Goal: Task Accomplishment & Management: Manage account settings

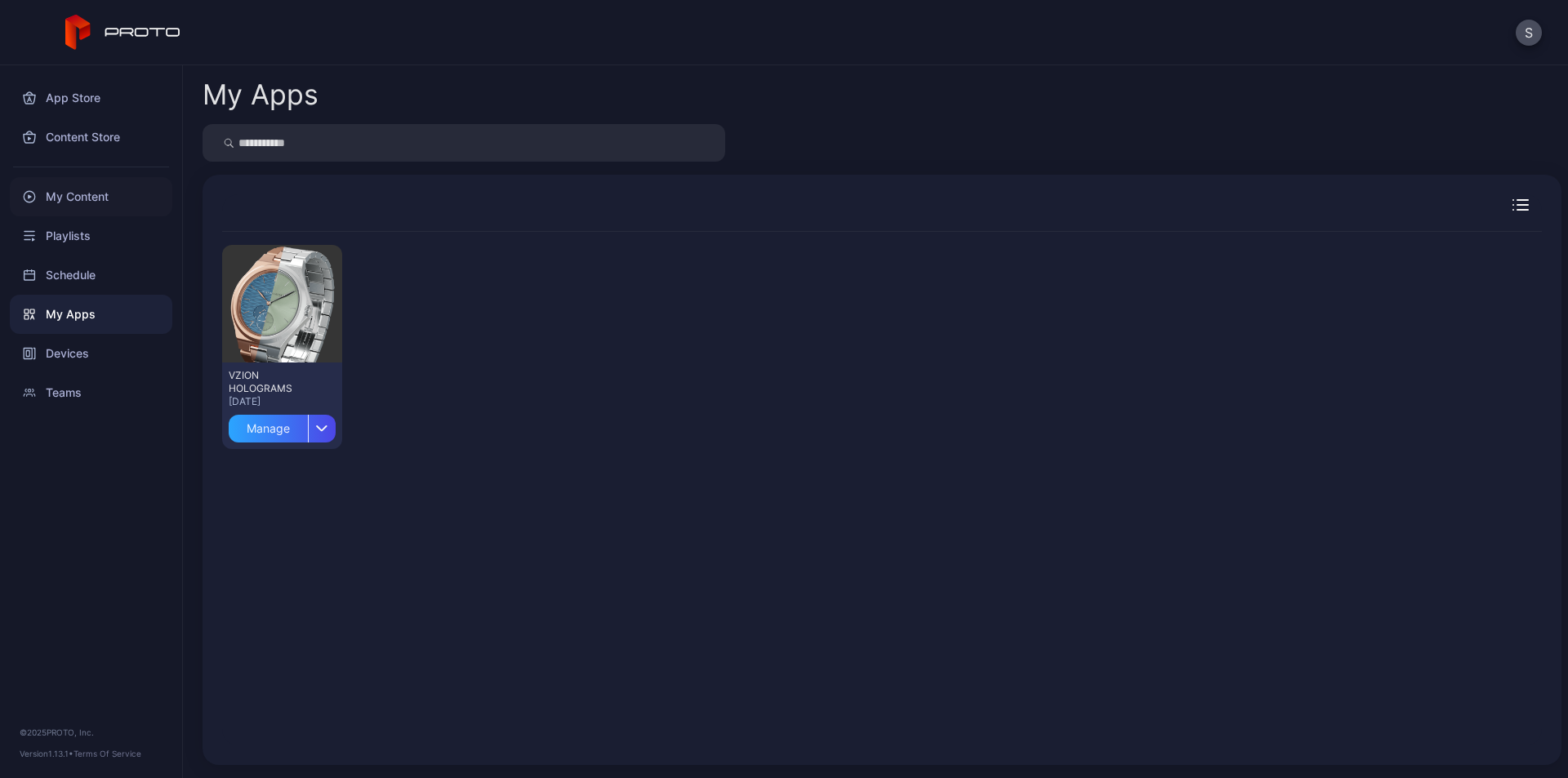
click at [81, 196] on div "My Content" at bounding box center [91, 197] width 162 height 39
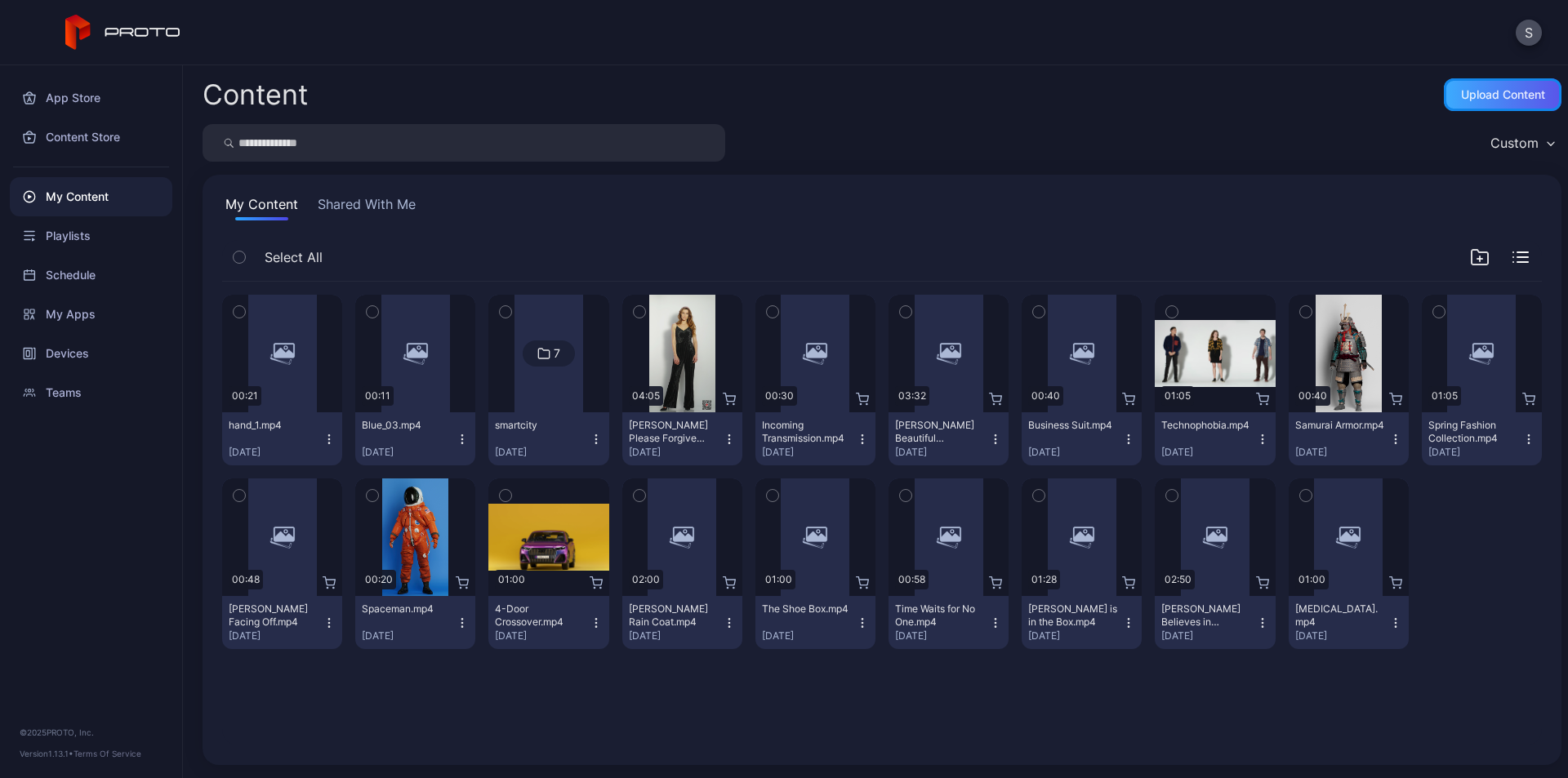
click at [1461, 88] on div "Upload Content" at bounding box center [1503, 95] width 85 height 13
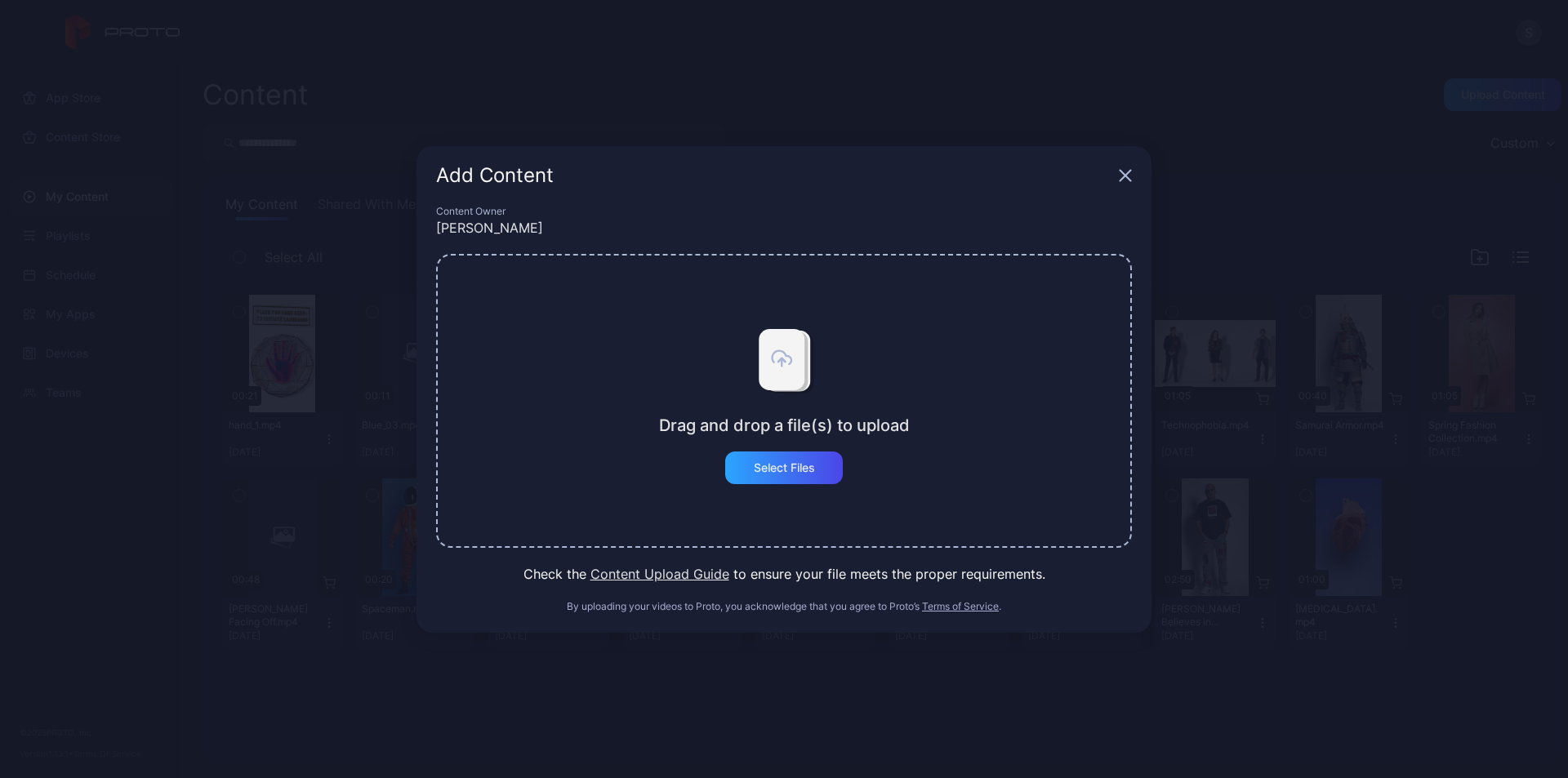
click at [718, 470] on div "Drag and drop a file(s) to upload Select Files" at bounding box center [785, 401] width 251 height 166
click at [776, 467] on div "Select Files" at bounding box center [784, 468] width 61 height 13
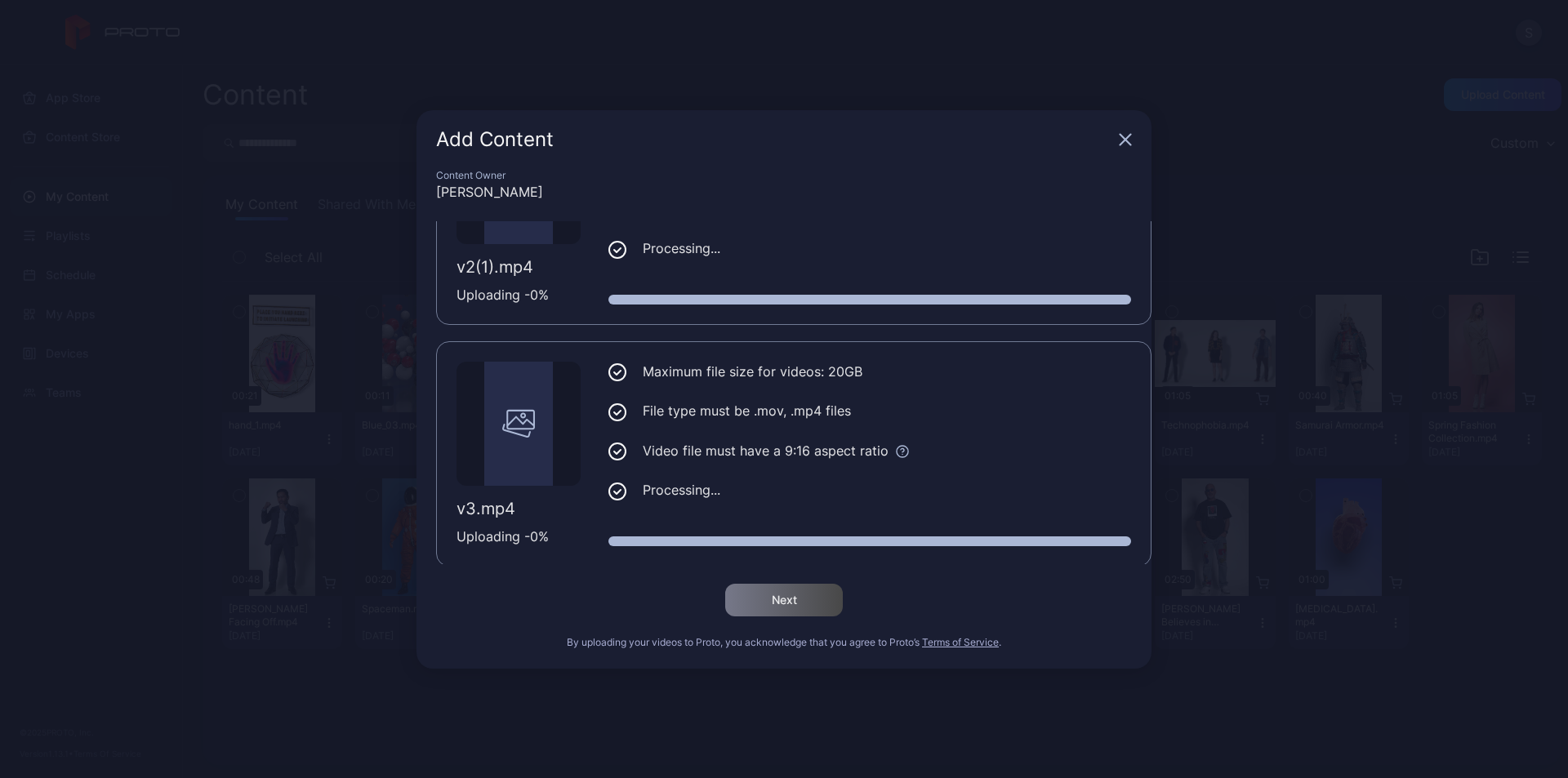
scroll to position [366, 0]
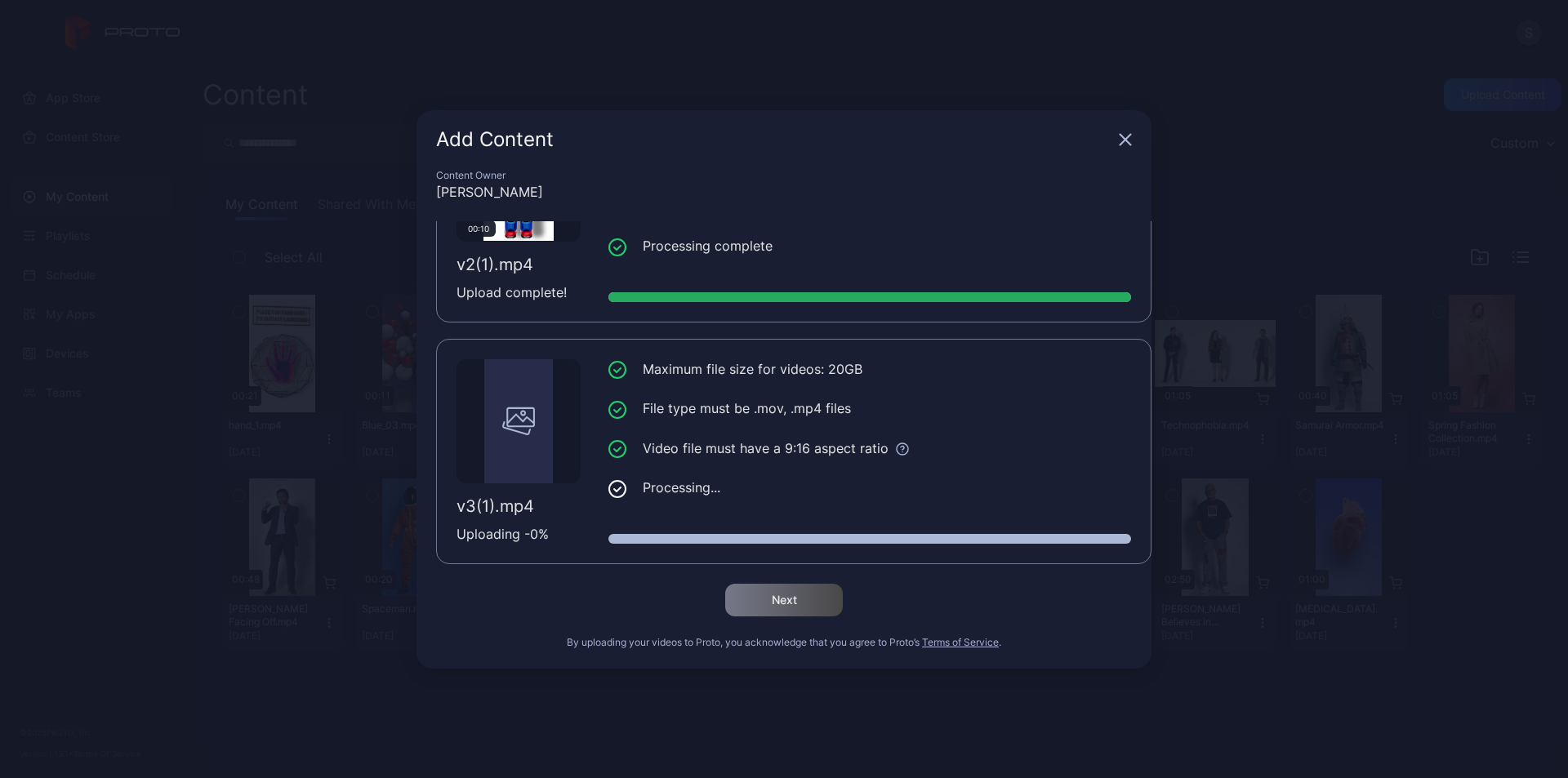
click at [1125, 140] on icon "button" at bounding box center [1125, 139] width 11 height 11
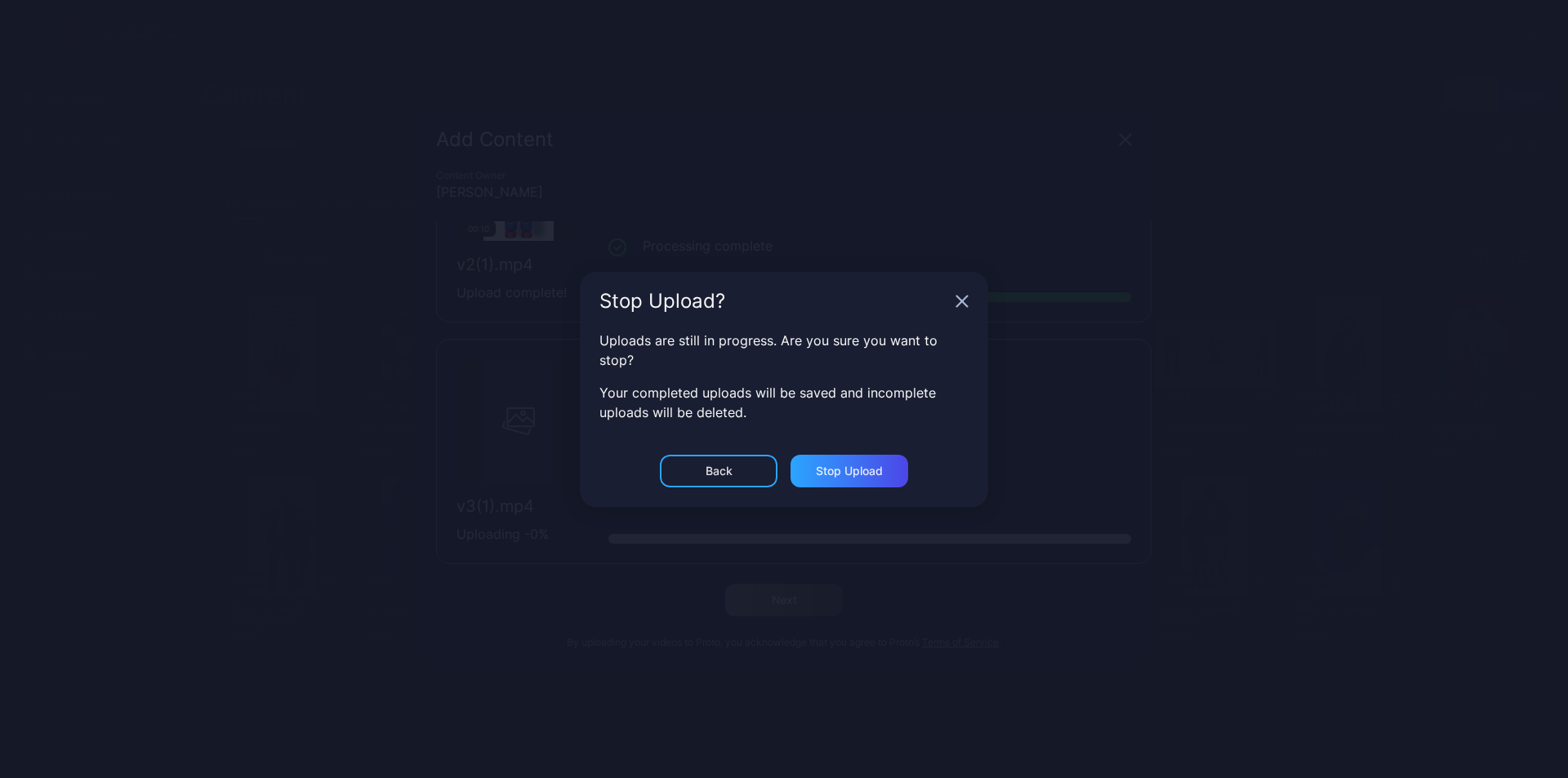
click at [966, 299] on icon "button" at bounding box center [962, 301] width 13 height 13
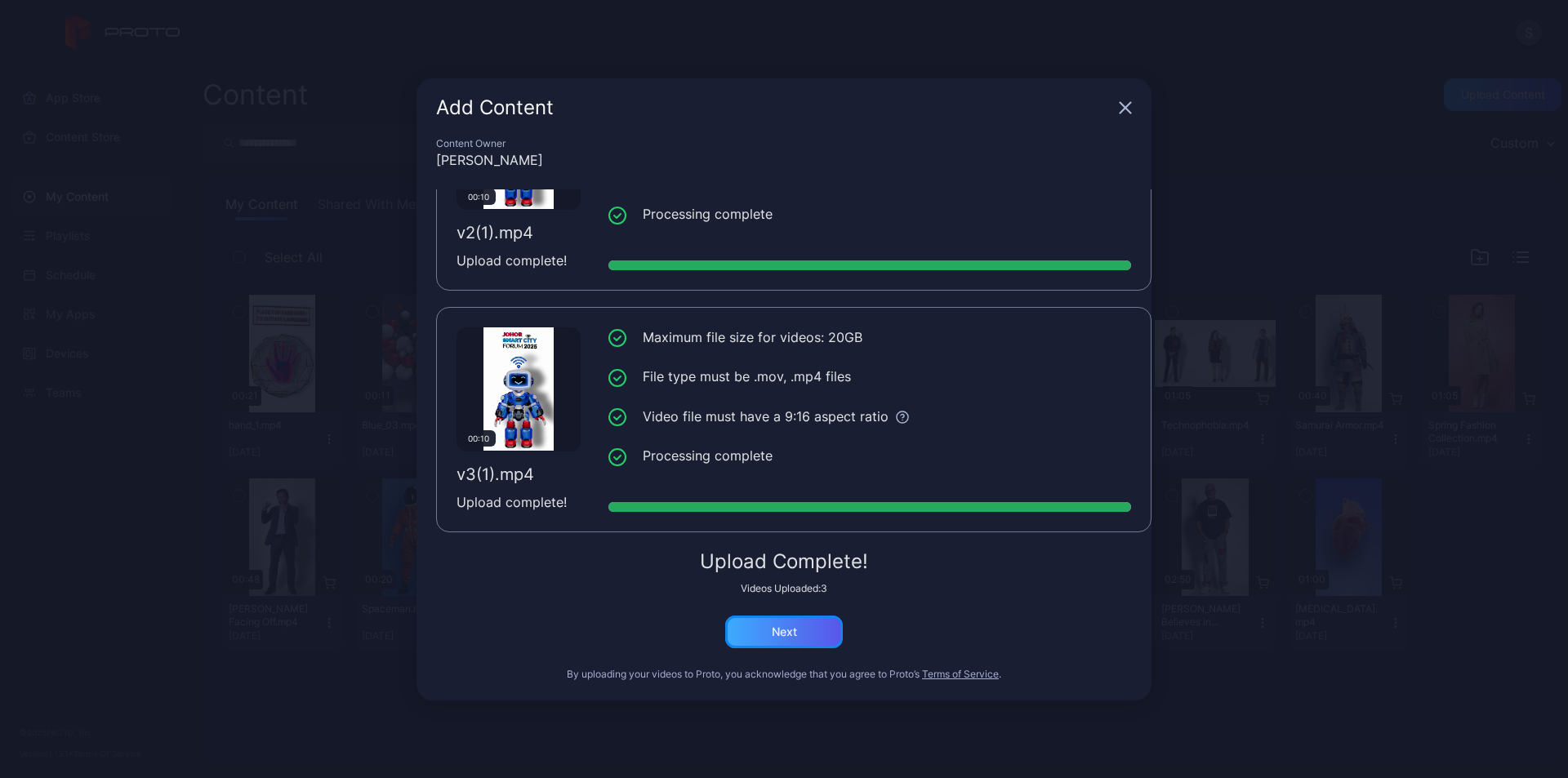
click at [779, 631] on div "Next" at bounding box center [784, 632] width 25 height 13
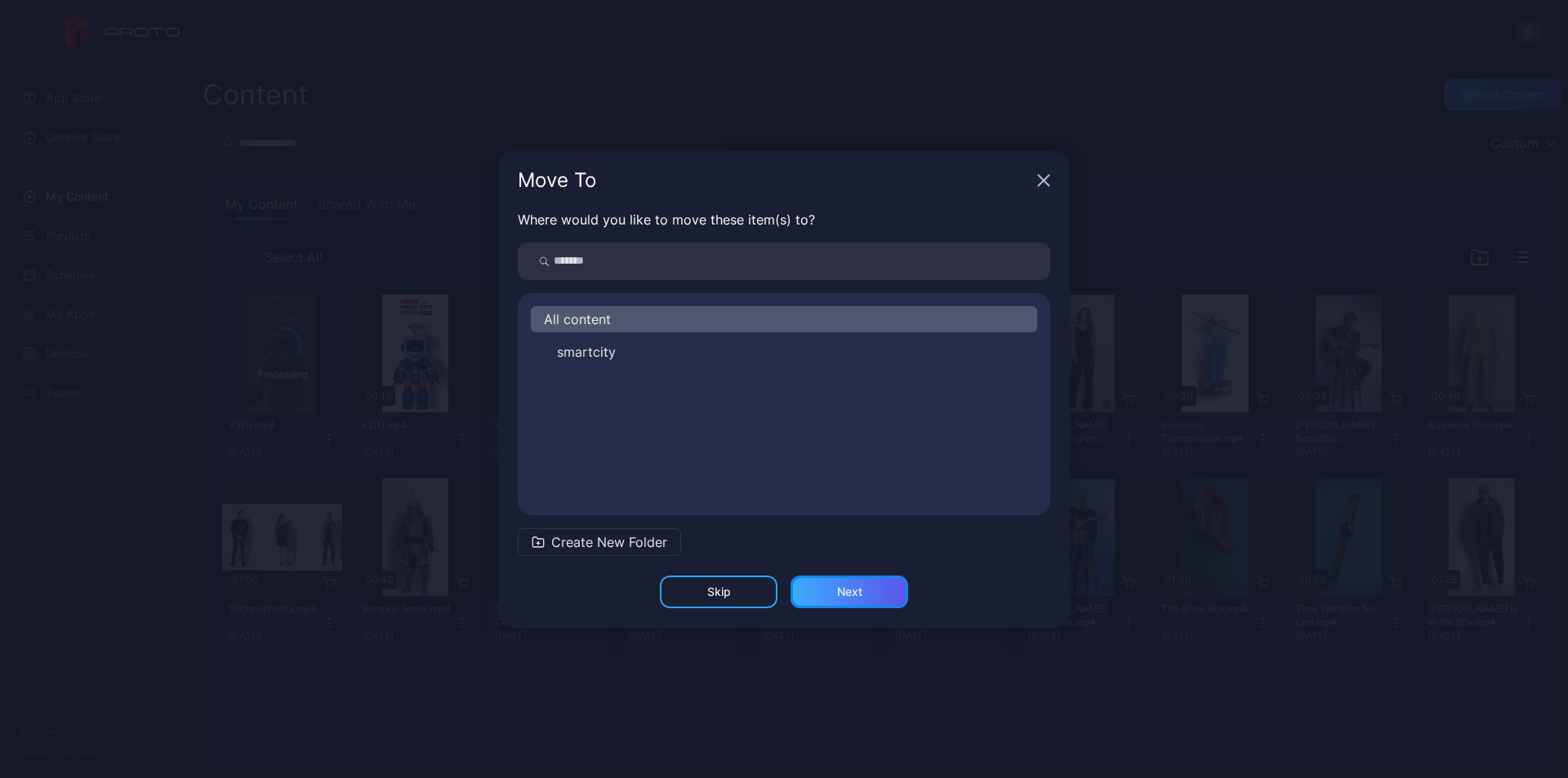
click at [859, 596] on div "Next" at bounding box center [849, 592] width 25 height 13
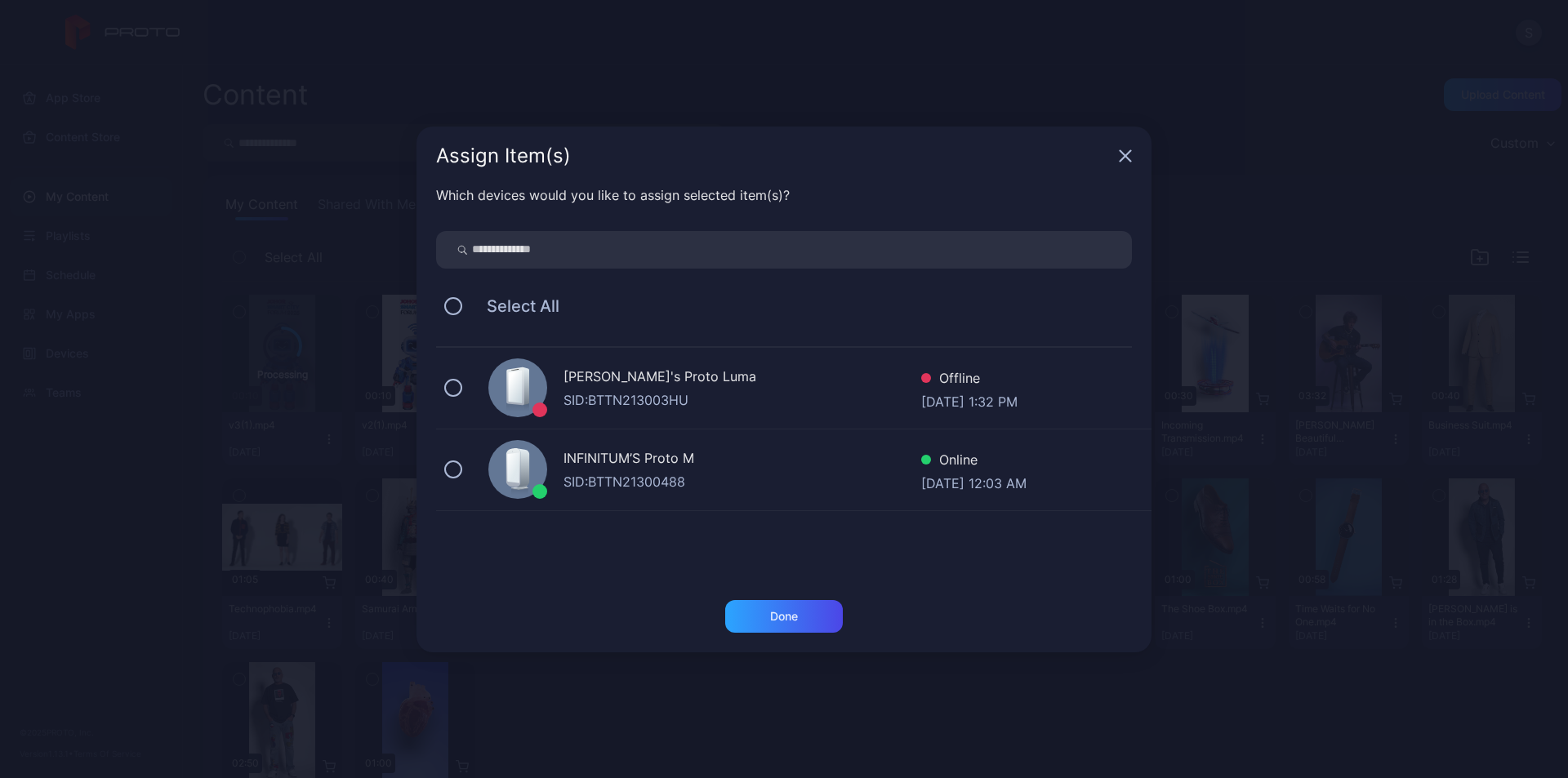
click at [705, 488] on div "SID: BTTN21300488" at bounding box center [742, 481] width 358 height 19
click at [789, 624] on div "Done" at bounding box center [784, 616] width 118 height 33
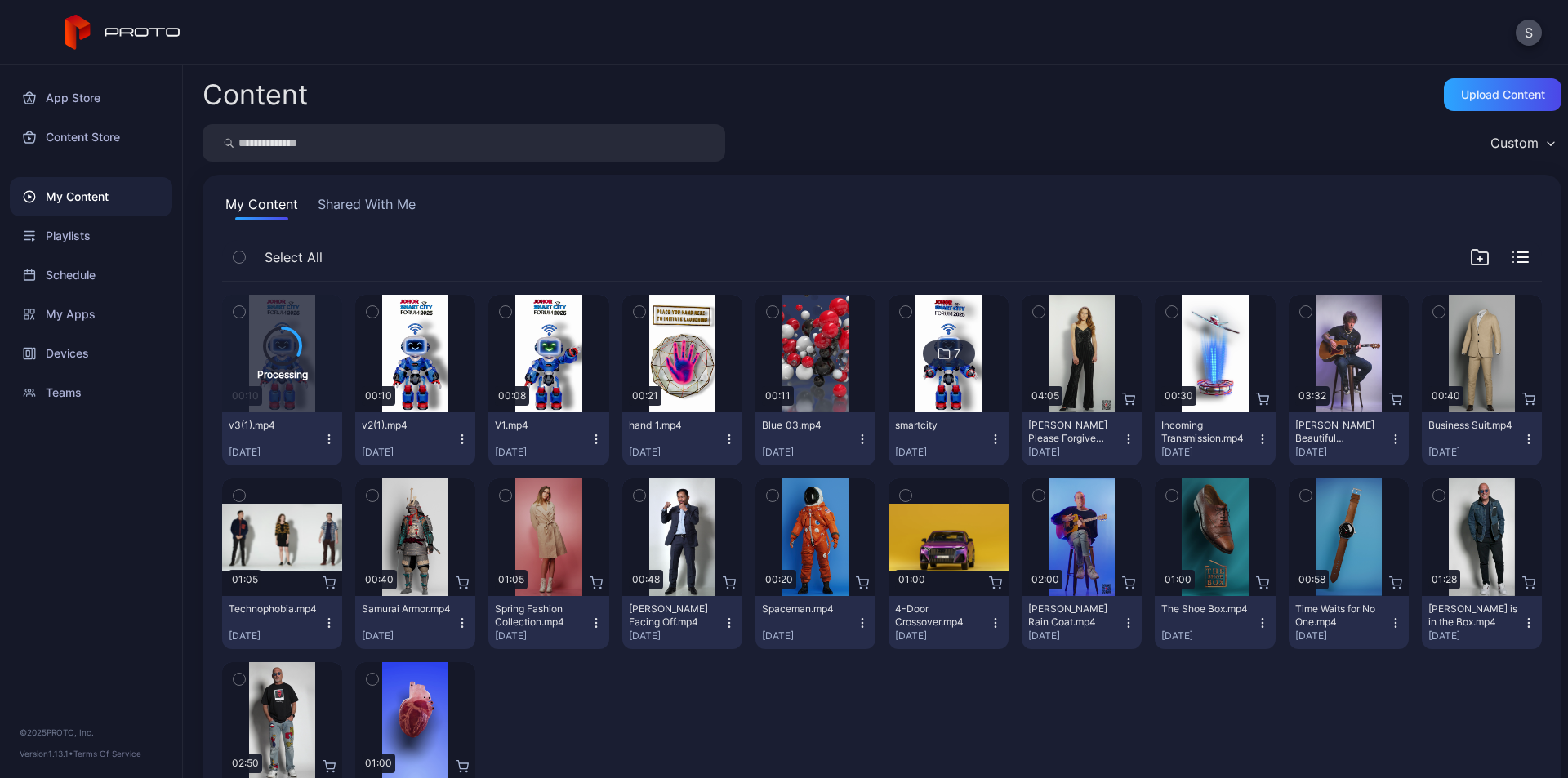
click at [934, 391] on img at bounding box center [948, 353] width 66 height 118
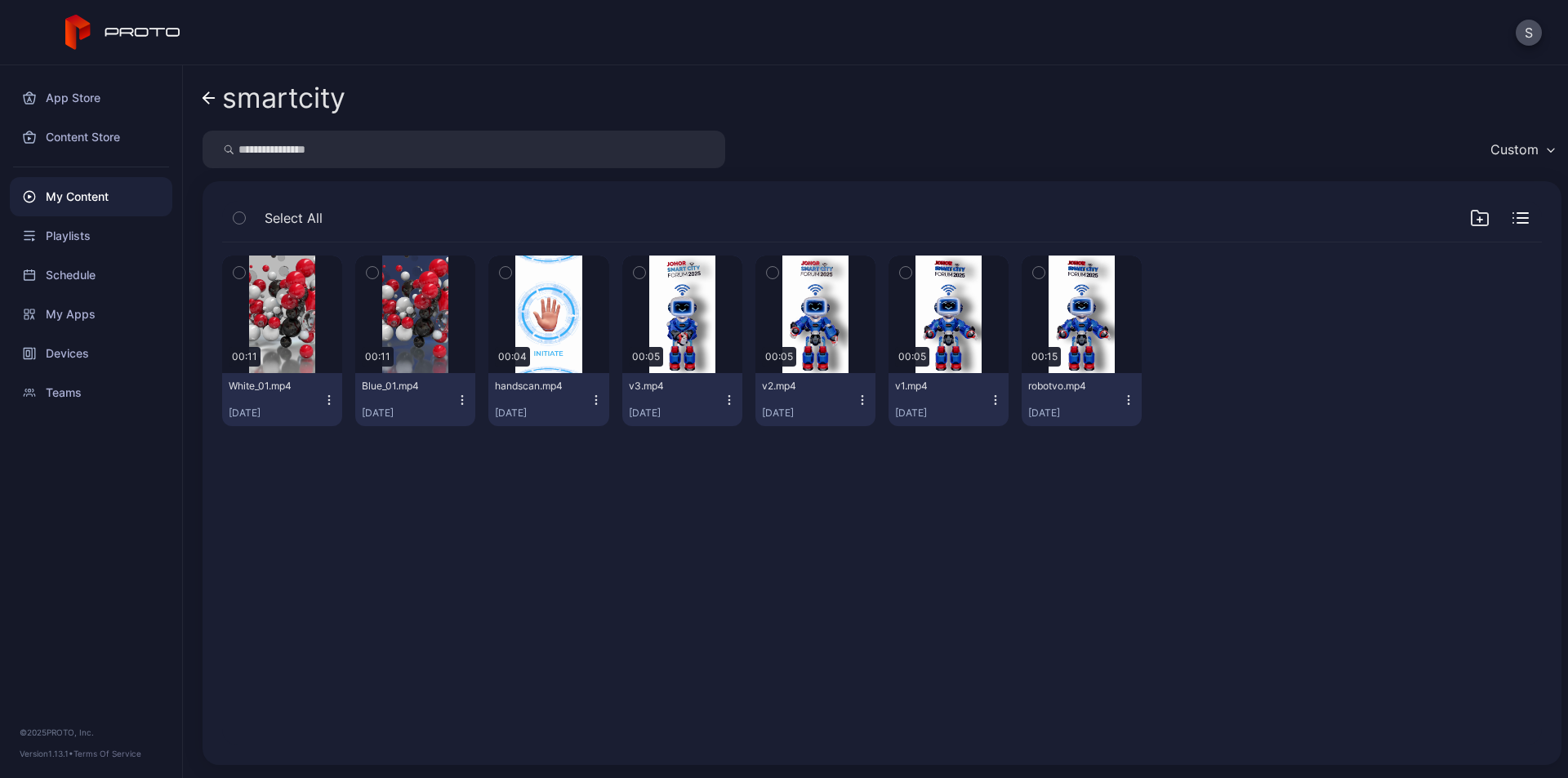
click at [268, 216] on span "Select All" at bounding box center [293, 218] width 58 height 19
click at [243, 215] on icon "button" at bounding box center [239, 218] width 12 height 18
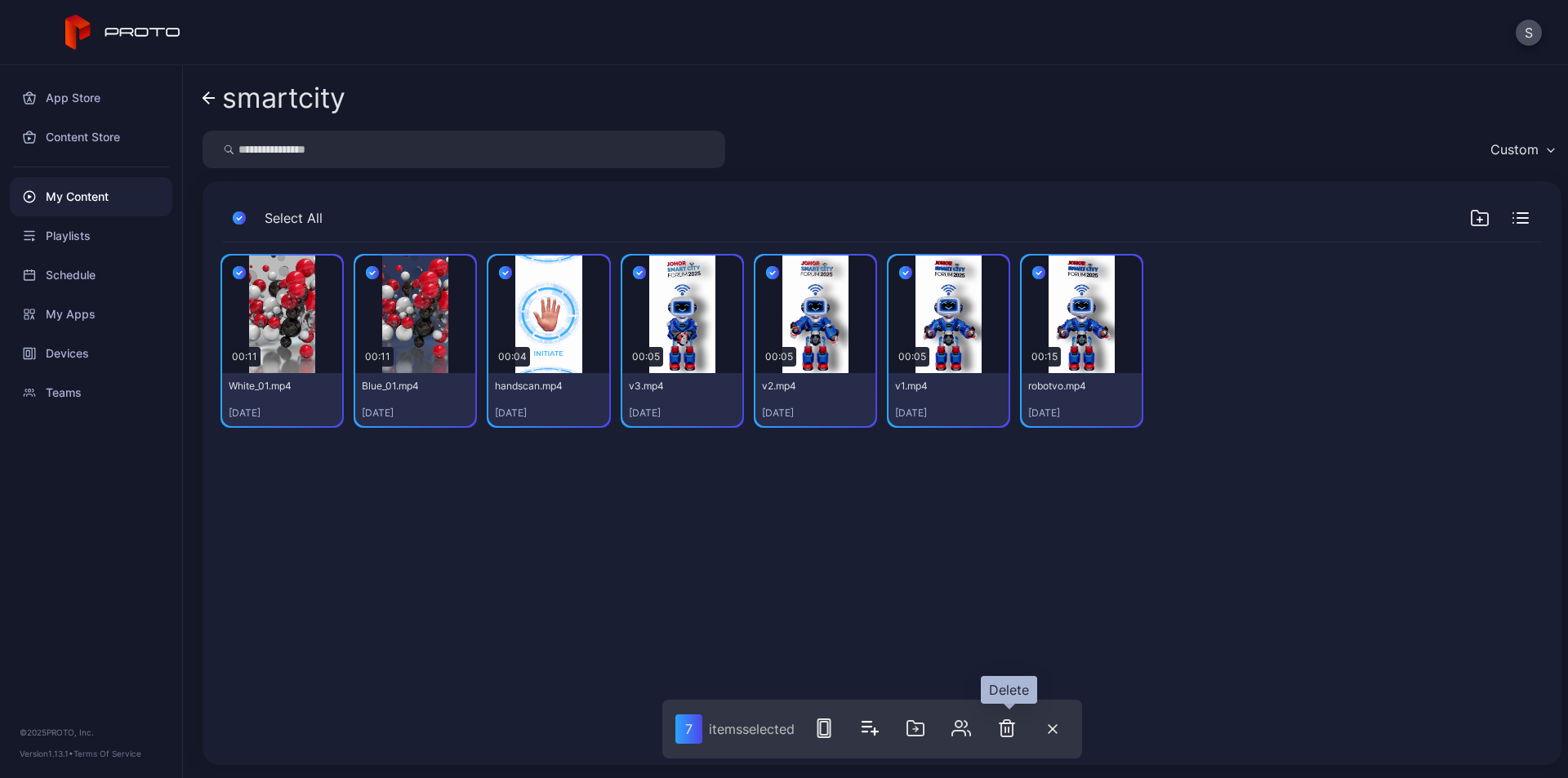
click at [1012, 729] on icon "button" at bounding box center [1007, 729] width 12 height 17
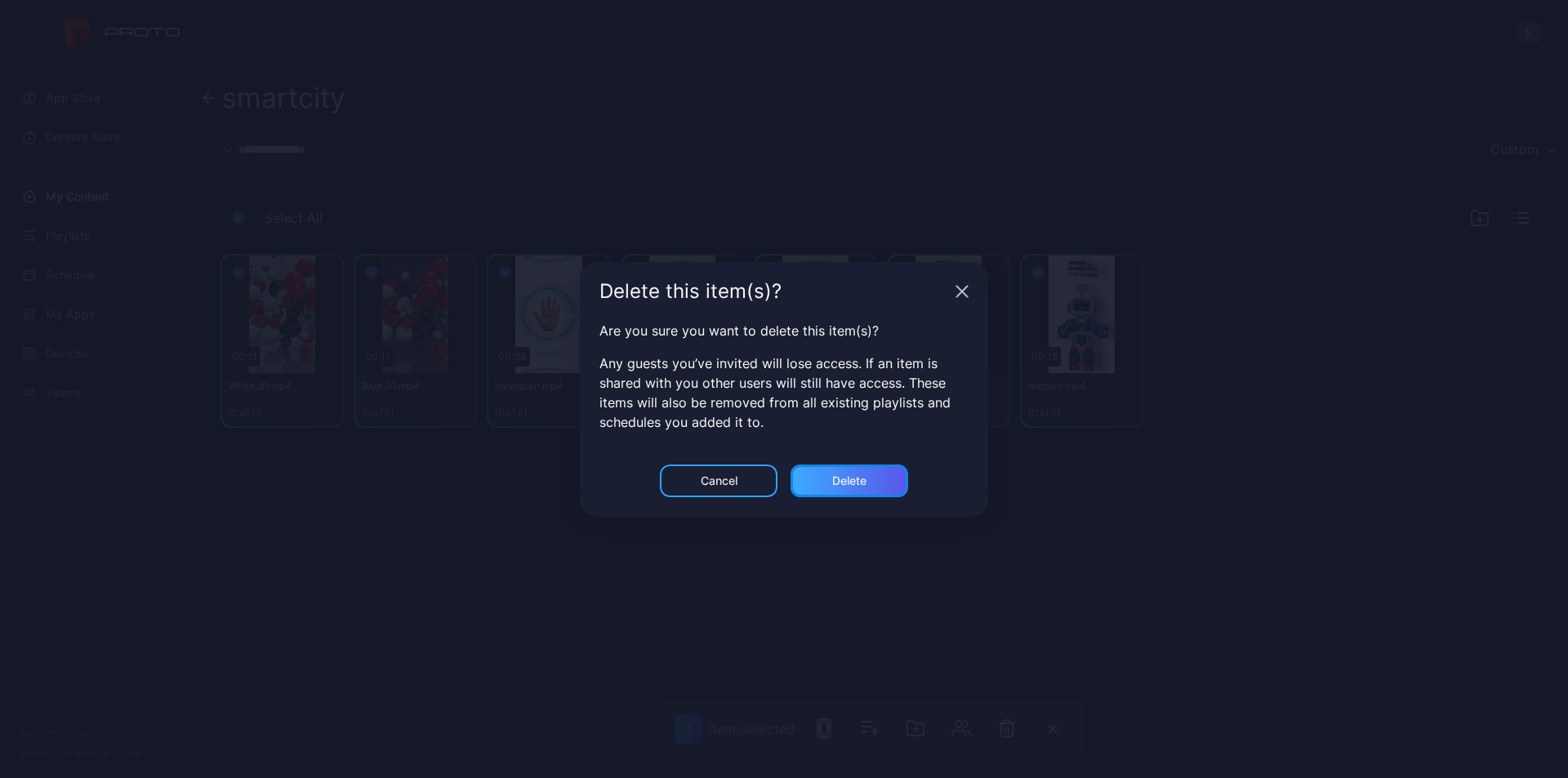
click at [852, 474] on div "Delete" at bounding box center [849, 481] width 34 height 13
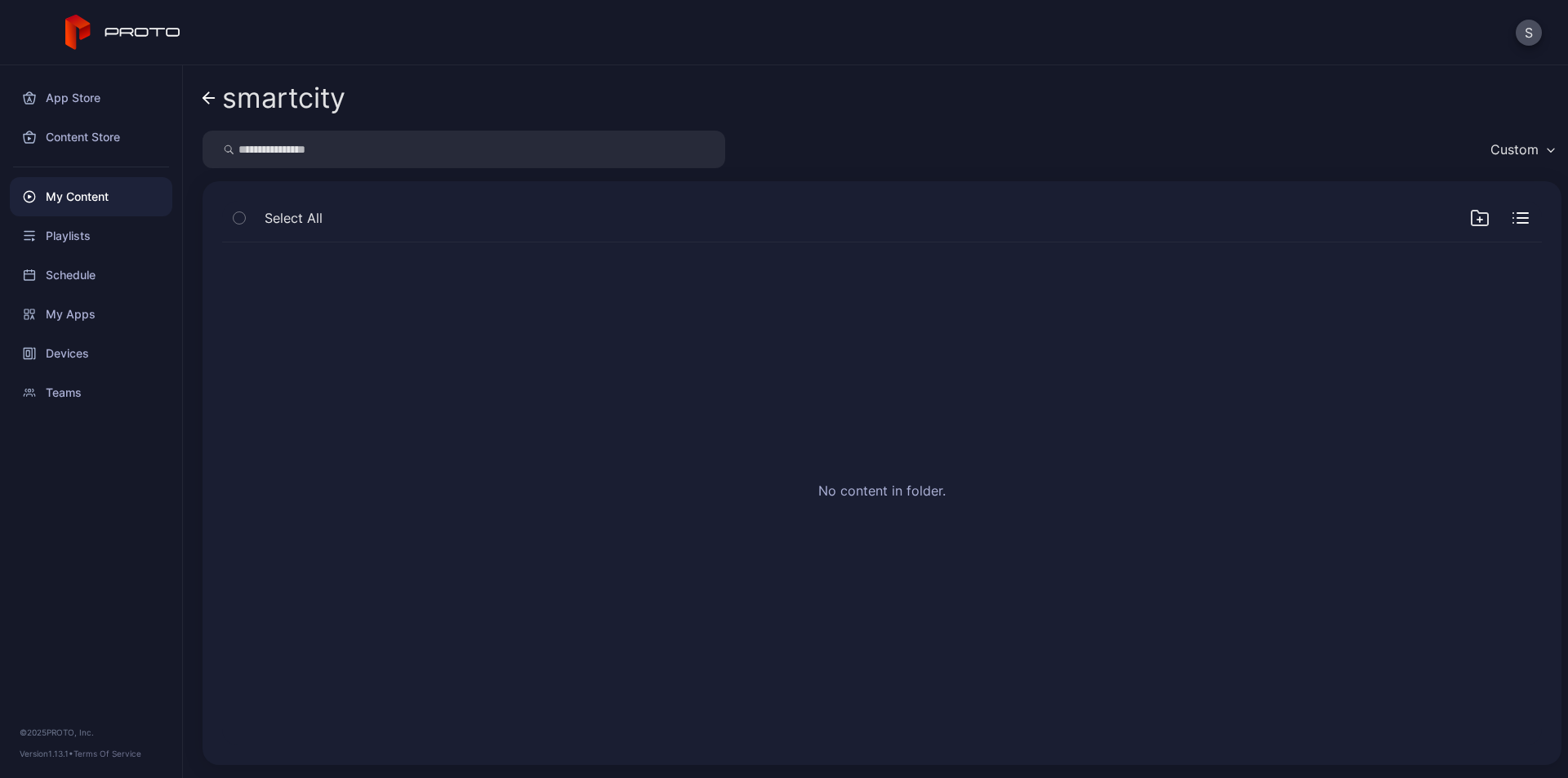
click at [212, 93] on icon at bounding box center [209, 98] width 13 height 14
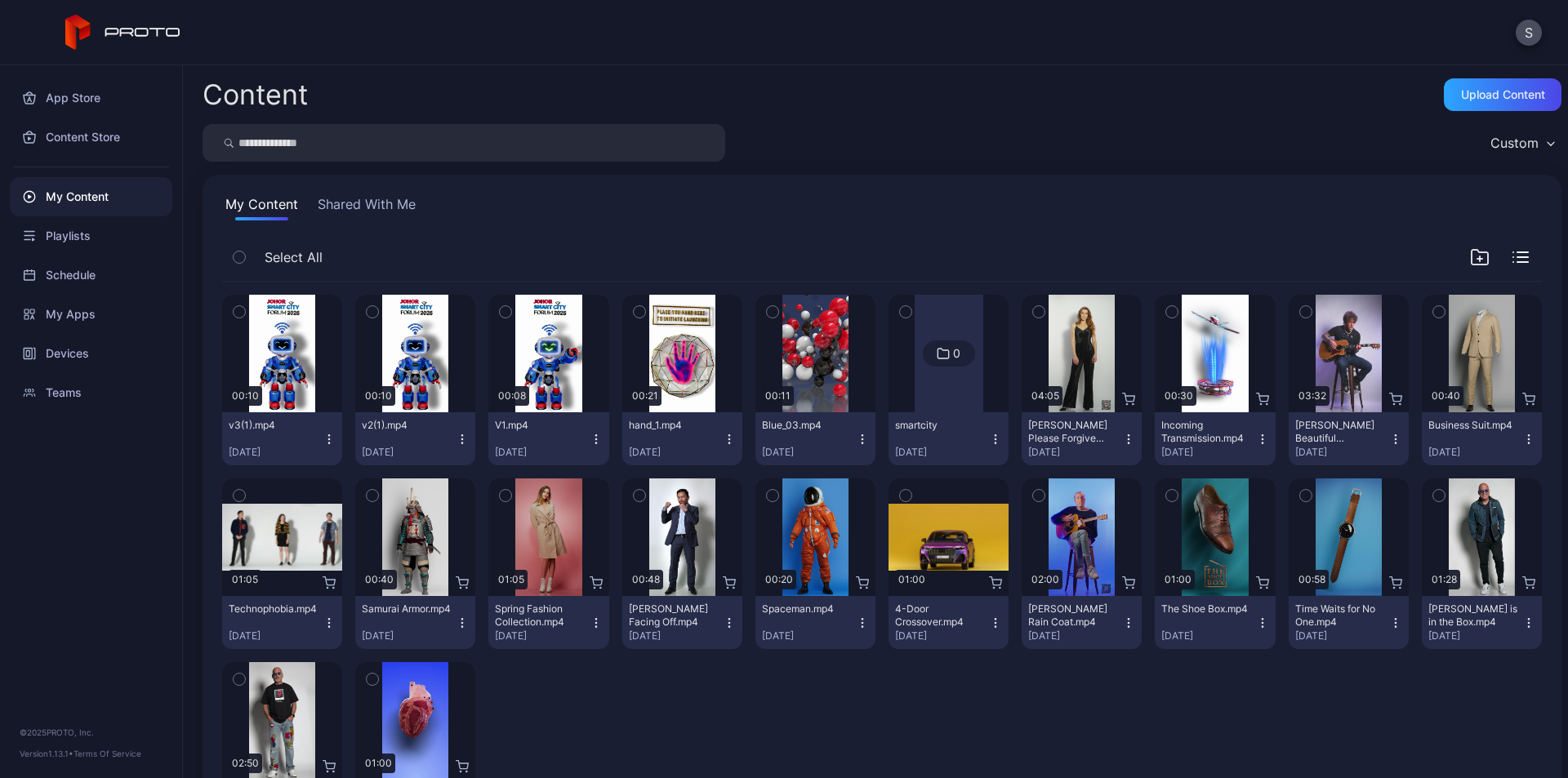
click at [723, 437] on icon "button" at bounding box center [730, 439] width 13 height 13
click at [657, 253] on div "Select All" at bounding box center [881, 261] width 1319 height 42
click at [637, 312] on icon "button" at bounding box center [638, 312] width 4 height 3
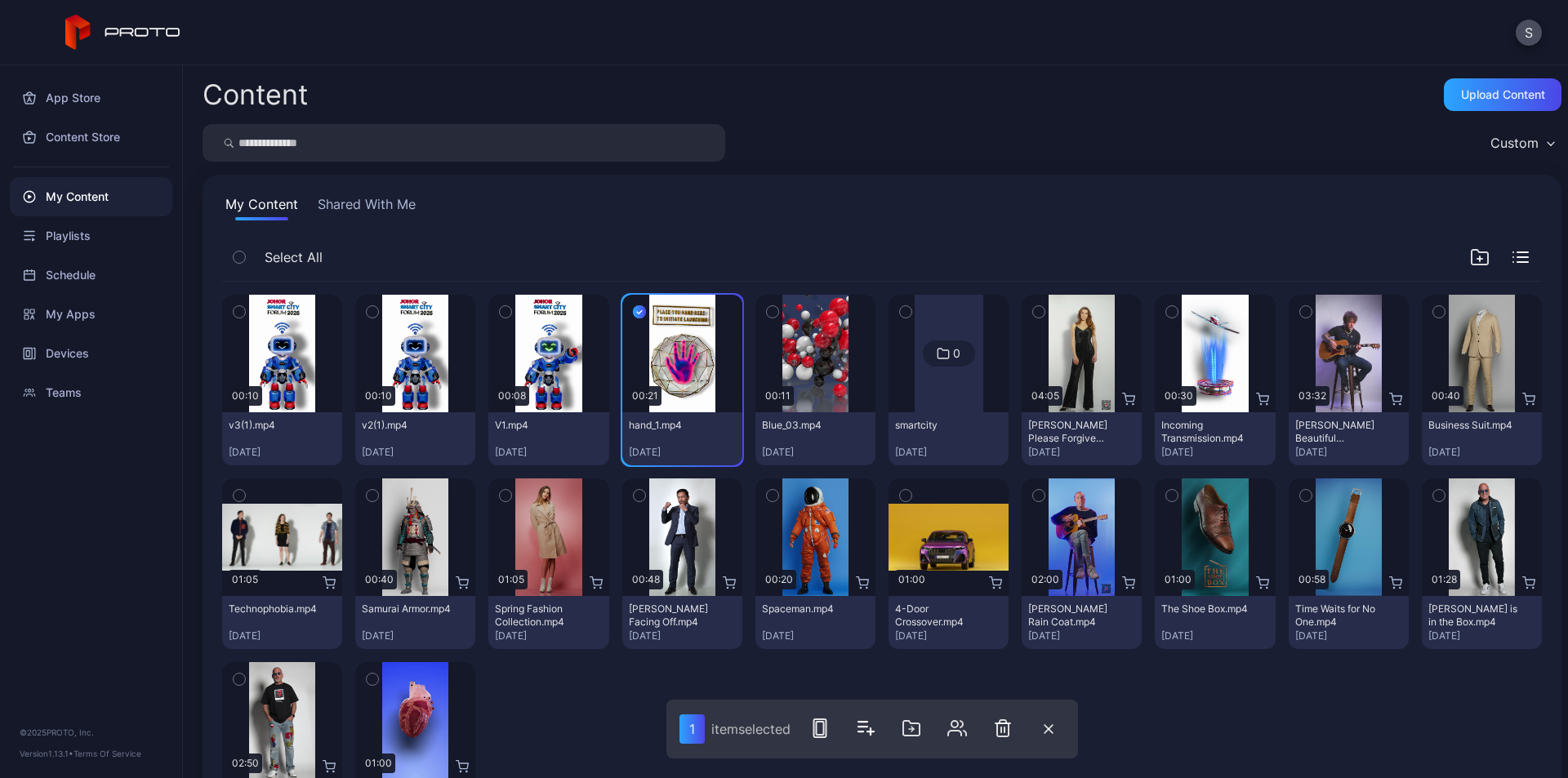
click at [505, 311] on icon "button" at bounding box center [505, 311] width 12 height 18
click at [366, 307] on icon "button" at bounding box center [372, 311] width 12 height 18
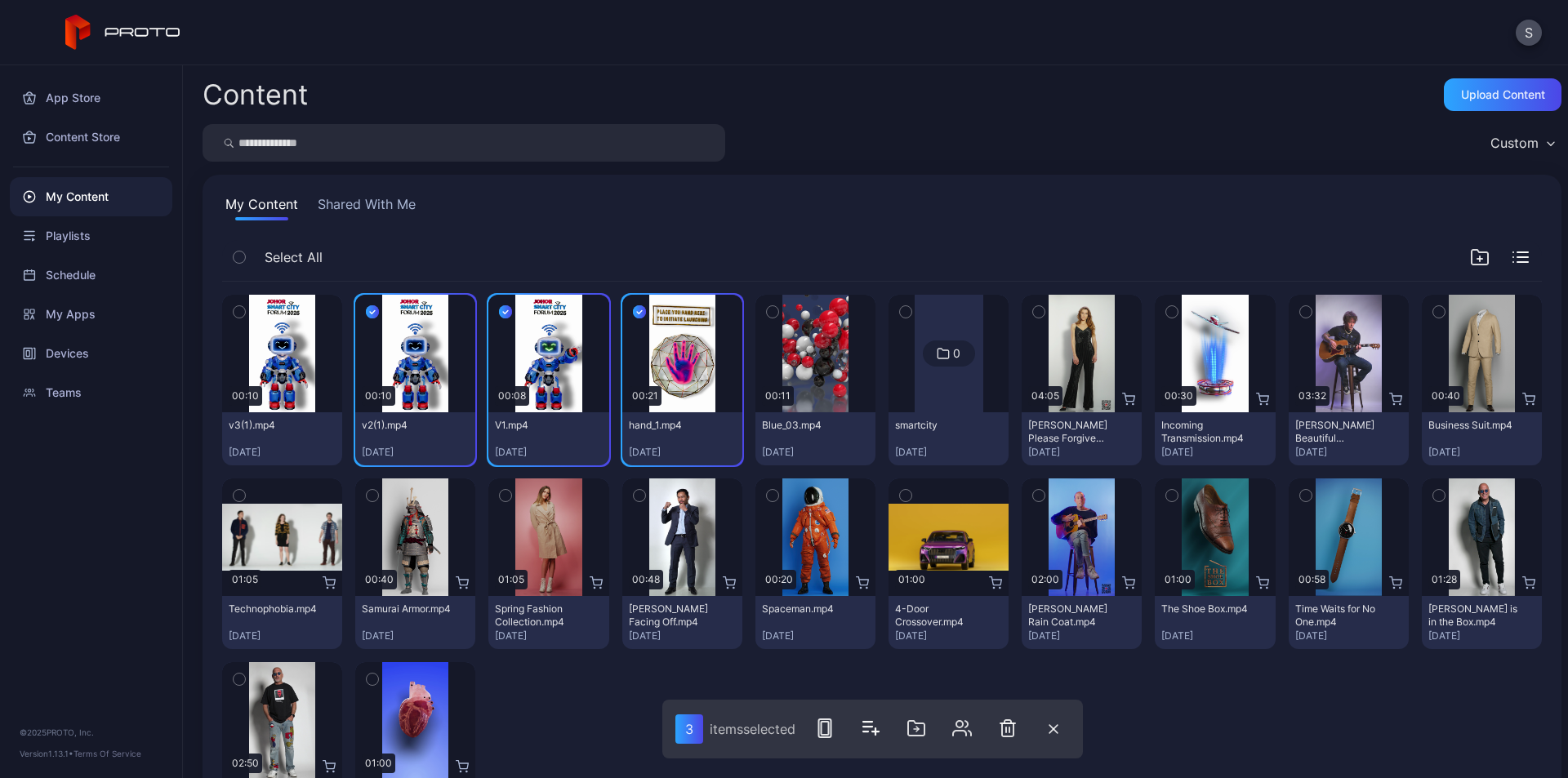
click at [240, 310] on icon "button" at bounding box center [239, 311] width 12 height 18
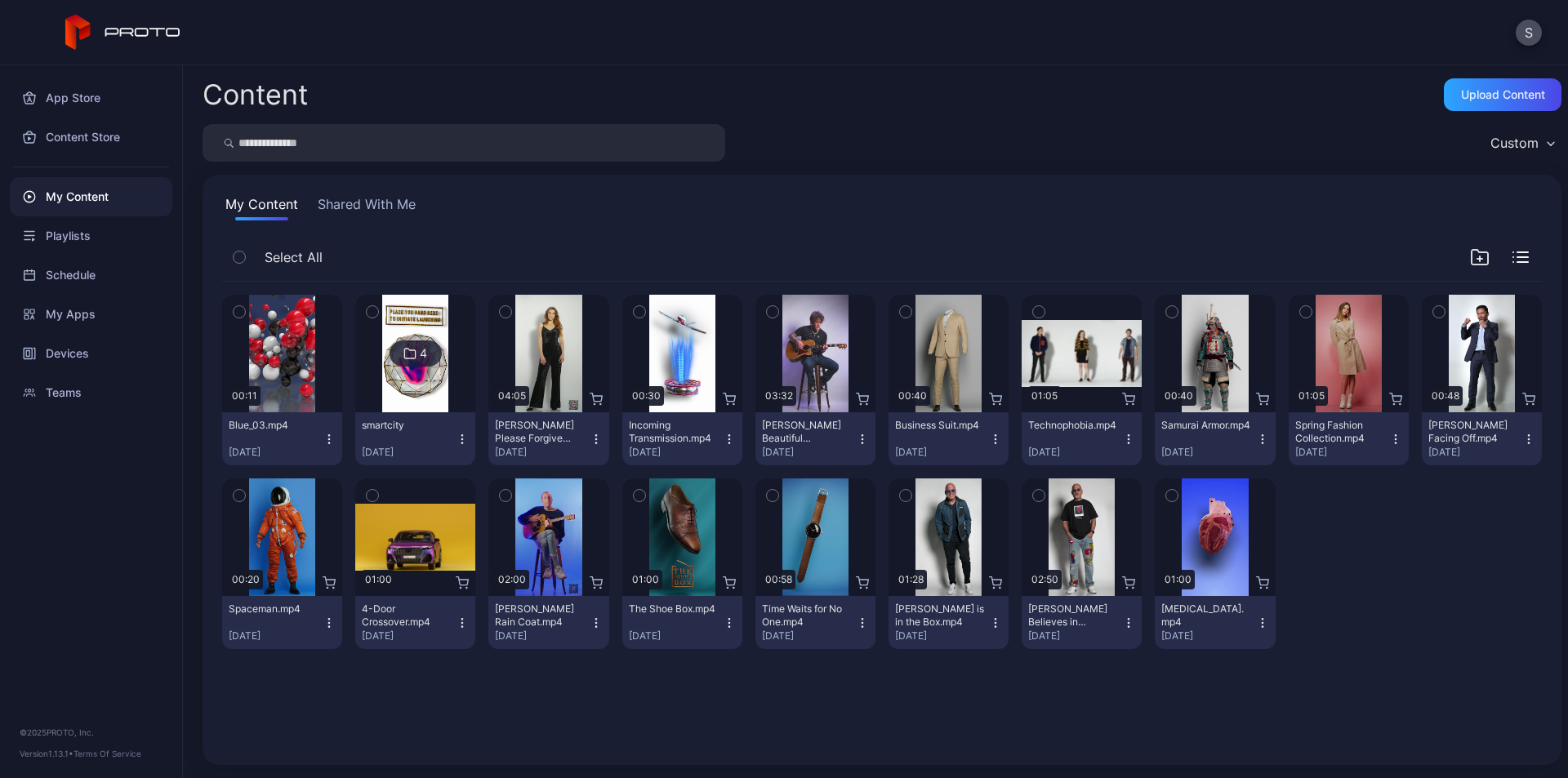
click at [420, 357] on div "4" at bounding box center [423, 354] width 8 height 15
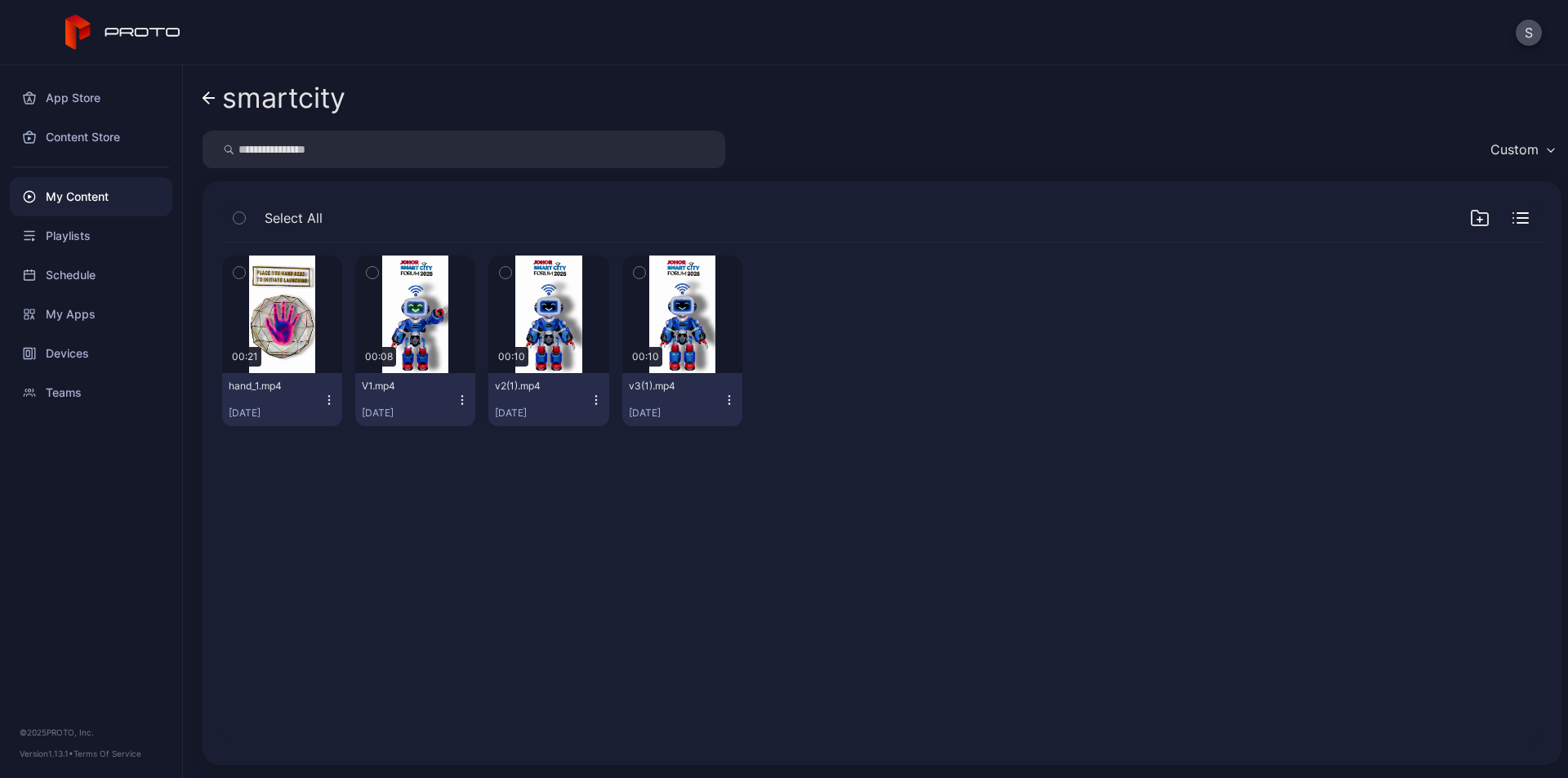
click at [329, 401] on icon "button" at bounding box center [330, 400] width 13 height 13
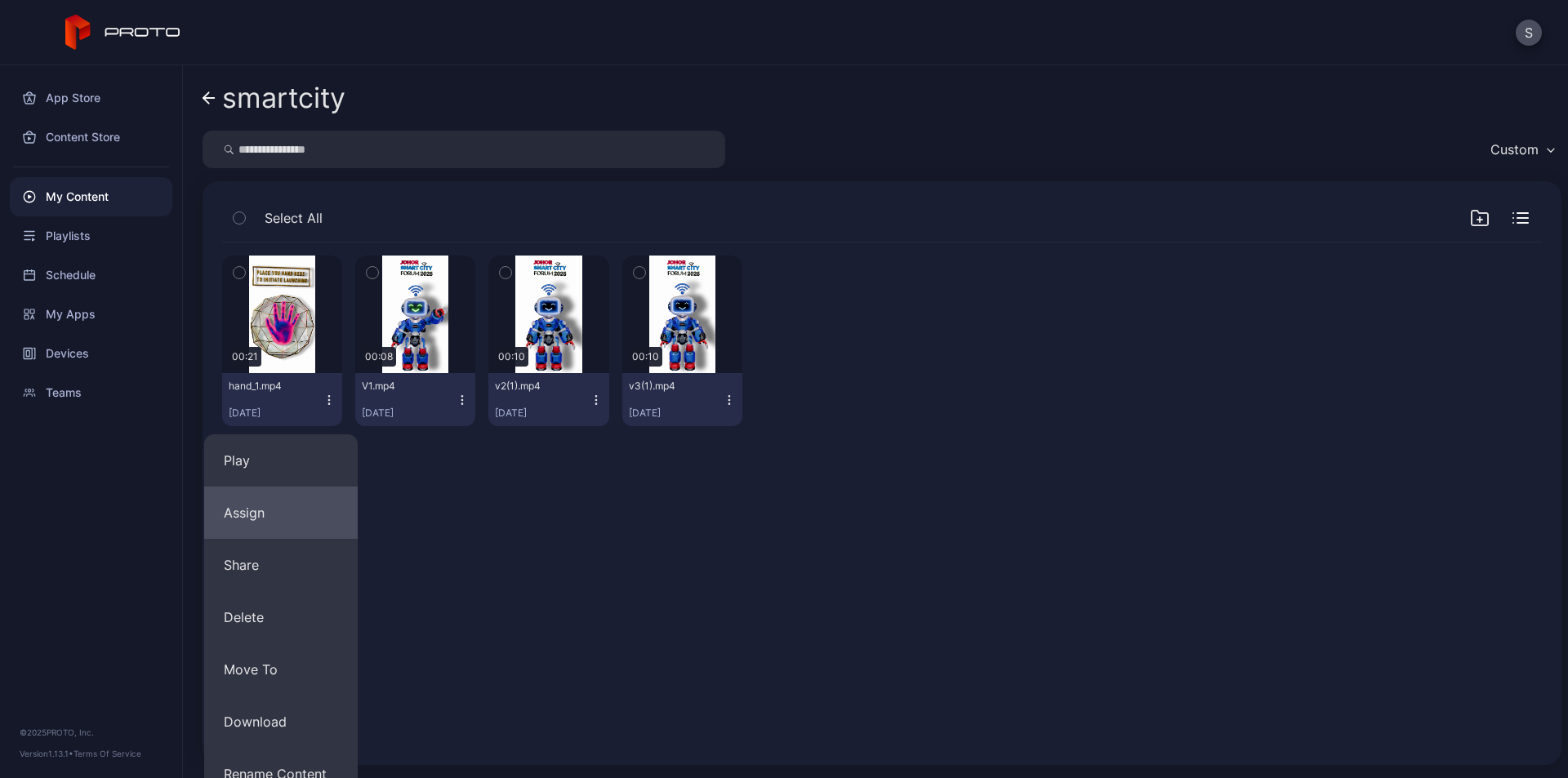
click at [281, 507] on button "Assign" at bounding box center [280, 513] width 153 height 52
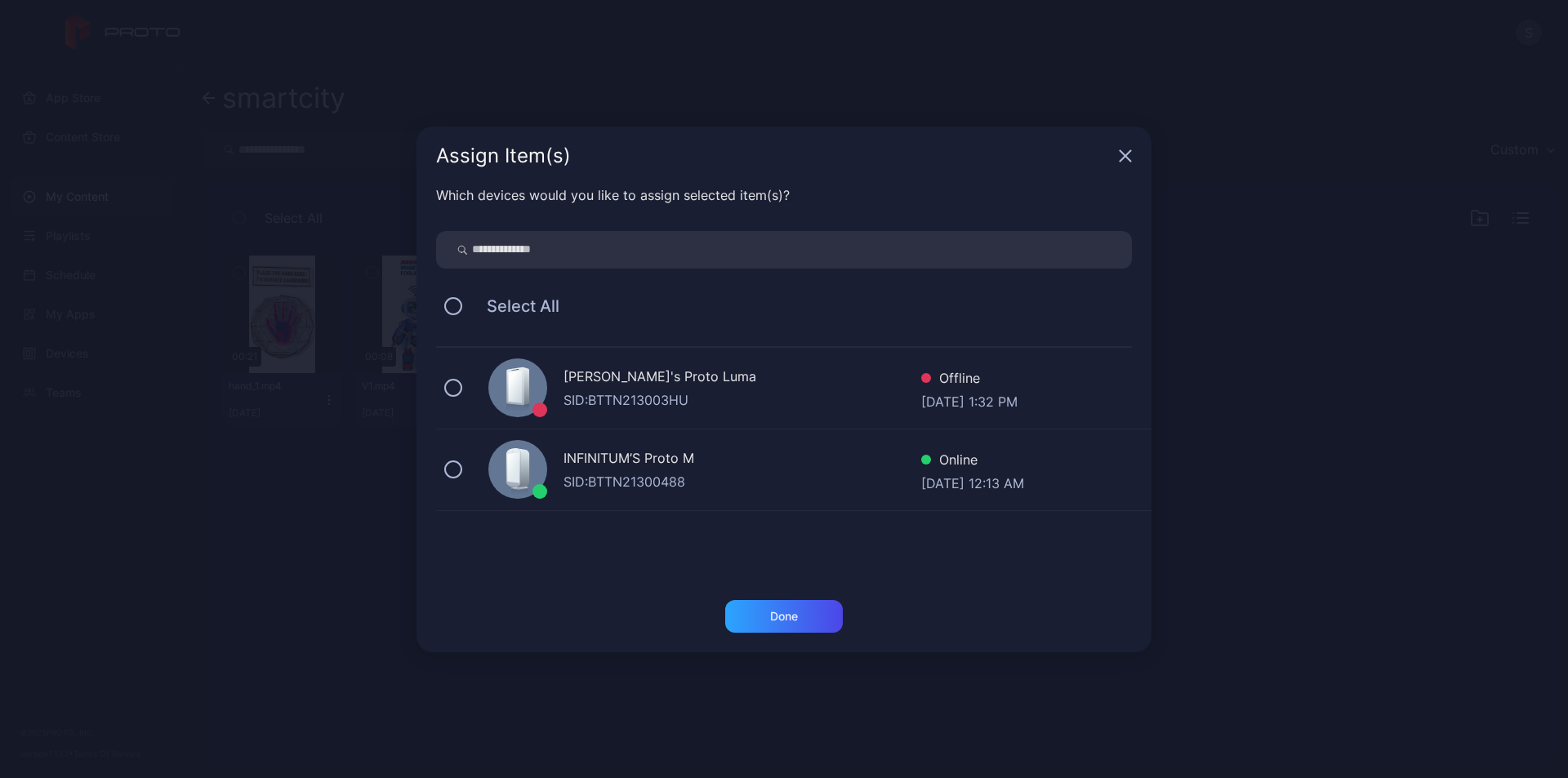
click at [597, 466] on div "INFINITUM’S Proto M" at bounding box center [742, 460] width 358 height 23
click at [792, 624] on div "Done" at bounding box center [784, 616] width 118 height 33
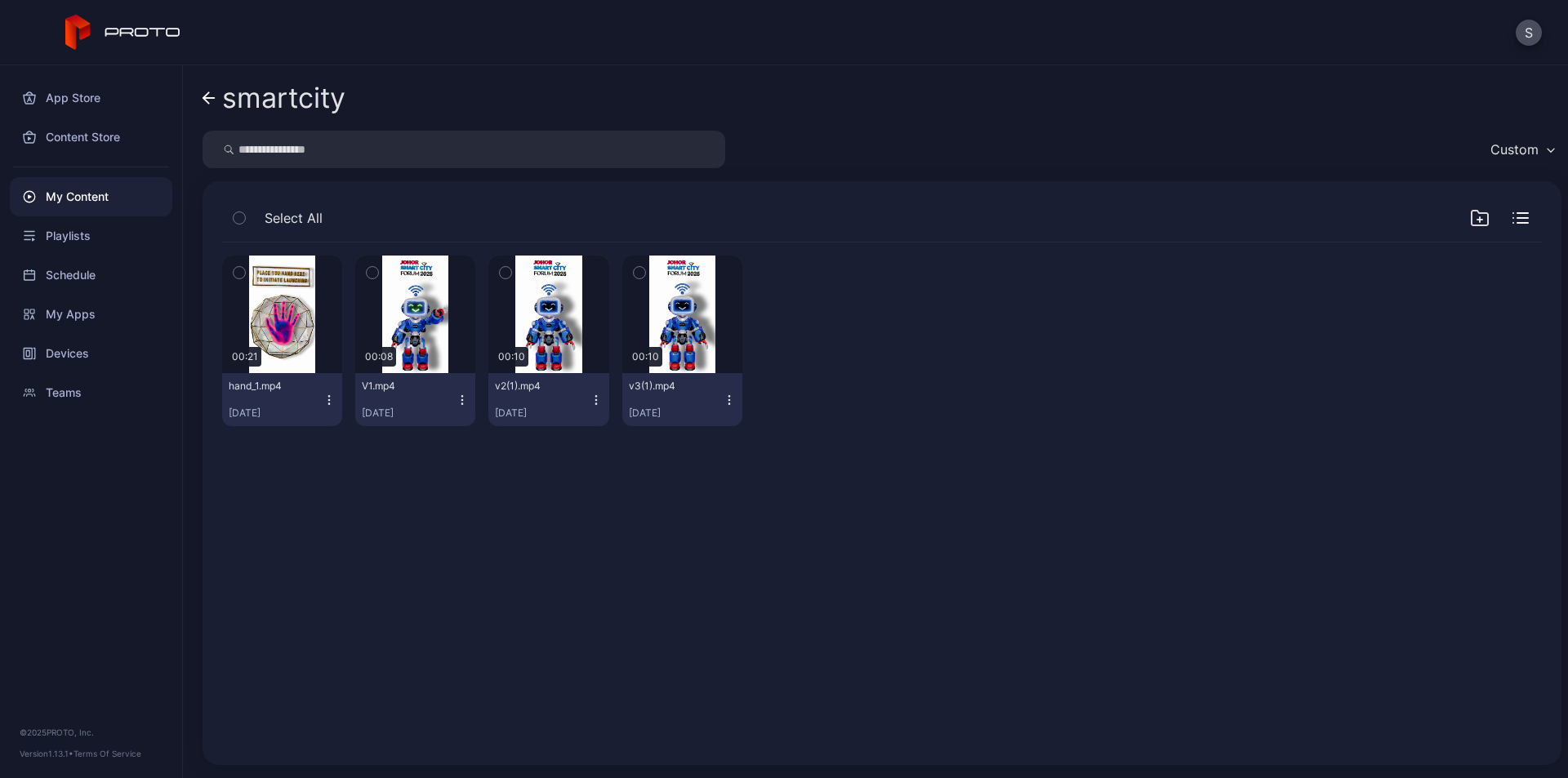
click at [325, 396] on icon "button" at bounding box center [330, 400] width 13 height 13
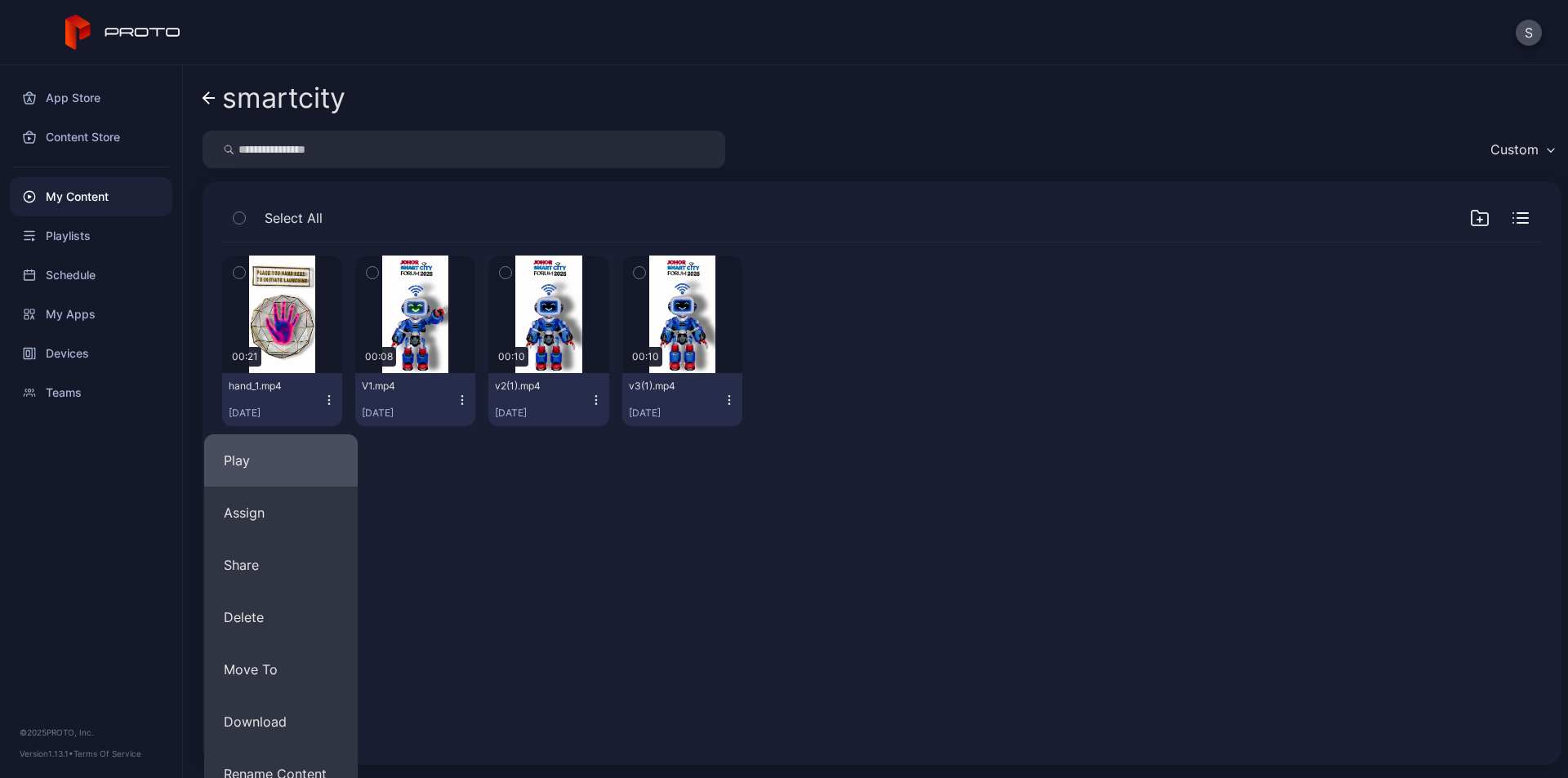
click at [310, 456] on button "Play" at bounding box center [280, 460] width 153 height 52
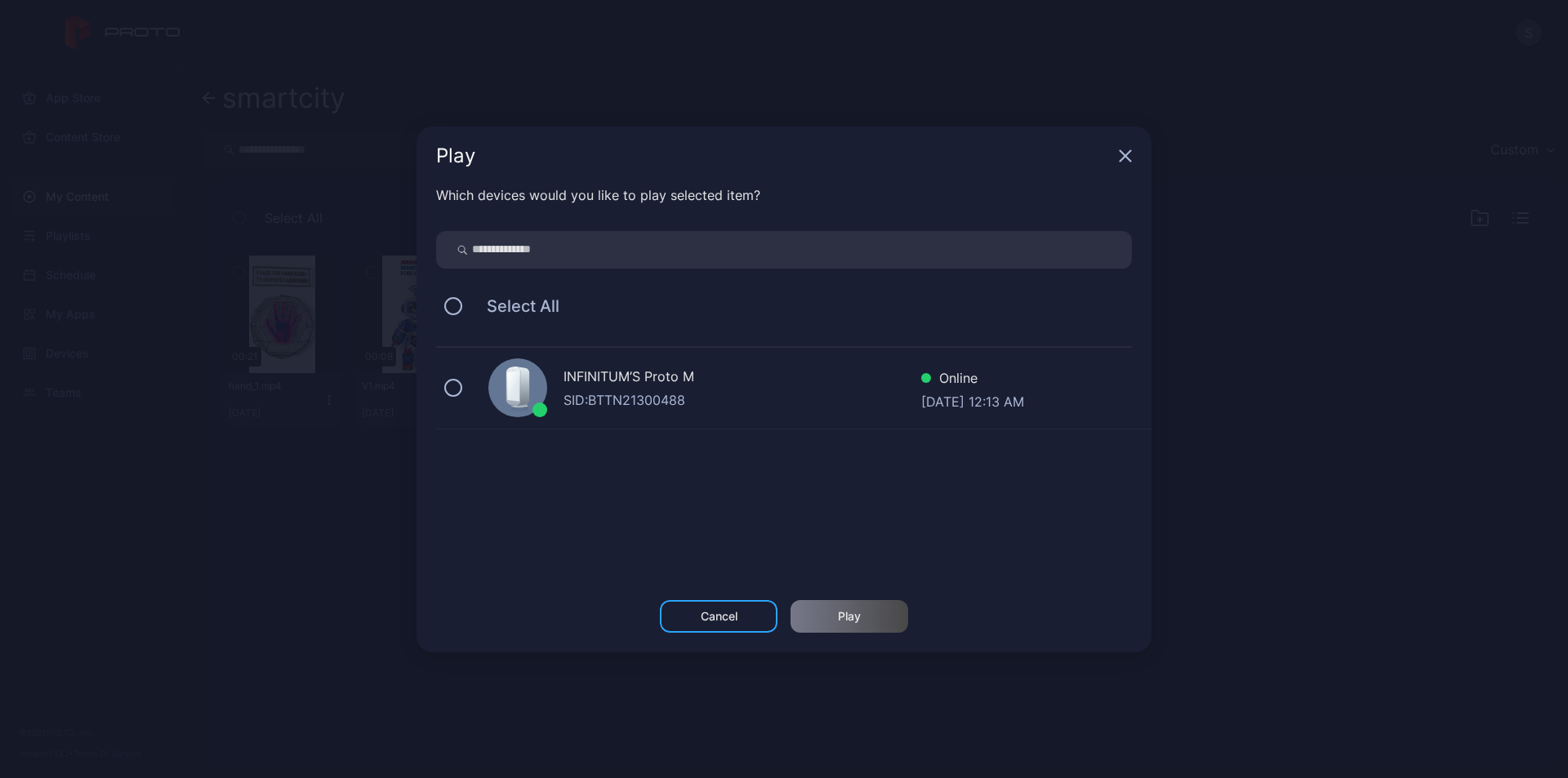
click at [614, 406] on div "SID: BTTN21300488" at bounding box center [742, 400] width 358 height 19
click at [858, 616] on div "Play" at bounding box center [848, 617] width 23 height 13
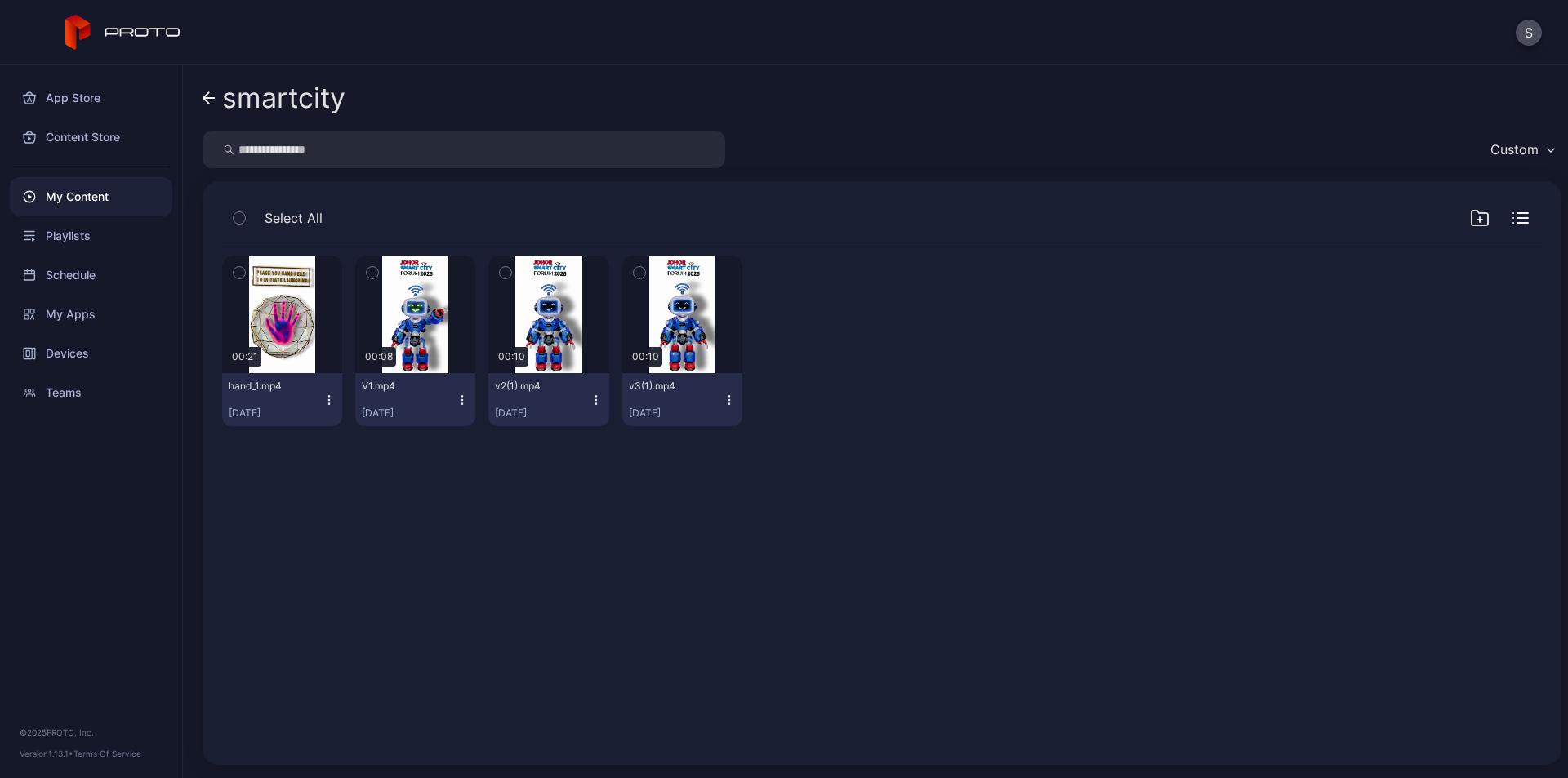
click at [327, 393] on icon "button" at bounding box center [330, 400] width 13 height 13
click at [594, 274] on div "Preview 00:10 v2(1).mp4 Sep 20, 2025" at bounding box center [548, 341] width 120 height 171
click at [590, 398] on icon "button" at bounding box center [597, 400] width 13 height 13
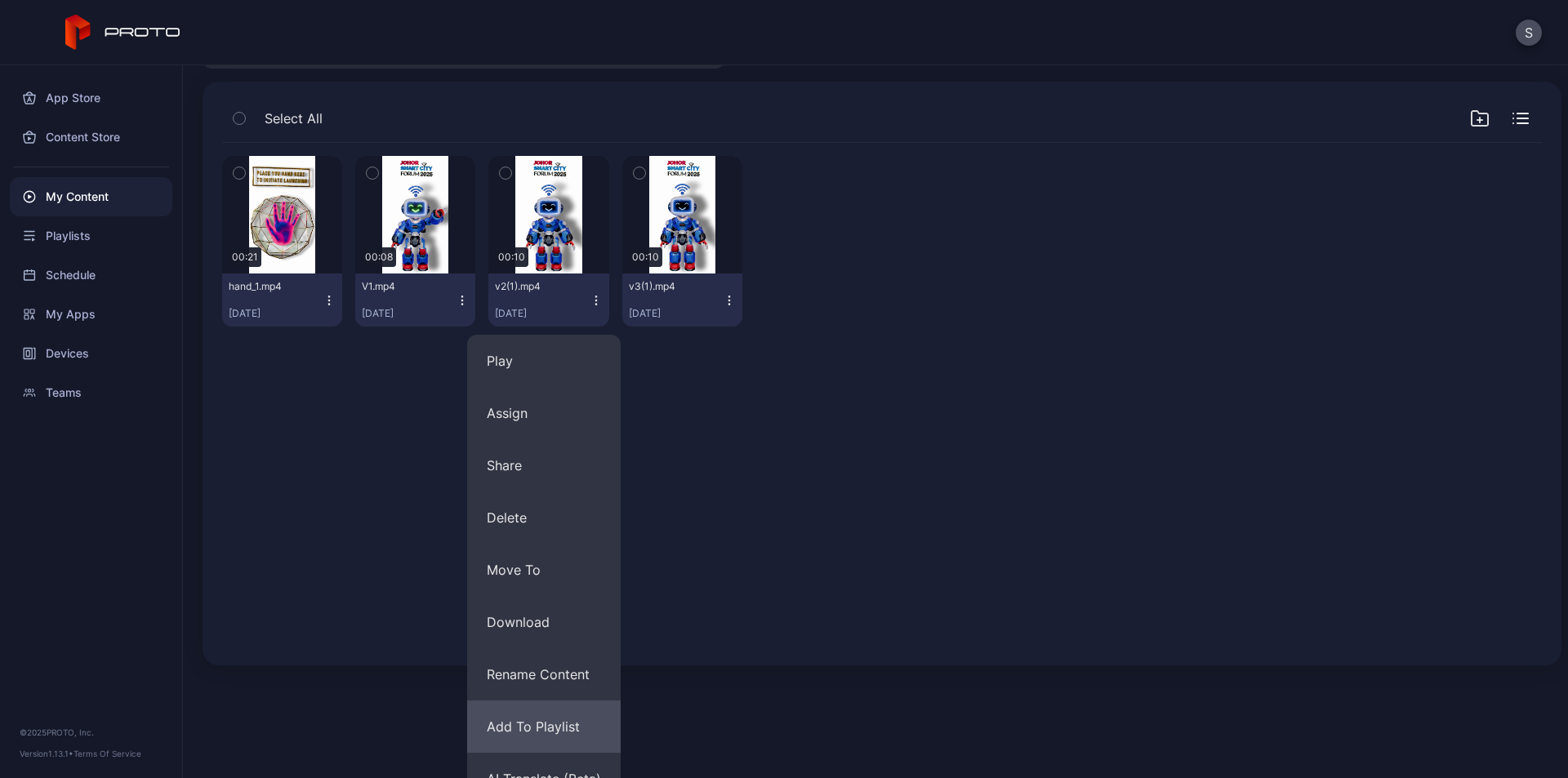
scroll to position [126, 0]
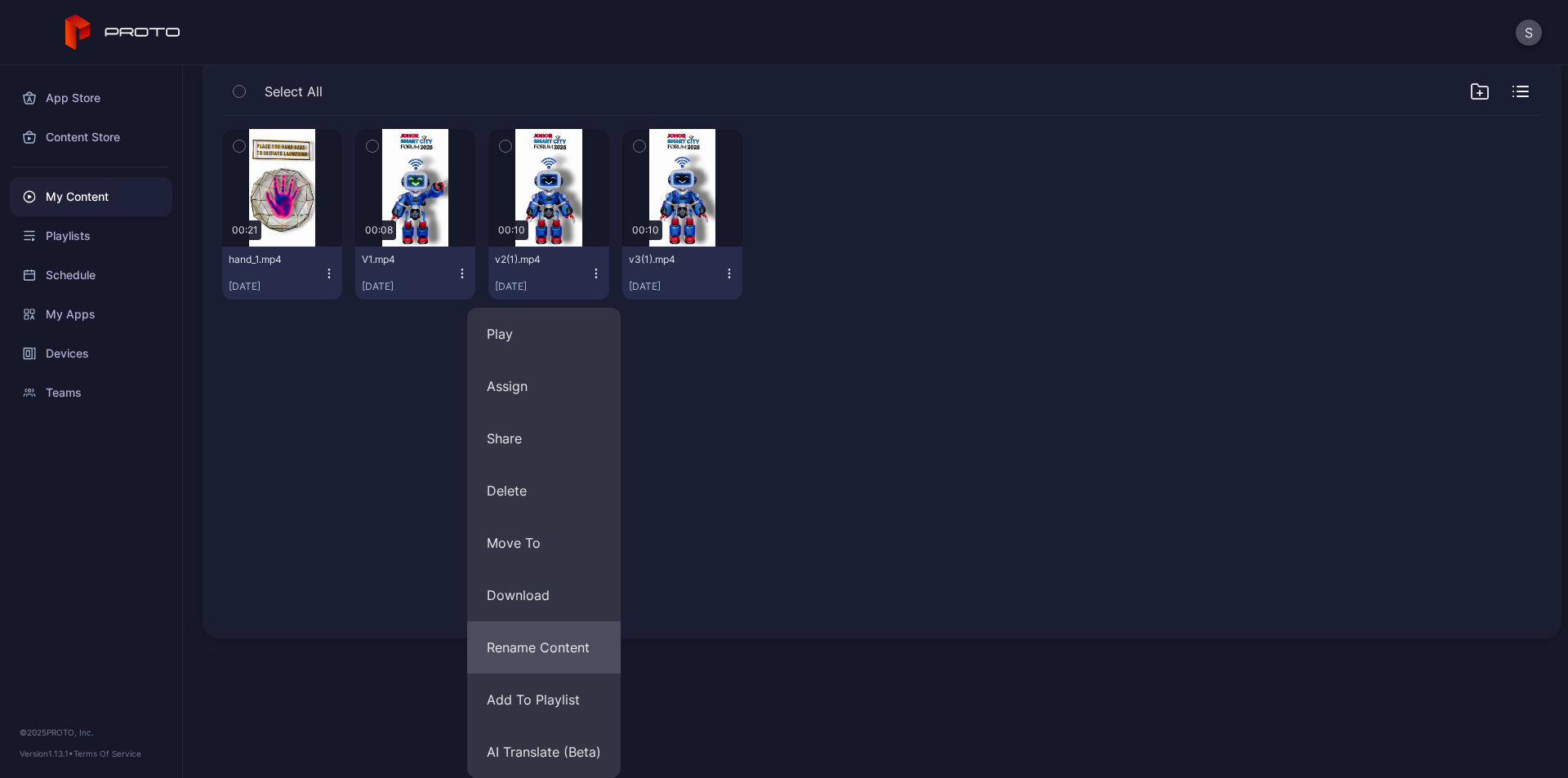
click at [556, 647] on button "Rename Content" at bounding box center [543, 647] width 153 height 52
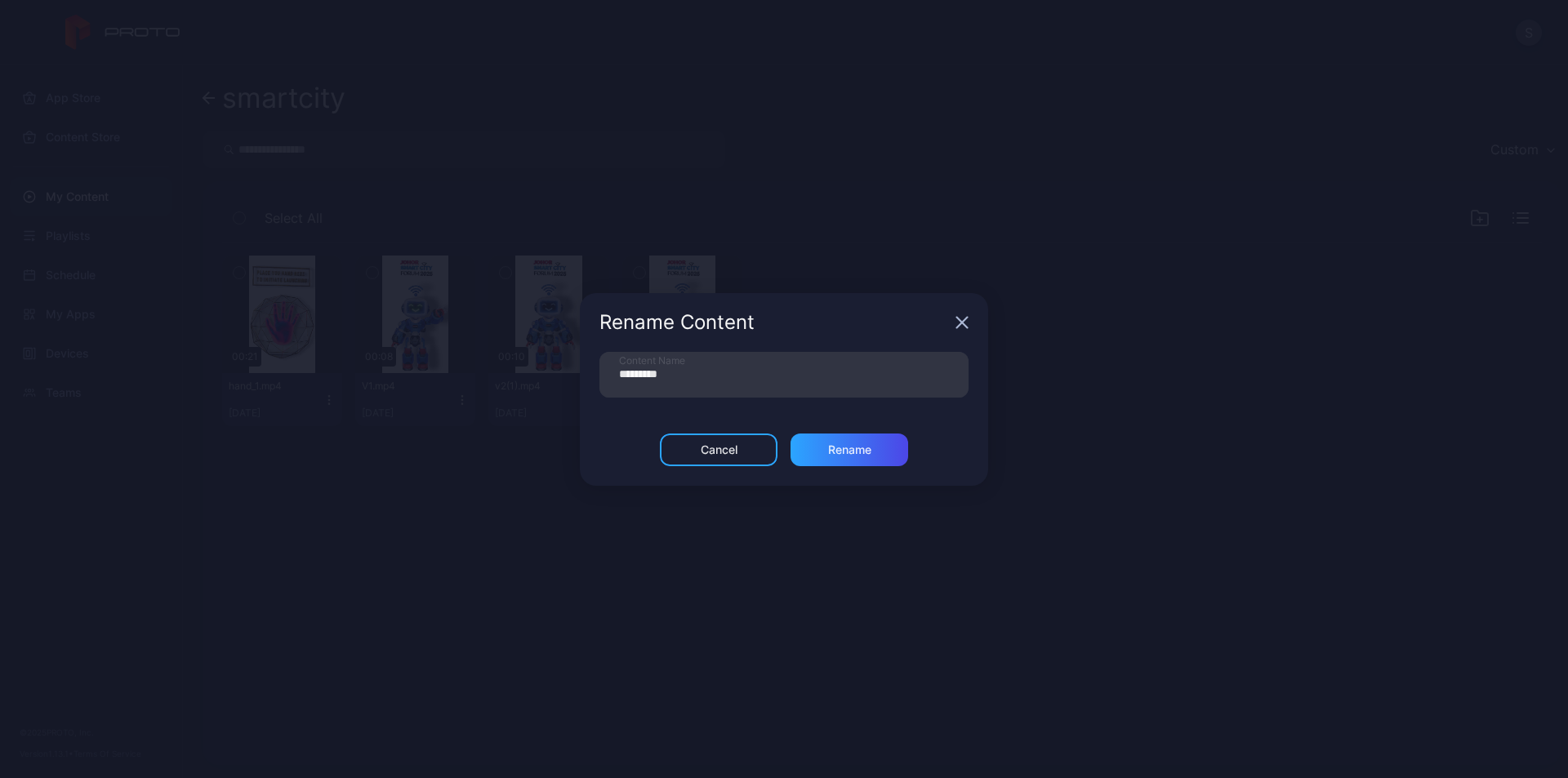
scroll to position [0, 0]
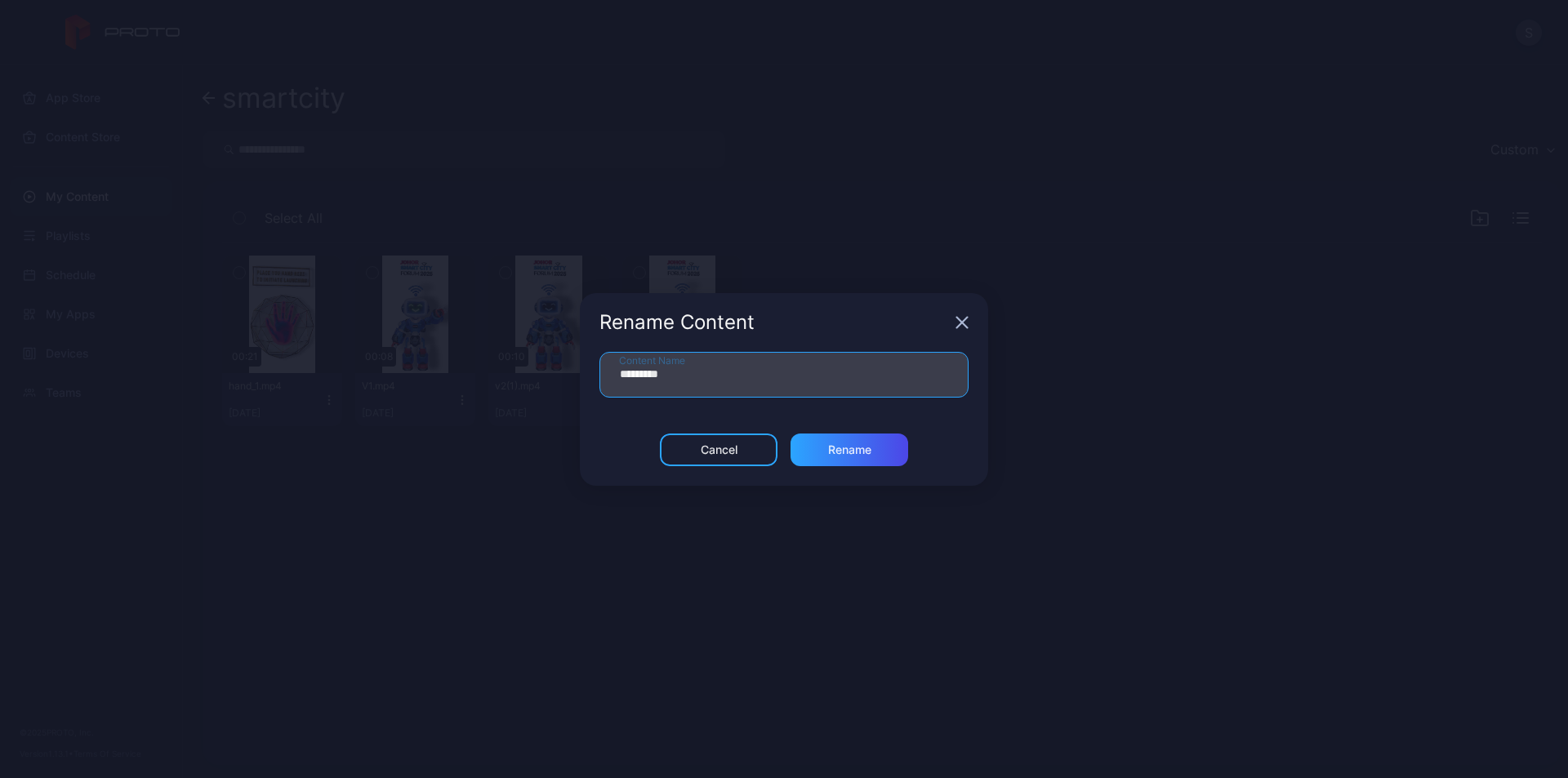
click at [639, 375] on input "*********" at bounding box center [783, 375] width 369 height 46
type input "******"
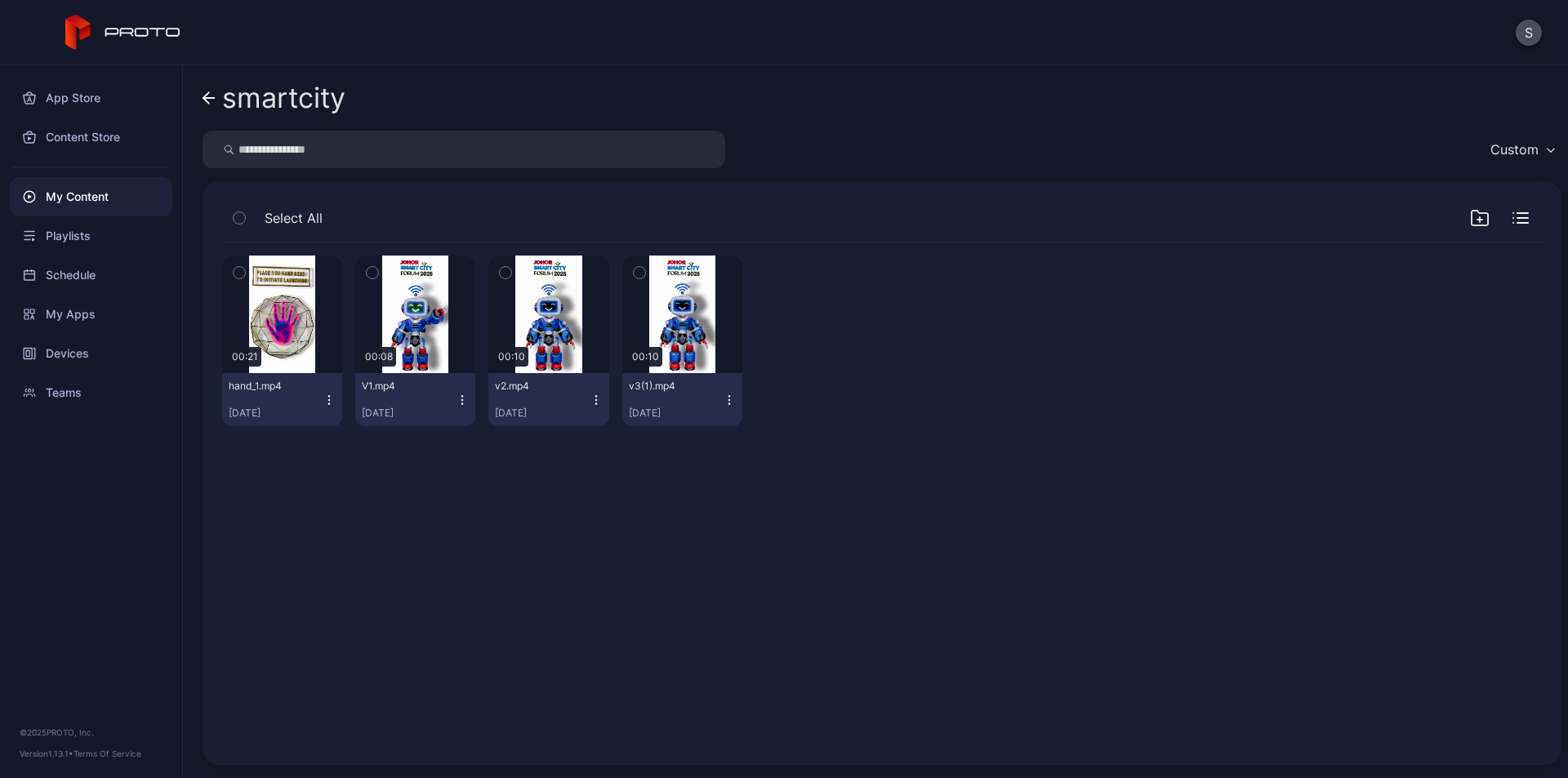
click at [723, 399] on icon "button" at bounding box center [730, 400] width 13 height 13
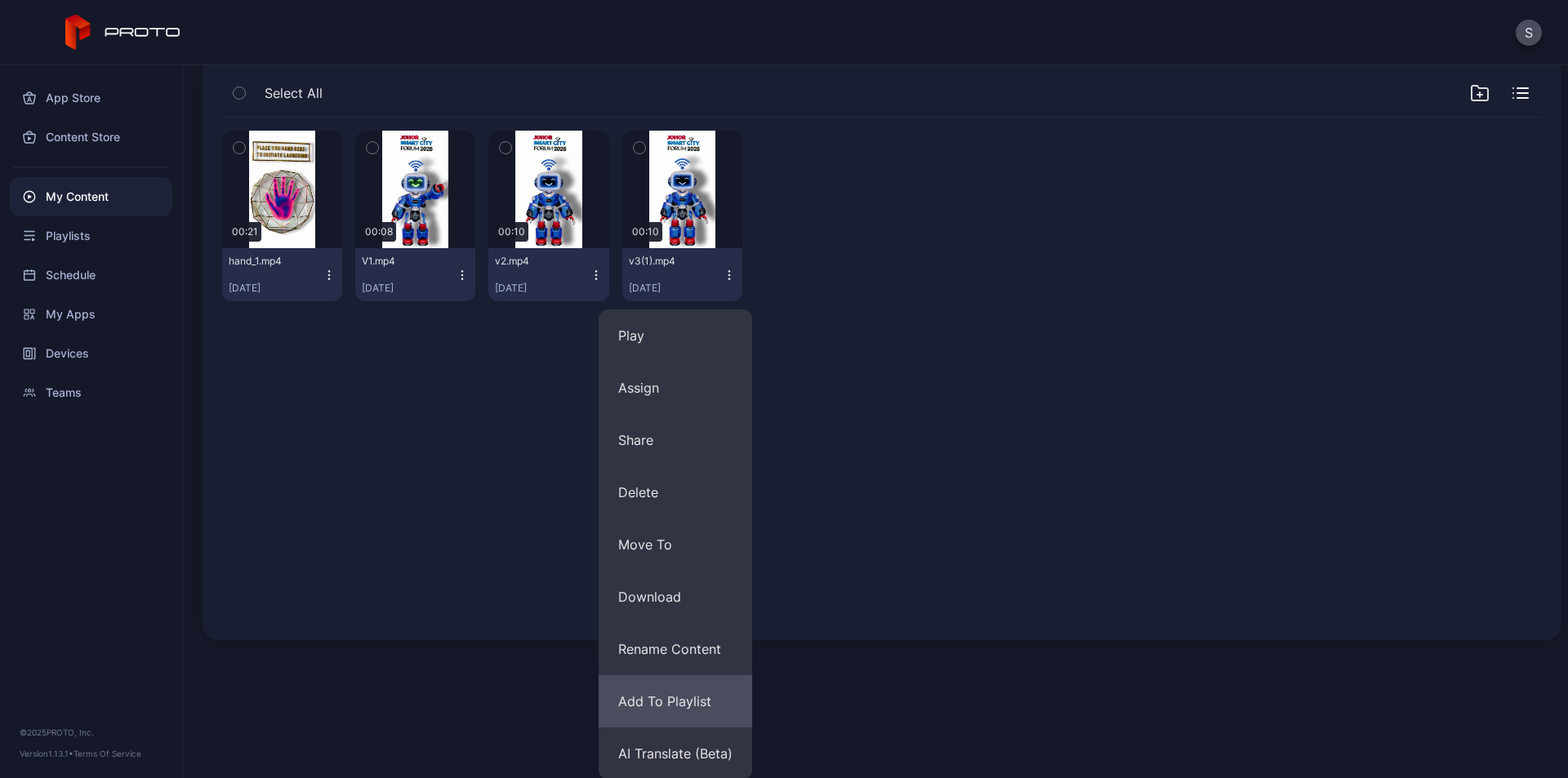
scroll to position [126, 0]
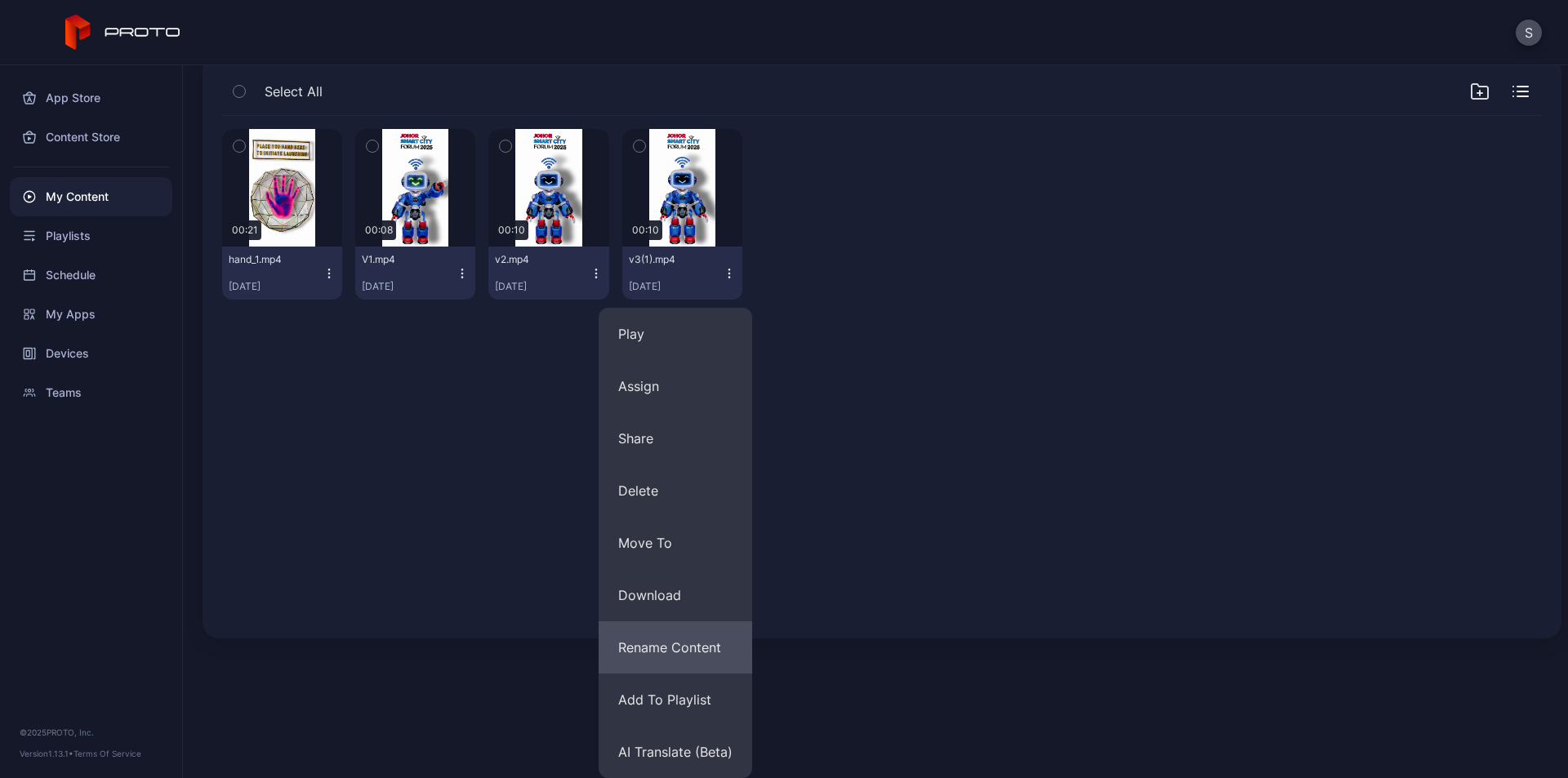
click at [683, 647] on button "Rename Content" at bounding box center [674, 647] width 153 height 52
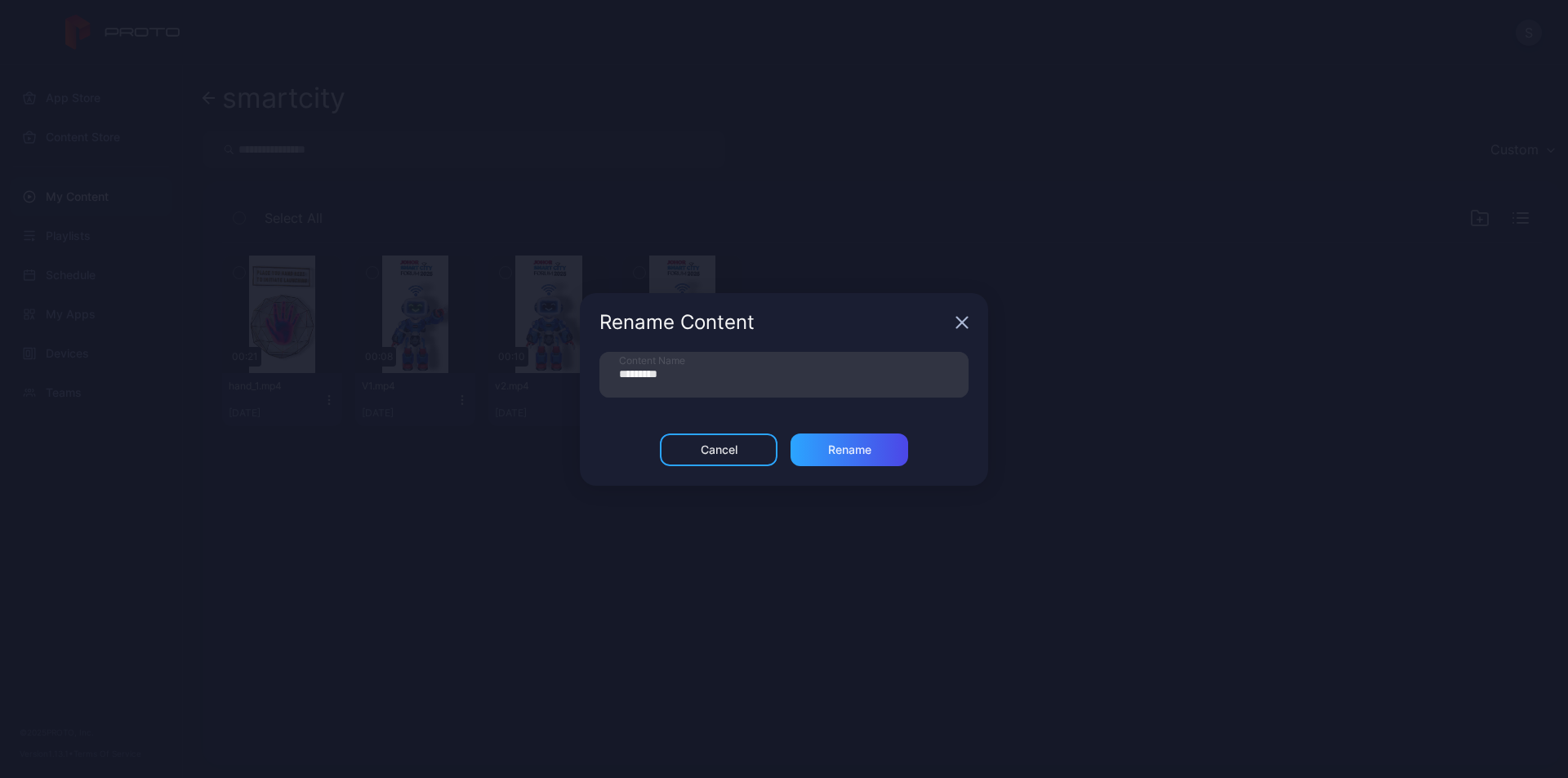
scroll to position [0, 0]
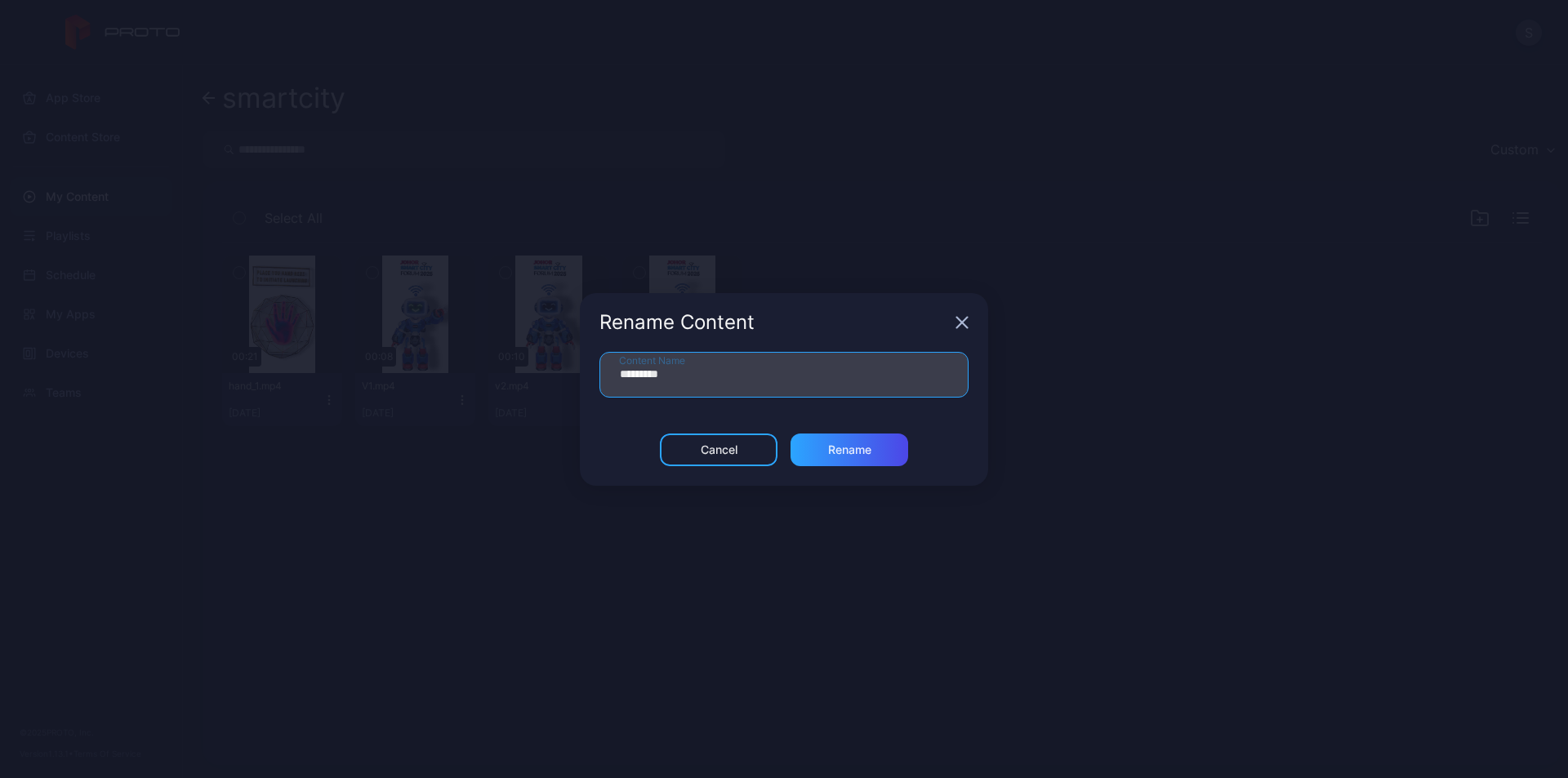
click at [643, 377] on input "*********" at bounding box center [783, 375] width 369 height 46
type input "******"
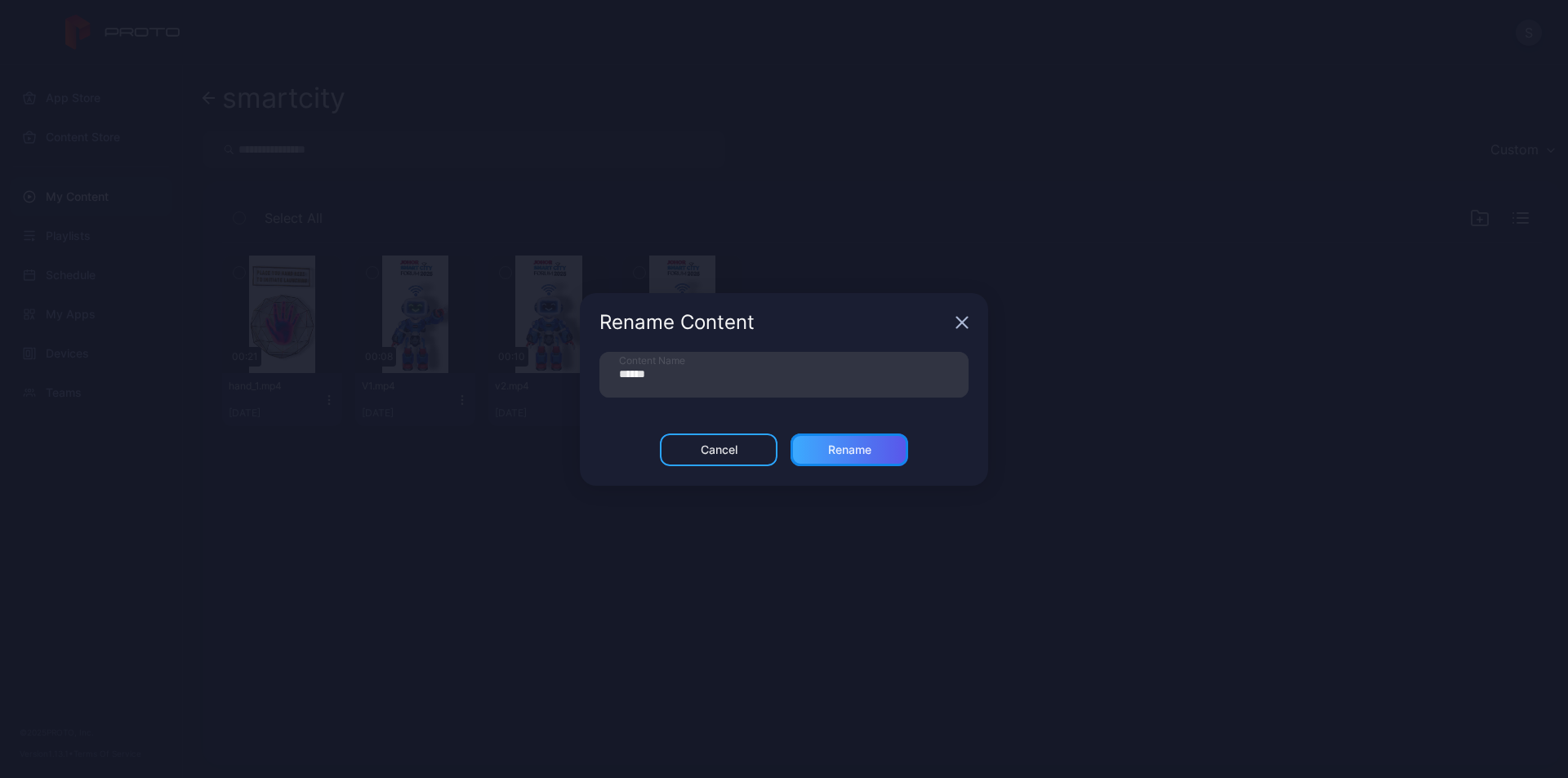
click at [843, 448] on div "Rename" at bounding box center [850, 450] width 44 height 13
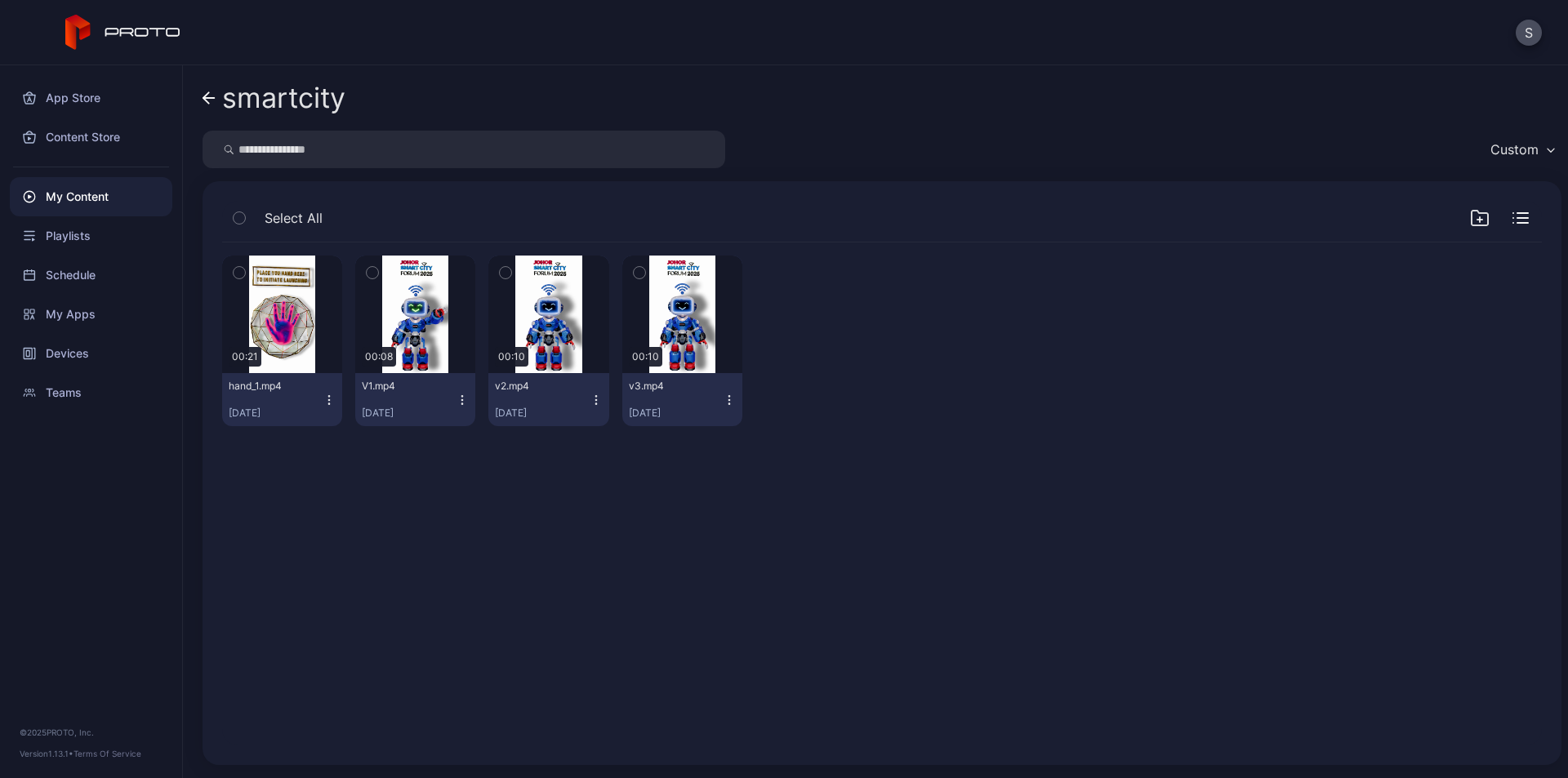
click at [456, 399] on icon "button" at bounding box center [463, 400] width 13 height 13
click at [1518, 218] on icon "button" at bounding box center [1523, 218] width 11 height 0
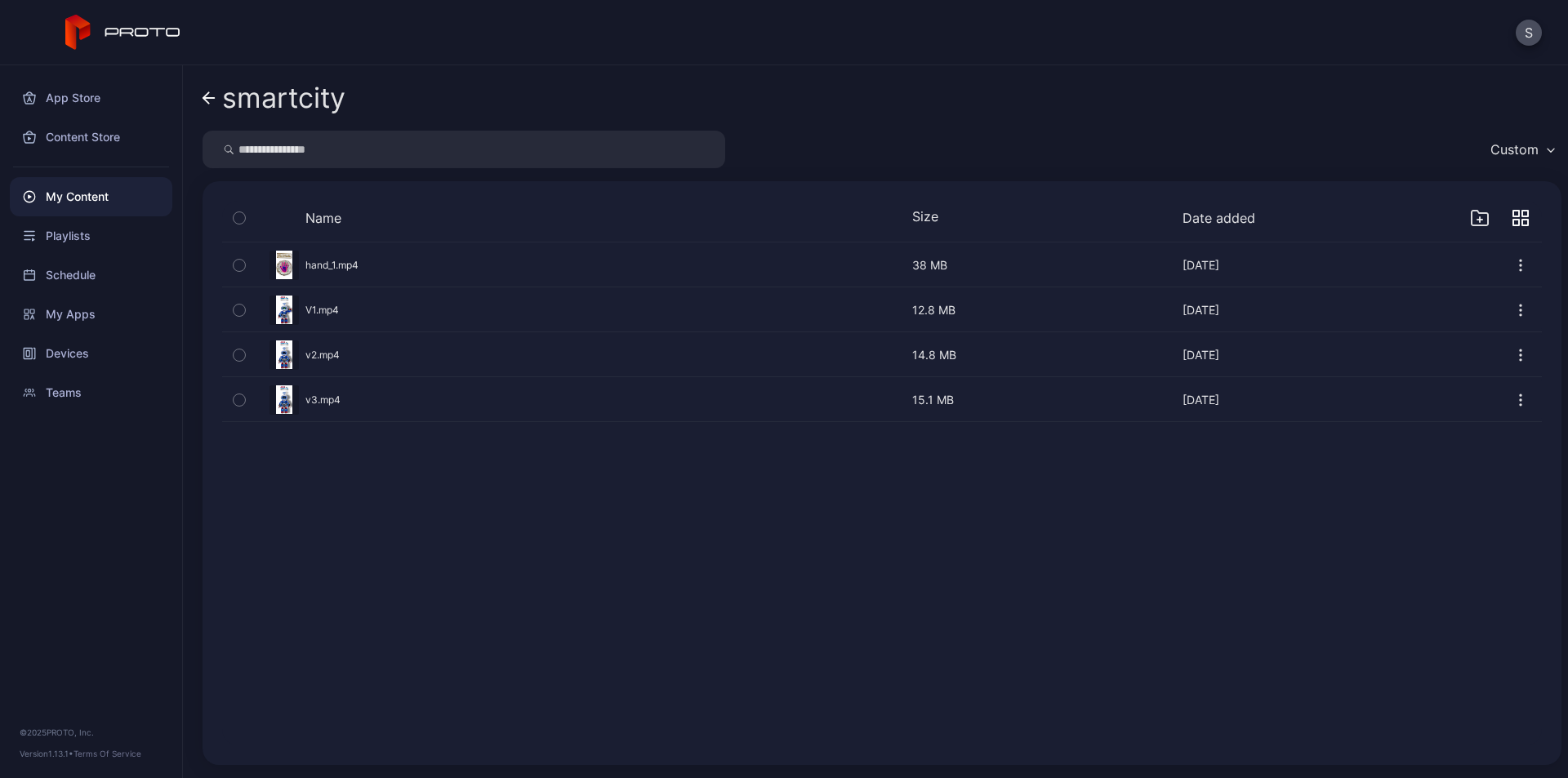
click at [1513, 219] on icon "button" at bounding box center [1521, 218] width 17 height 17
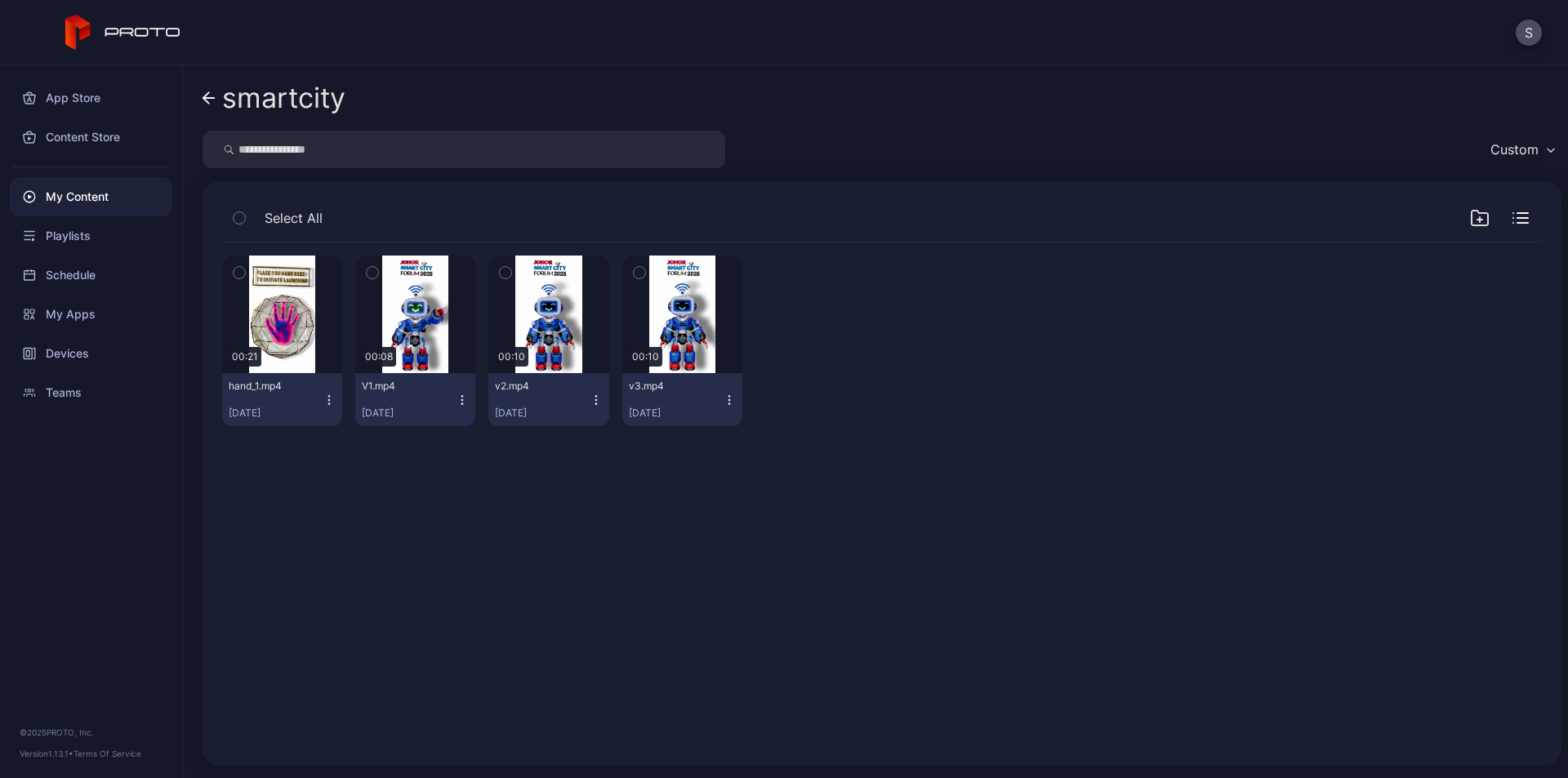
click at [1510, 212] on div "Select All" at bounding box center [881, 222] width 1319 height 42
click at [1513, 217] on icon "button" at bounding box center [1521, 218] width 17 height 12
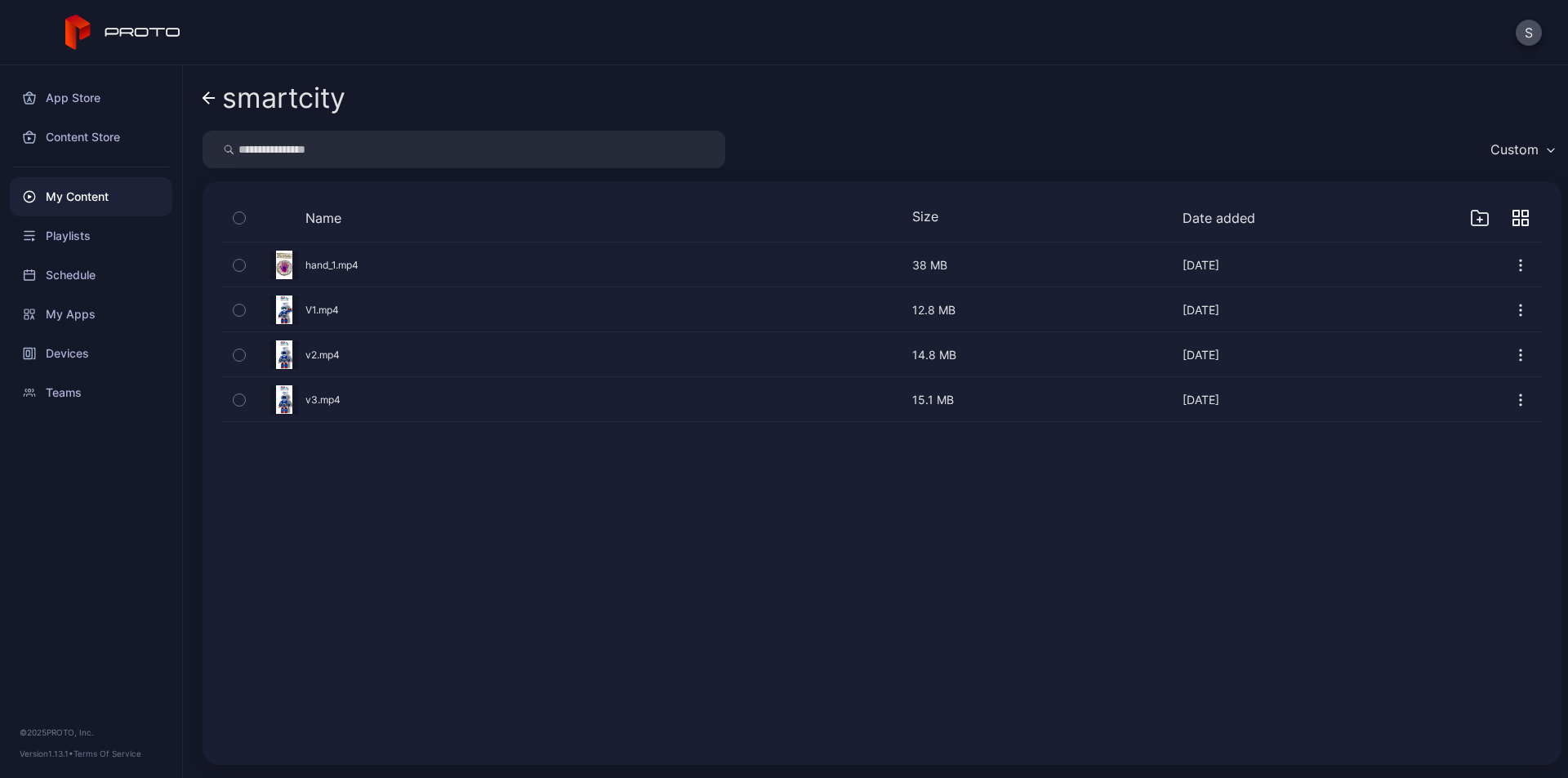
click at [1513, 258] on icon "button" at bounding box center [1521, 265] width 17 height 17
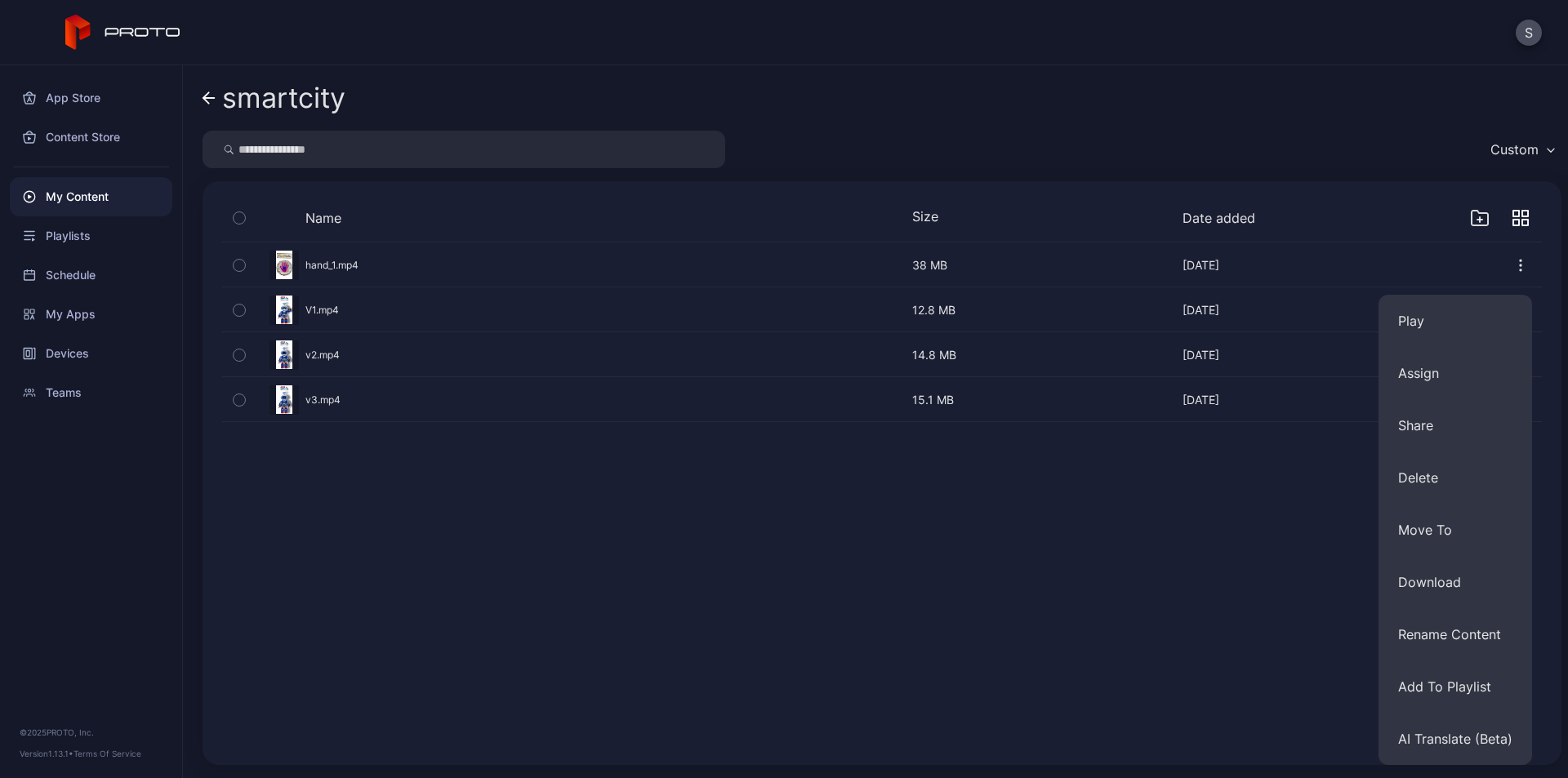
click at [1513, 258] on icon "button" at bounding box center [1521, 265] width 17 height 17
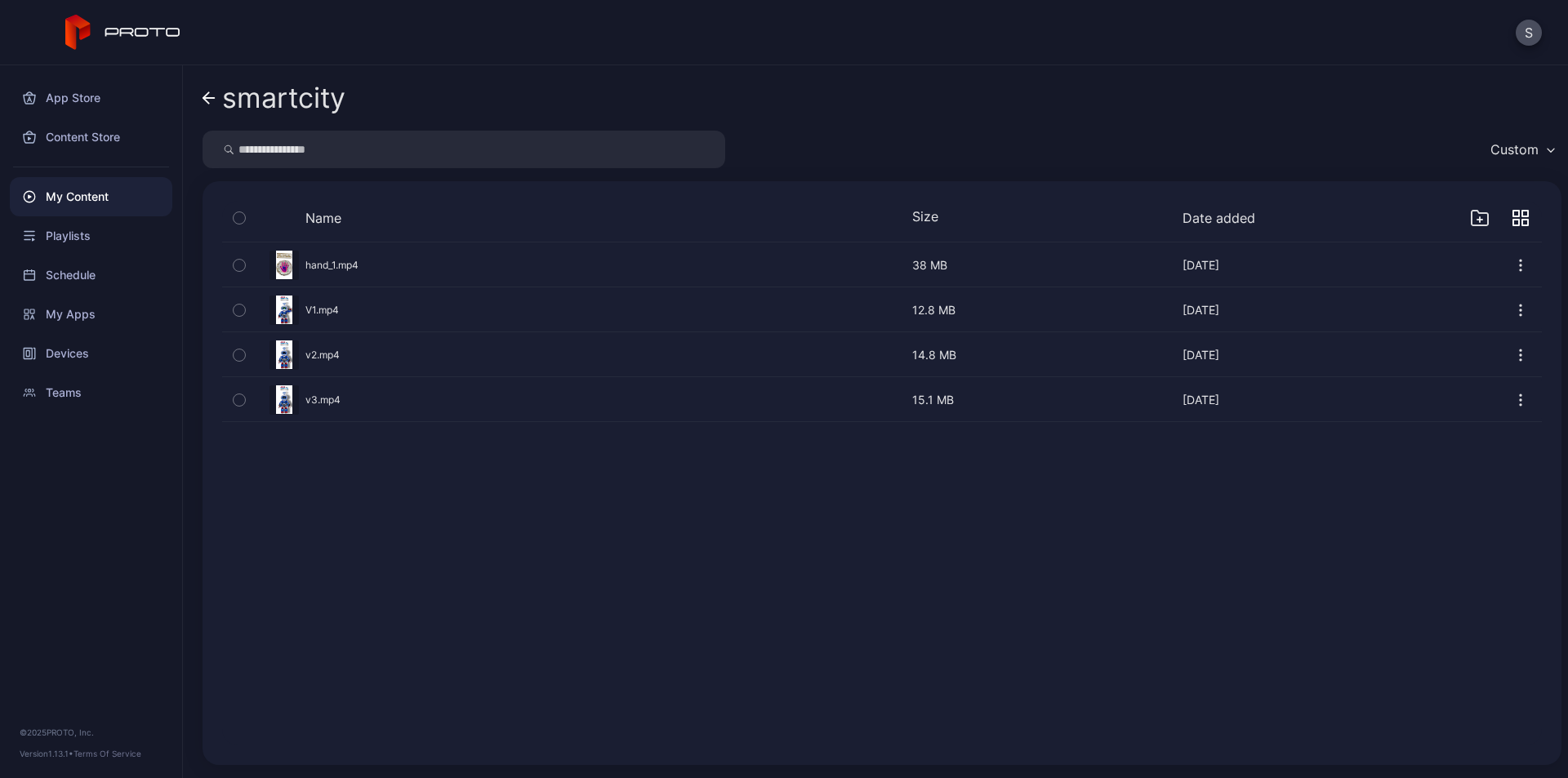
click at [213, 89] on link "smartcity" at bounding box center [274, 98] width 143 height 39
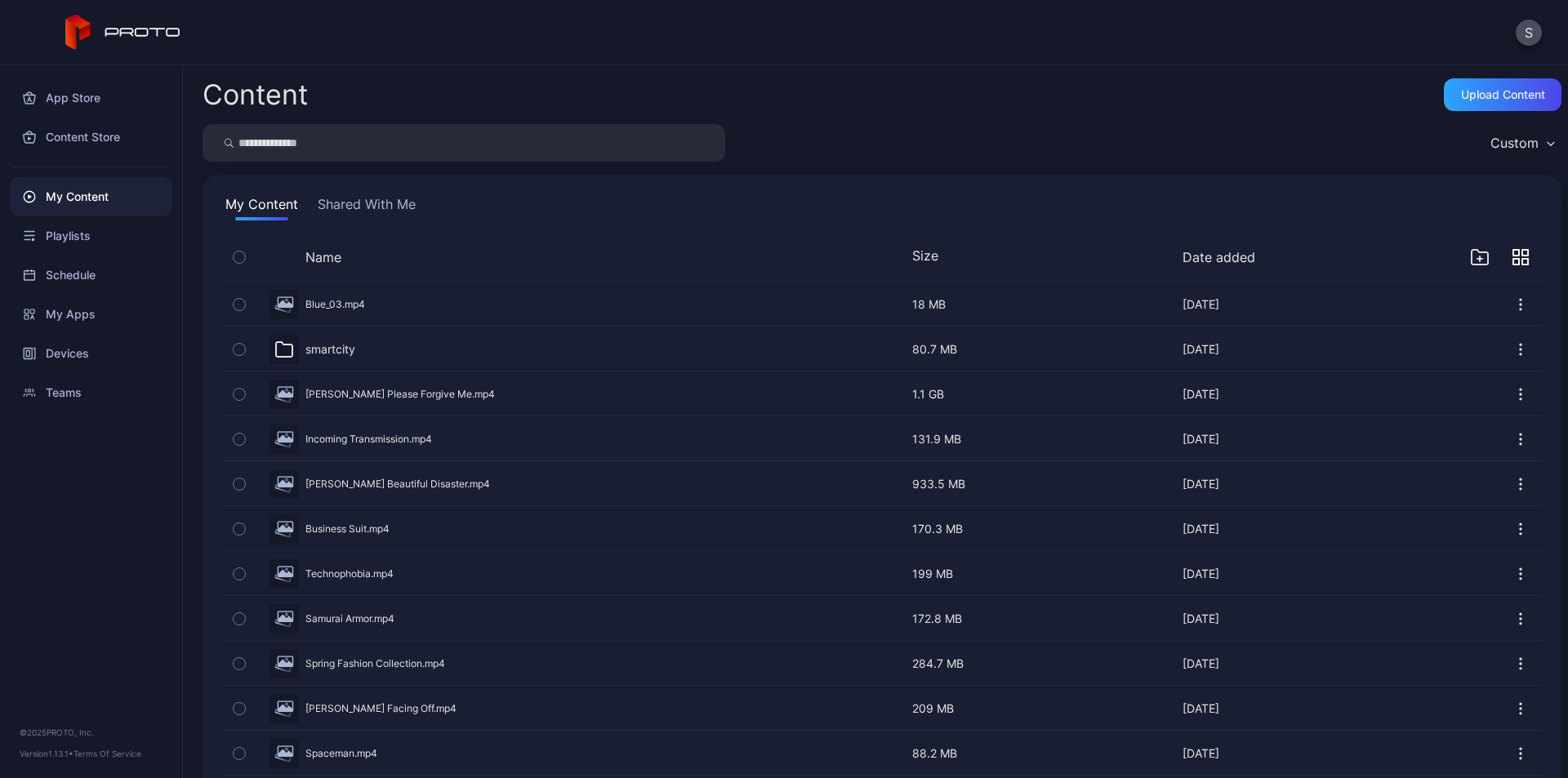
scroll to position [33, 0]
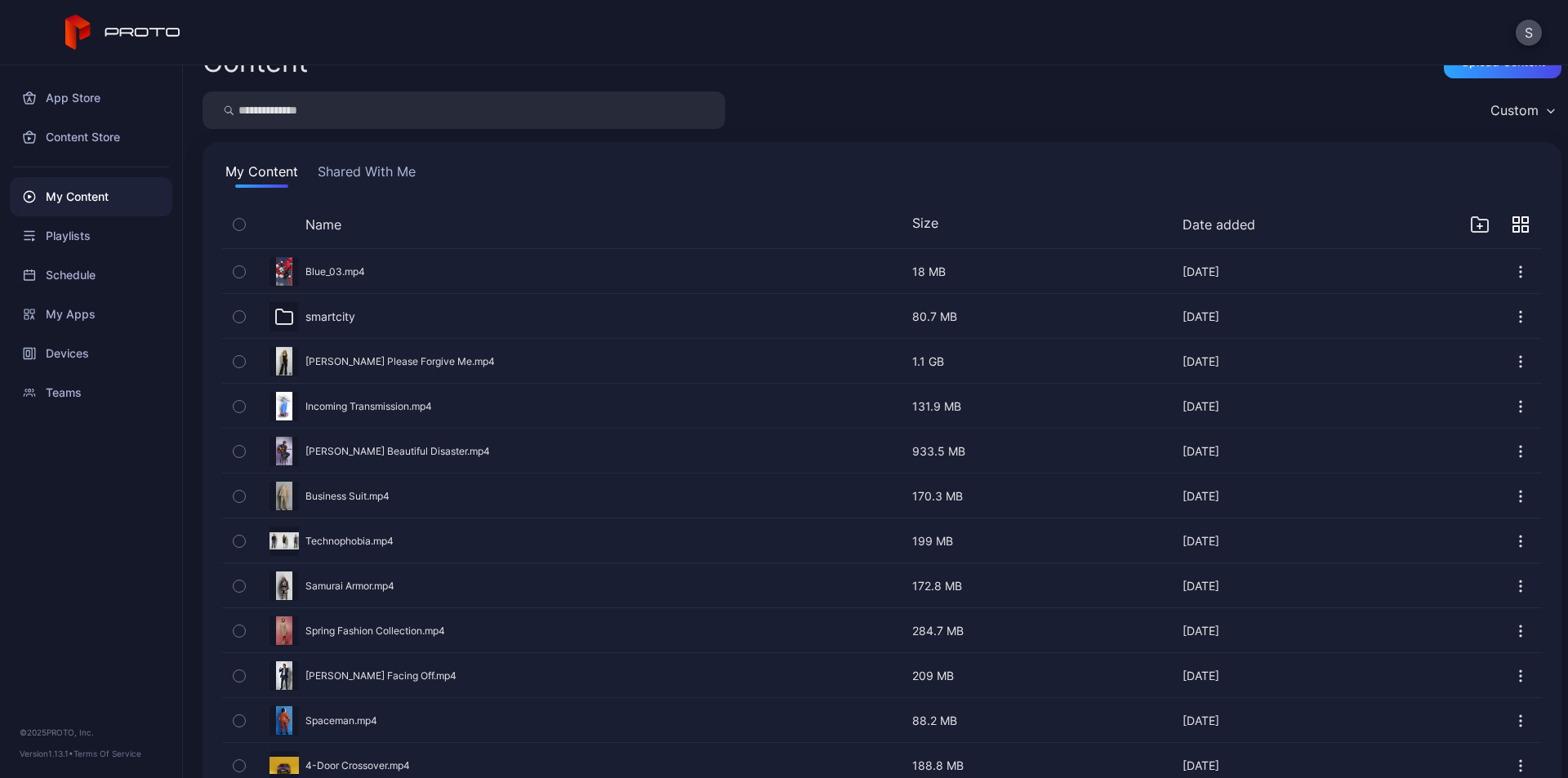
click at [362, 166] on button "Shared With Me" at bounding box center [366, 174] width 105 height 26
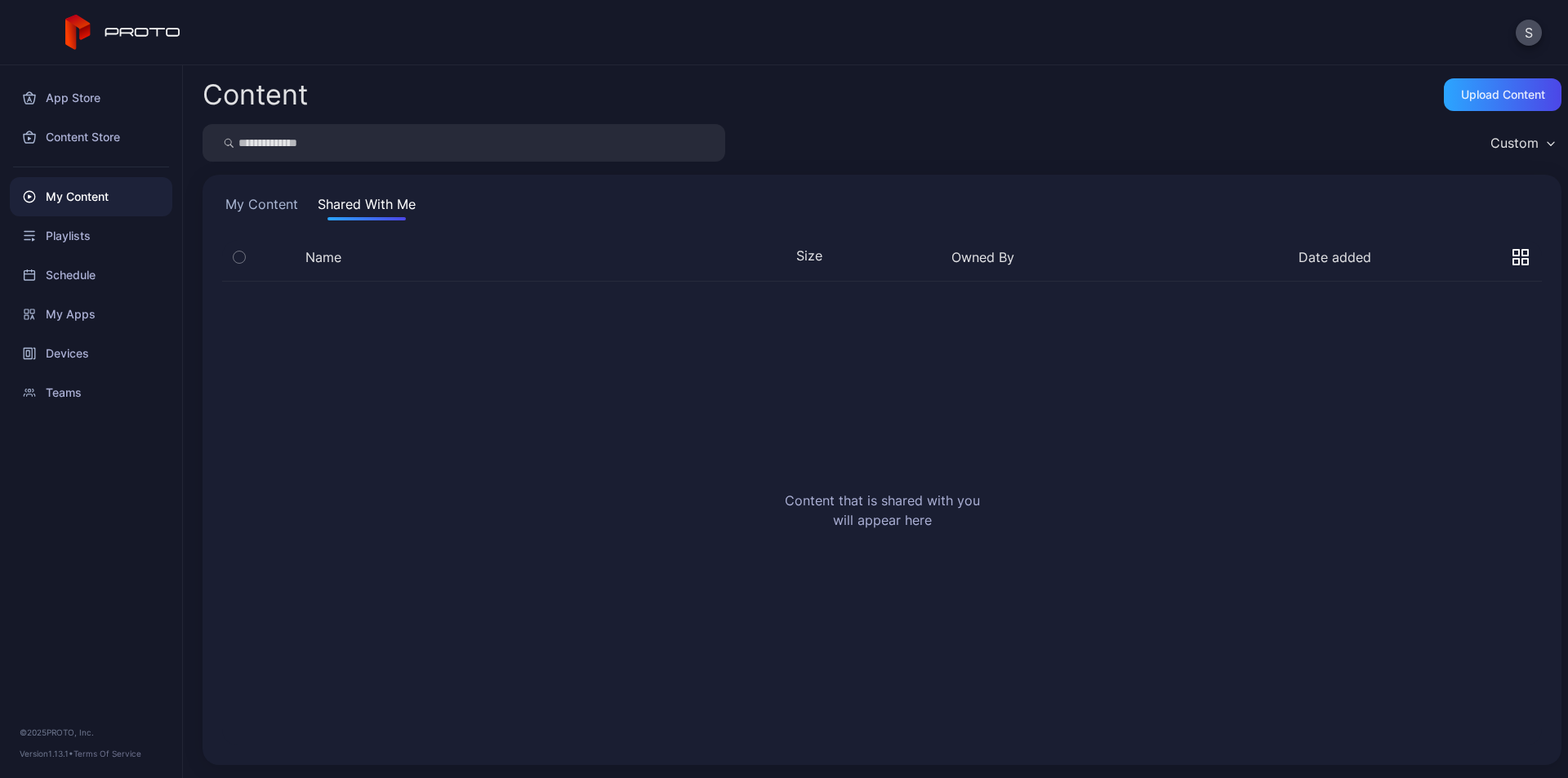
click at [274, 203] on button "My Content" at bounding box center [261, 207] width 79 height 26
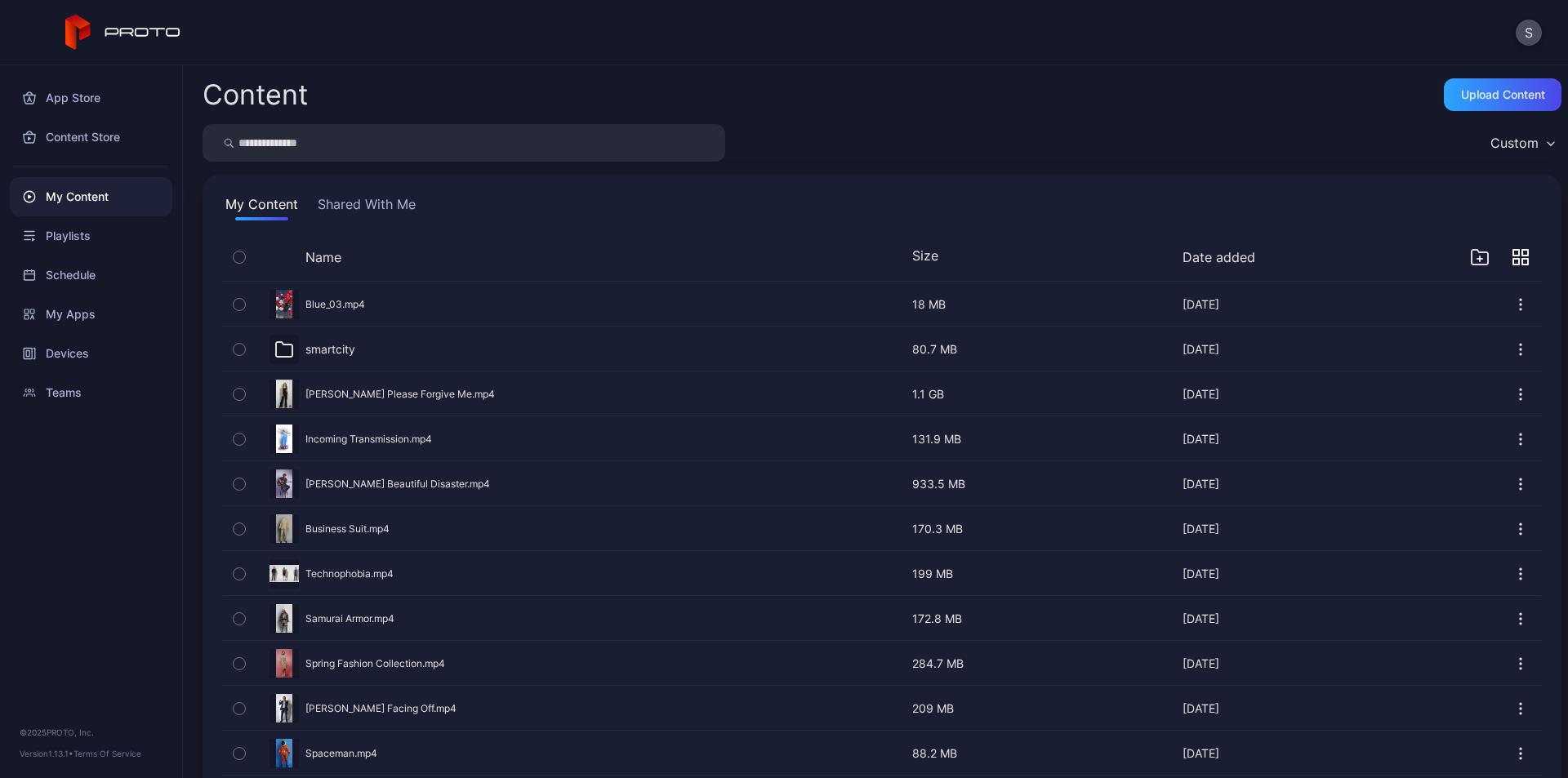
click at [1522, 262] on icon "button" at bounding box center [1524, 261] width 6 height 6
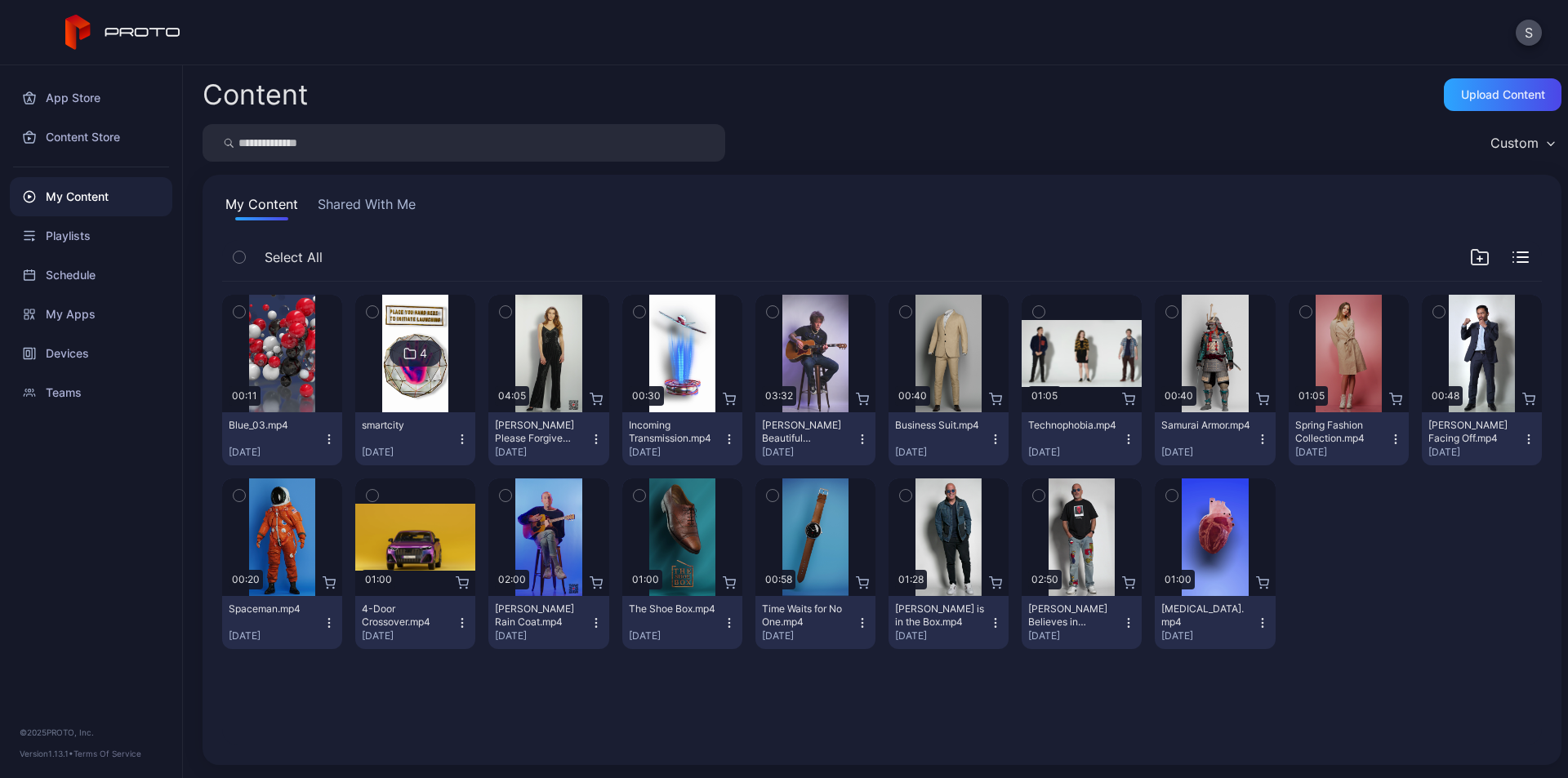
click at [413, 384] on img at bounding box center [415, 353] width 66 height 118
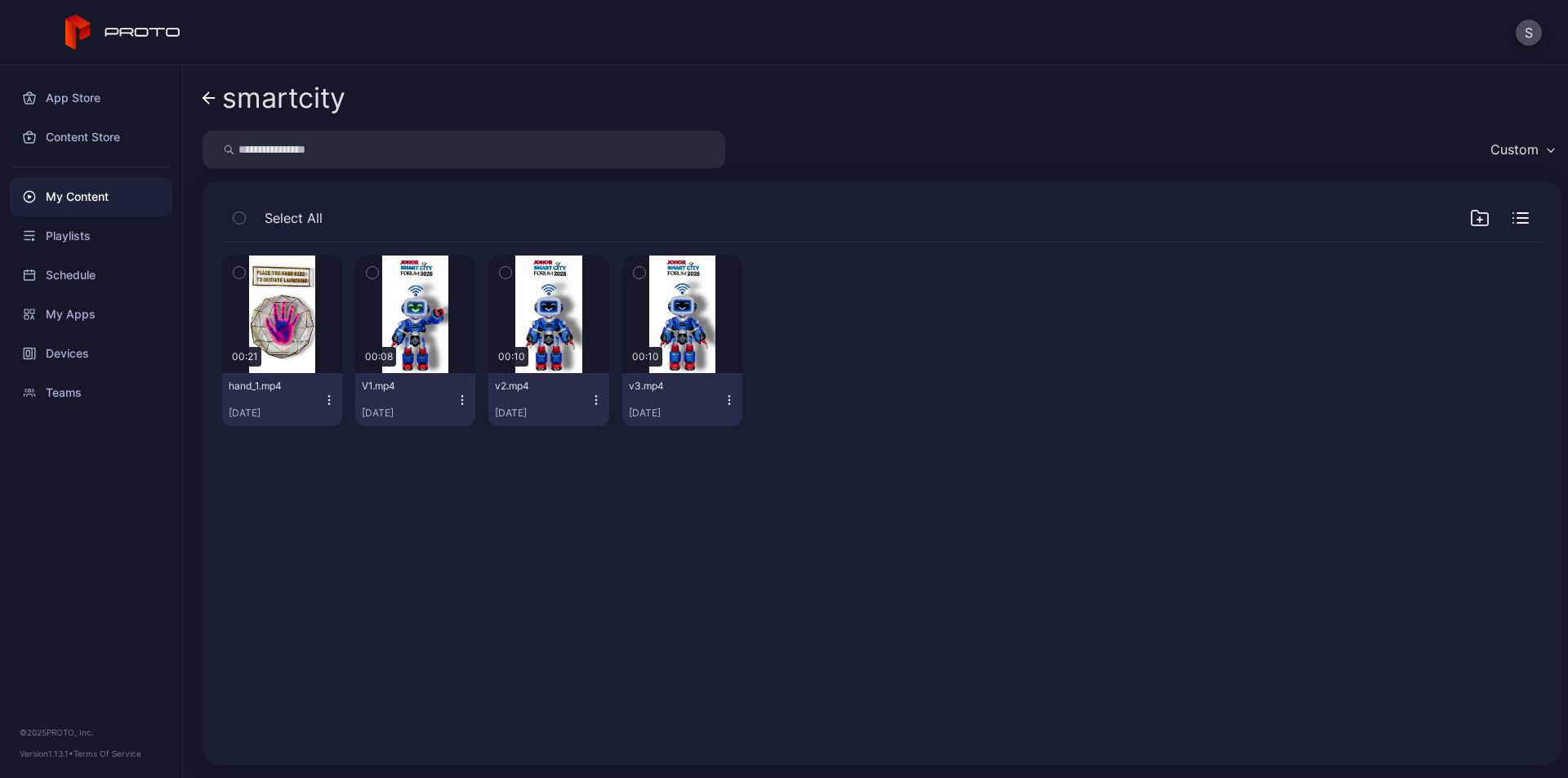
click at [325, 396] on icon "button" at bounding box center [330, 400] width 13 height 13
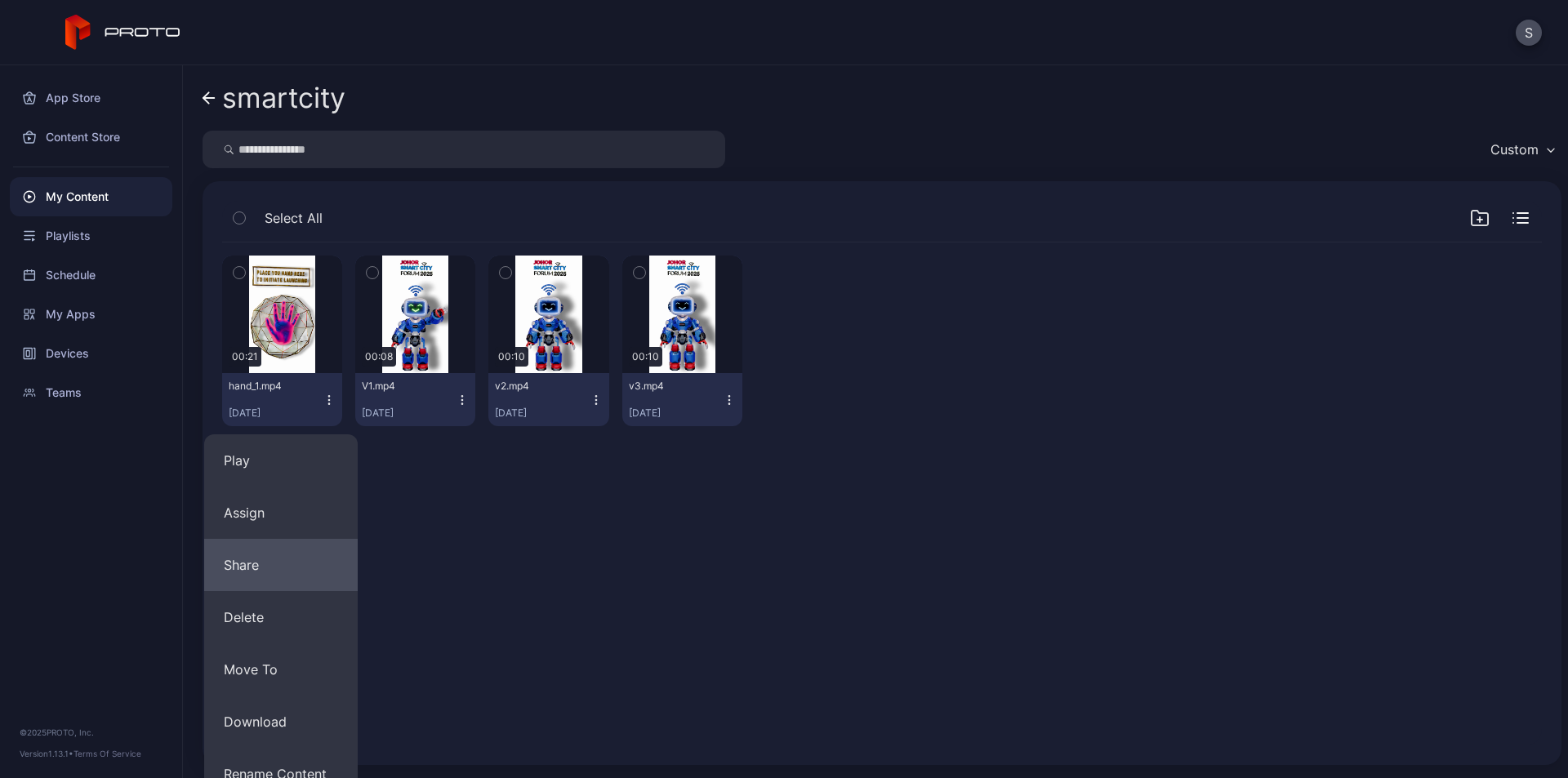
scroll to position [126, 0]
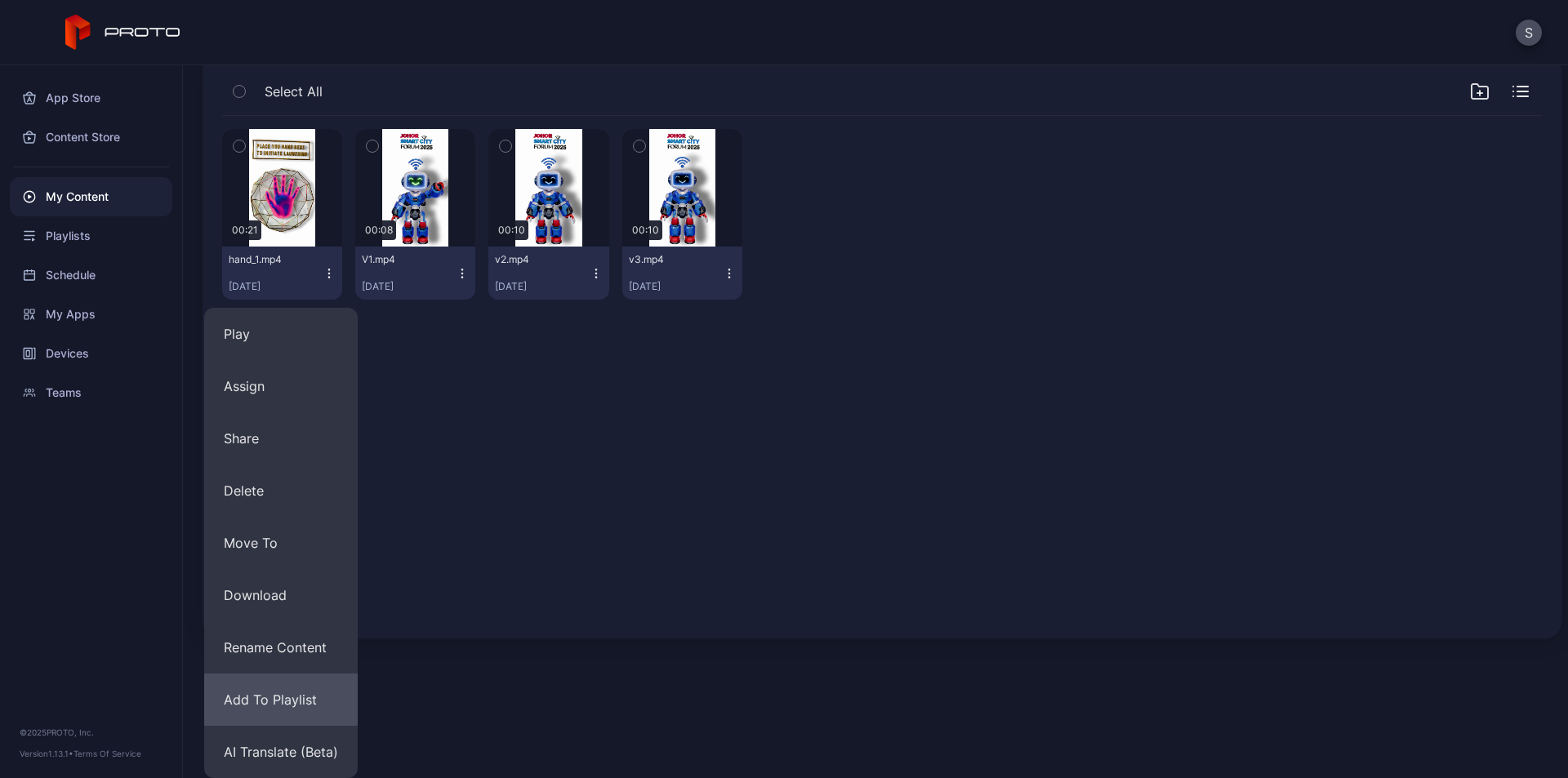
click at [296, 698] on button "Add To Playlist" at bounding box center [280, 699] width 153 height 52
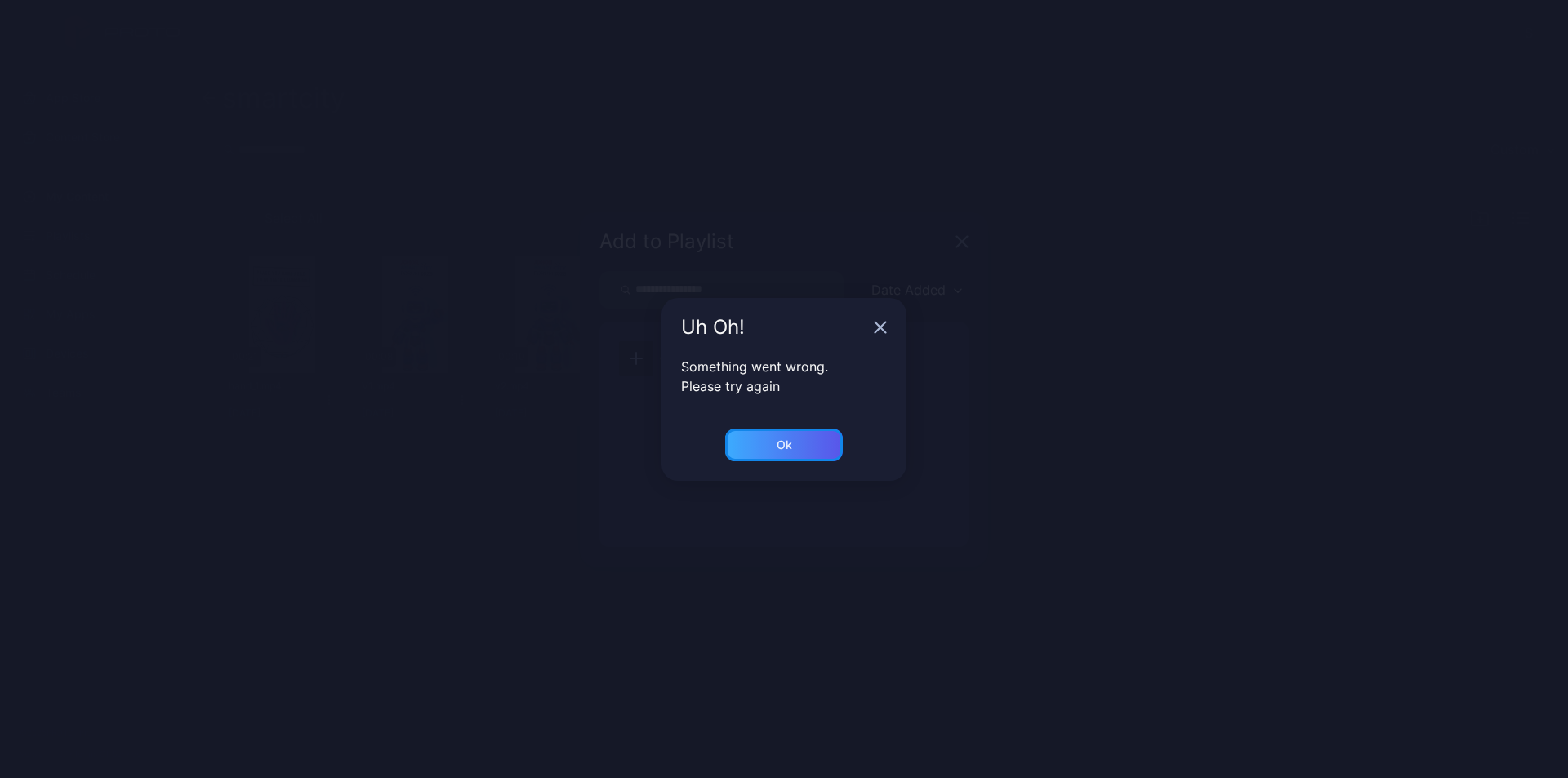
click at [779, 453] on div "Ok" at bounding box center [784, 444] width 118 height 33
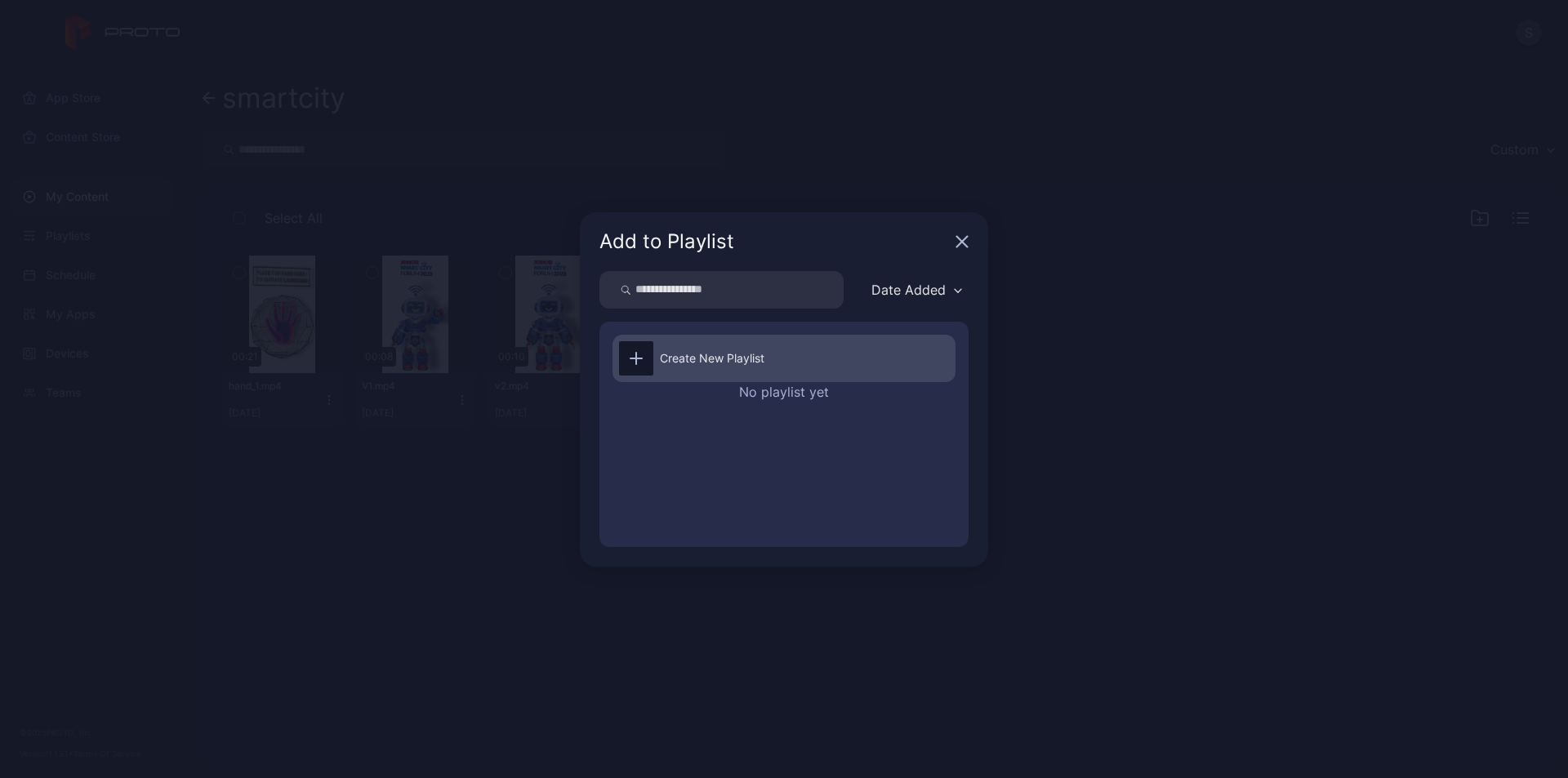
click at [720, 355] on div "Create New Playlist" at bounding box center [712, 358] width 105 height 19
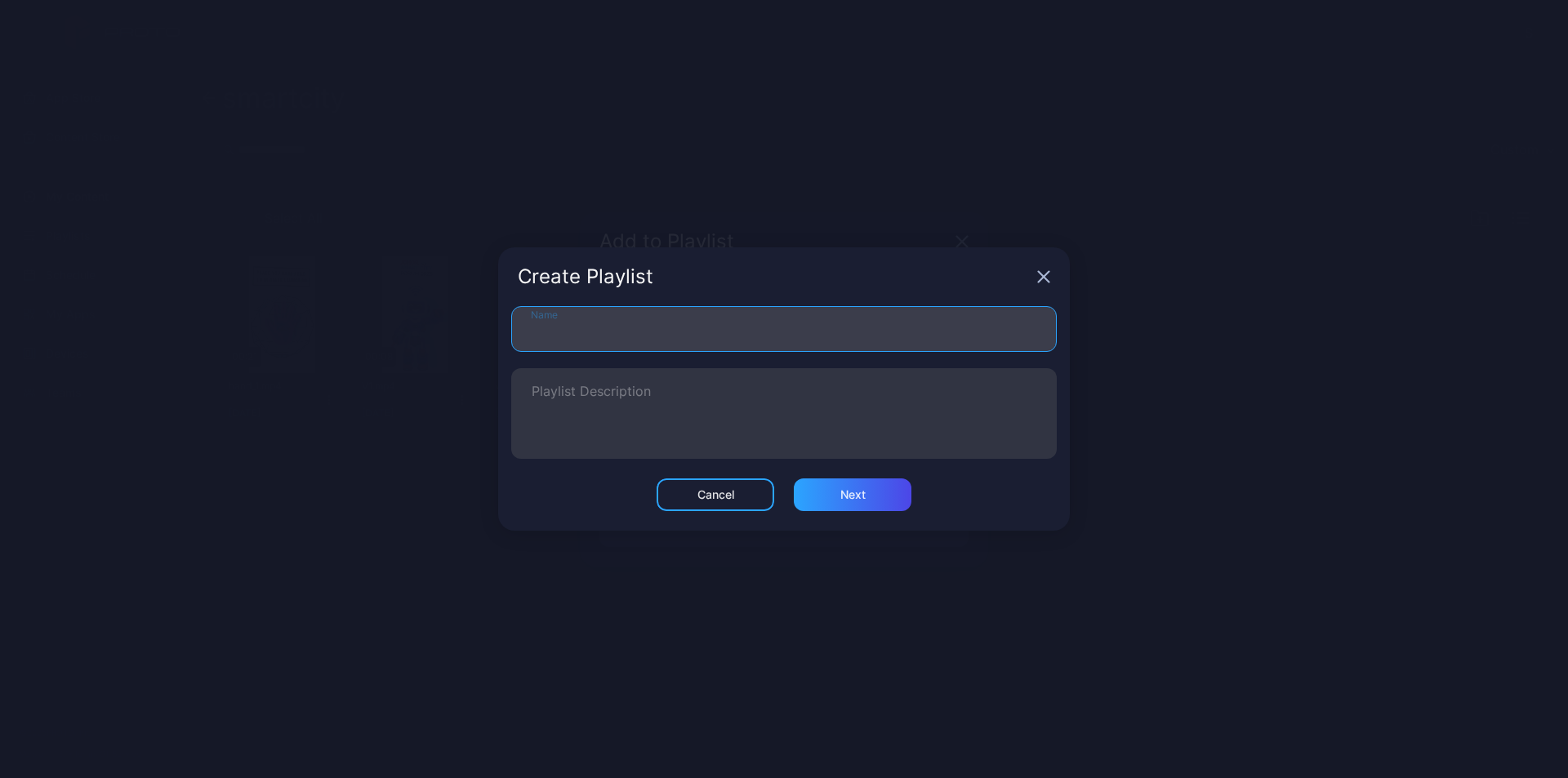
click at [637, 326] on input "Name" at bounding box center [784, 329] width 546 height 46
type input "*********"
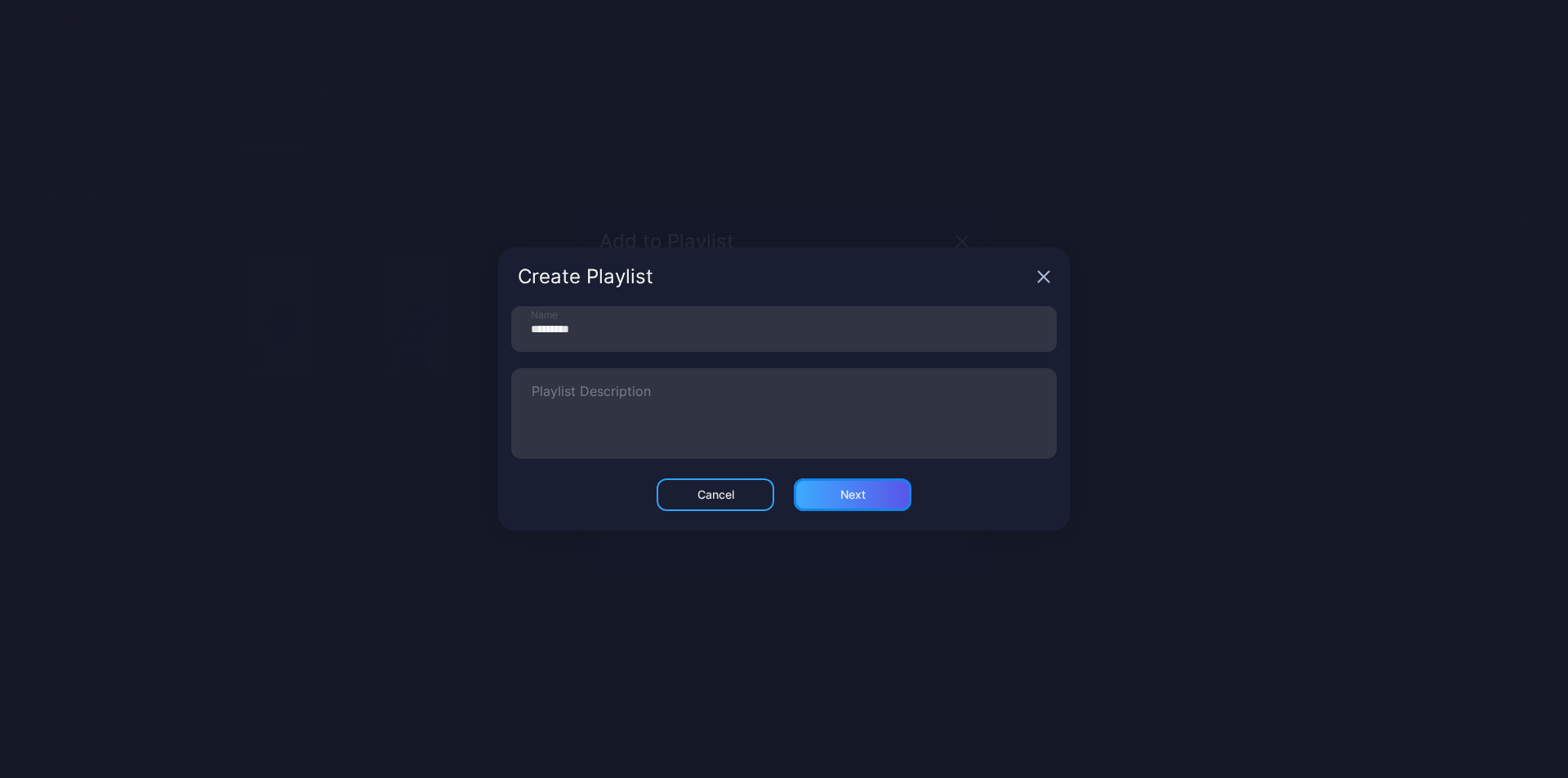
click at [870, 495] on div "Next" at bounding box center [853, 494] width 118 height 33
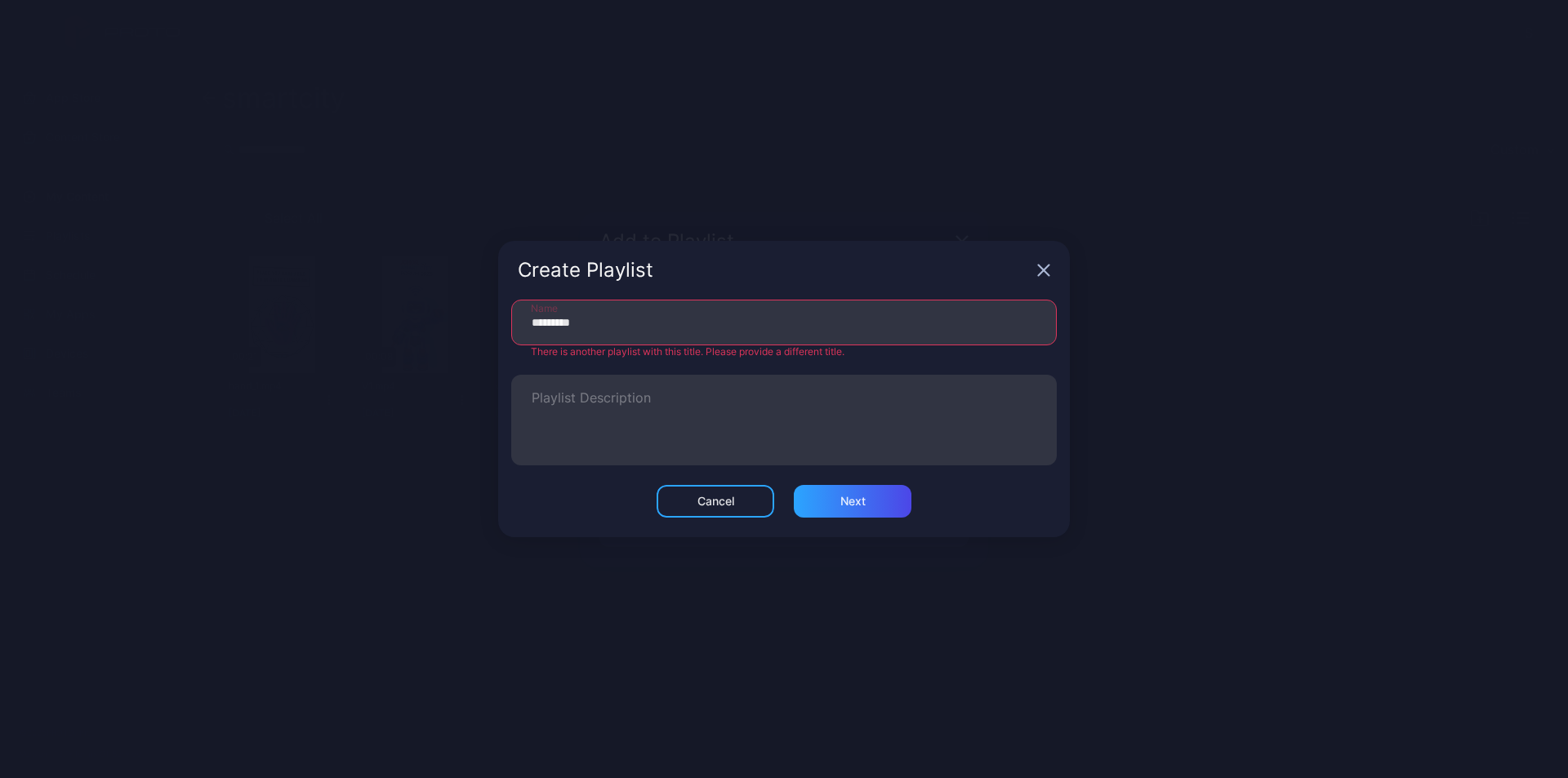
click at [1045, 269] on icon "button" at bounding box center [1044, 270] width 11 height 11
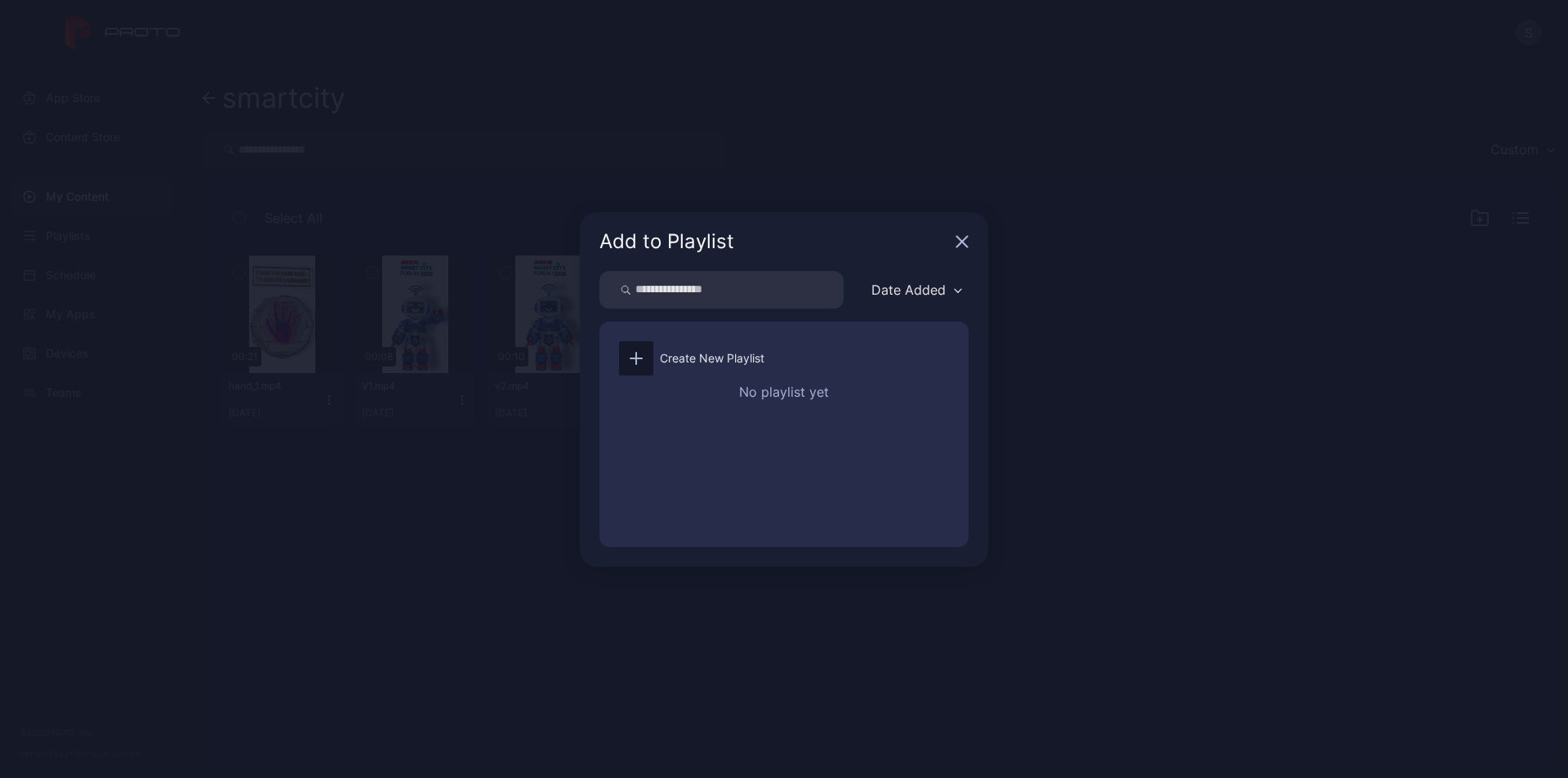
click at [965, 244] on icon "button" at bounding box center [962, 241] width 11 height 11
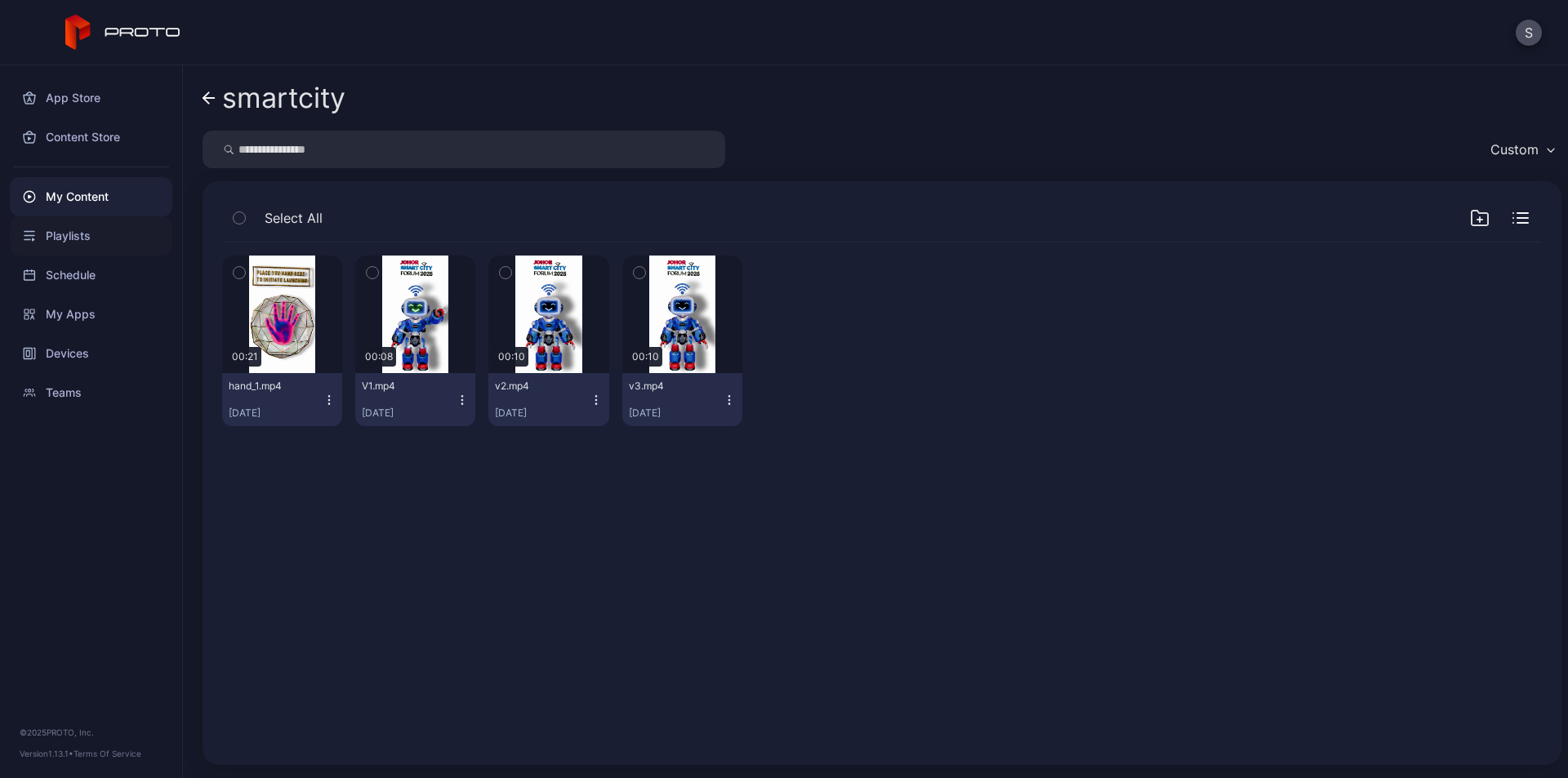
click at [79, 235] on div "Playlists" at bounding box center [91, 236] width 162 height 39
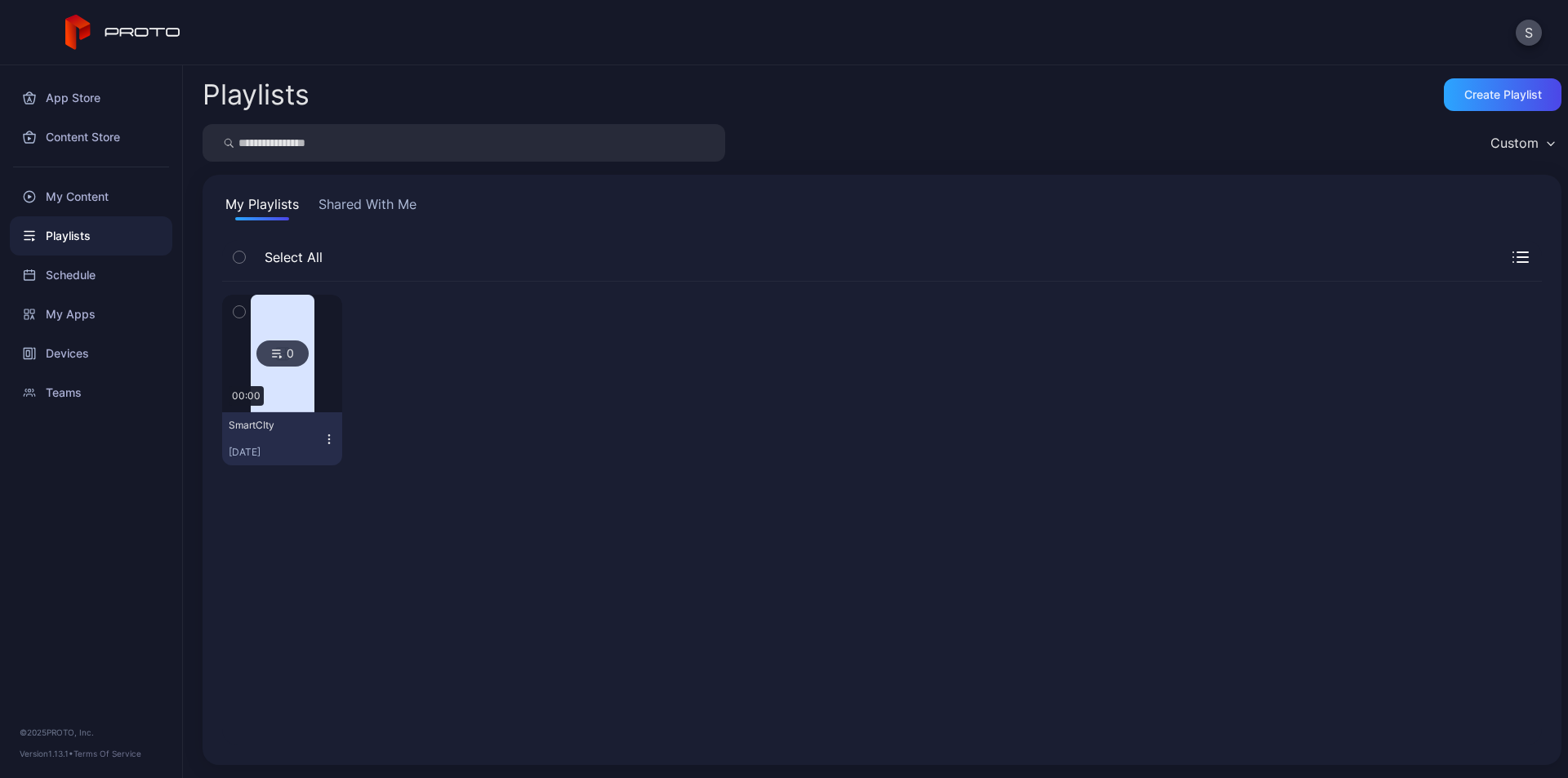
click at [329, 443] on icon "button" at bounding box center [329, 443] width 1 height 1
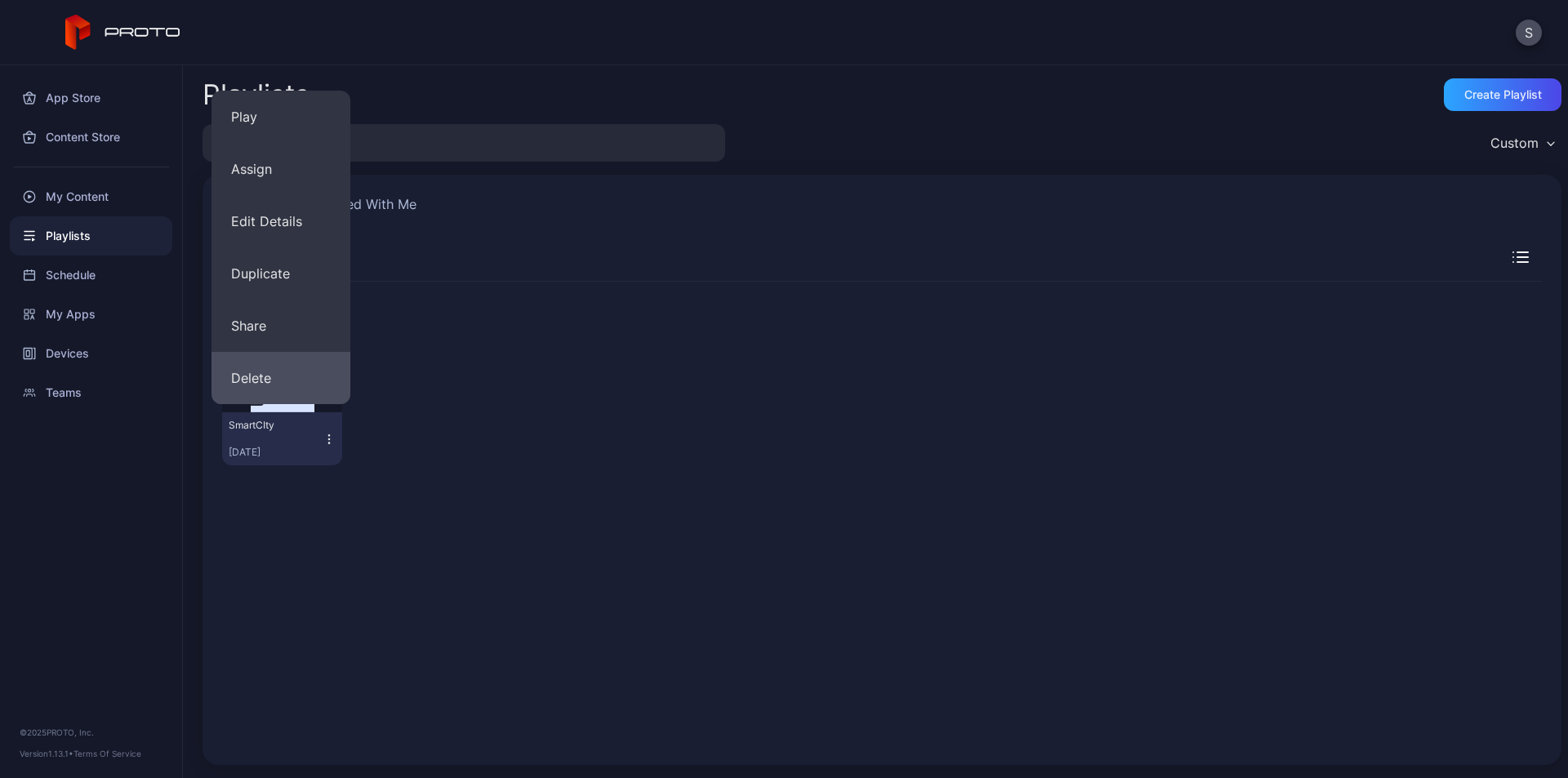
click at [290, 366] on button "Delete" at bounding box center [281, 378] width 139 height 52
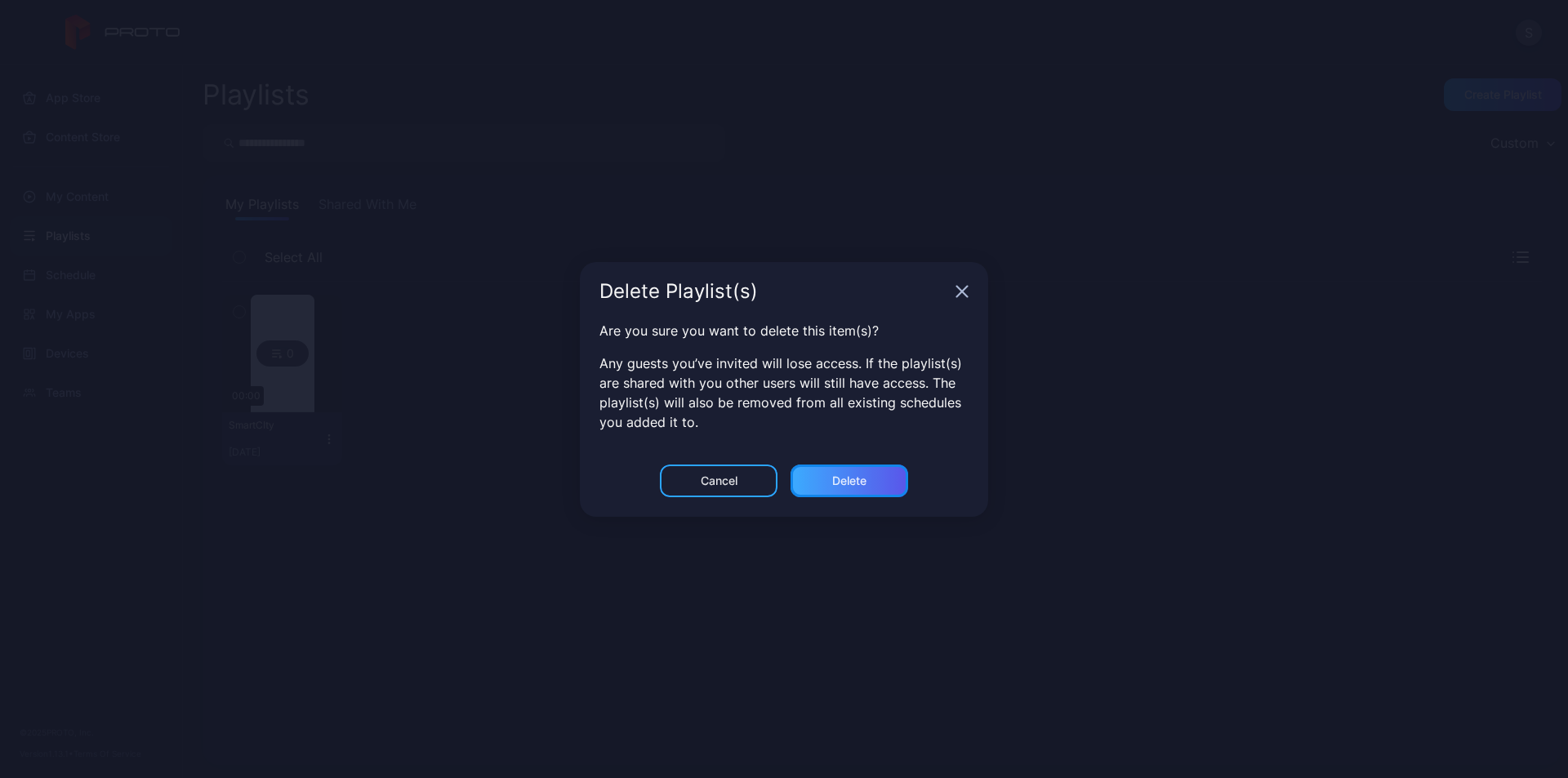
click at [855, 484] on div "Delete" at bounding box center [849, 481] width 34 height 13
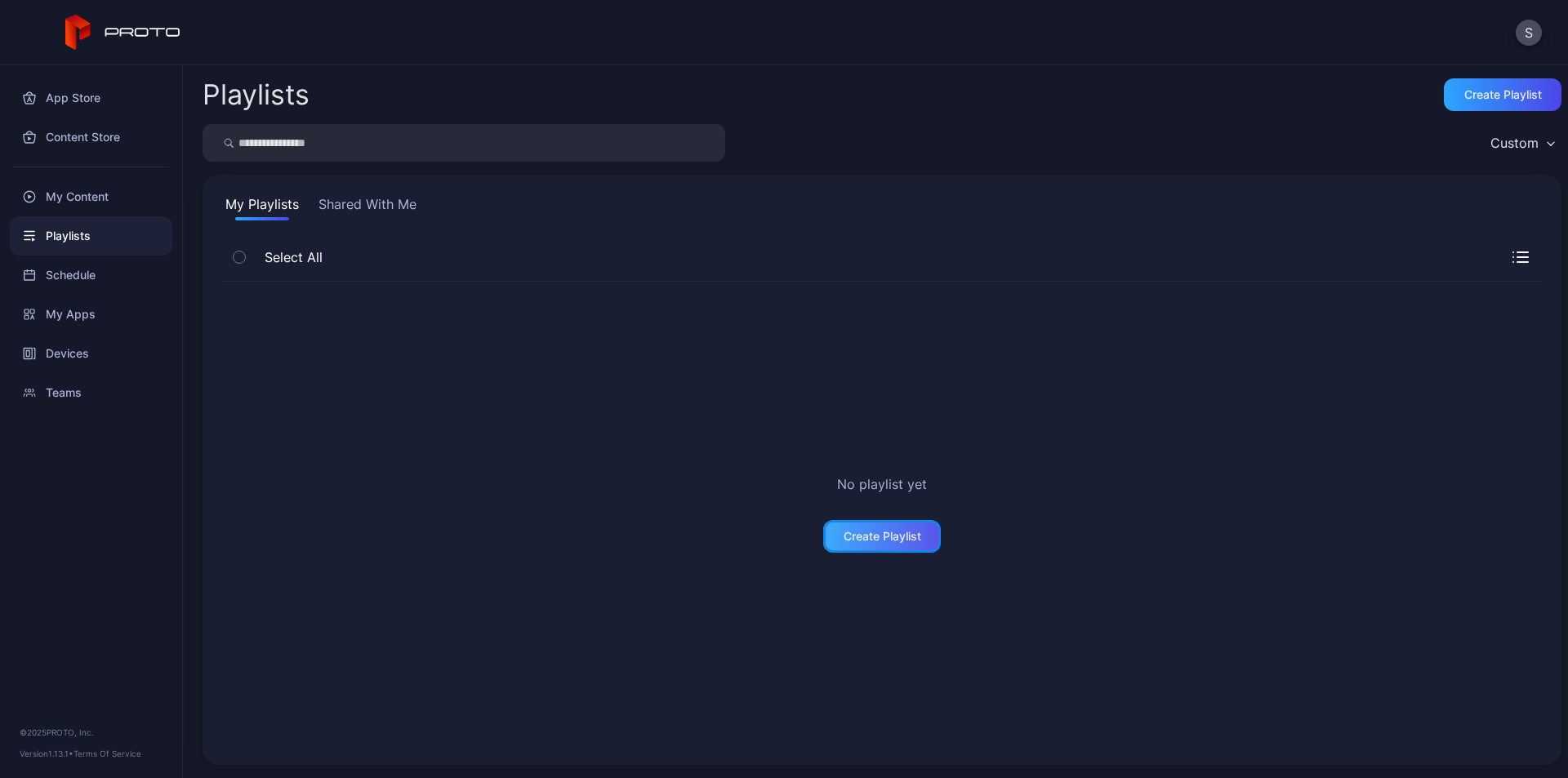
click at [895, 536] on div "Create Playlist" at bounding box center [882, 536] width 78 height 13
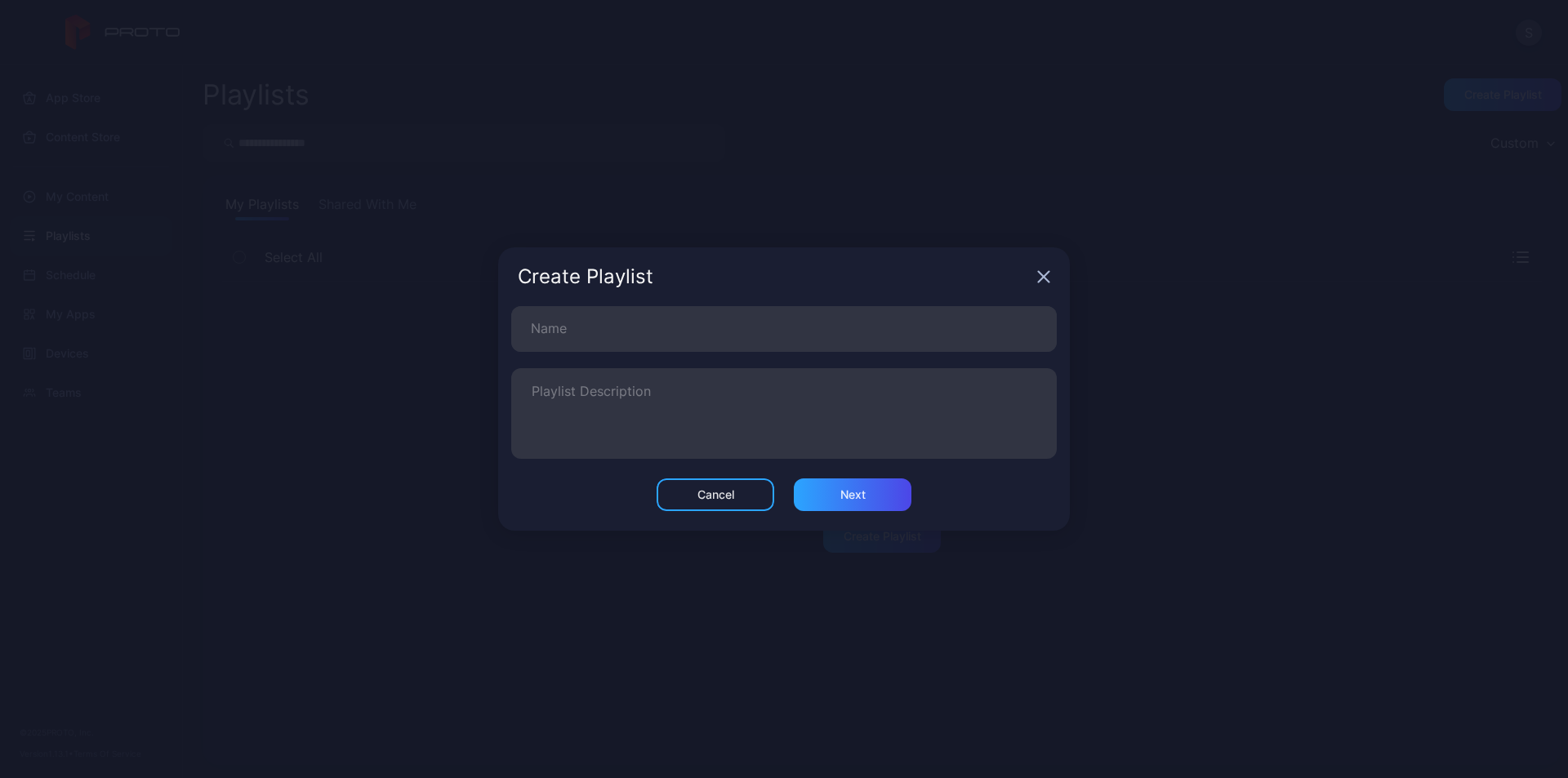
click at [1045, 276] on icon "button" at bounding box center [1044, 277] width 11 height 11
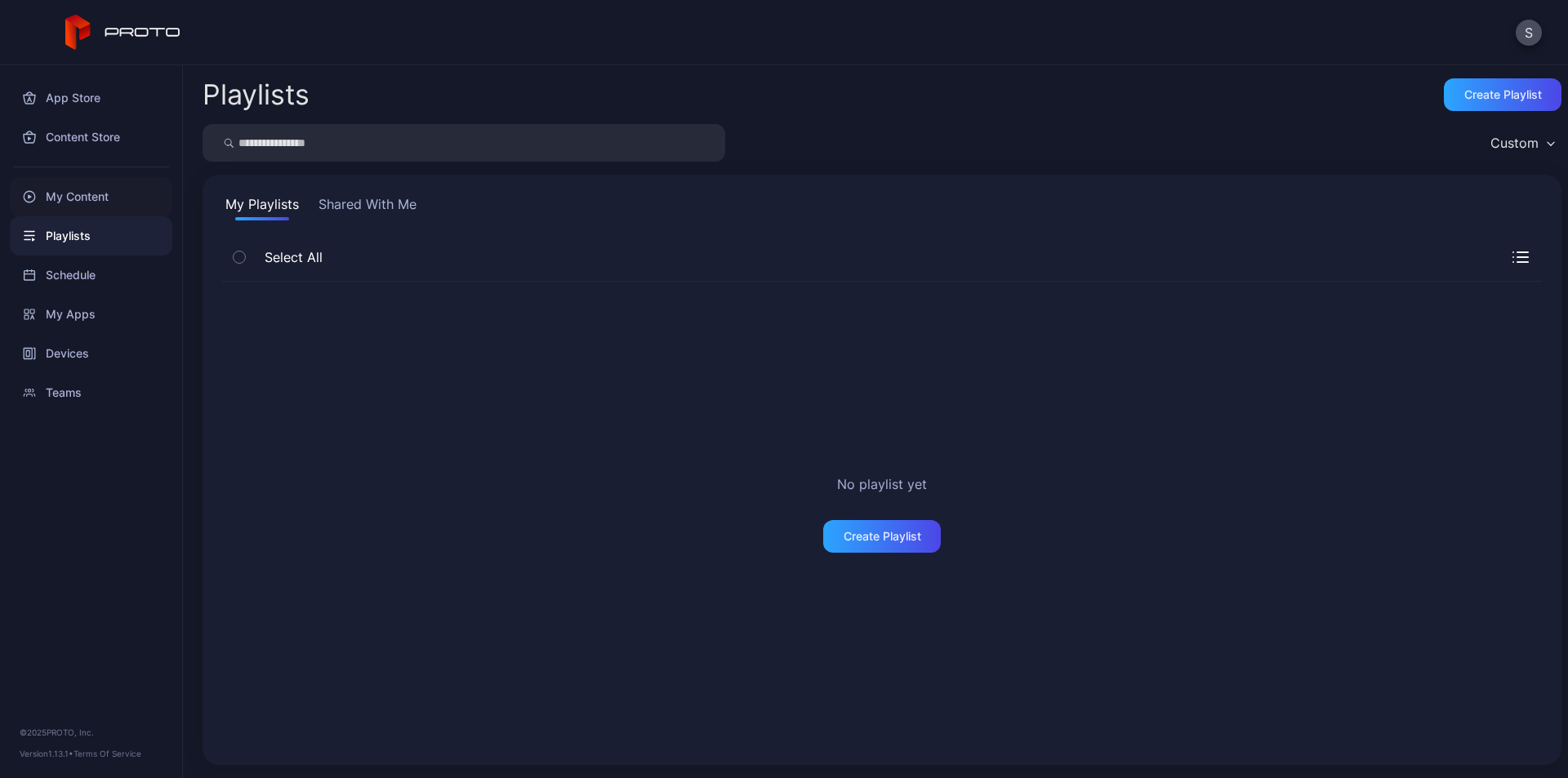
click at [62, 202] on div "My Content" at bounding box center [91, 197] width 162 height 39
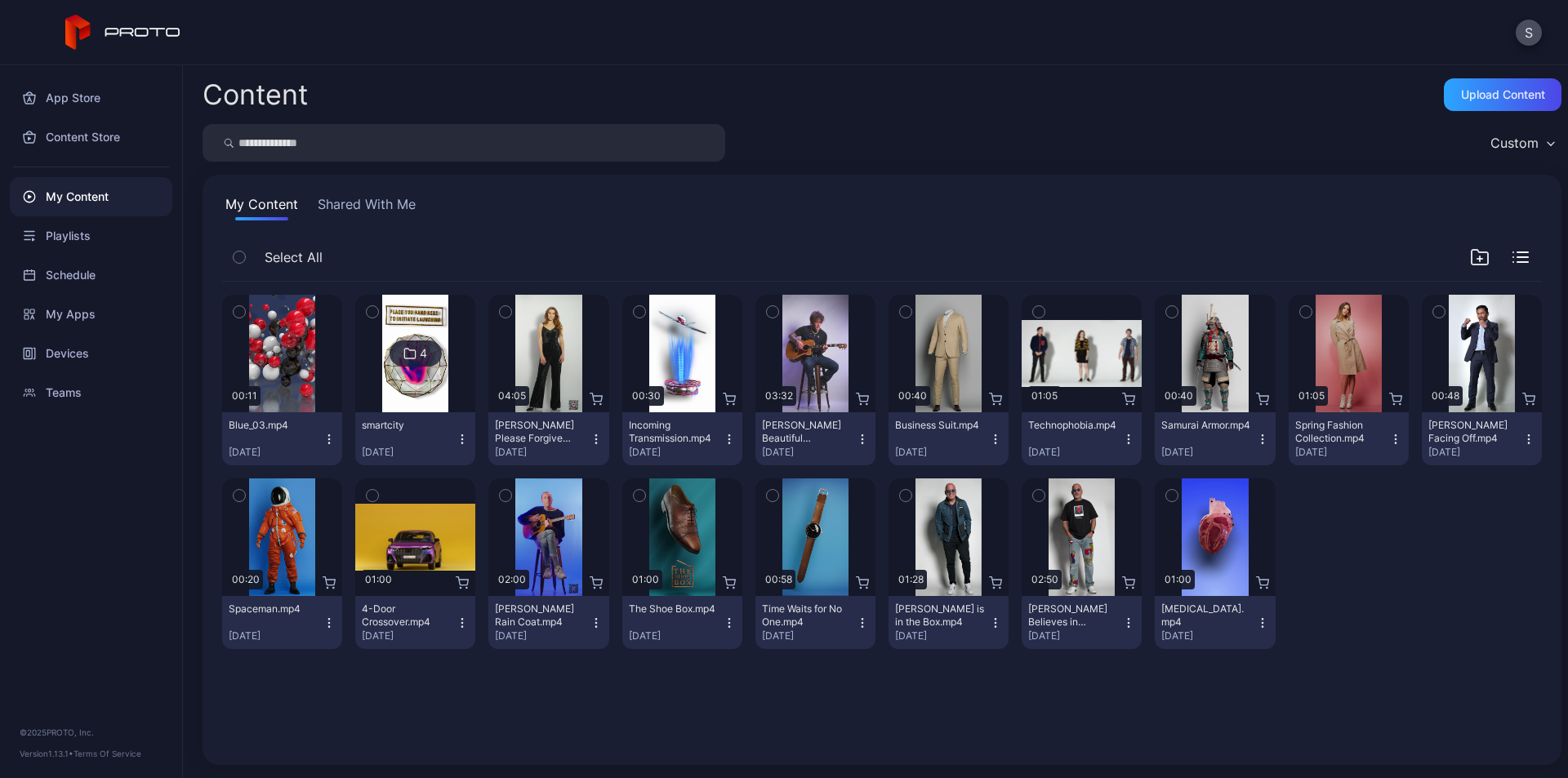
click at [425, 371] on img at bounding box center [415, 353] width 66 height 118
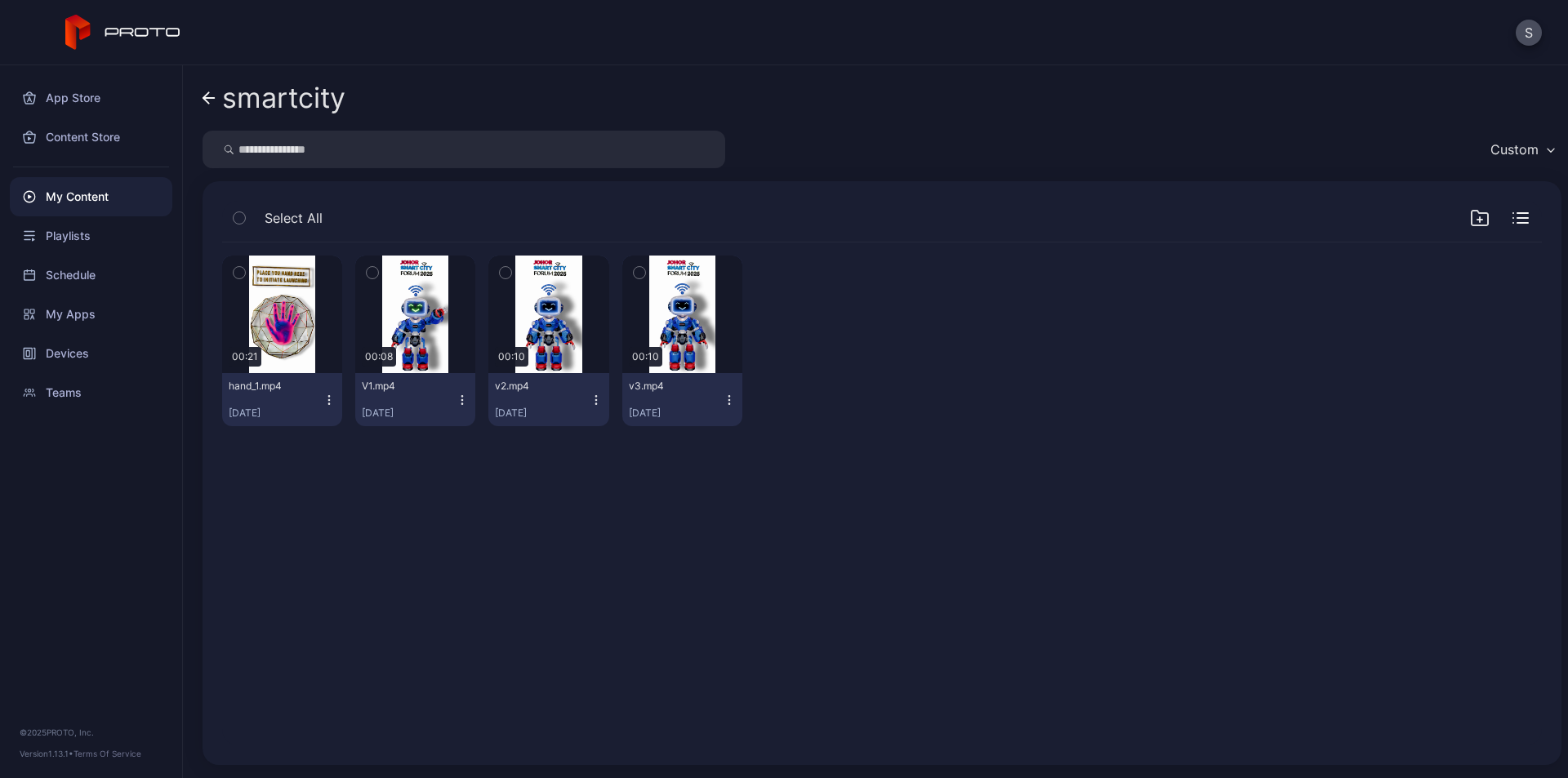
click at [329, 400] on icon "button" at bounding box center [329, 399] width 1 height 1
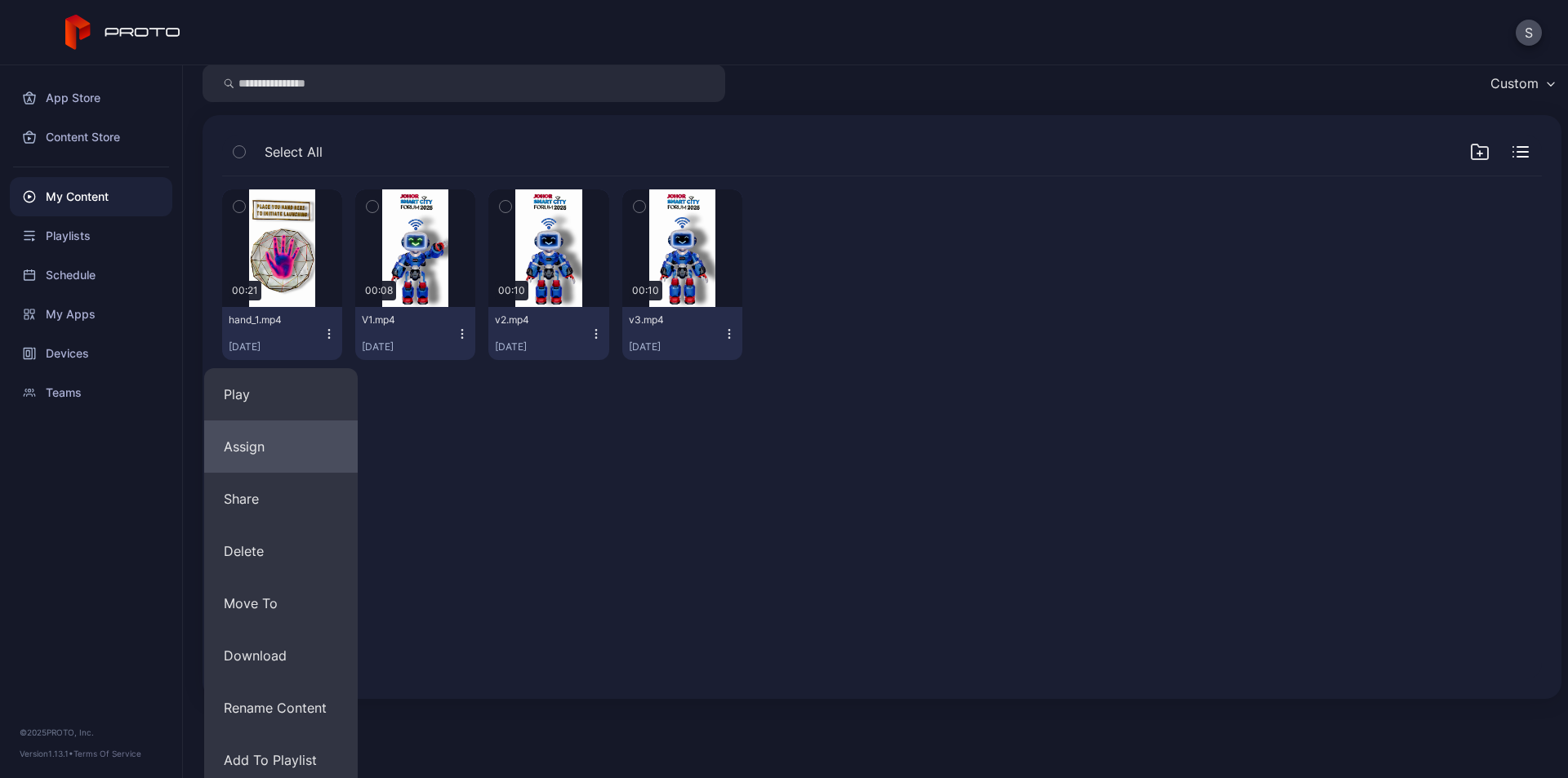
scroll to position [126, 0]
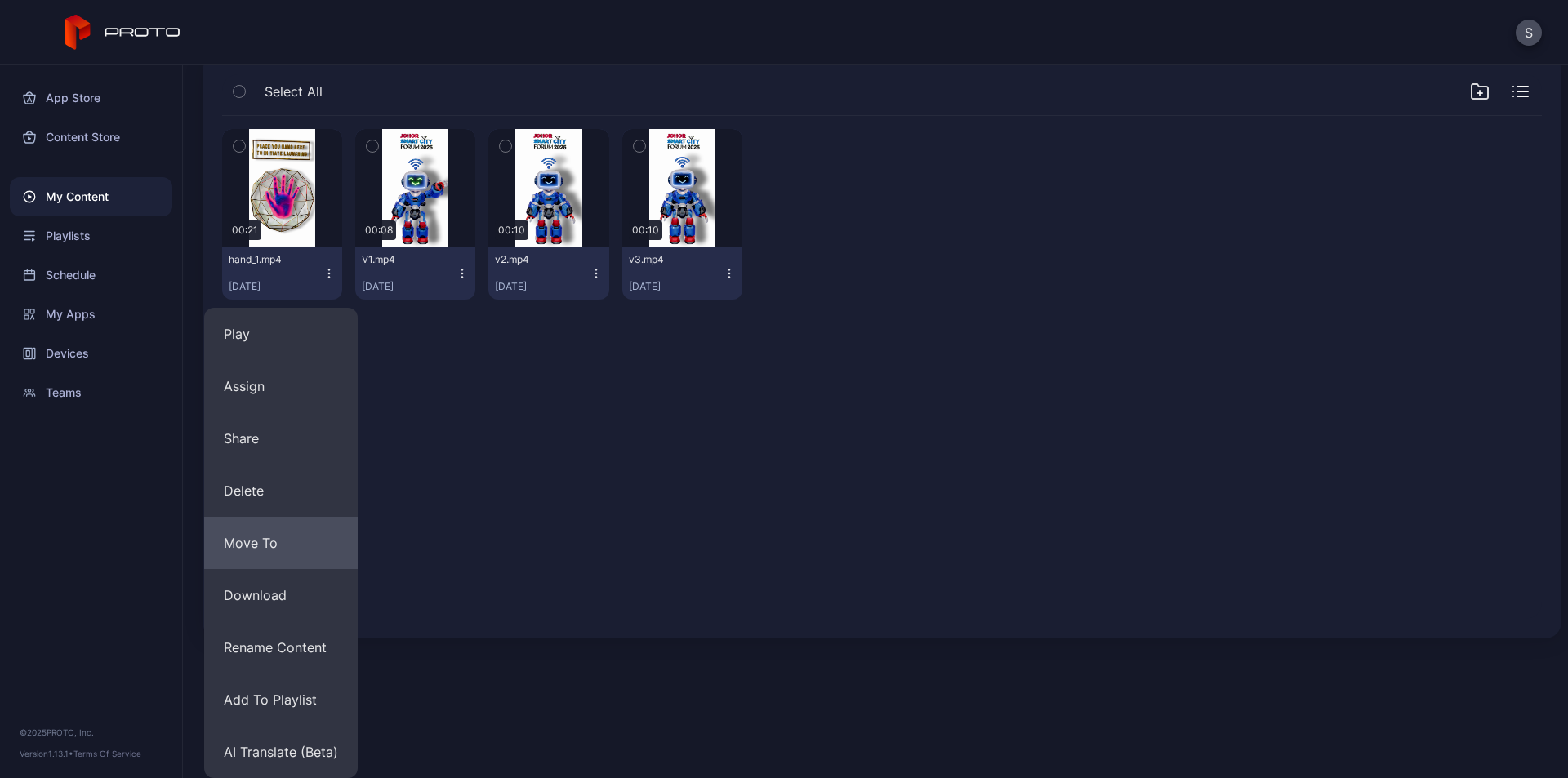
click at [307, 540] on button "Move To" at bounding box center [280, 543] width 153 height 52
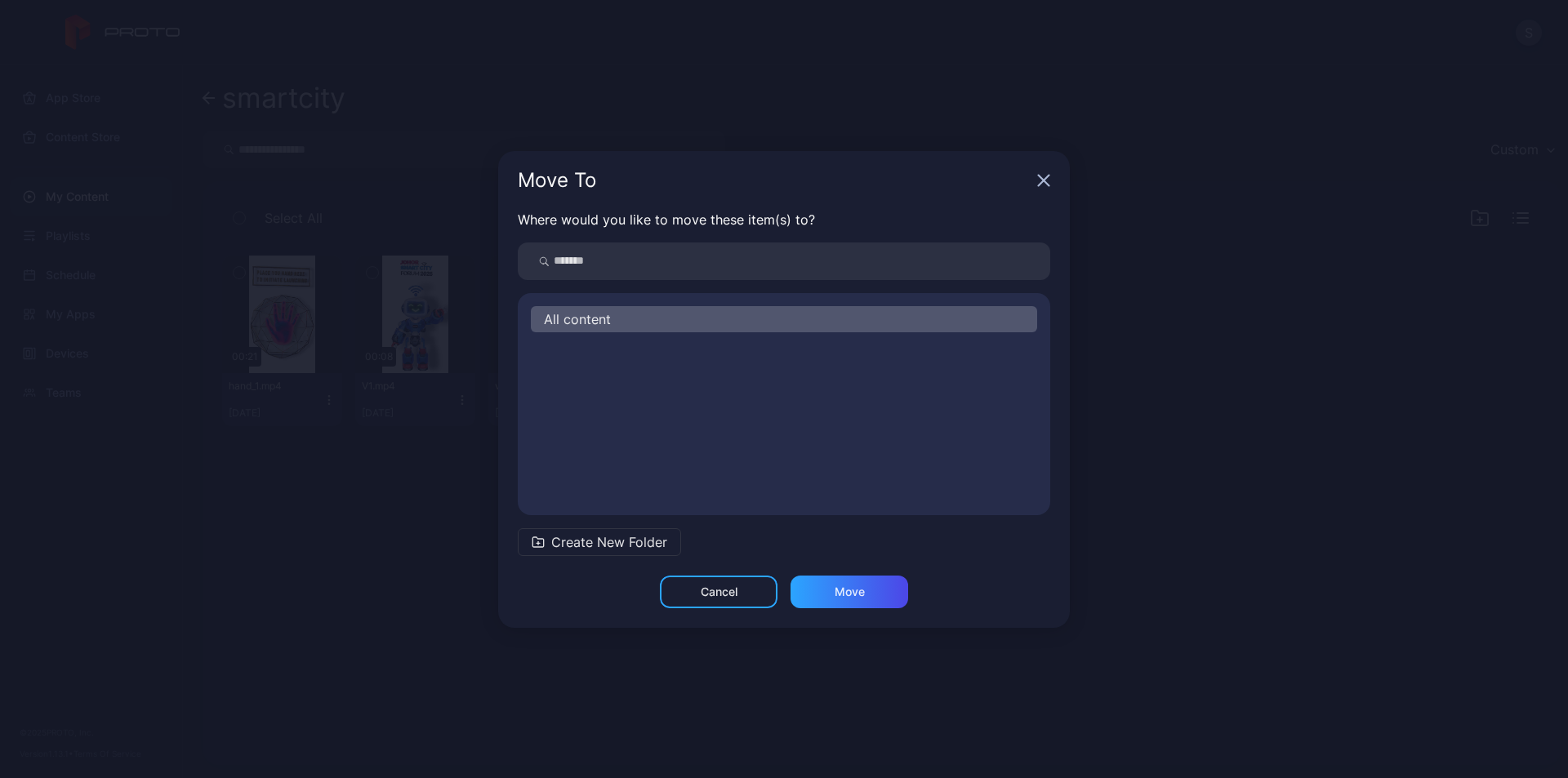
scroll to position [0, 0]
click at [657, 352] on button "smartcity" at bounding box center [783, 351] width 506 height 26
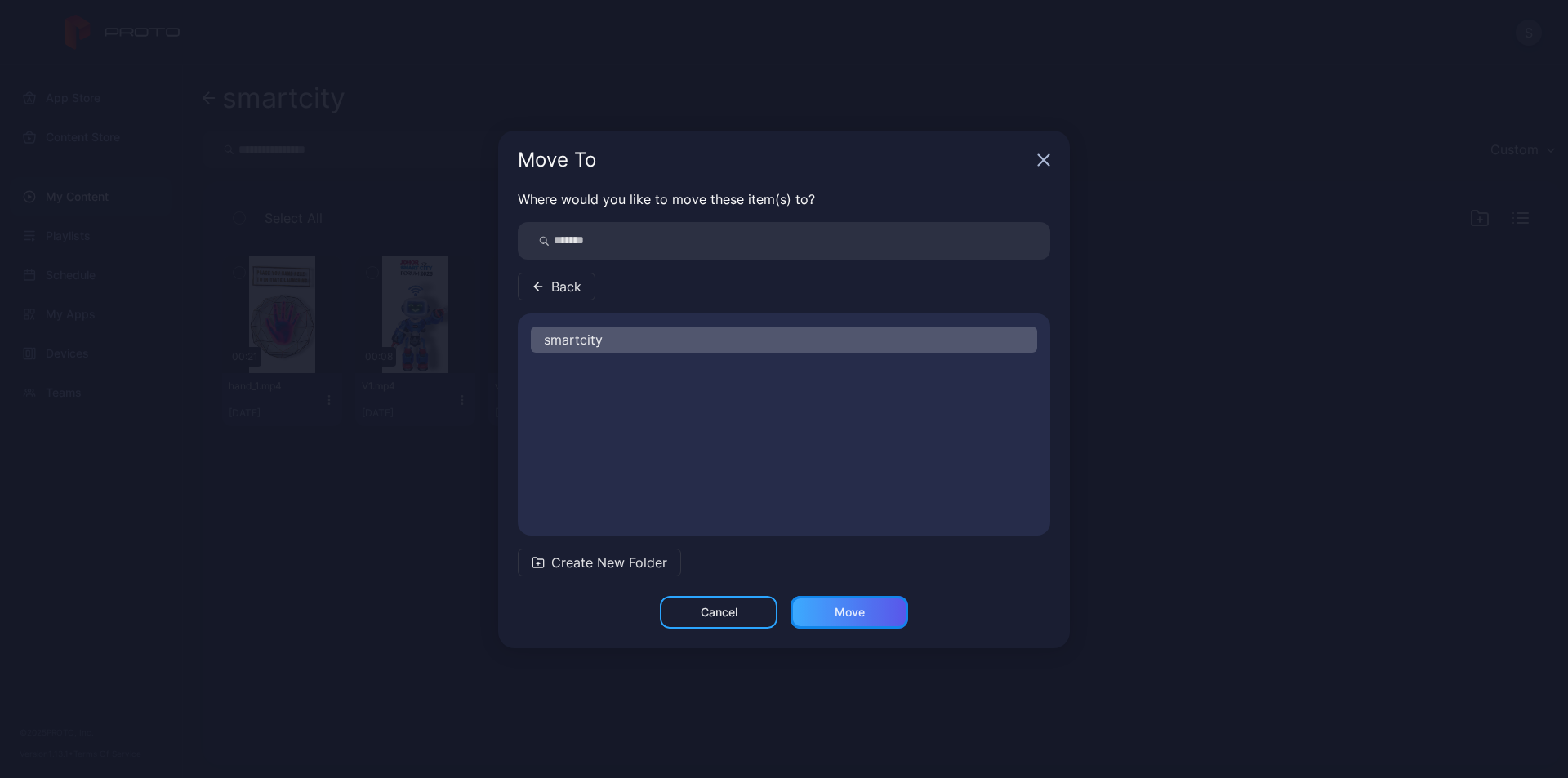
click at [859, 612] on div "Move" at bounding box center [850, 612] width 30 height 13
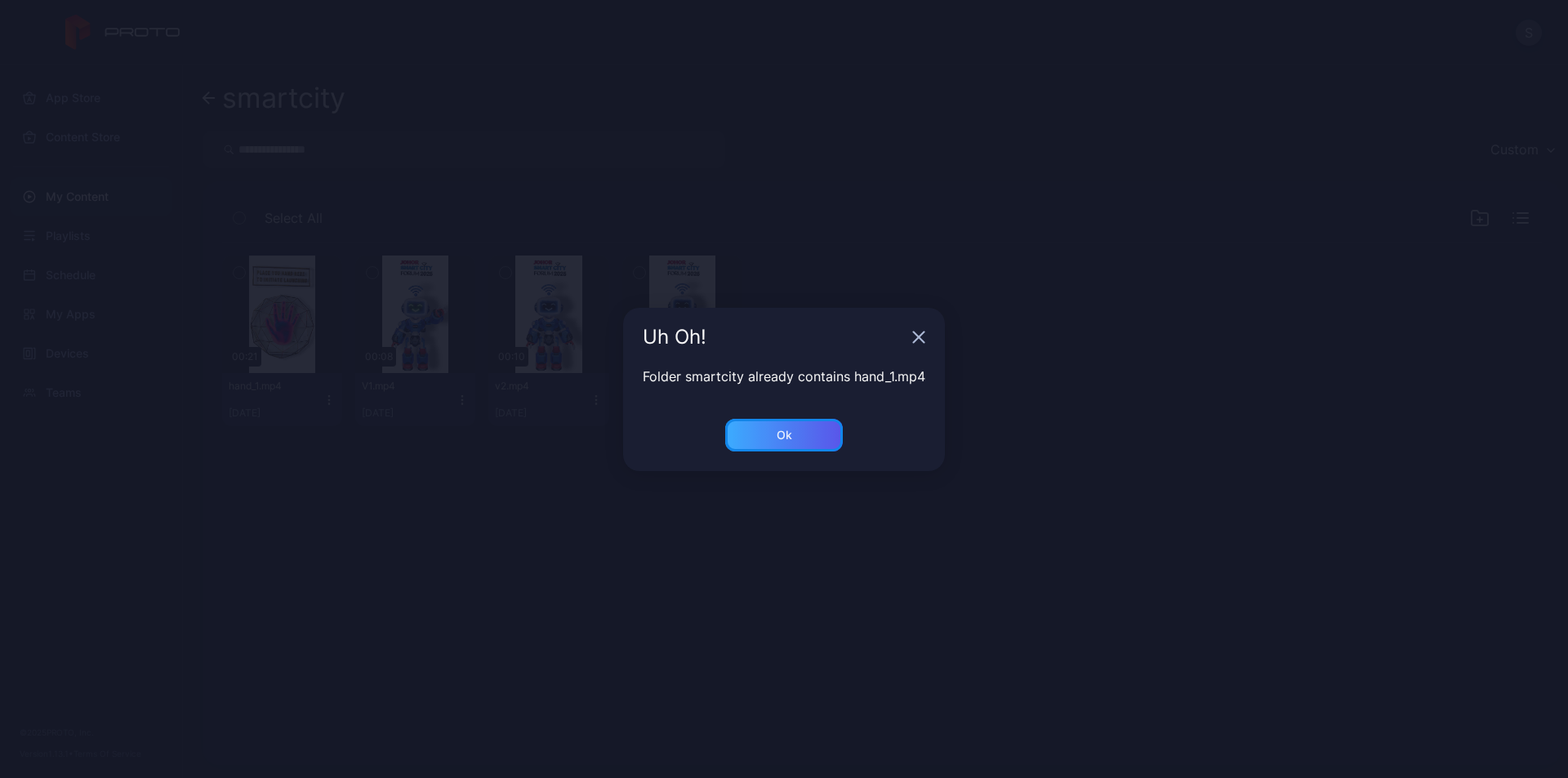
click at [812, 438] on div "Ok" at bounding box center [784, 435] width 118 height 33
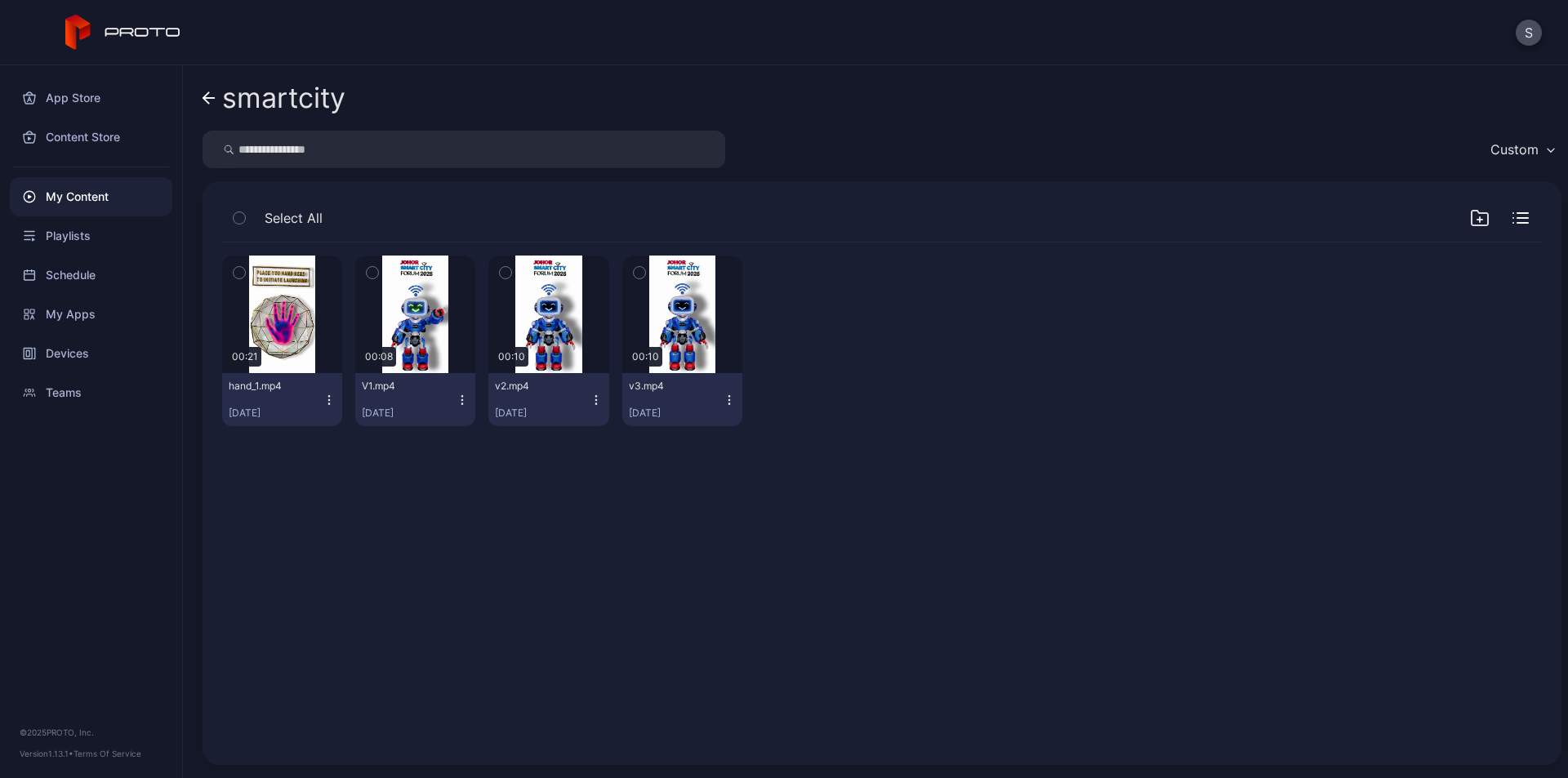
click at [329, 399] on icon "button" at bounding box center [330, 400] width 13 height 13
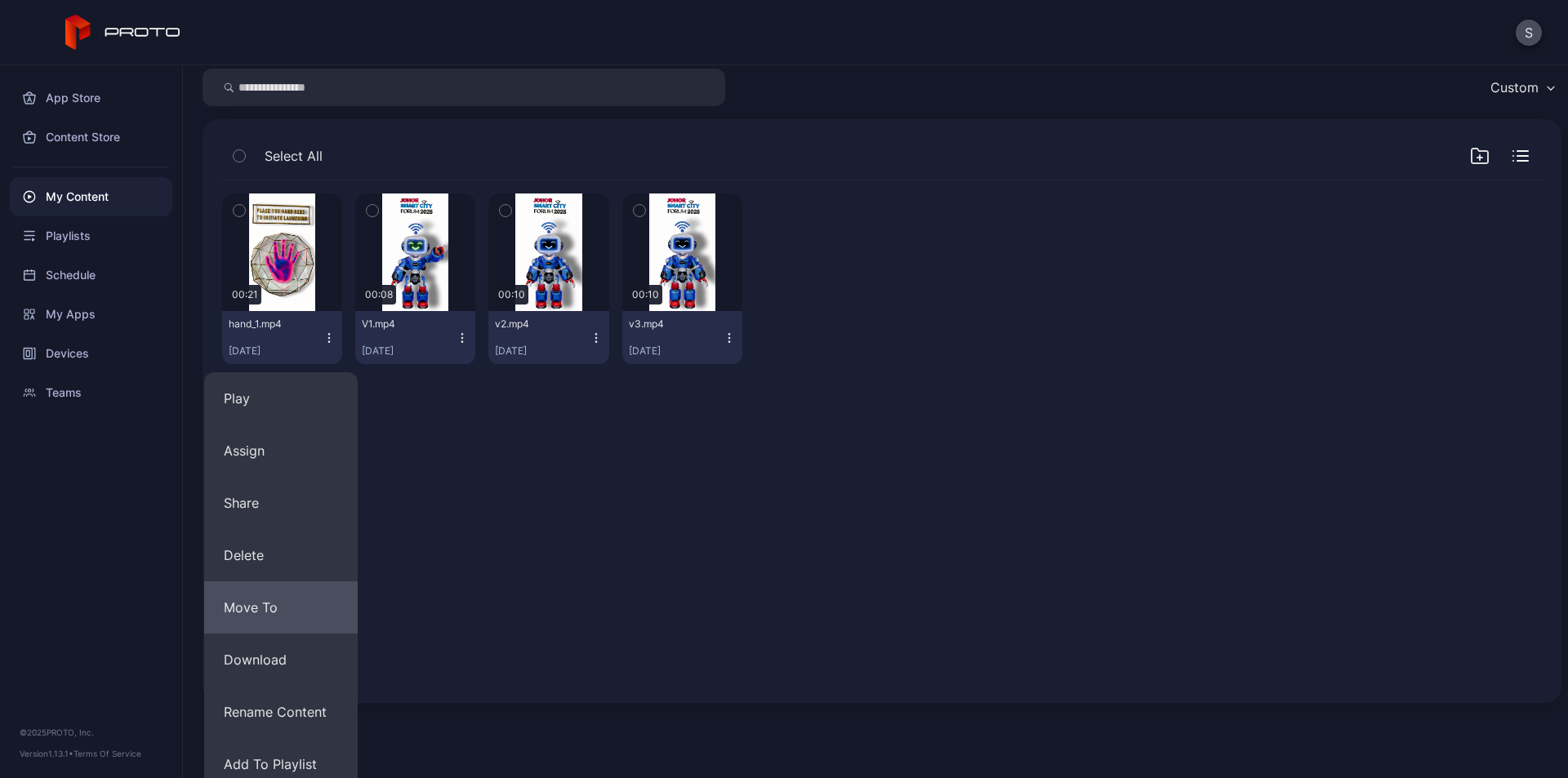
scroll to position [126, 0]
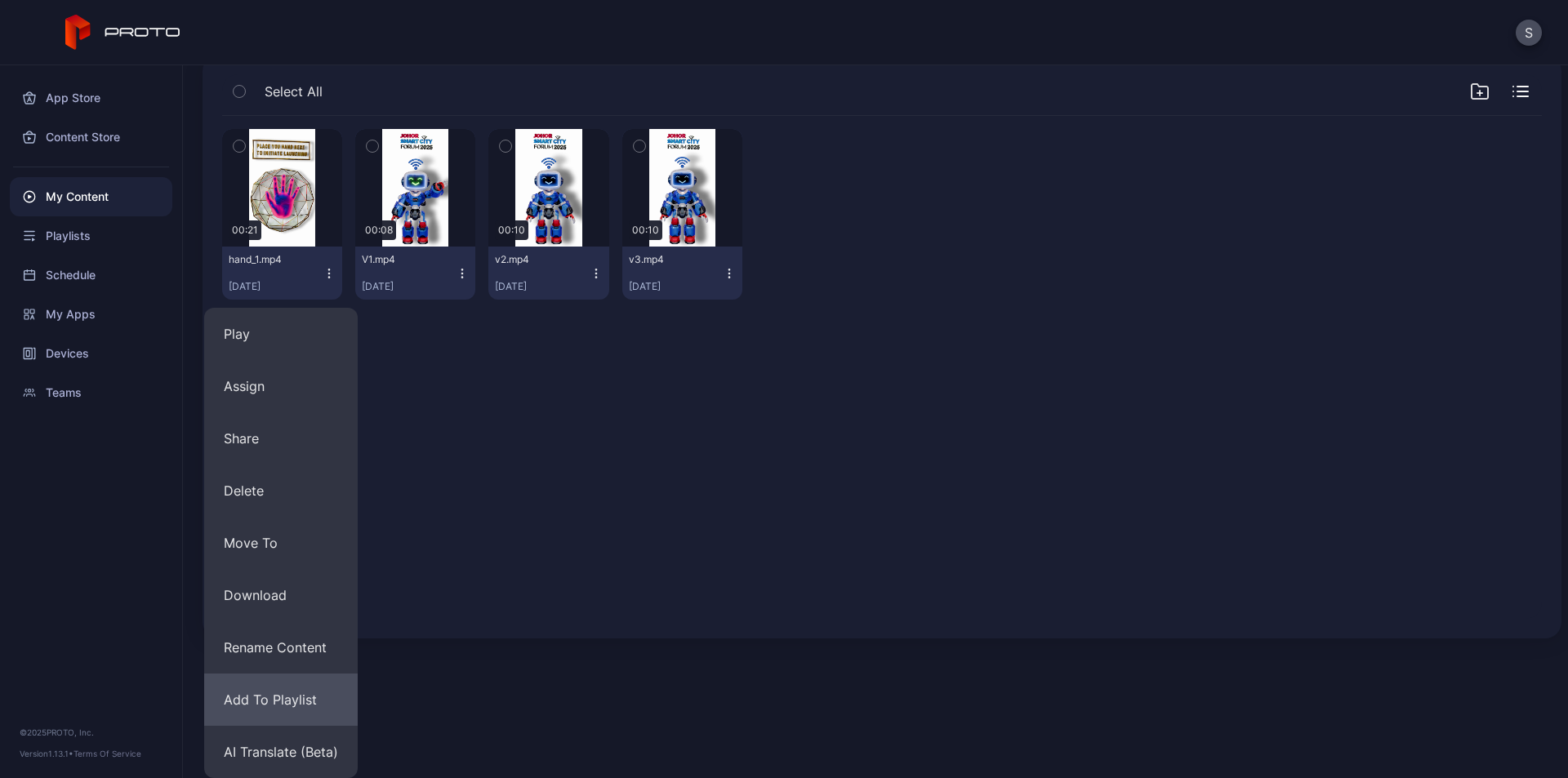
click at [305, 701] on button "Add To Playlist" at bounding box center [280, 699] width 153 height 52
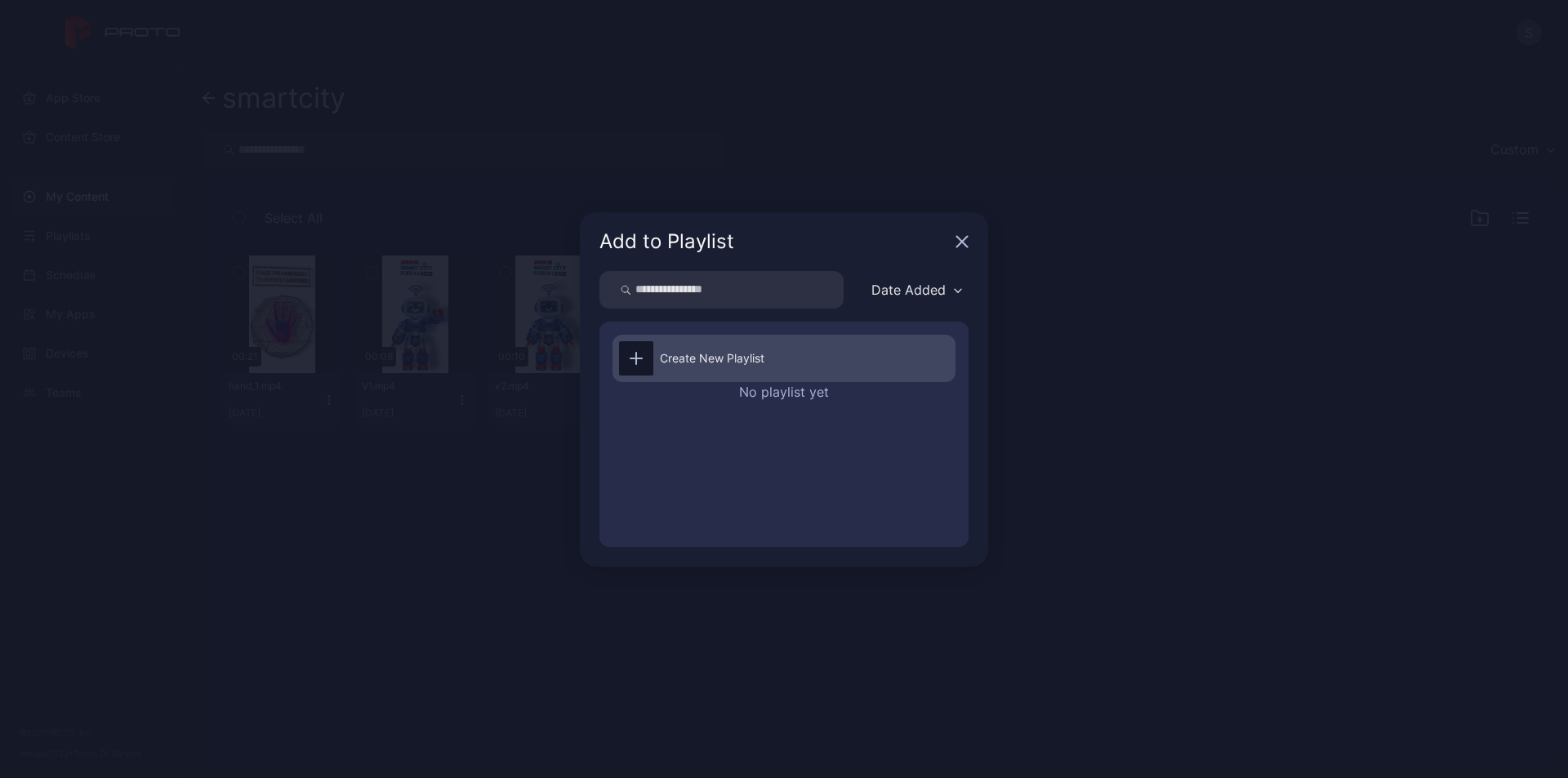
click at [784, 356] on div "Create New Playlist" at bounding box center [784, 358] width 343 height 48
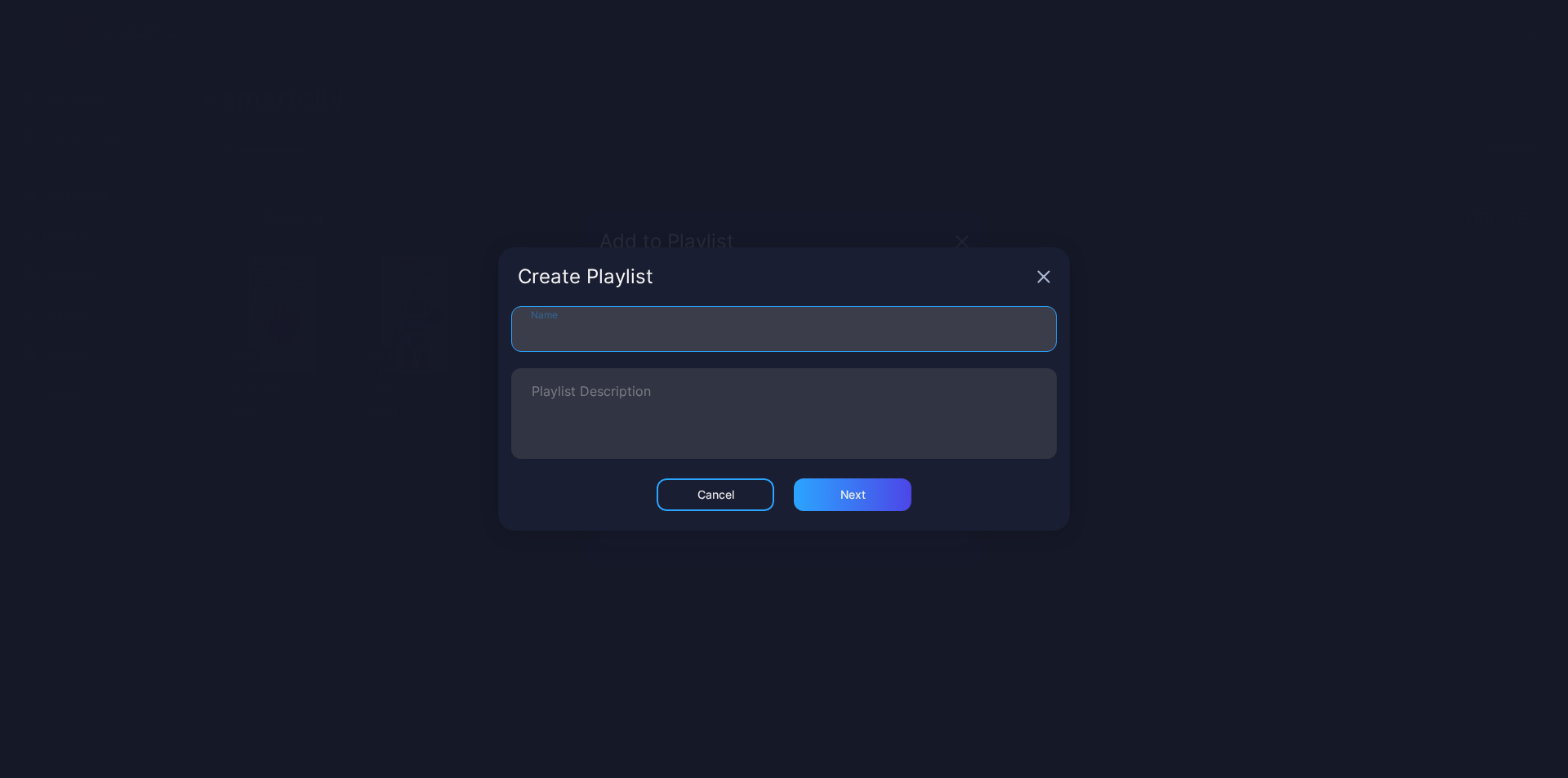
click at [726, 340] on input "Name" at bounding box center [784, 329] width 546 height 46
type input "*********"
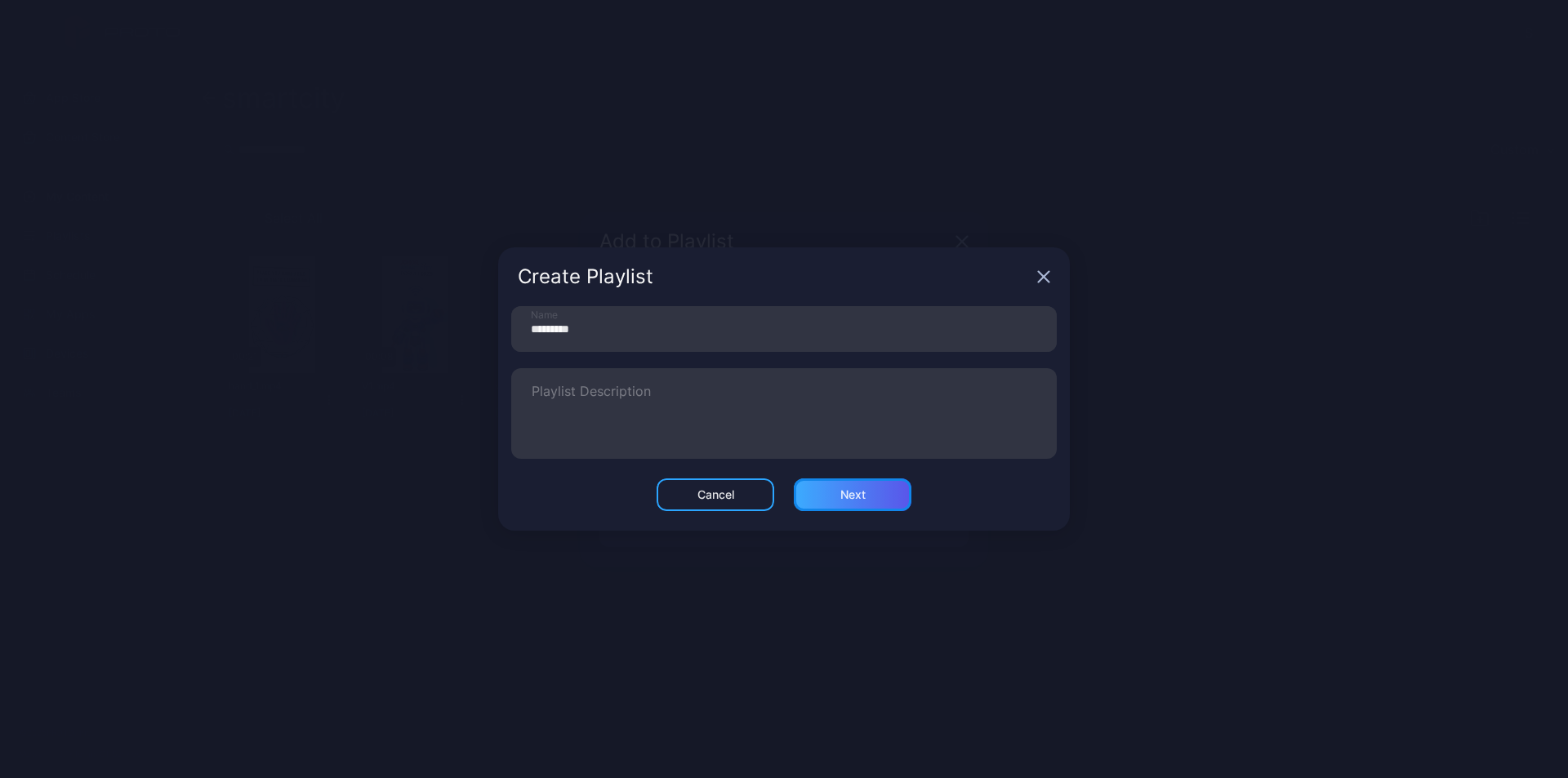
click at [863, 500] on div "Next" at bounding box center [853, 495] width 25 height 13
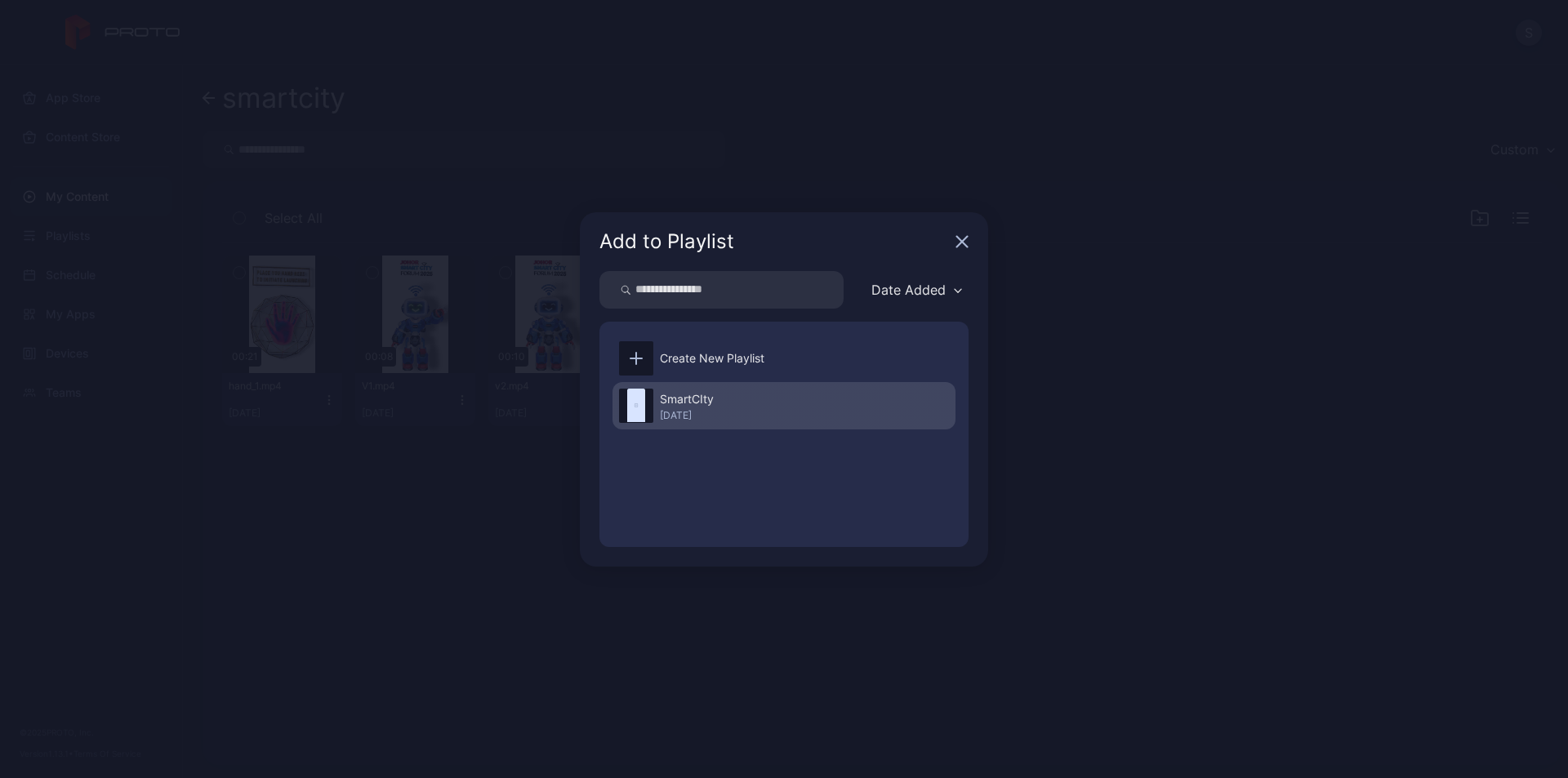
click at [744, 399] on div "SmartCIty [DATE]" at bounding box center [784, 406] width 343 height 48
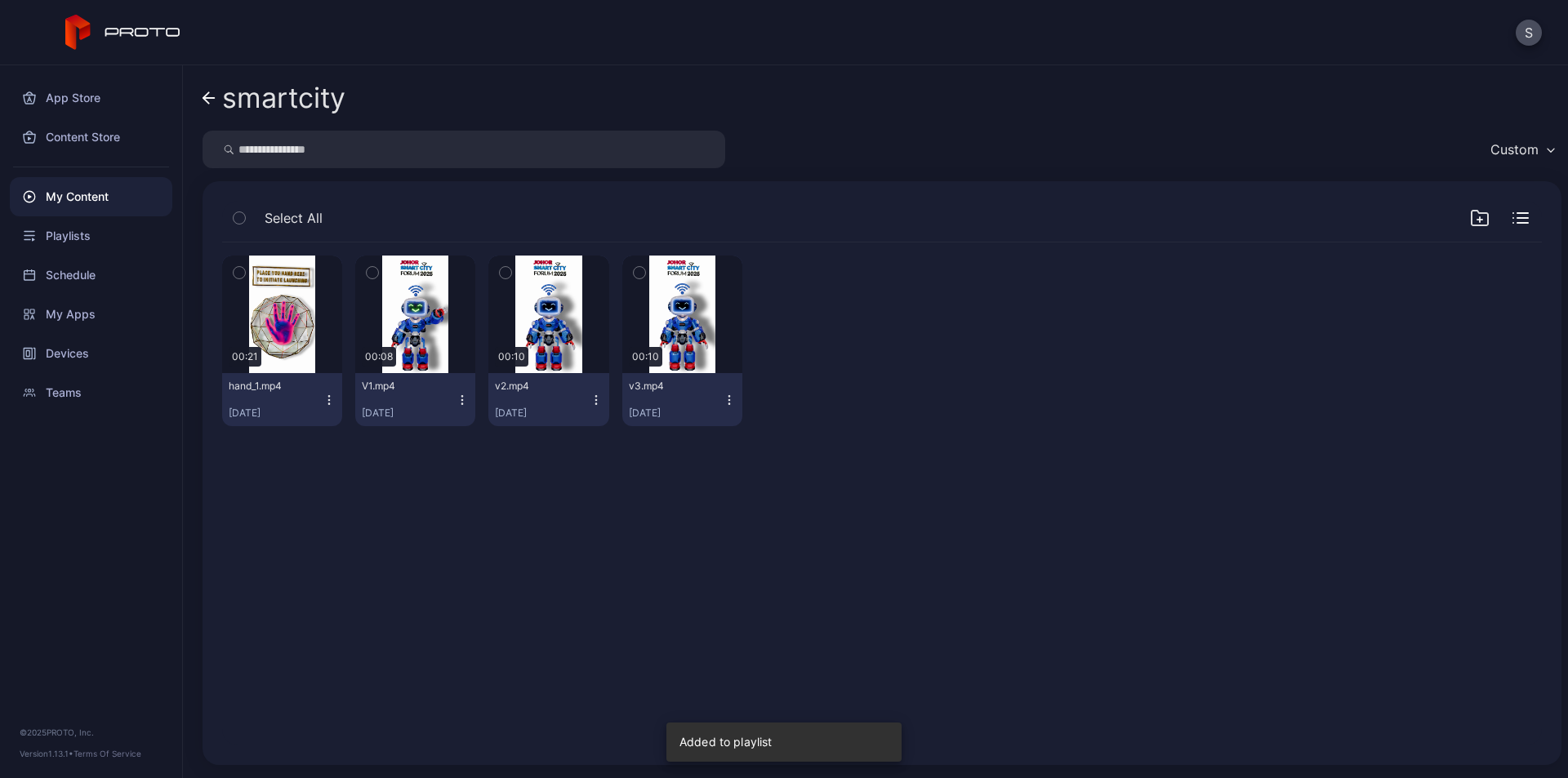
click at [463, 397] on icon "button" at bounding box center [463, 400] width 13 height 13
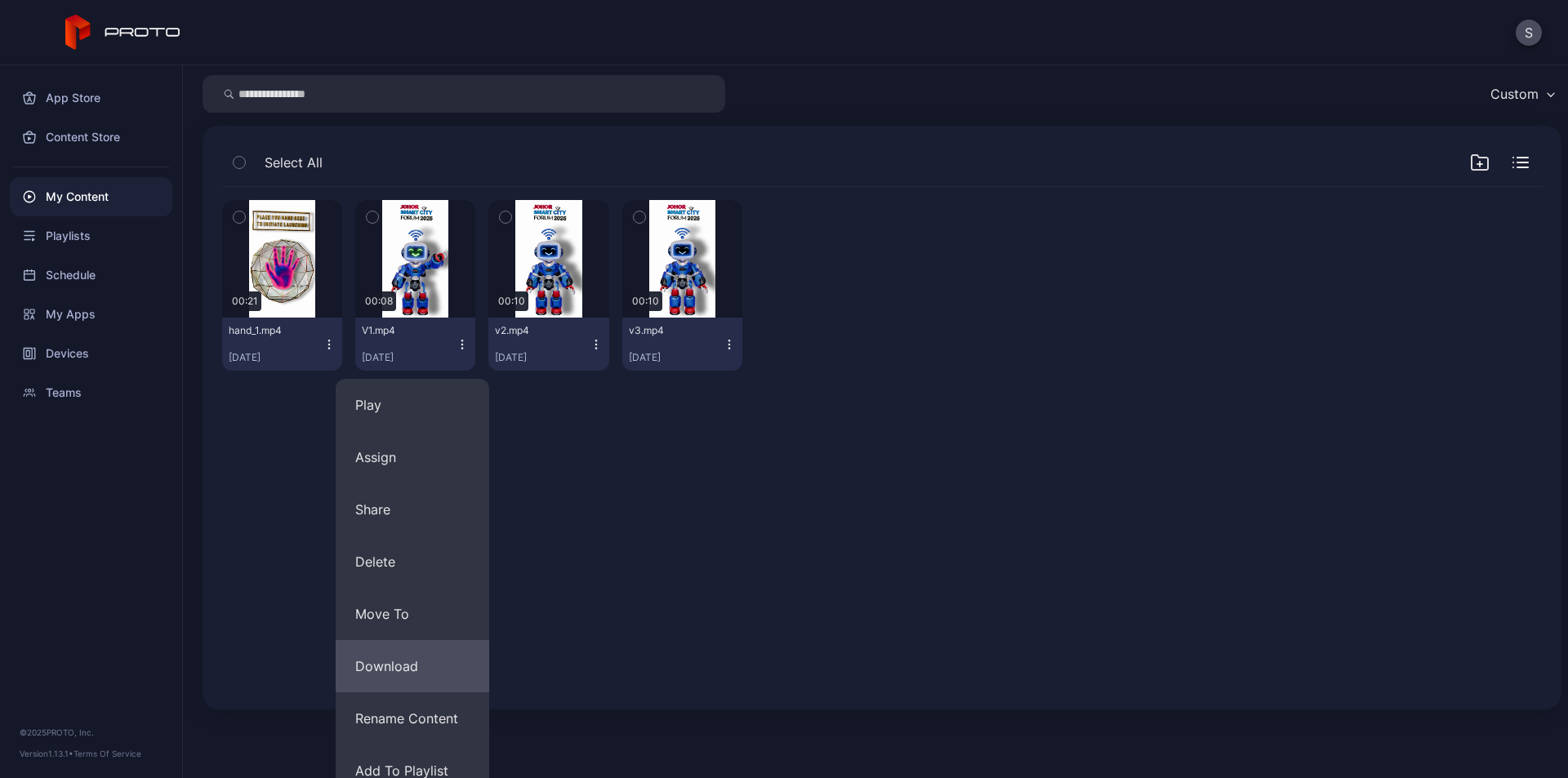
scroll to position [126, 0]
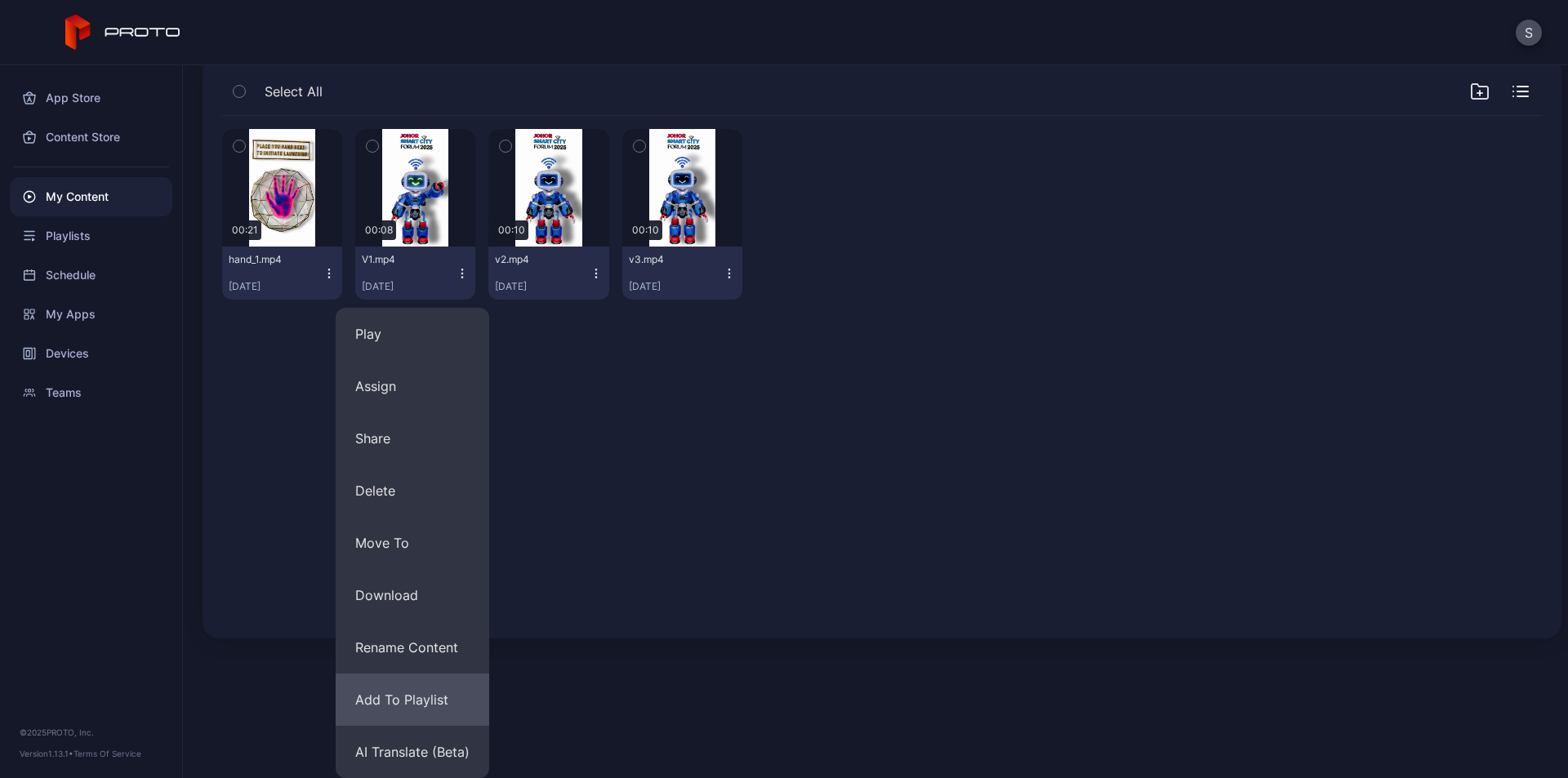
click at [430, 703] on button "Add To Playlist" at bounding box center [412, 699] width 153 height 52
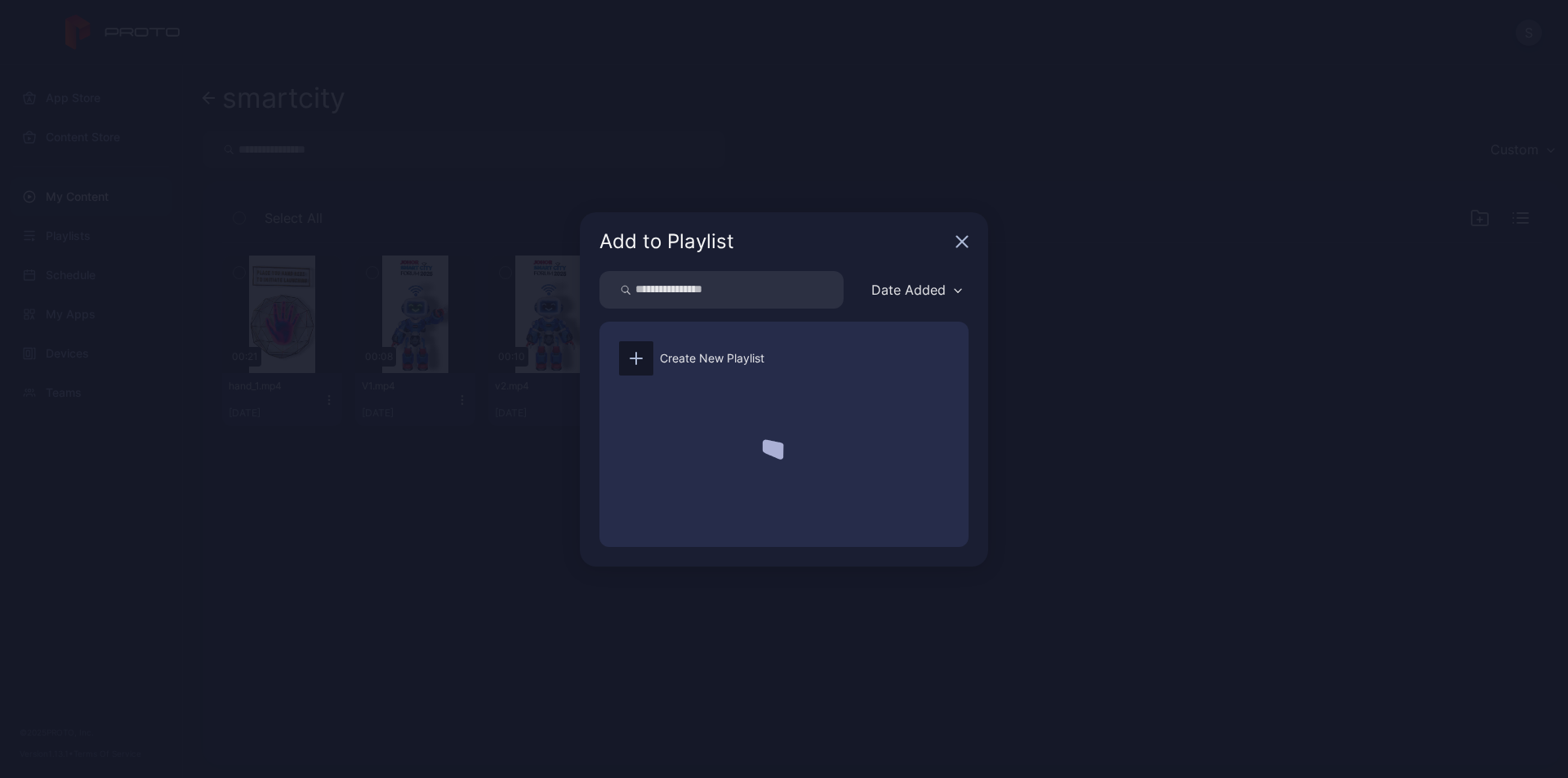
scroll to position [0, 0]
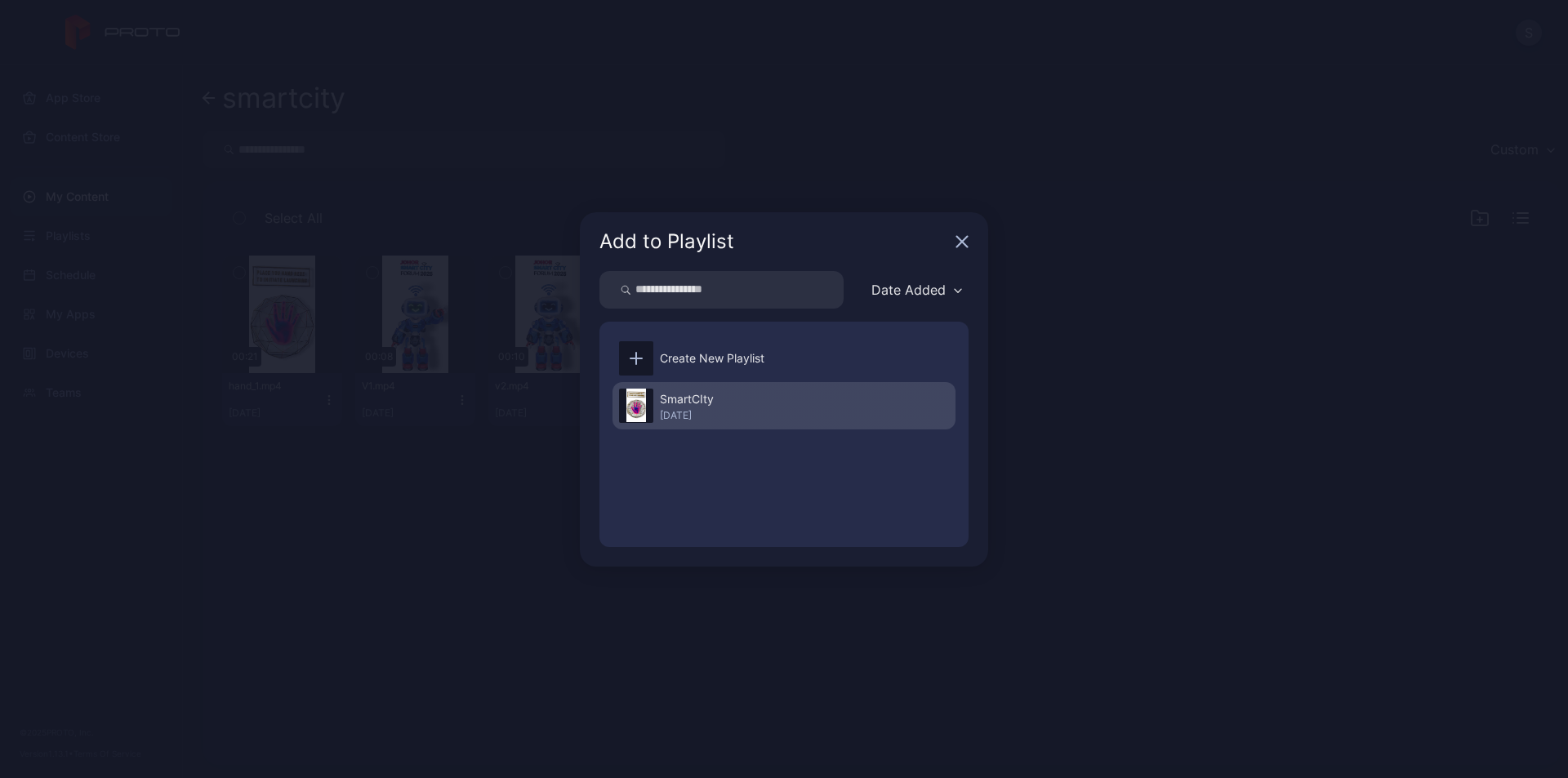
click at [735, 402] on div "SmartCIty [DATE]" at bounding box center [784, 406] width 343 height 48
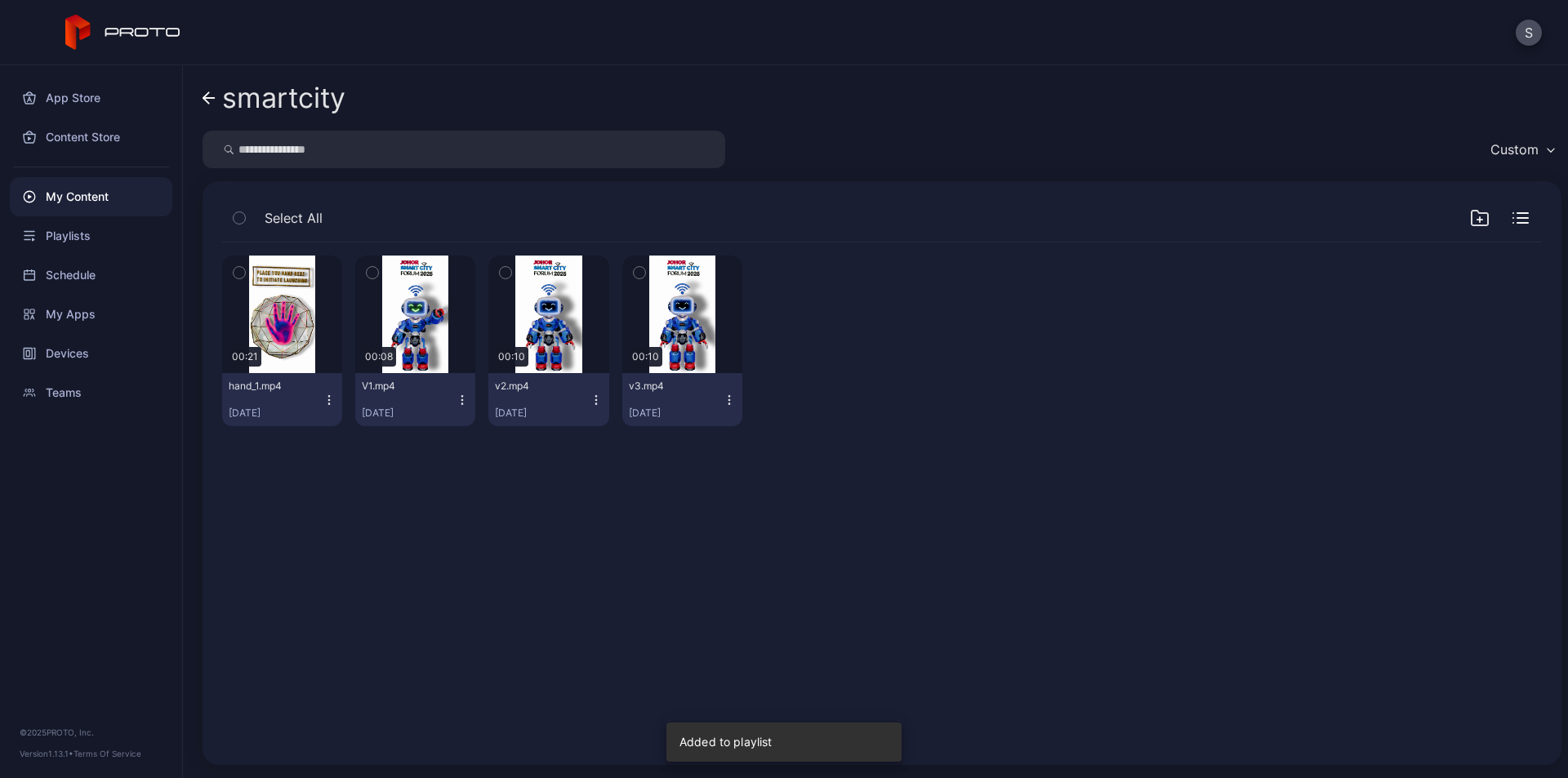
click at [592, 397] on icon "button" at bounding box center [597, 400] width 13 height 13
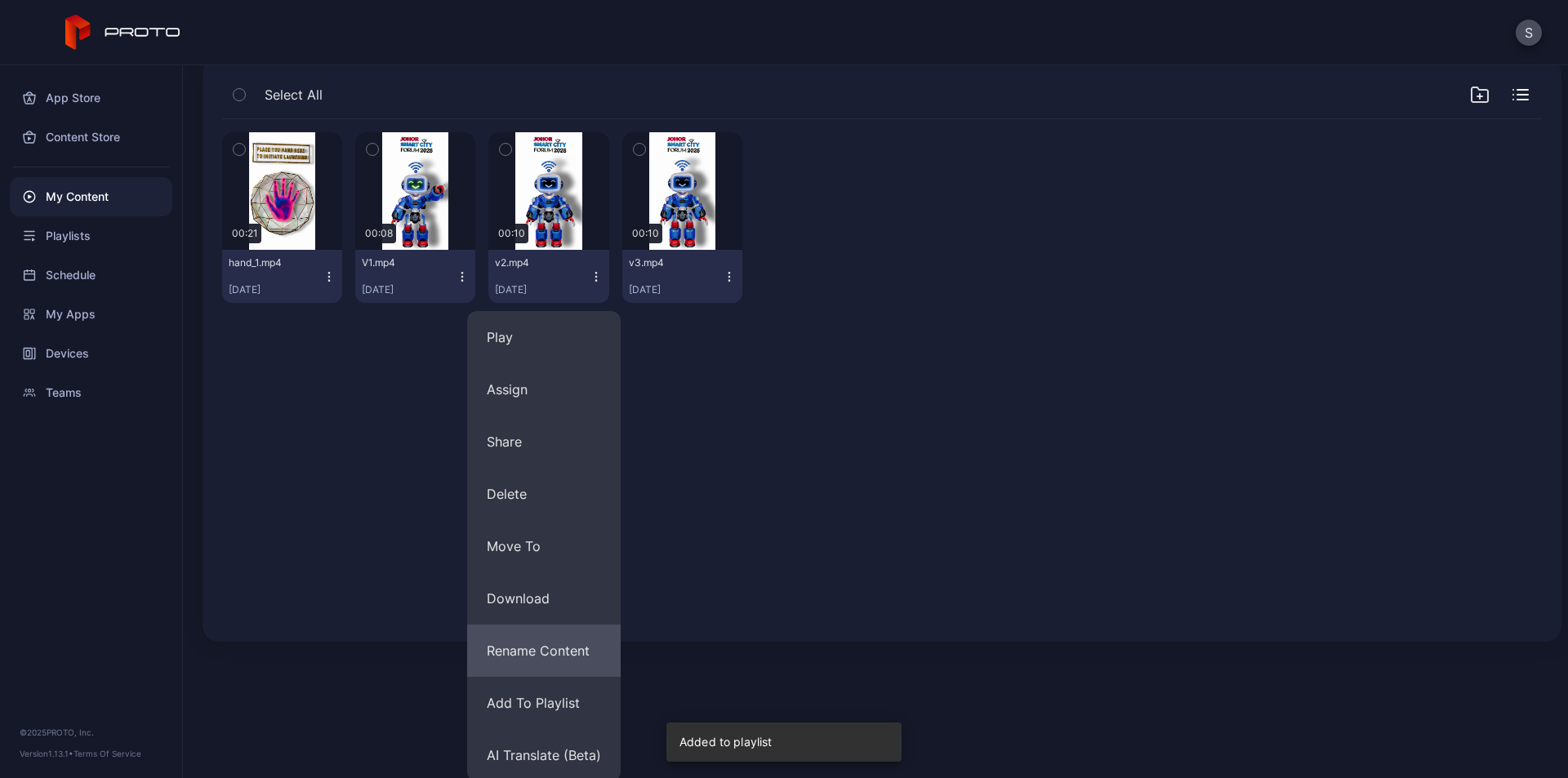
scroll to position [126, 0]
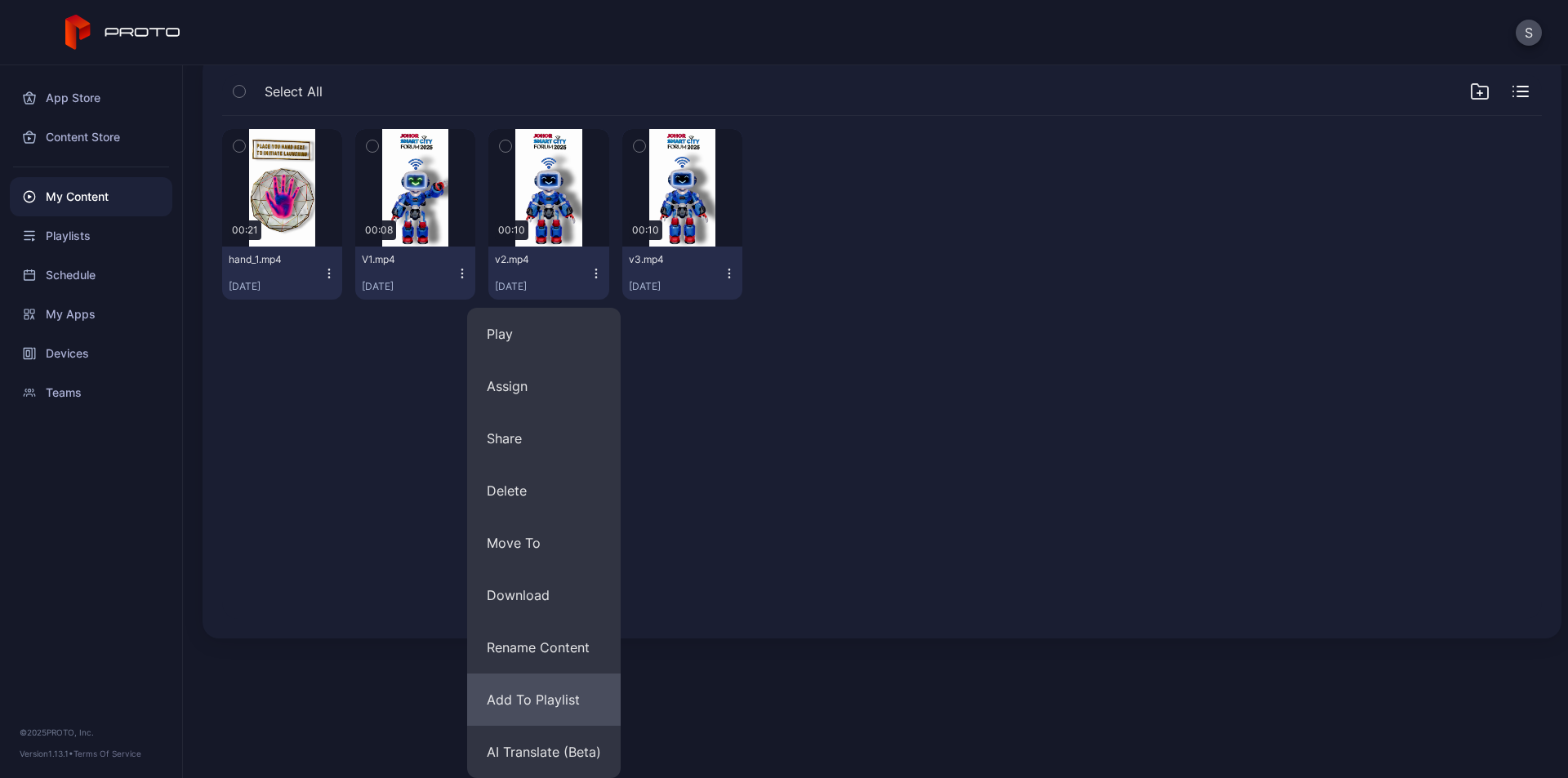
click at [546, 698] on button "Add To Playlist" at bounding box center [543, 699] width 153 height 52
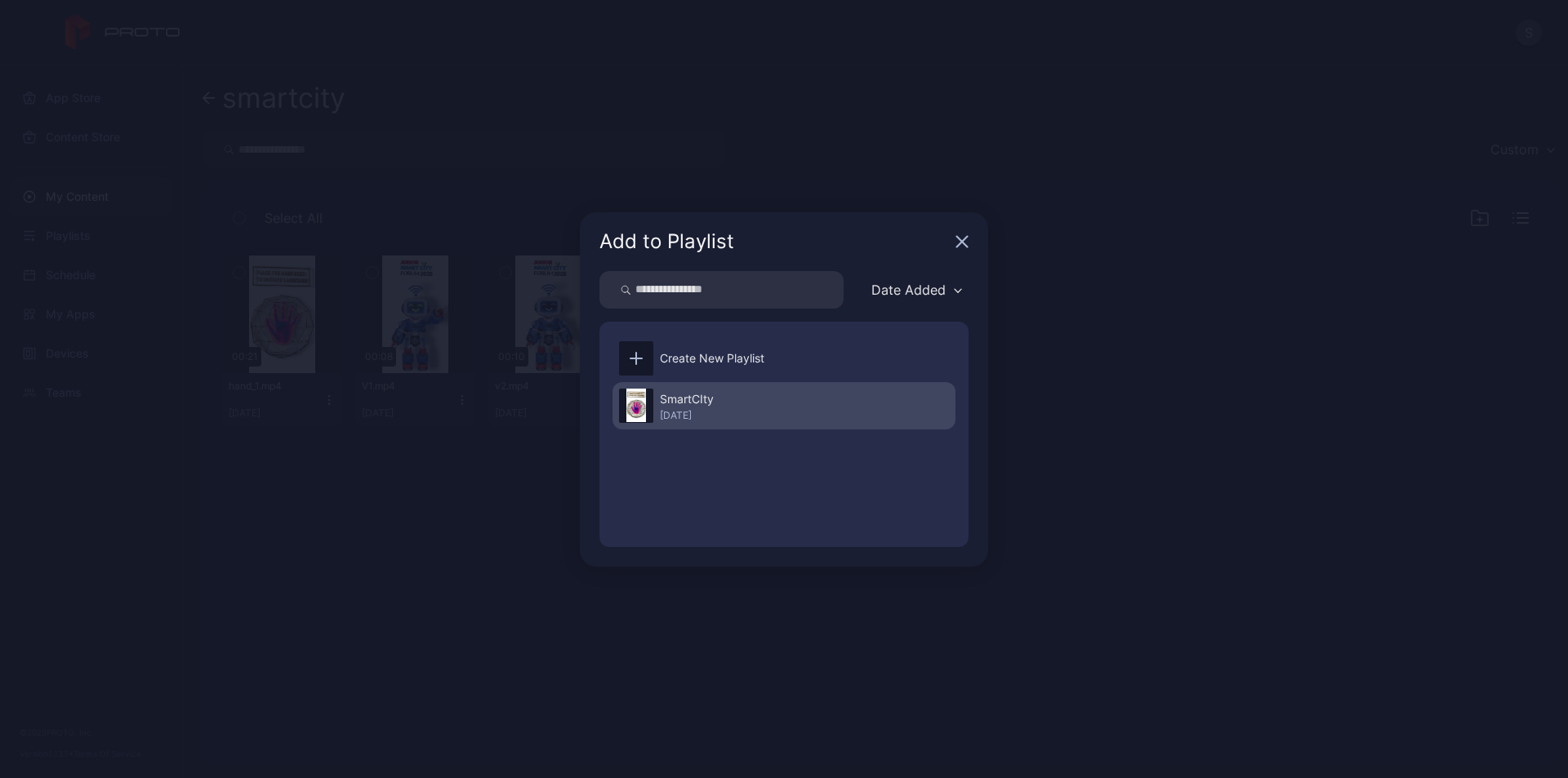
click at [706, 420] on div "[DATE]" at bounding box center [687, 416] width 54 height 13
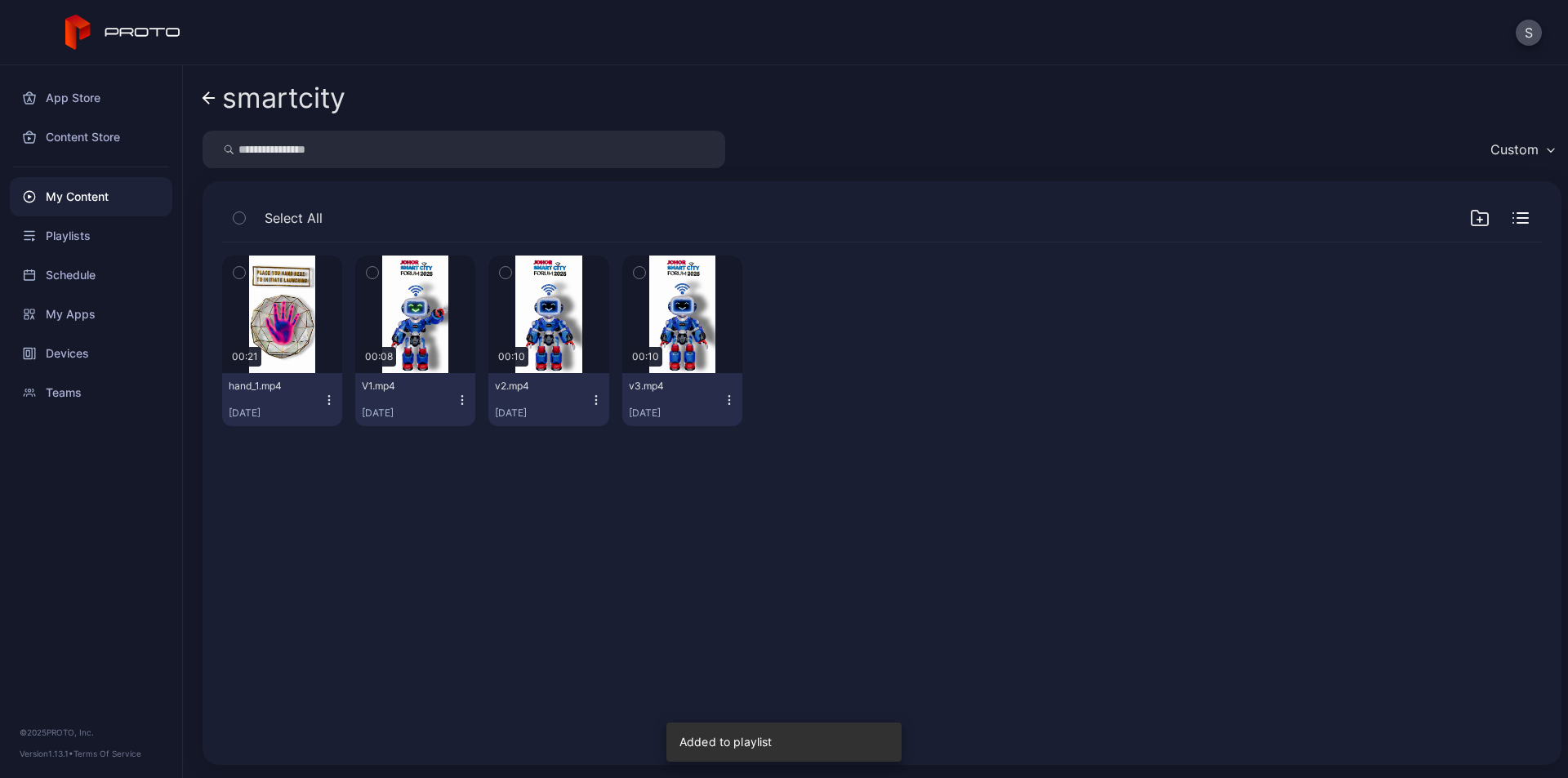
click at [729, 400] on icon "button" at bounding box center [729, 399] width 1 height 1
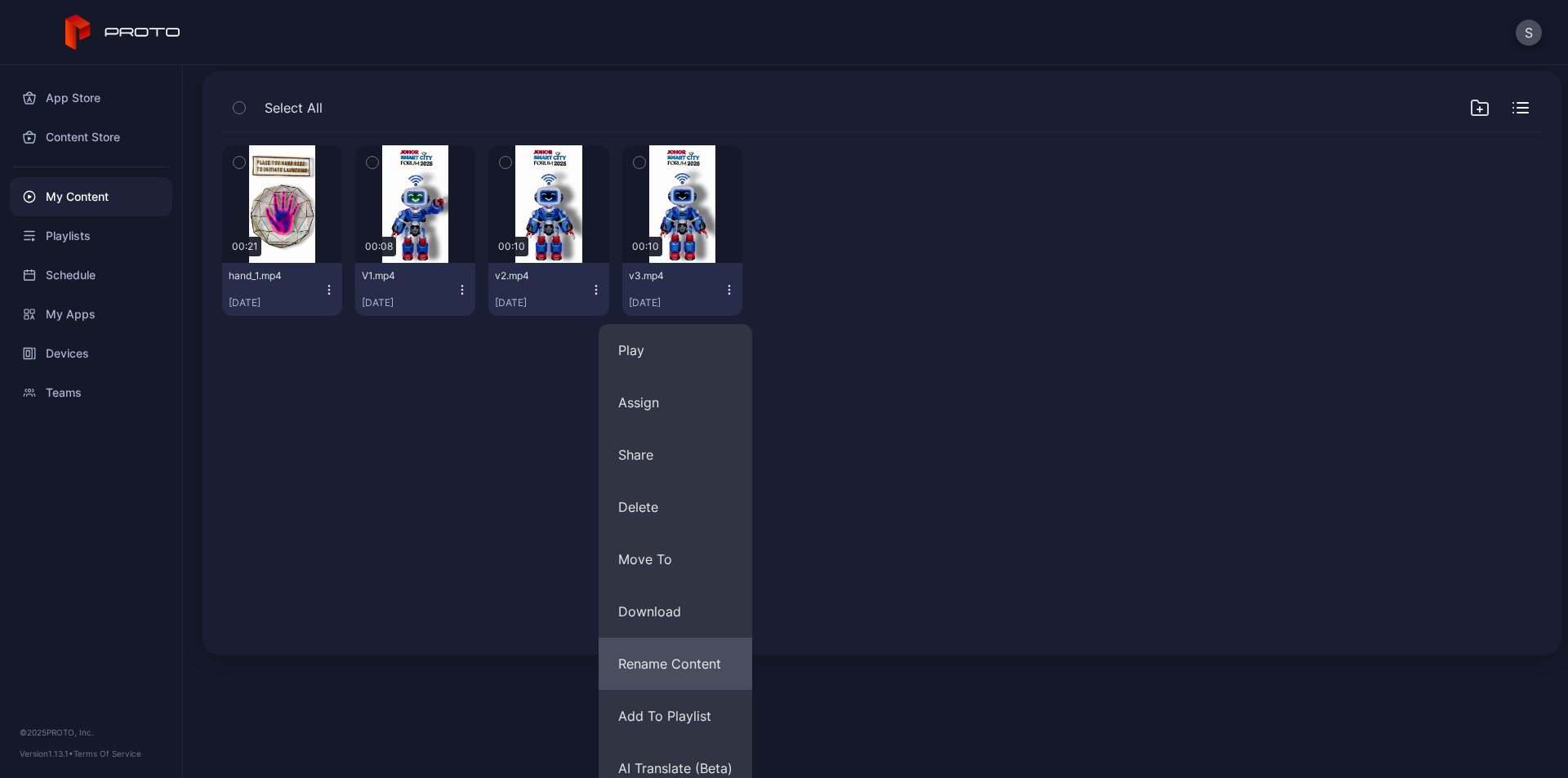
scroll to position [126, 0]
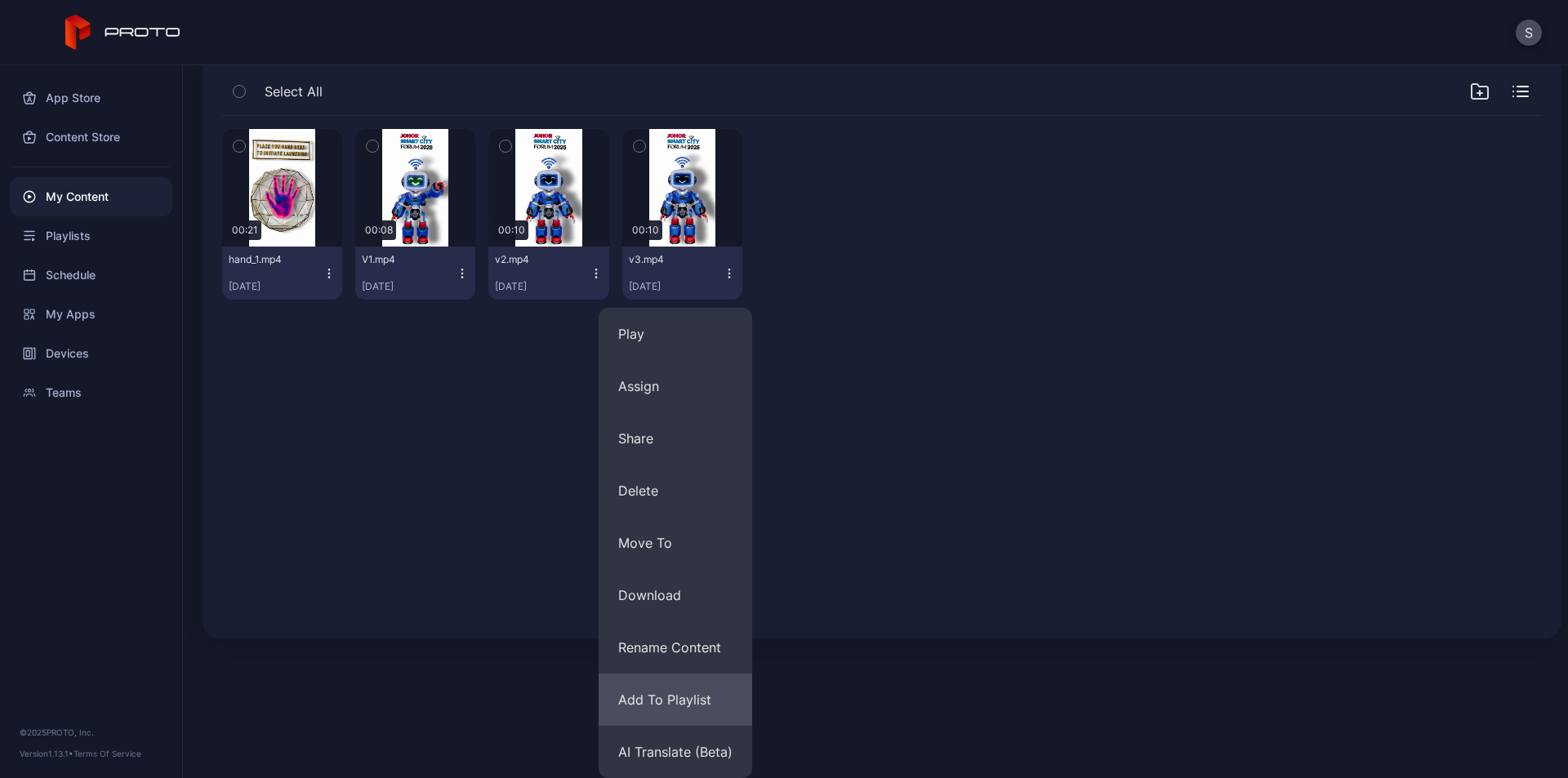
click at [665, 704] on button "Add To Playlist" at bounding box center [674, 699] width 153 height 52
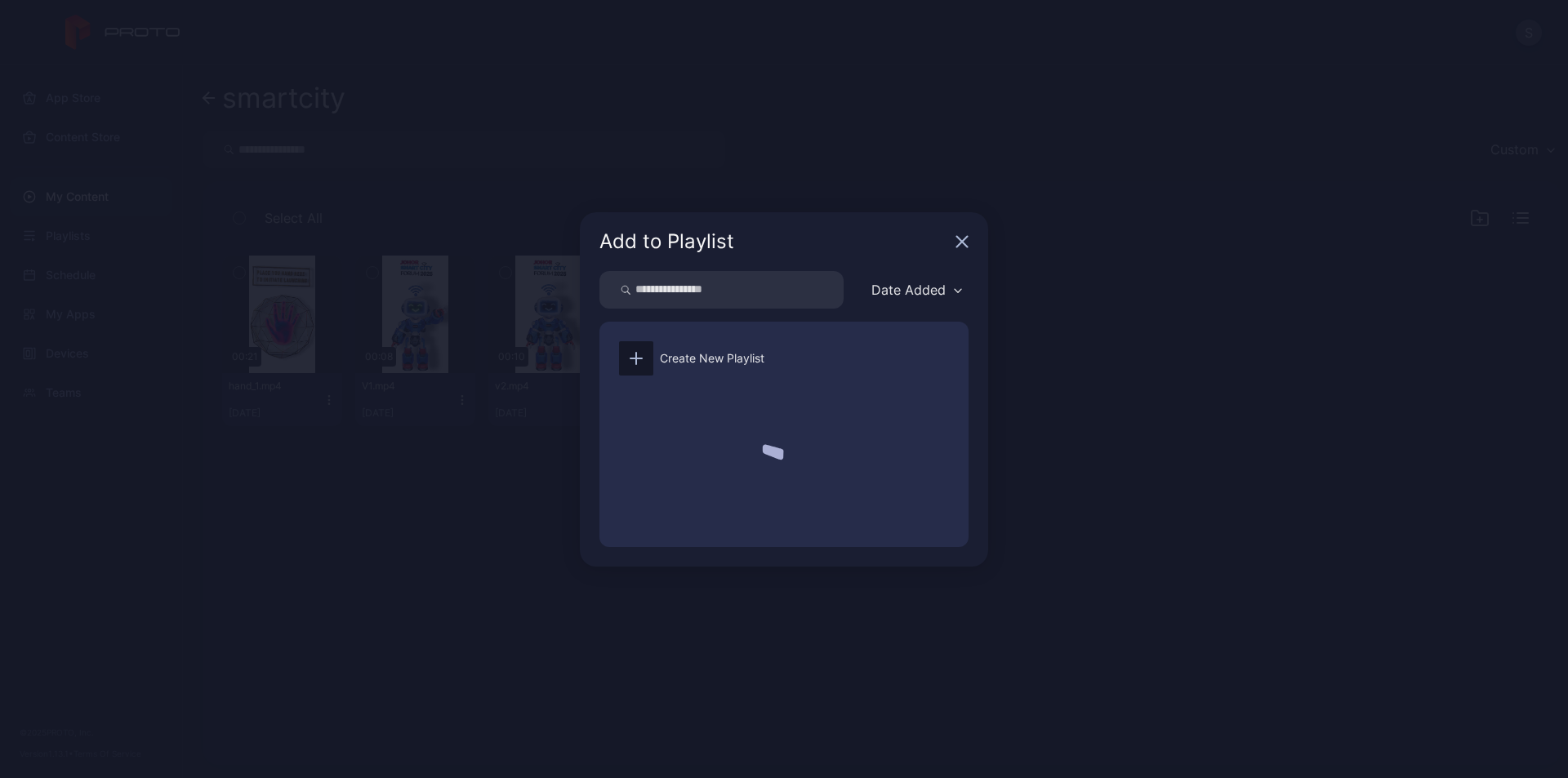
scroll to position [0, 0]
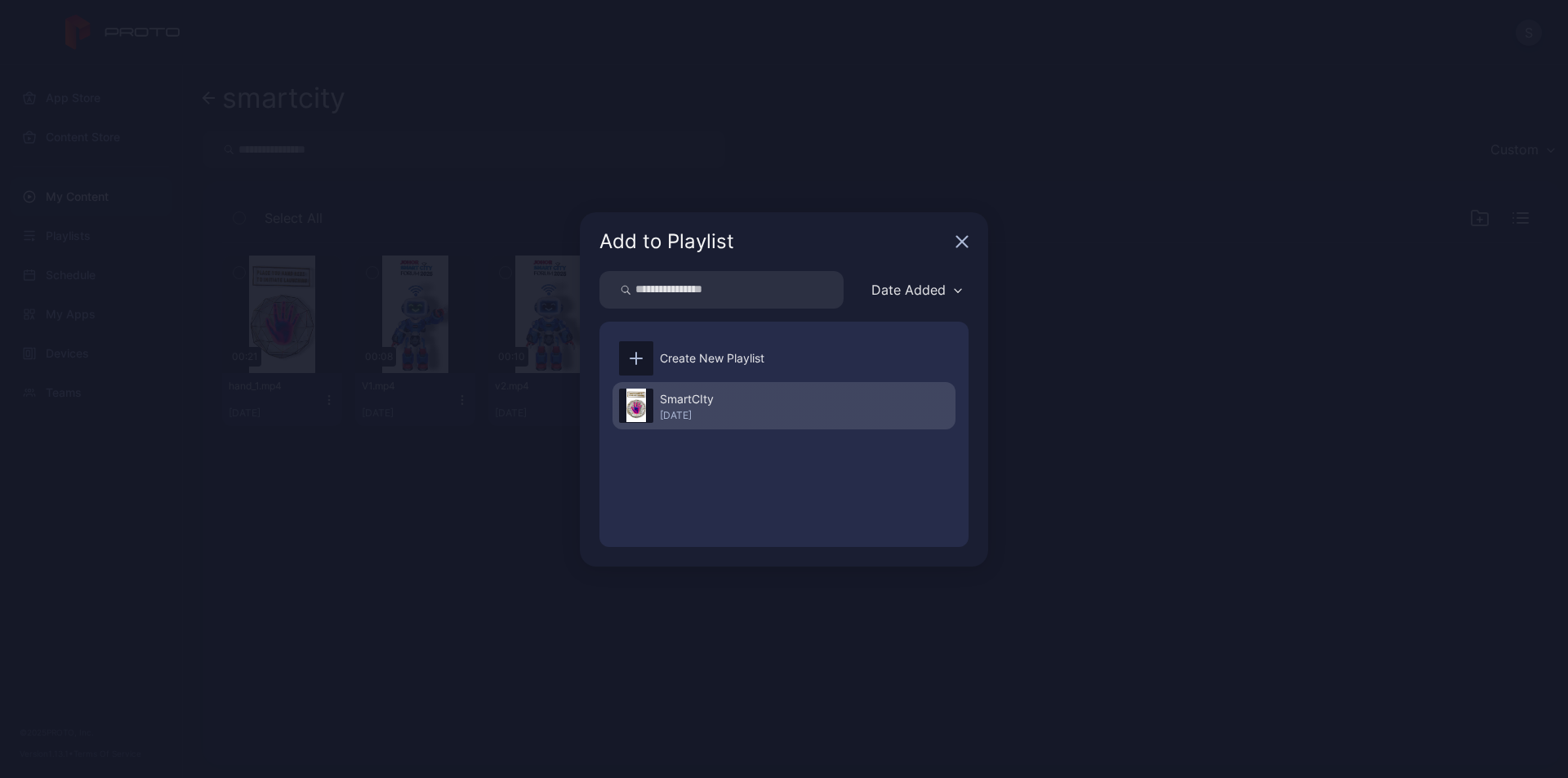
click at [771, 403] on div "SmartCIty [DATE]" at bounding box center [784, 406] width 343 height 48
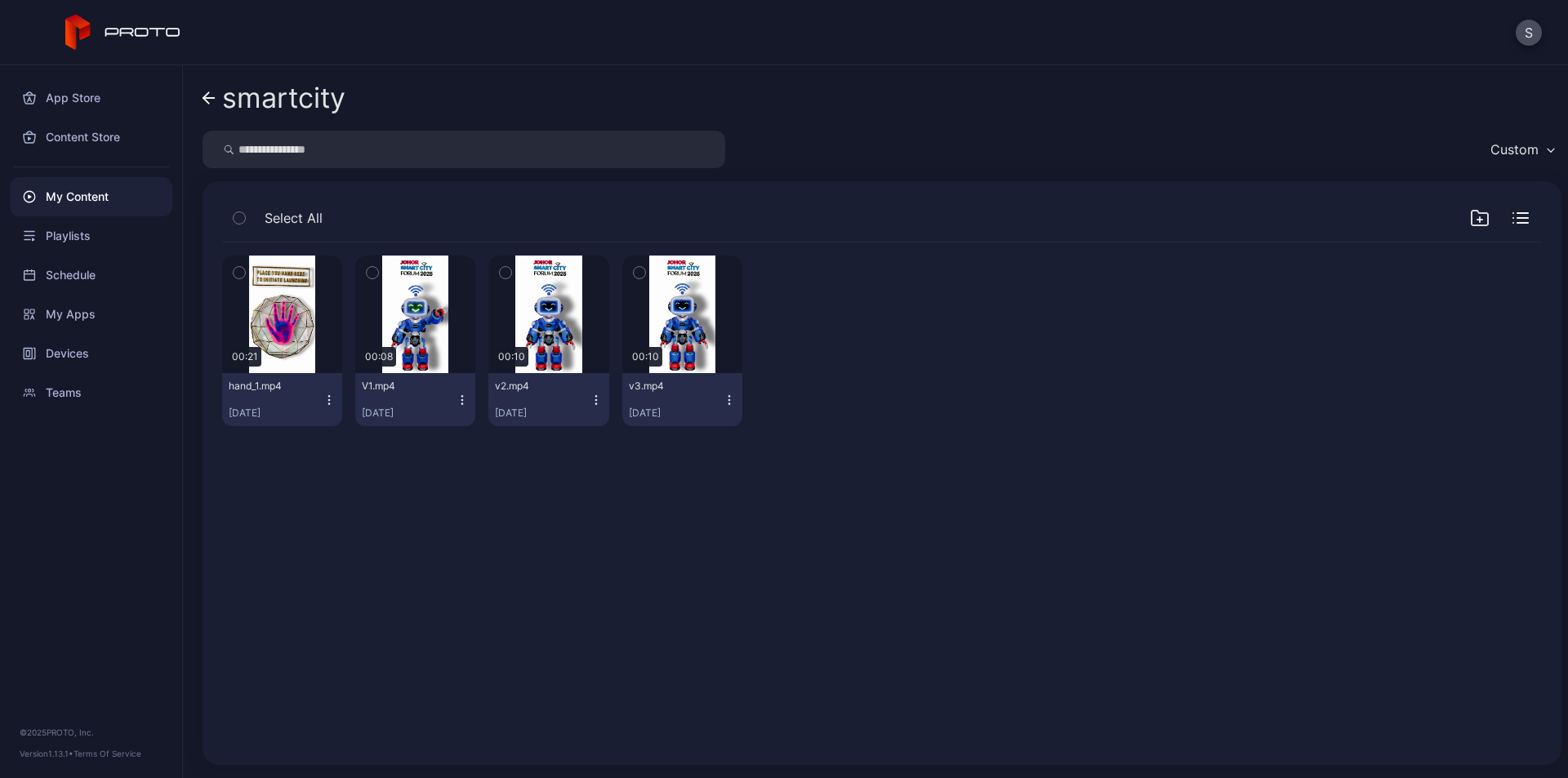
click at [103, 182] on div "My Content" at bounding box center [91, 197] width 162 height 39
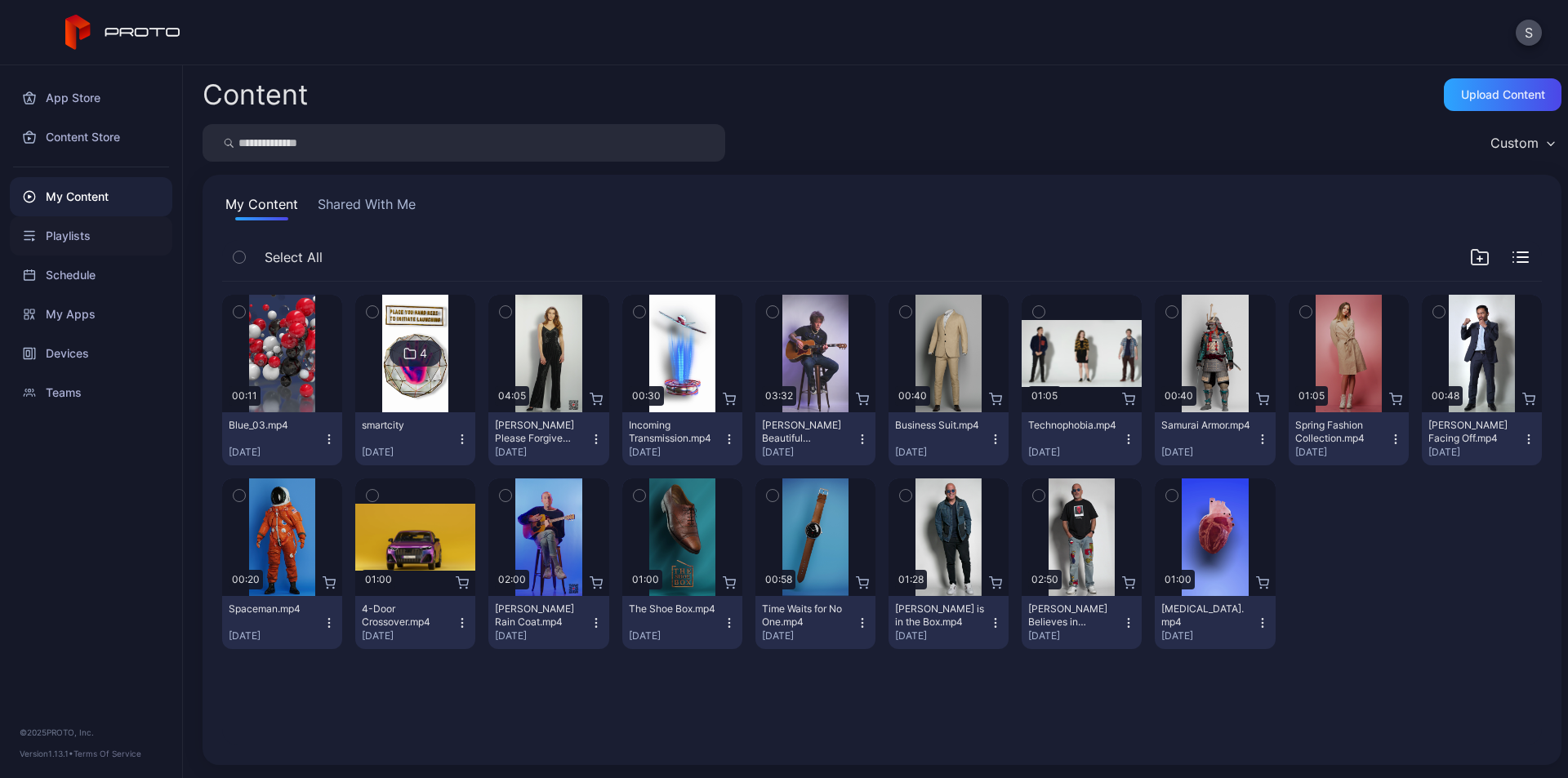
click at [89, 242] on div "Playlists" at bounding box center [91, 236] width 162 height 39
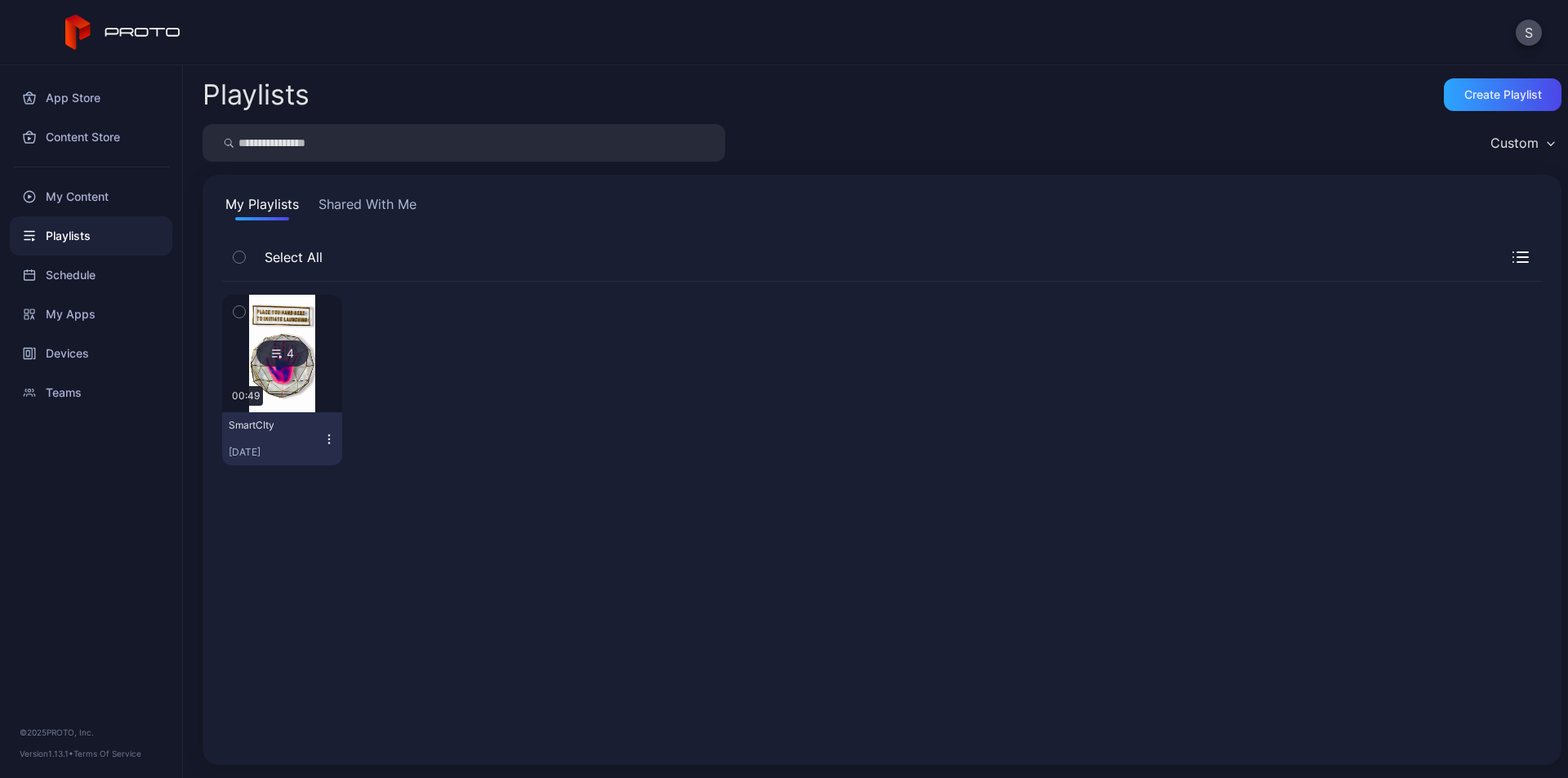
click at [332, 434] on icon "button" at bounding box center [330, 439] width 13 height 13
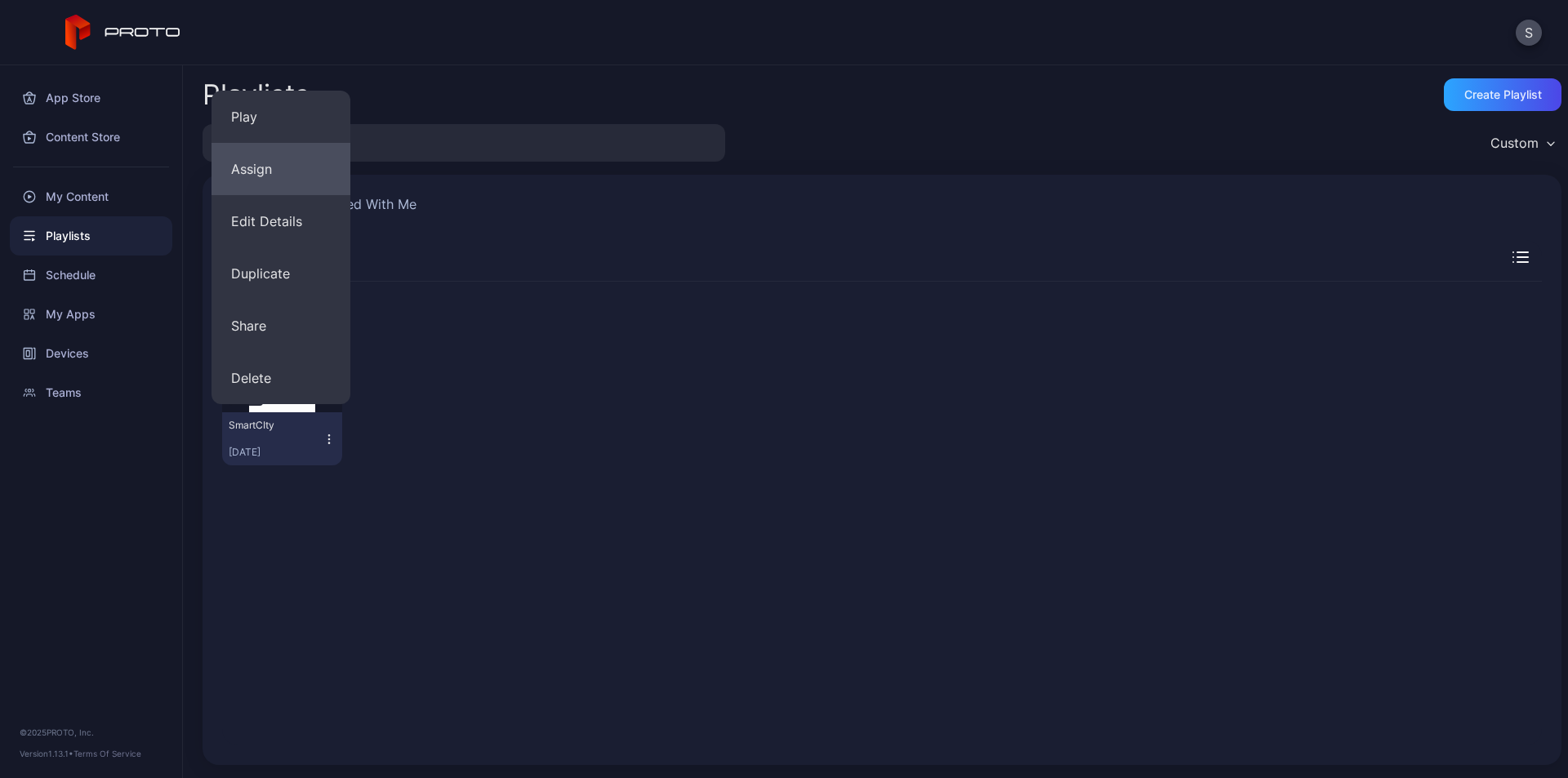
click at [286, 171] on button "Assign" at bounding box center [281, 169] width 139 height 52
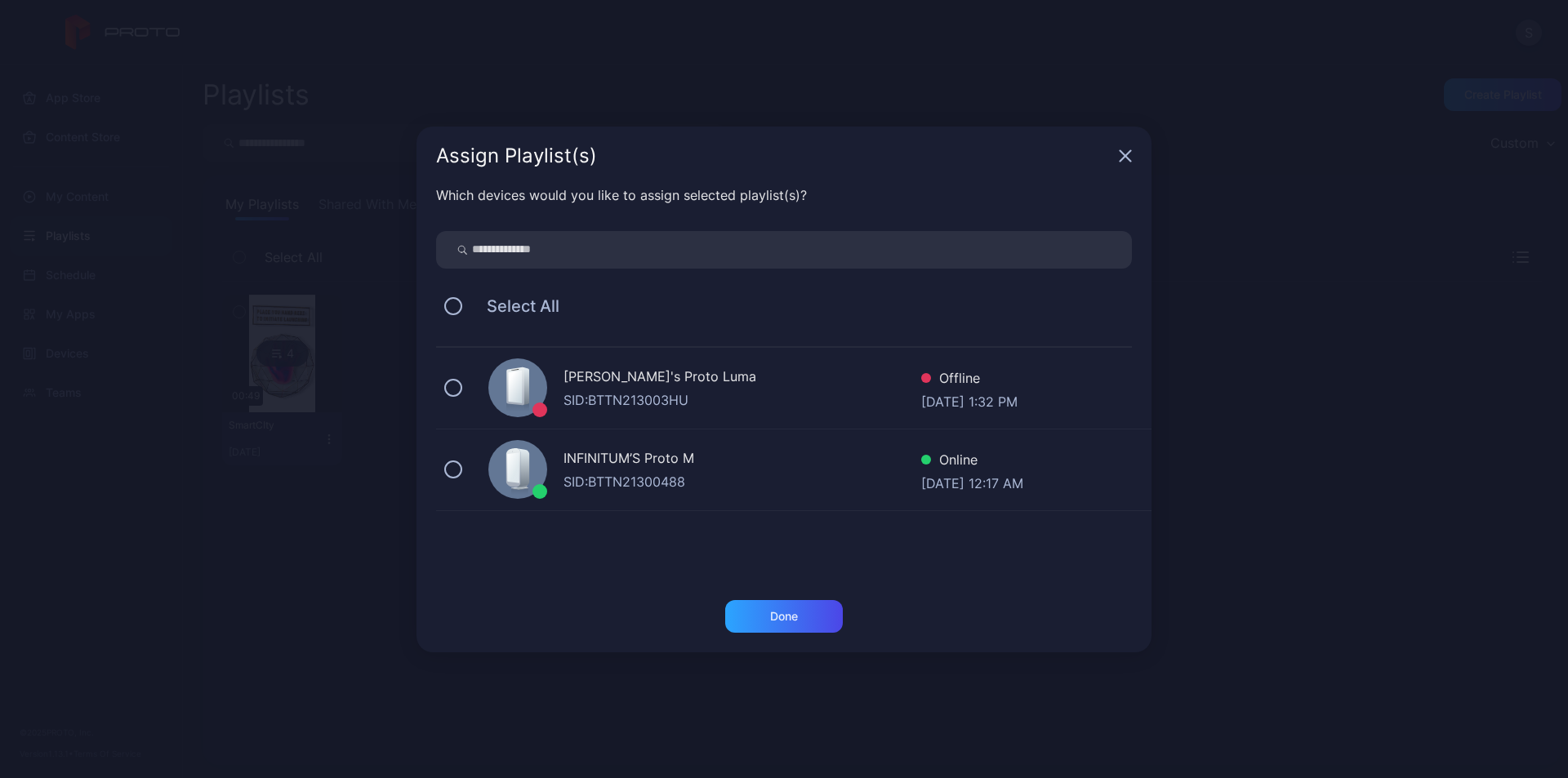
drag, startPoint x: 622, startPoint y: 489, endPoint x: 638, endPoint y: 492, distance: 16.3
click at [623, 489] on div "SID: BTTN21300488" at bounding box center [742, 481] width 358 height 19
click at [812, 620] on div "Done" at bounding box center [784, 616] width 118 height 33
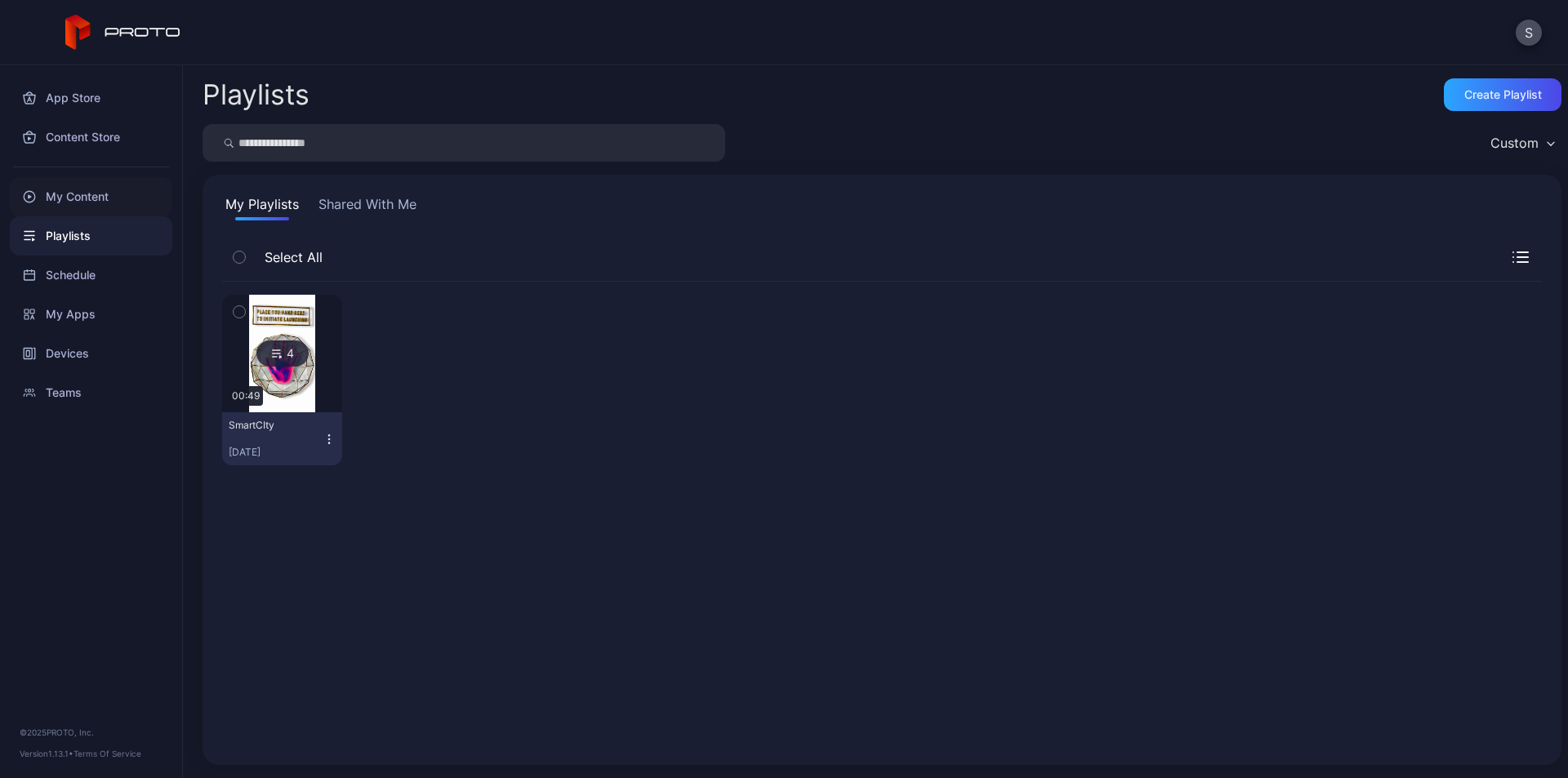
click at [106, 196] on div "My Content" at bounding box center [91, 197] width 162 height 39
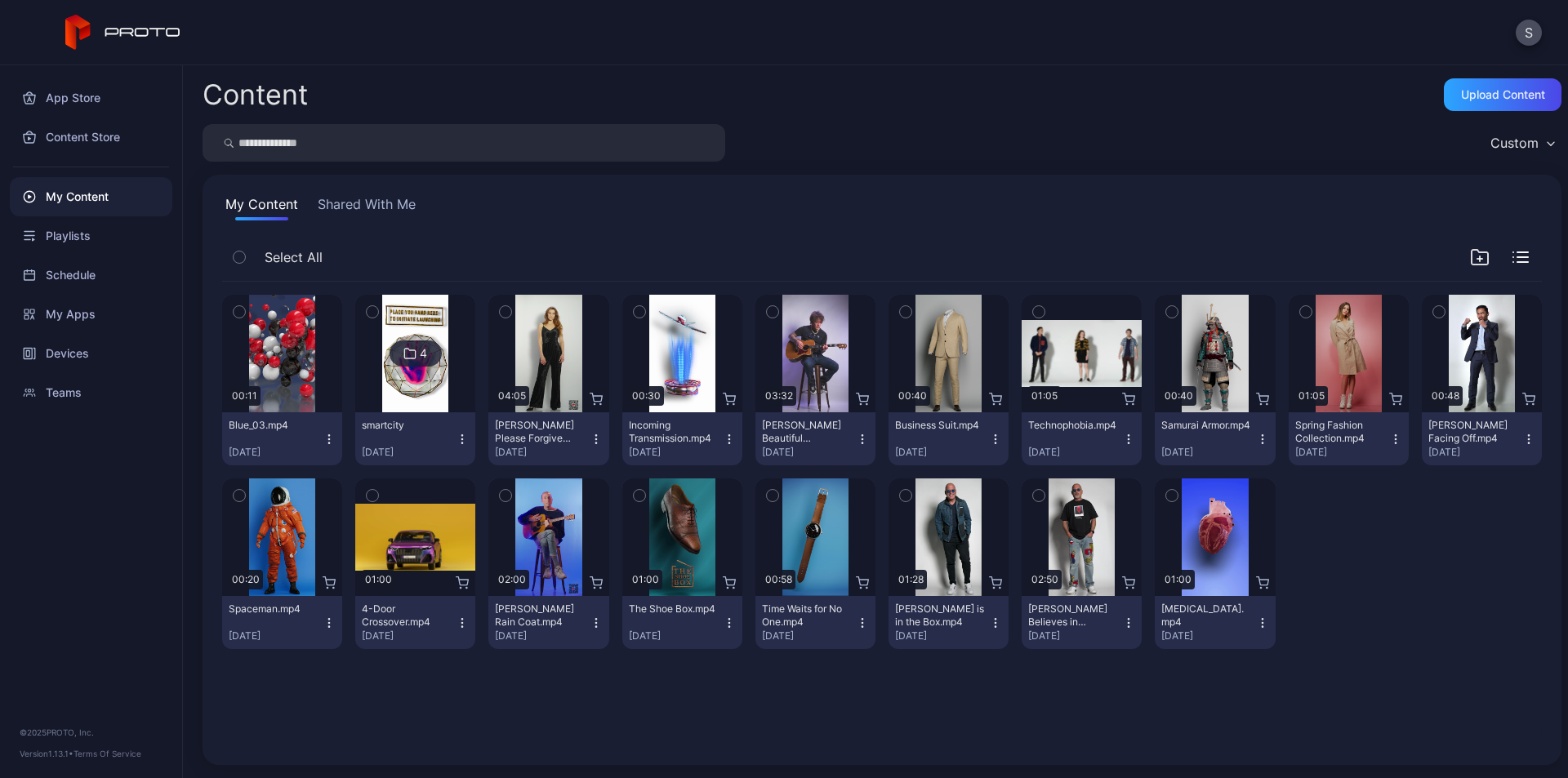
click at [460, 435] on icon "button" at bounding box center [463, 439] width 13 height 13
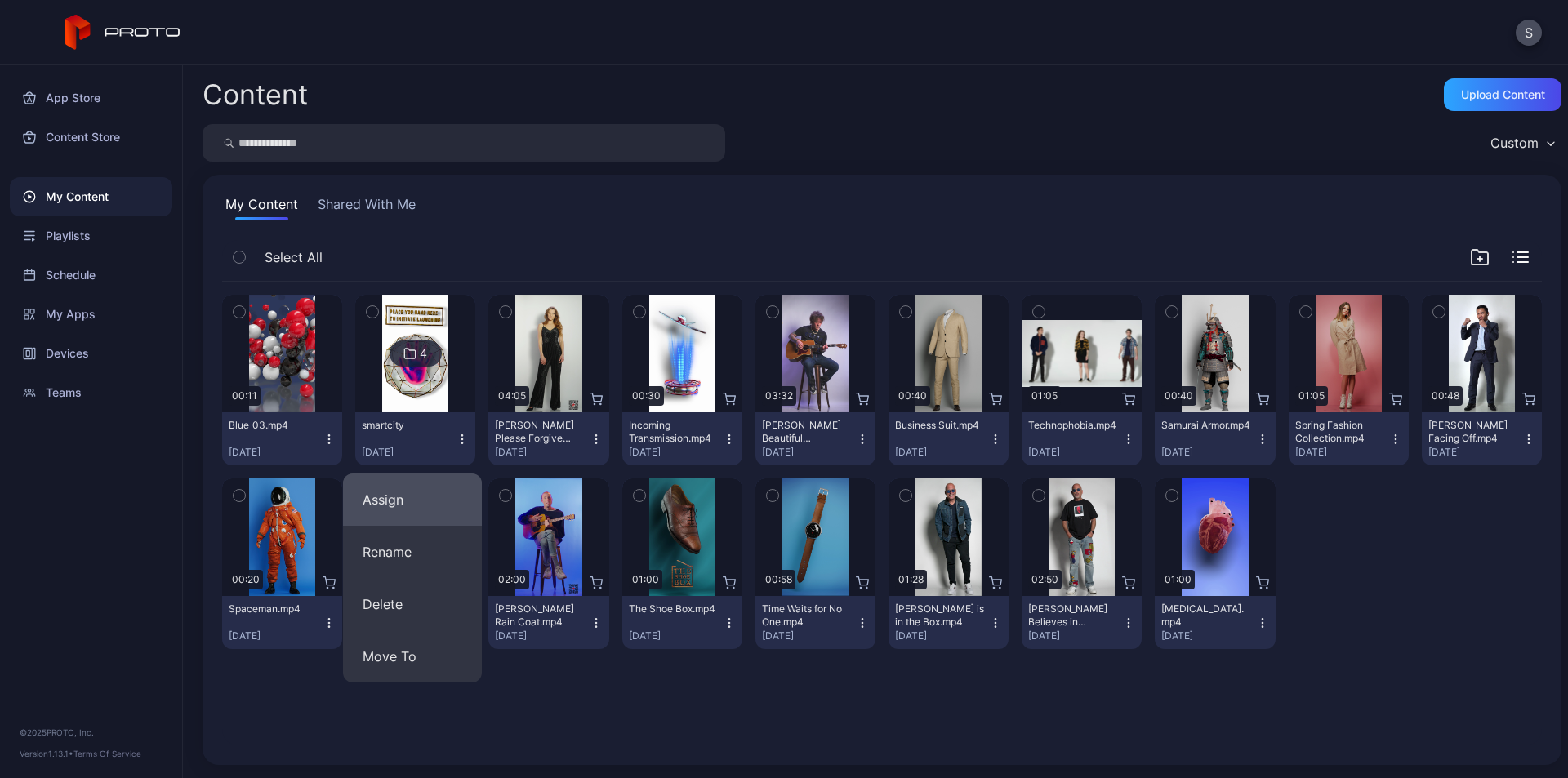
click at [430, 499] on button "Assign" at bounding box center [412, 499] width 139 height 52
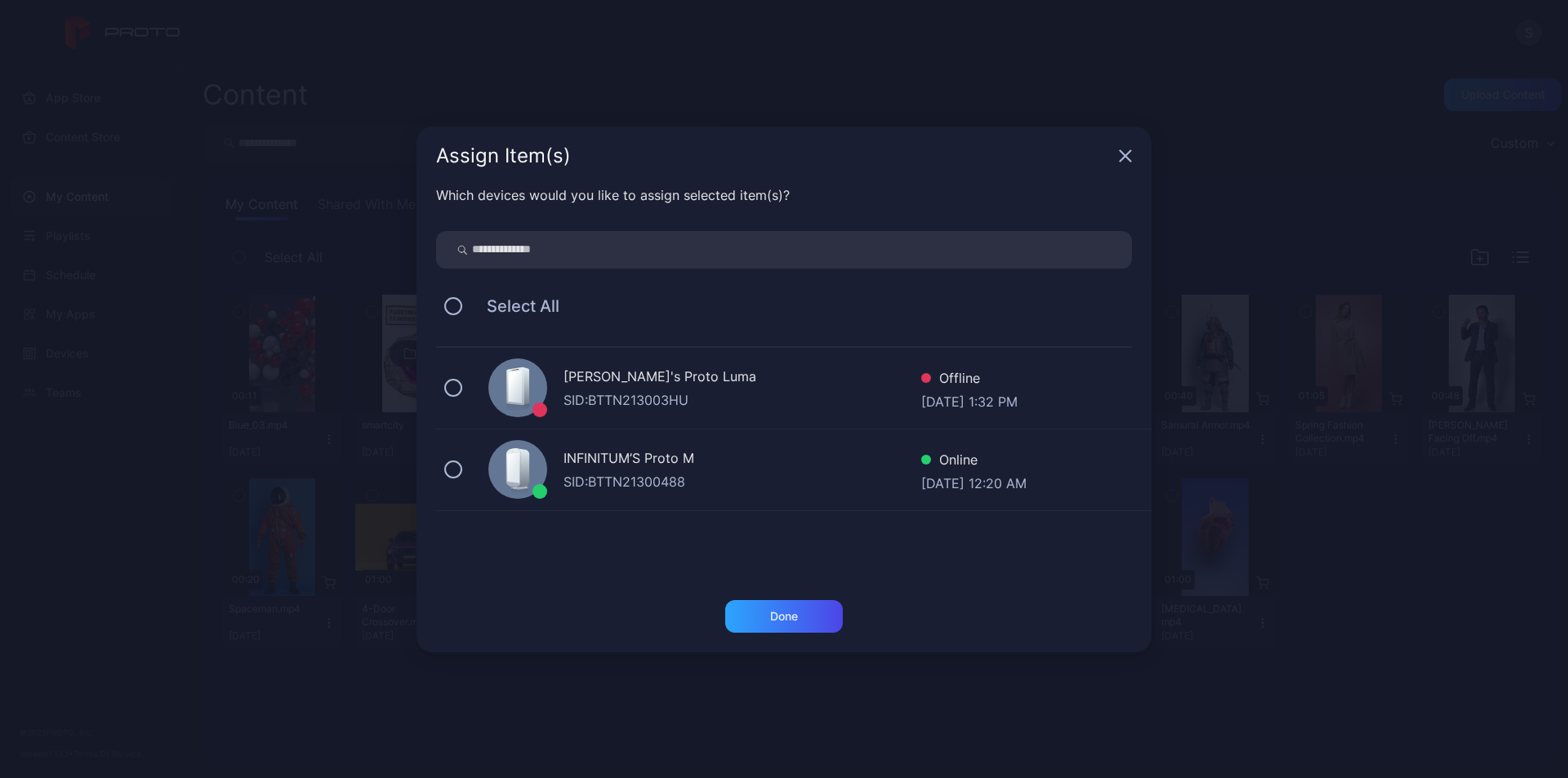
click at [619, 473] on div "SID: BTTN21300488" at bounding box center [742, 481] width 358 height 19
click at [787, 620] on div "Done" at bounding box center [783, 617] width 28 height 13
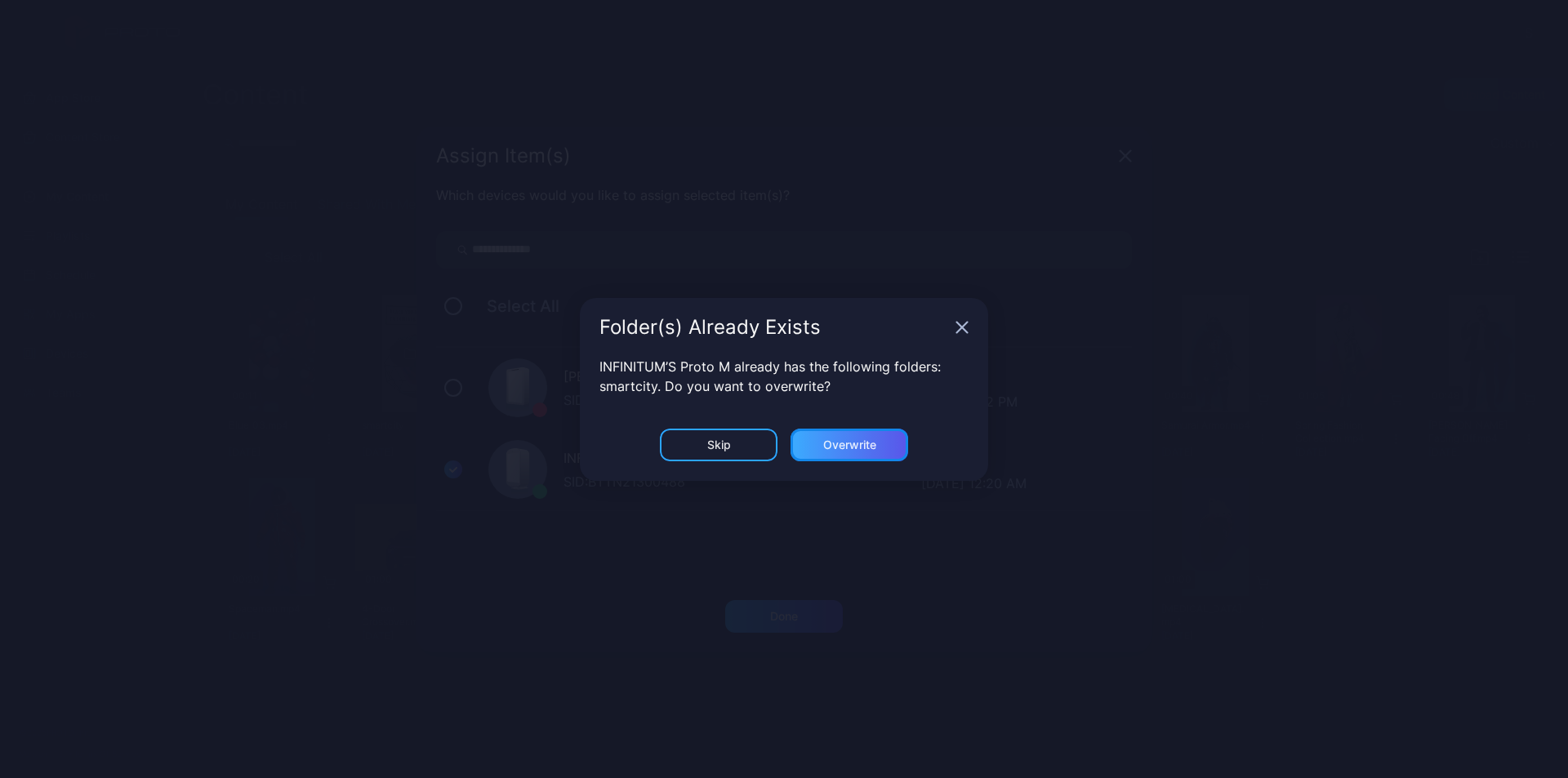
click at [854, 442] on div "Overwrite" at bounding box center [849, 445] width 53 height 13
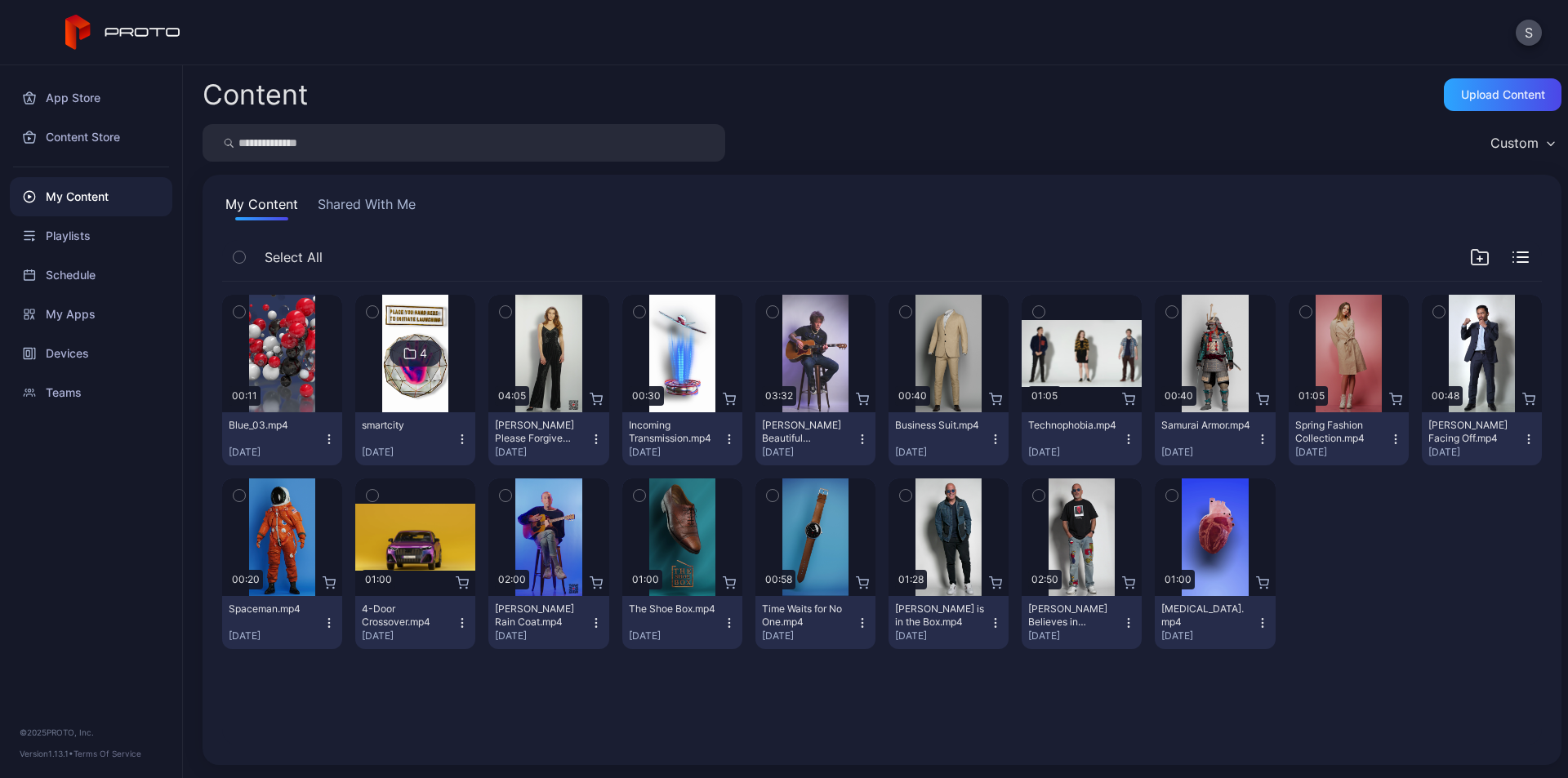
click at [383, 198] on button "Shared With Me" at bounding box center [366, 207] width 105 height 26
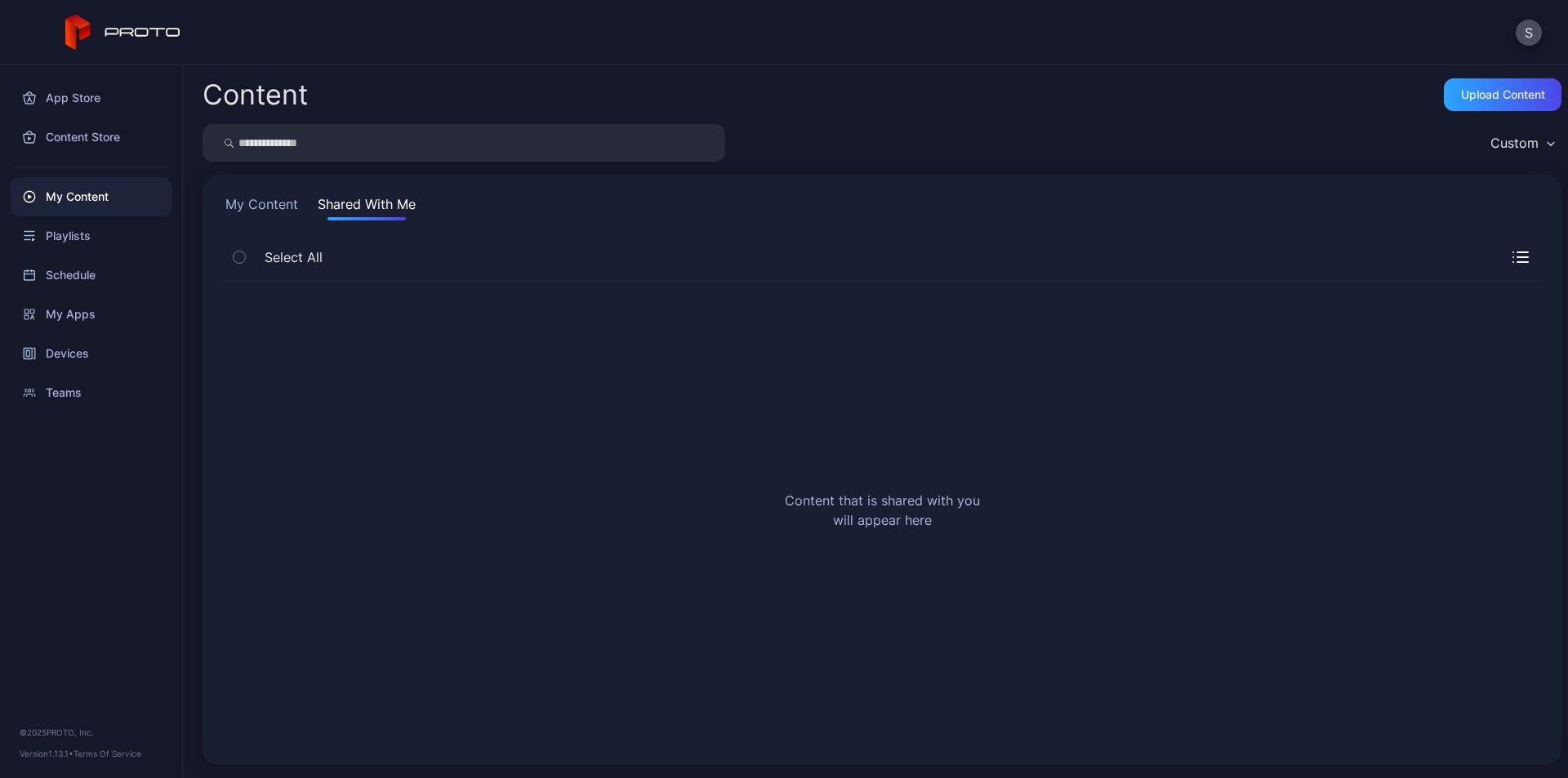
click at [281, 204] on button "My Content" at bounding box center [261, 207] width 79 height 26
click at [74, 240] on div "Playlists" at bounding box center [91, 236] width 162 height 39
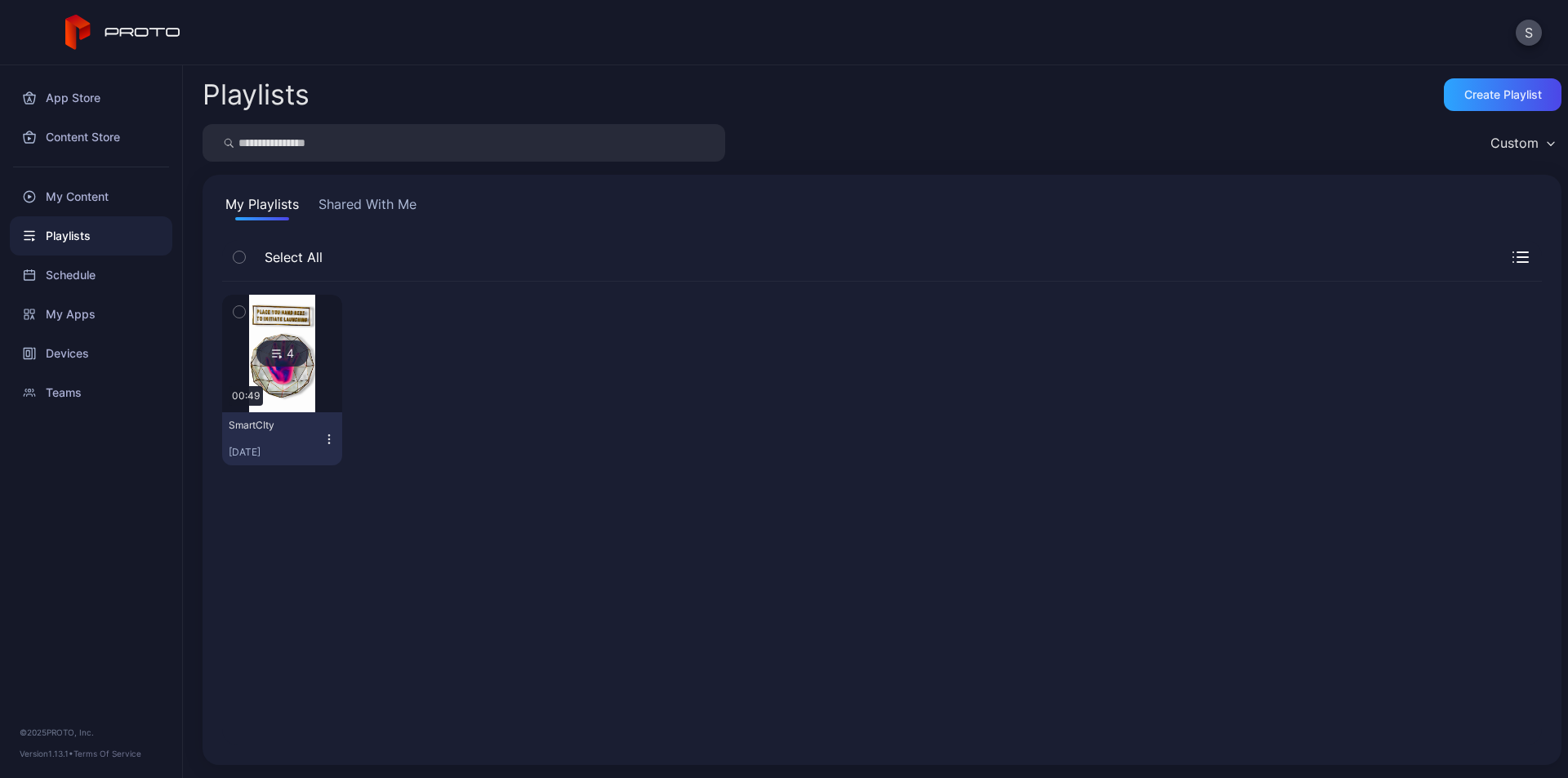
click at [298, 375] on img at bounding box center [282, 353] width 66 height 118
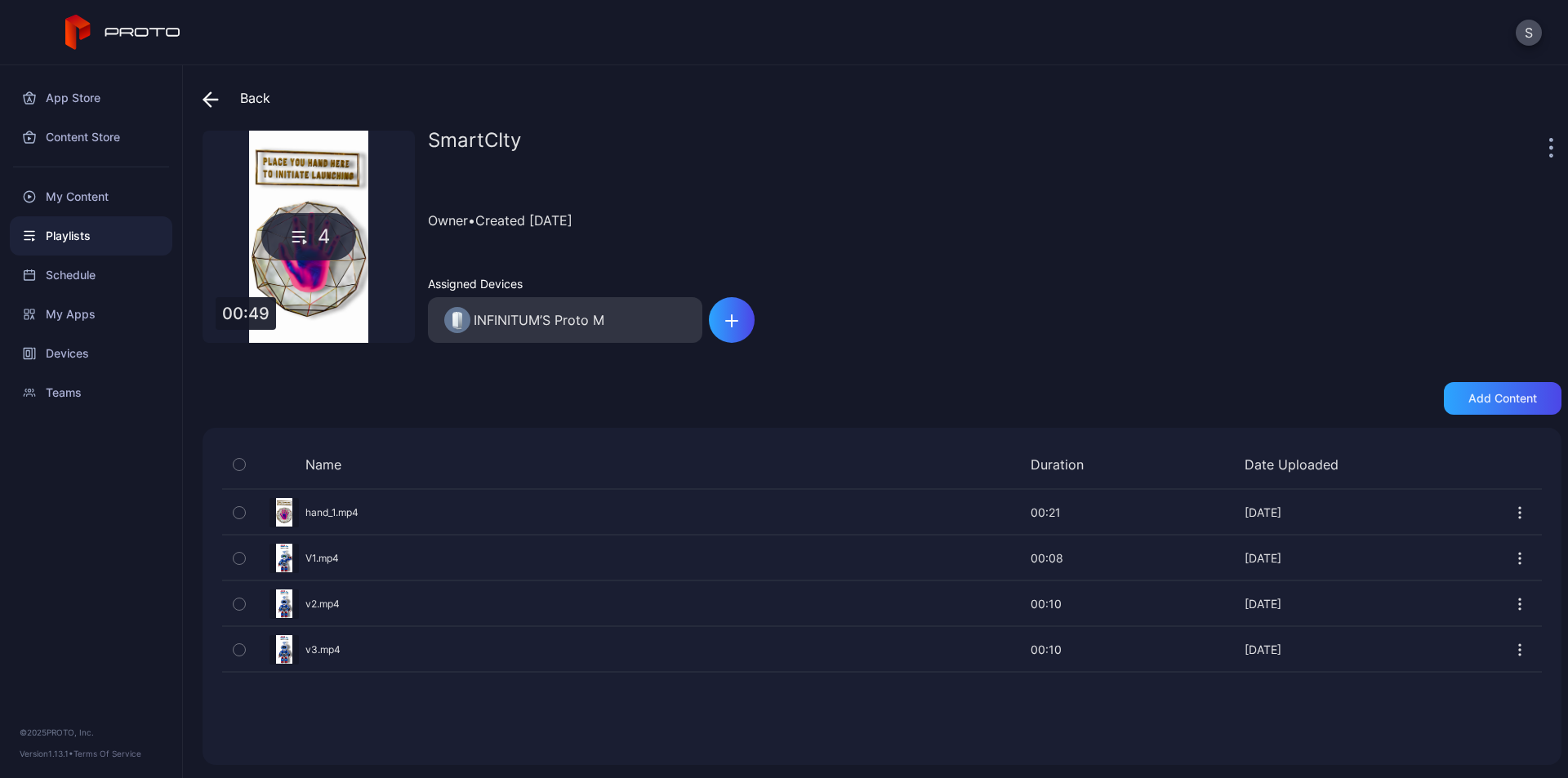
click at [1499, 512] on div at bounding box center [1520, 513] width 44 height 44
click at [1519, 512] on icon "button" at bounding box center [1520, 513] width 2 height 2
click at [209, 94] on icon at bounding box center [208, 99] width 7 height 14
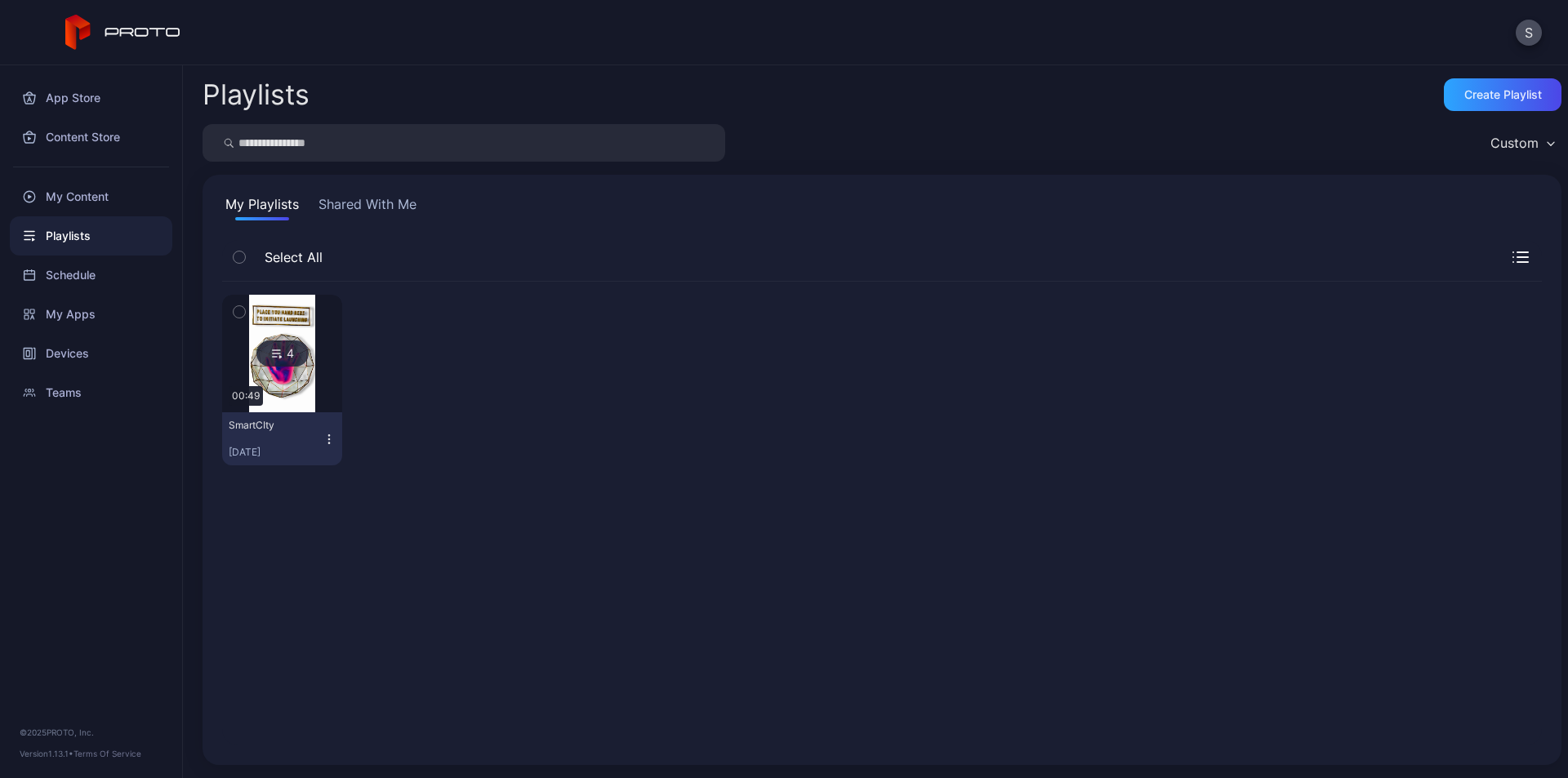
click at [273, 366] on div "4" at bounding box center [282, 353] width 52 height 26
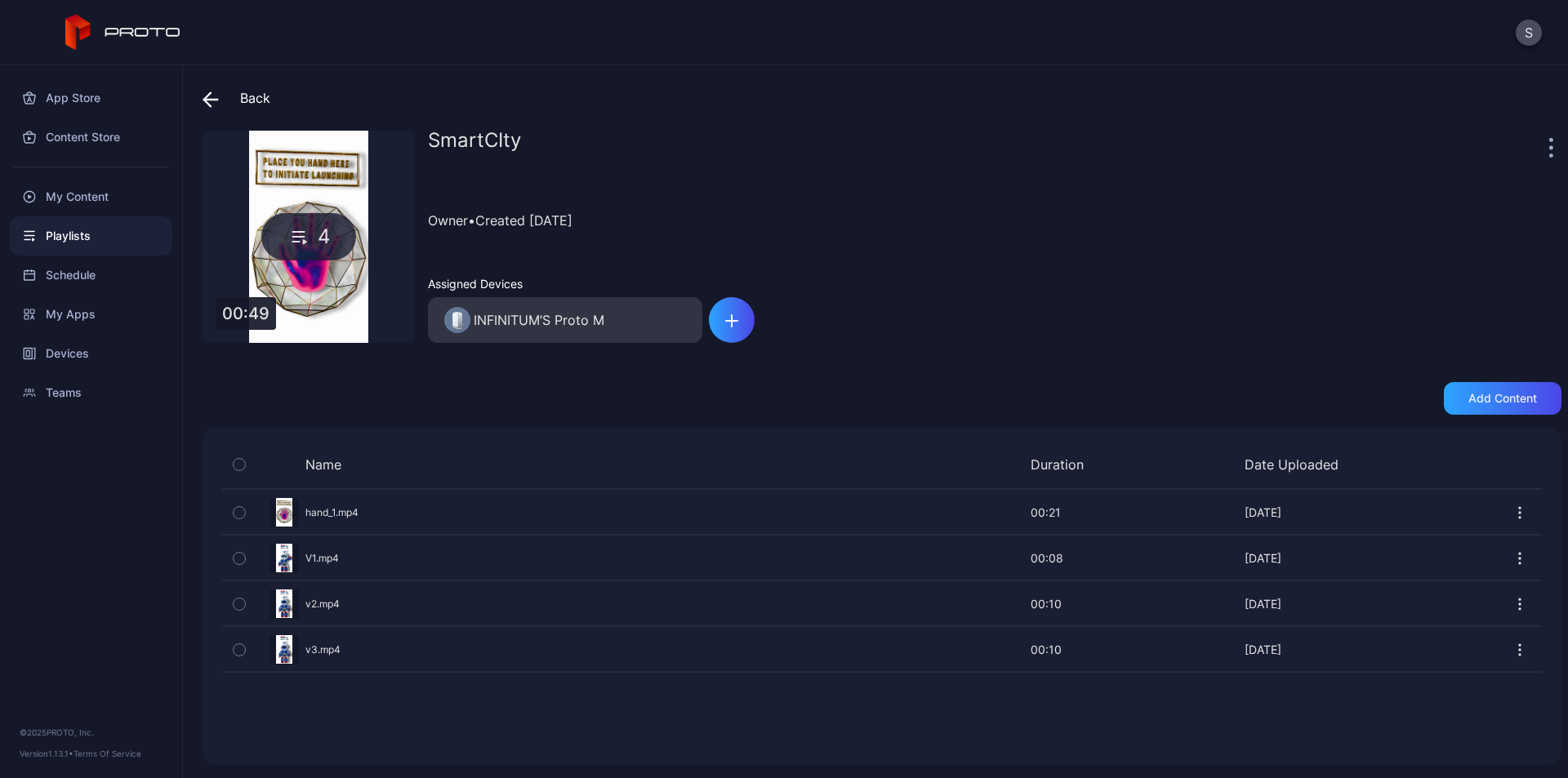
click at [214, 100] on icon at bounding box center [211, 100] width 14 height 0
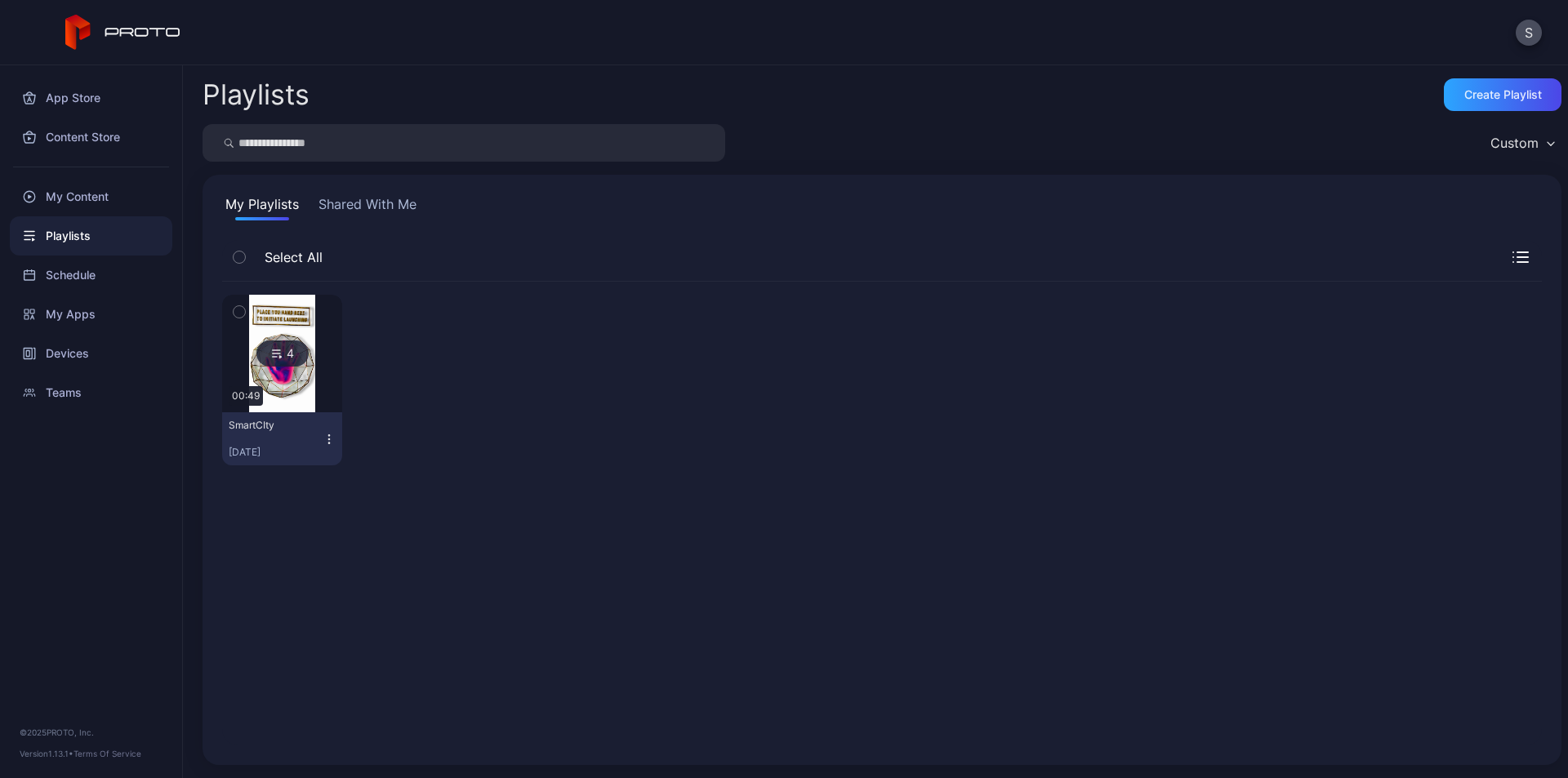
click at [278, 350] on icon at bounding box center [277, 353] width 13 height 19
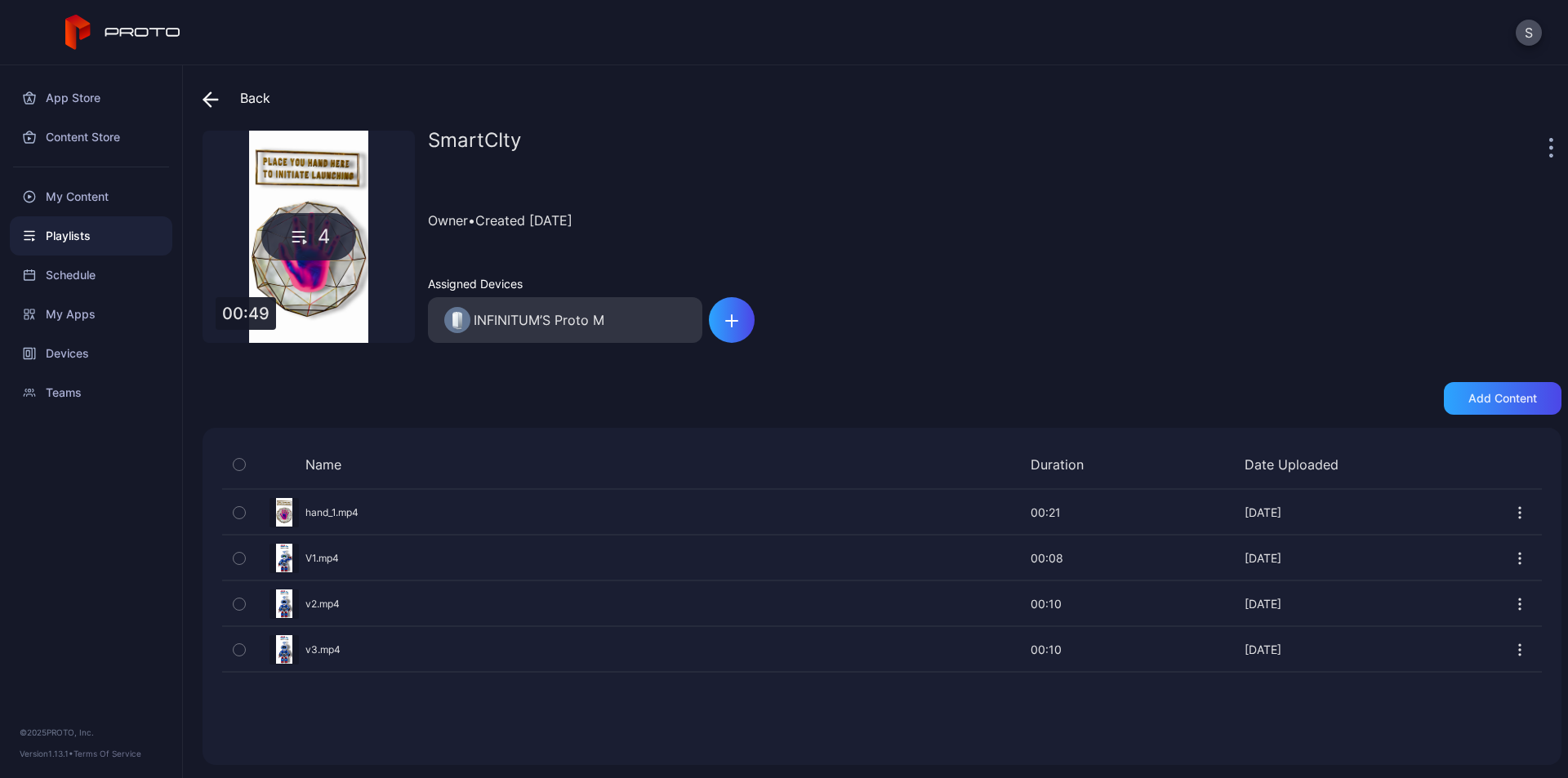
click at [1512, 515] on icon "button" at bounding box center [1520, 513] width 17 height 17
click at [849, 411] on div "Add content" at bounding box center [882, 398] width 1359 height 33
click at [296, 239] on icon at bounding box center [300, 236] width 23 height 19
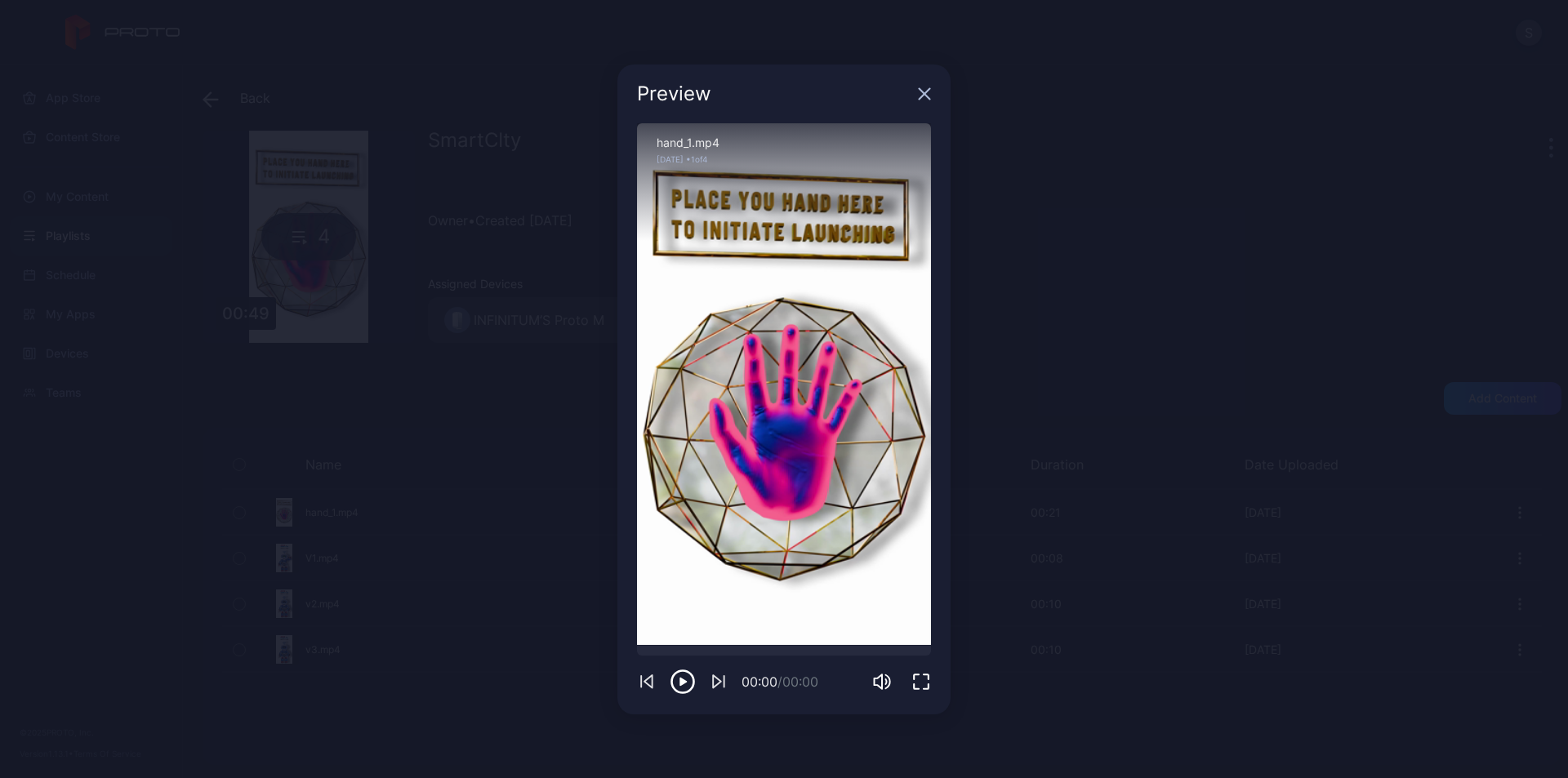
click at [924, 93] on icon "button" at bounding box center [925, 93] width 11 height 11
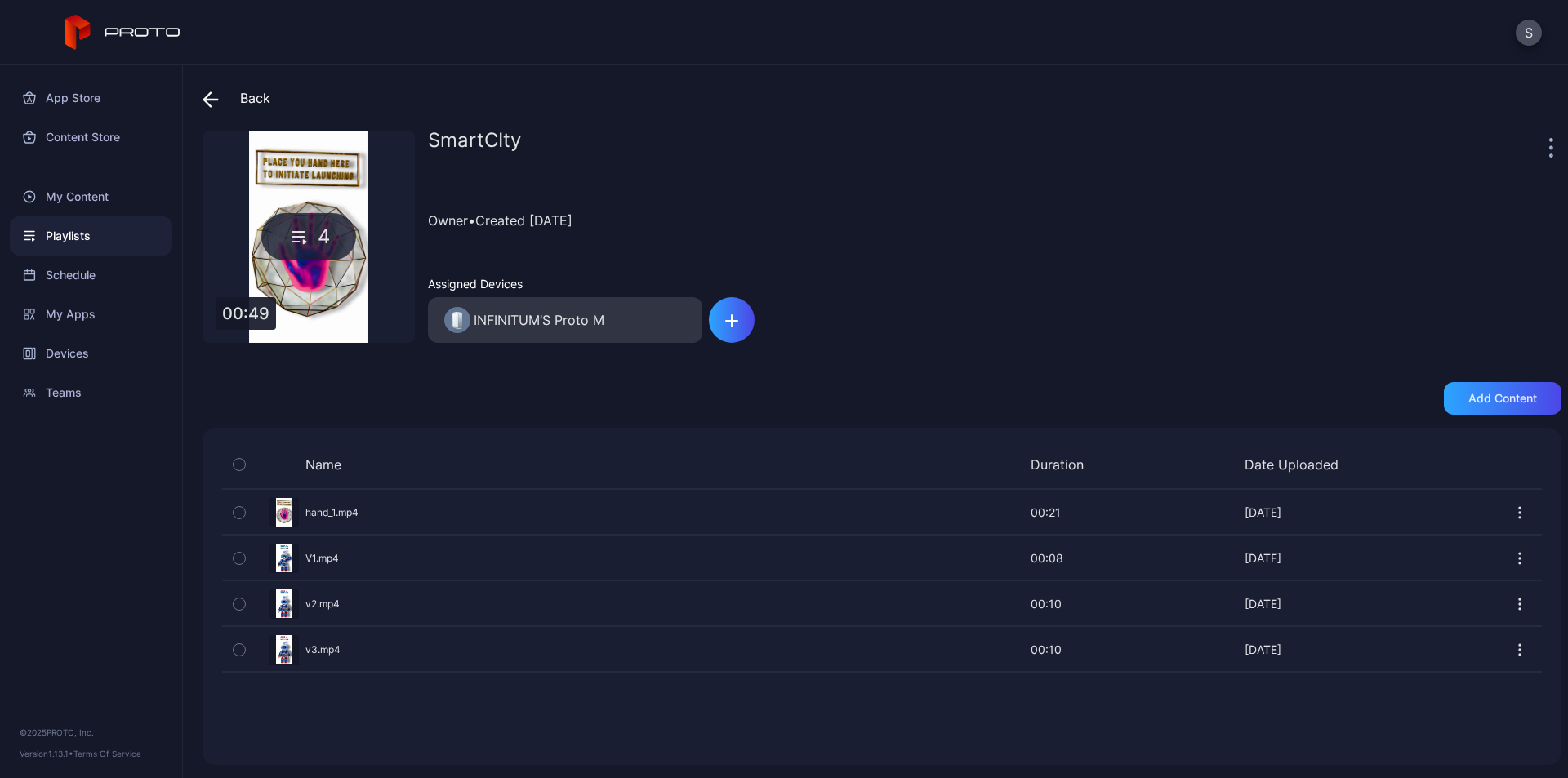
click at [208, 100] on icon at bounding box center [211, 100] width 14 height 0
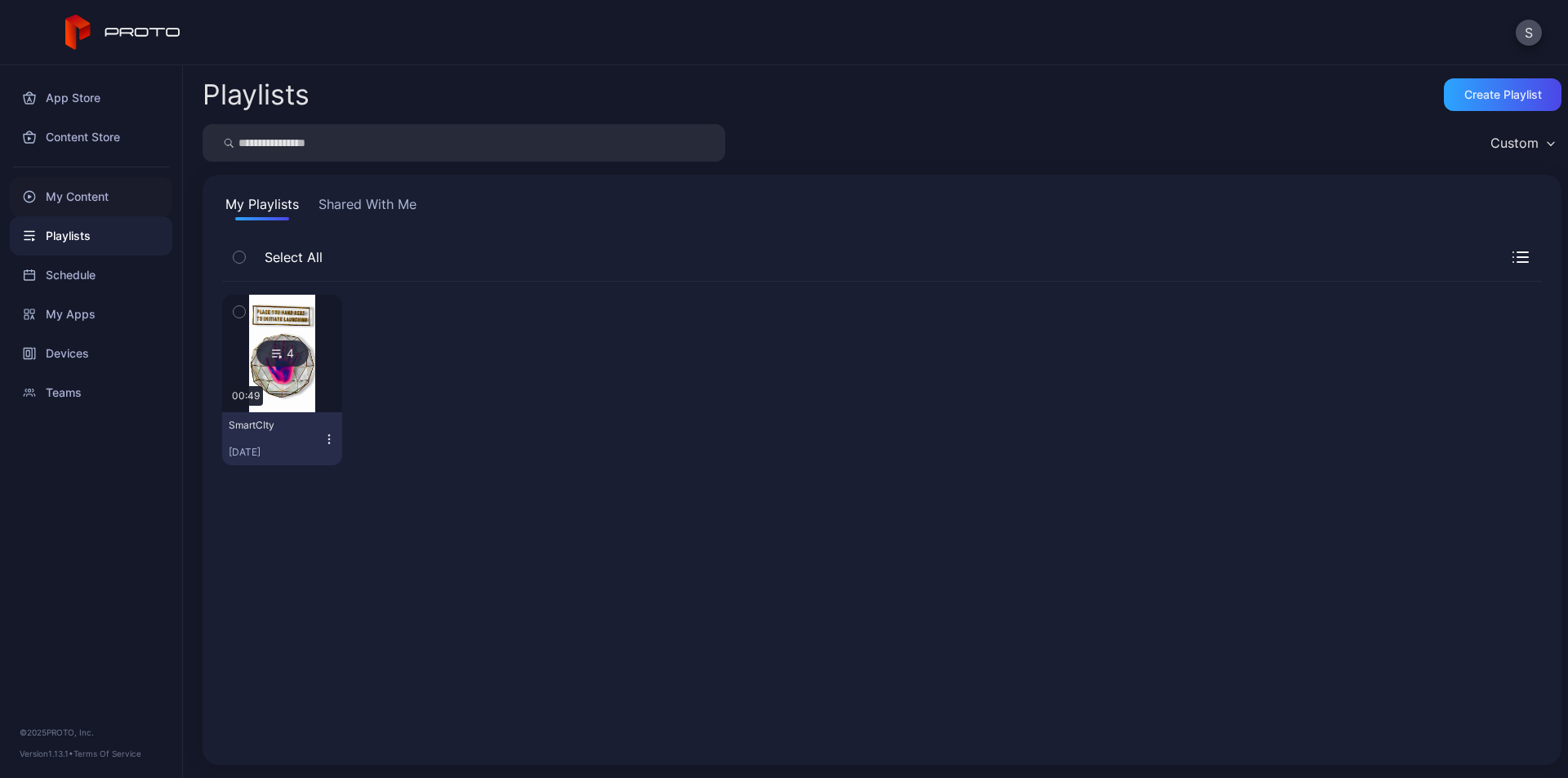
click at [95, 197] on div "My Content" at bounding box center [91, 197] width 162 height 39
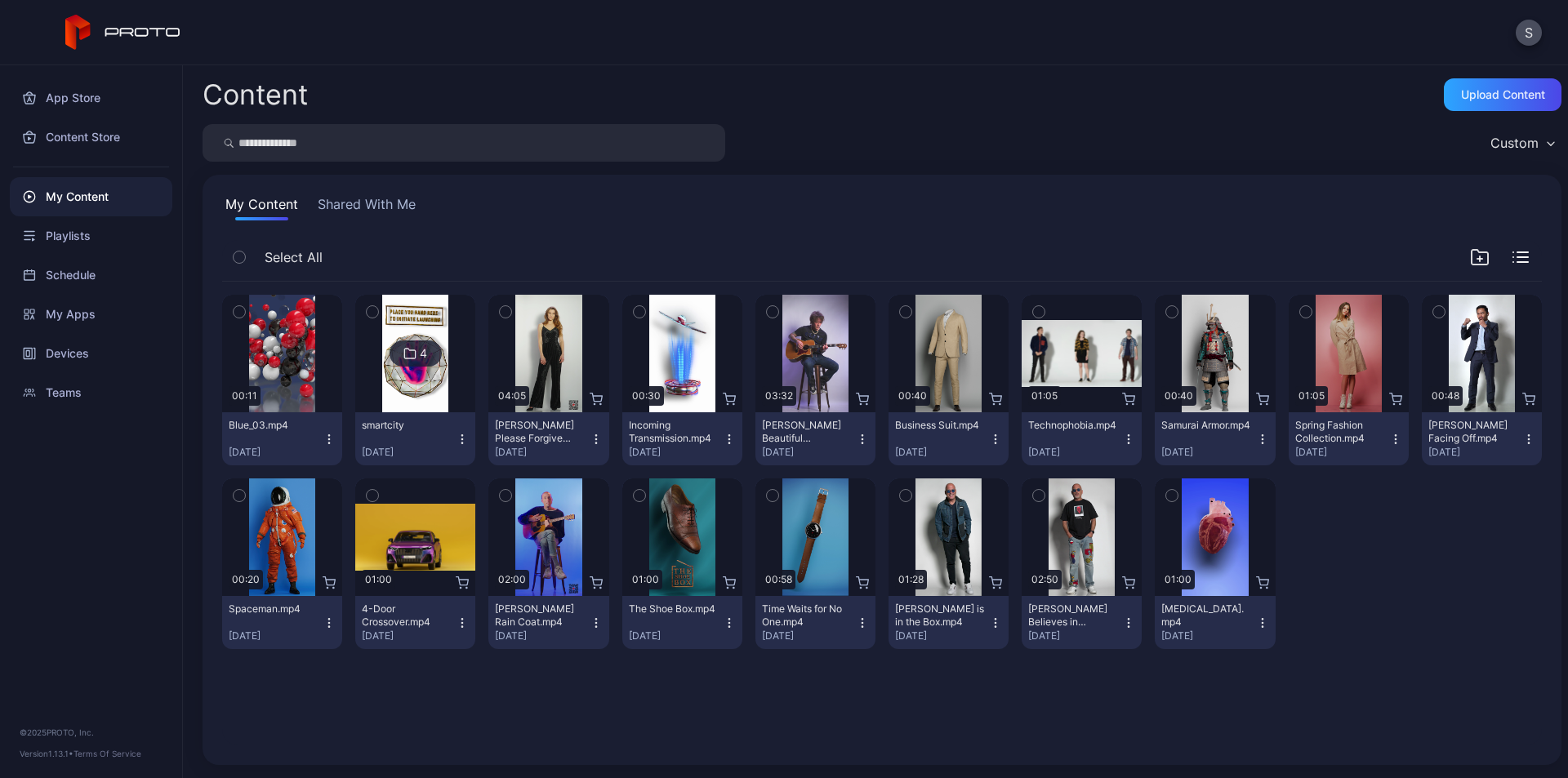
click at [422, 361] on div "4" at bounding box center [416, 353] width 52 height 26
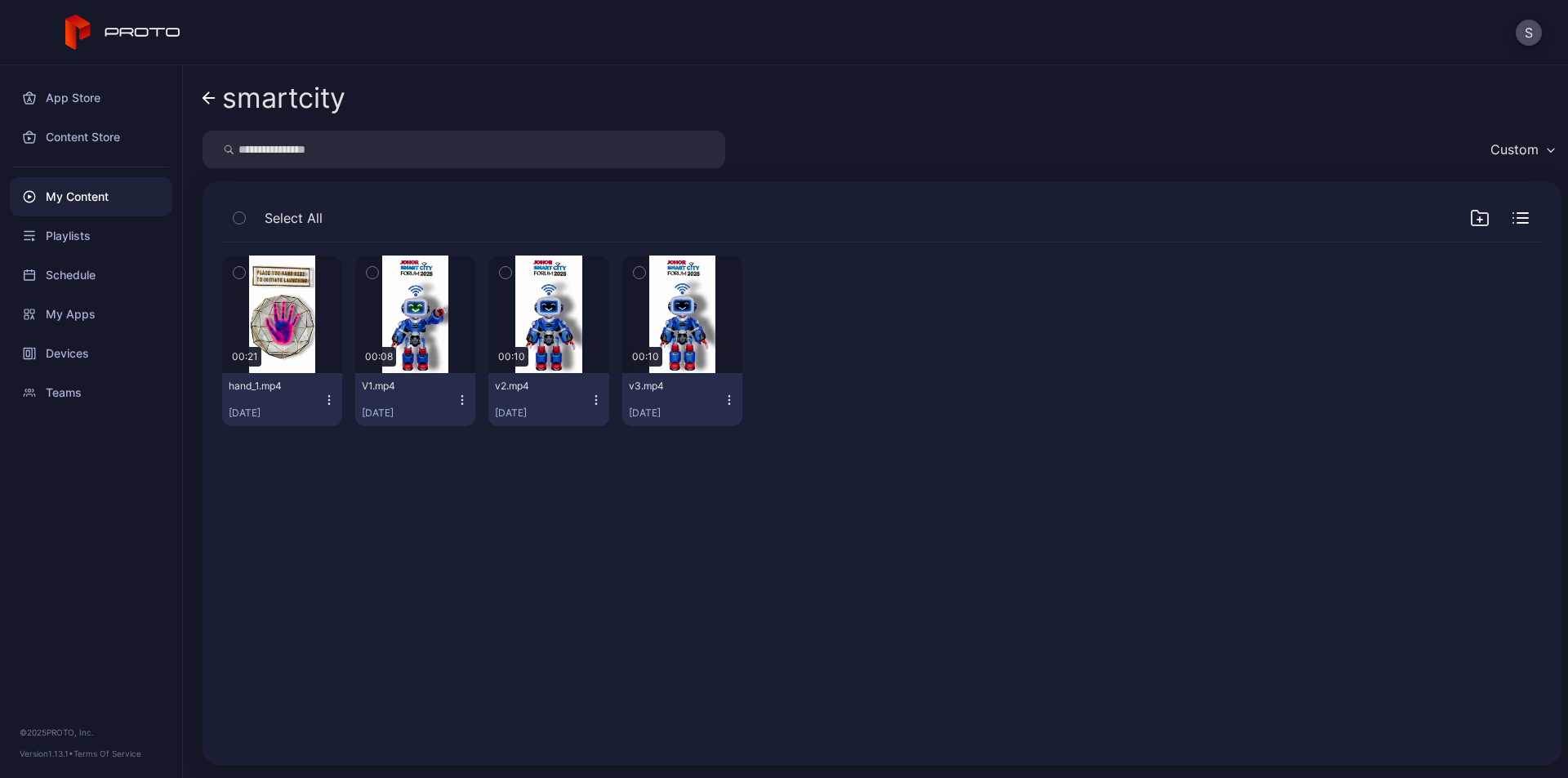
click at [324, 399] on icon "button" at bounding box center [330, 400] width 13 height 13
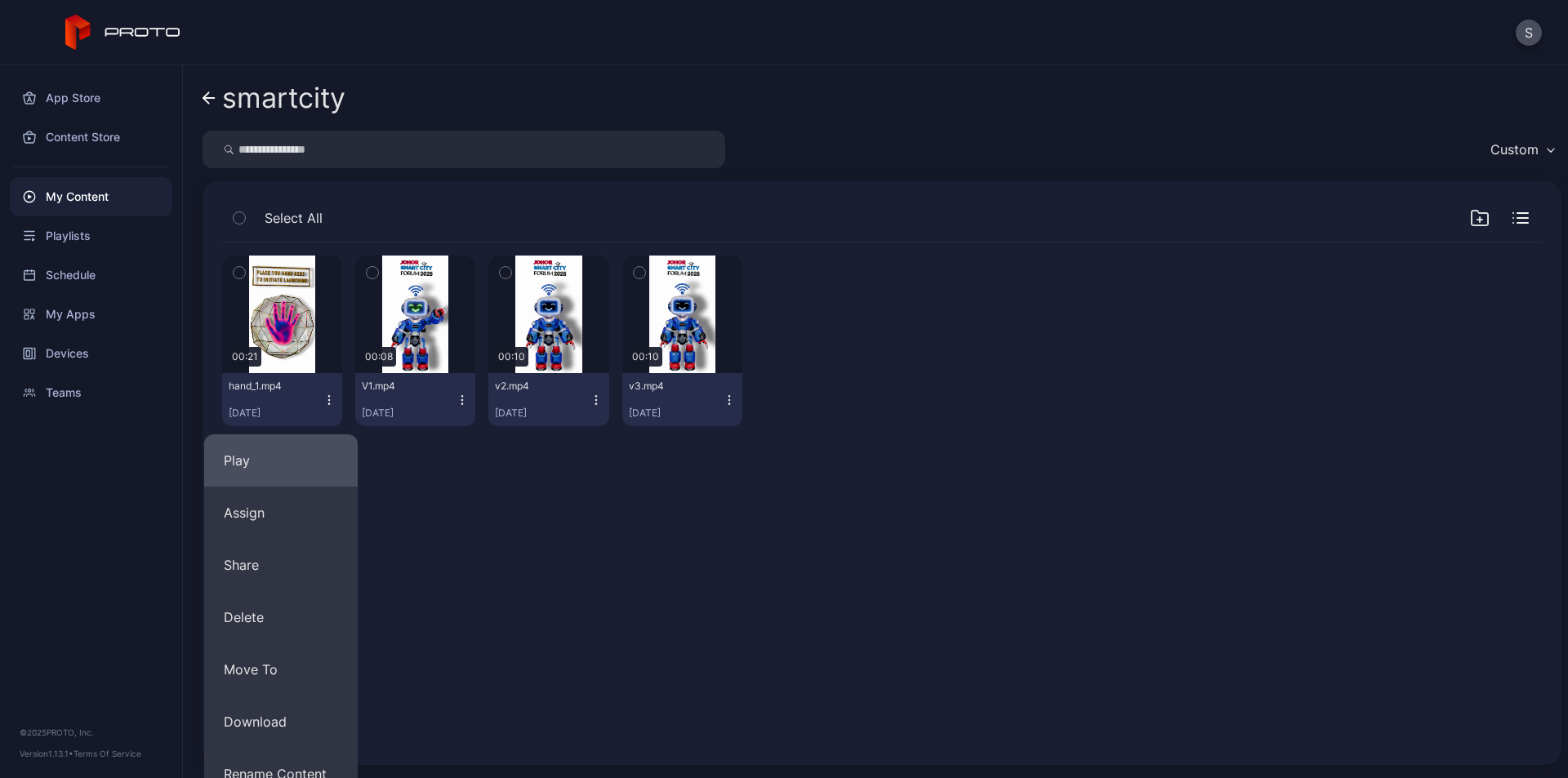
click at [295, 458] on button "Play" at bounding box center [280, 460] width 153 height 52
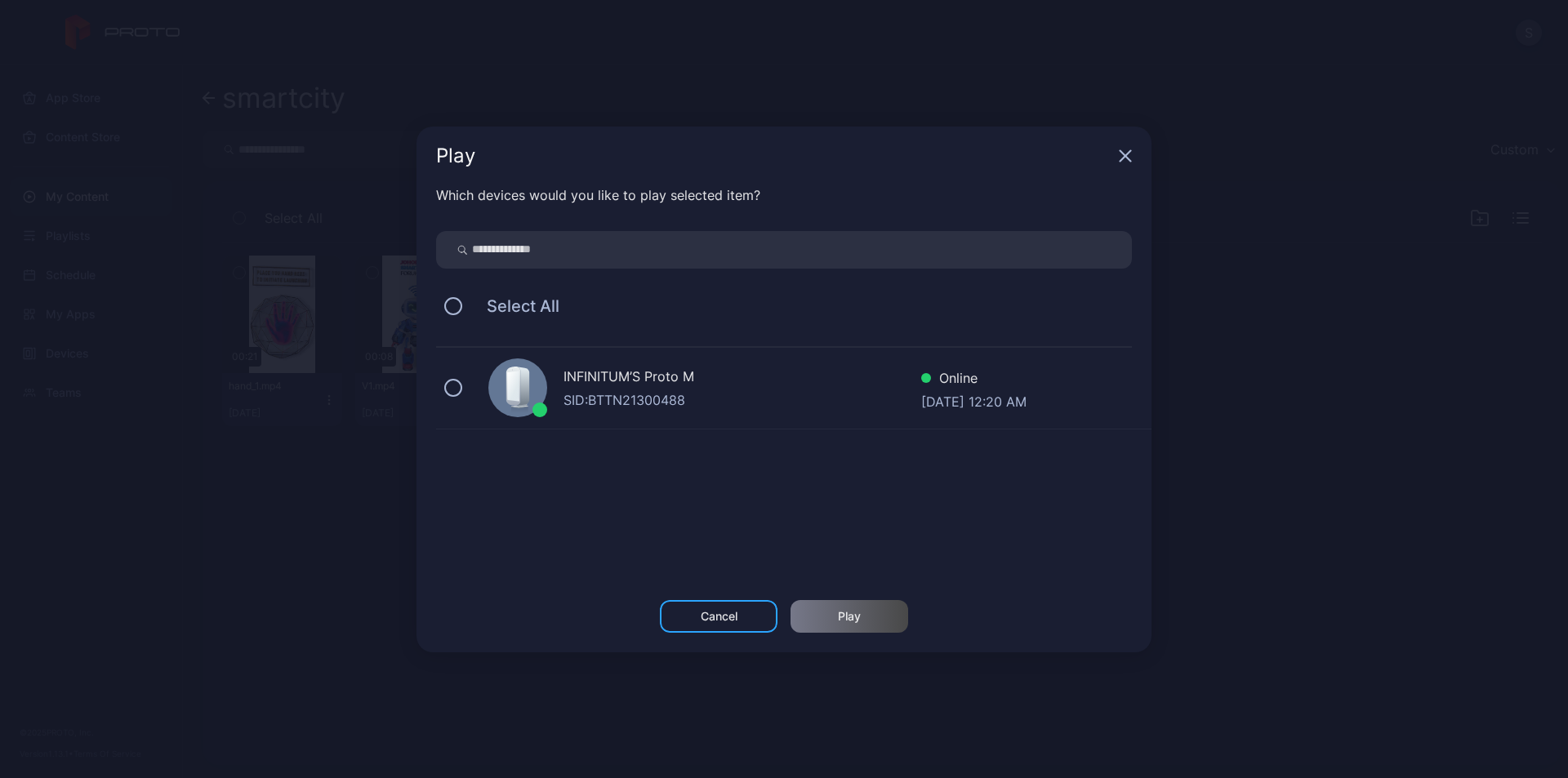
click at [602, 400] on div "SID: BTTN21300488" at bounding box center [742, 400] width 358 height 19
click at [880, 615] on div "Play" at bounding box center [849, 616] width 118 height 33
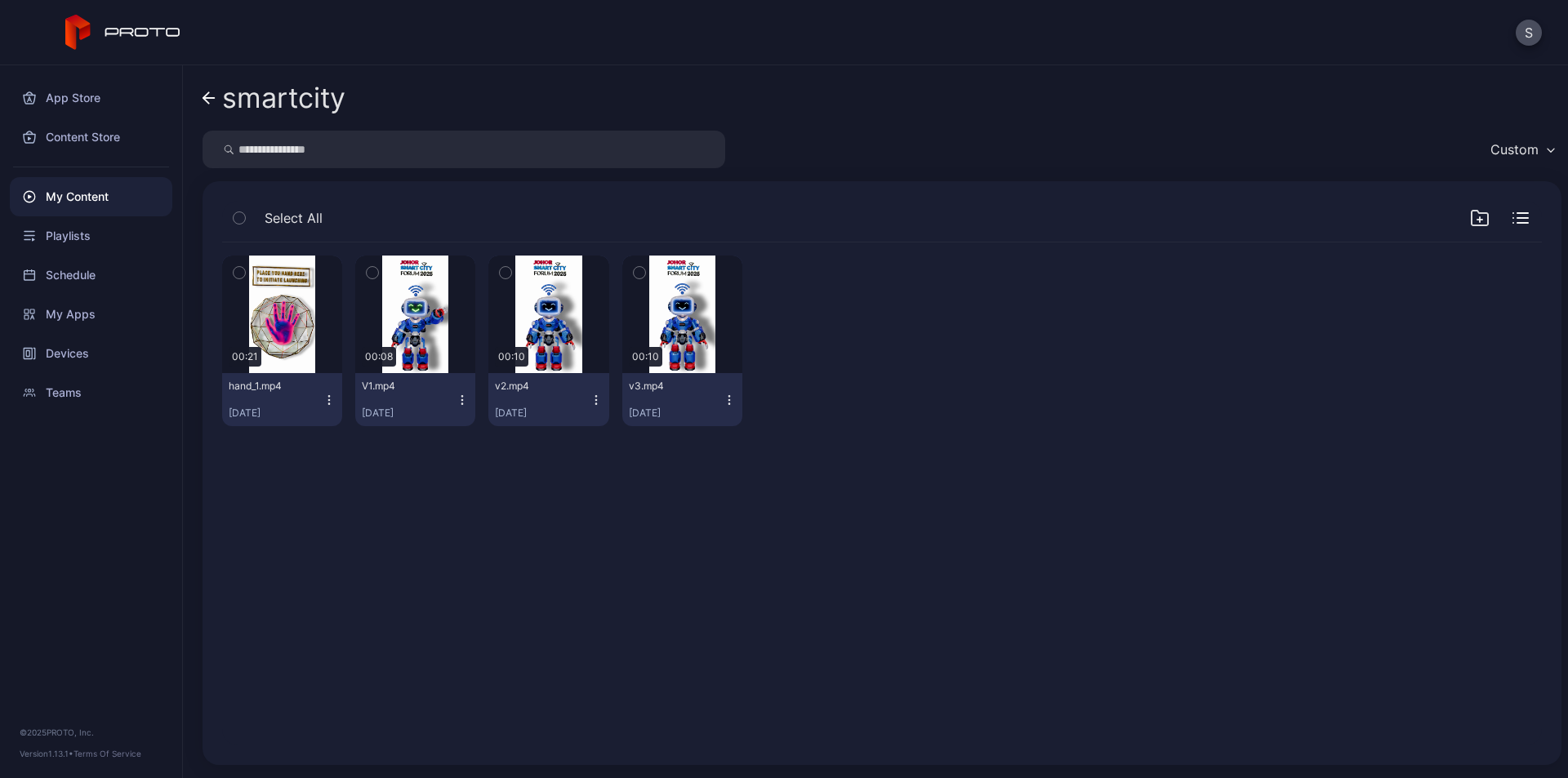
click at [459, 401] on icon "button" at bounding box center [463, 400] width 13 height 13
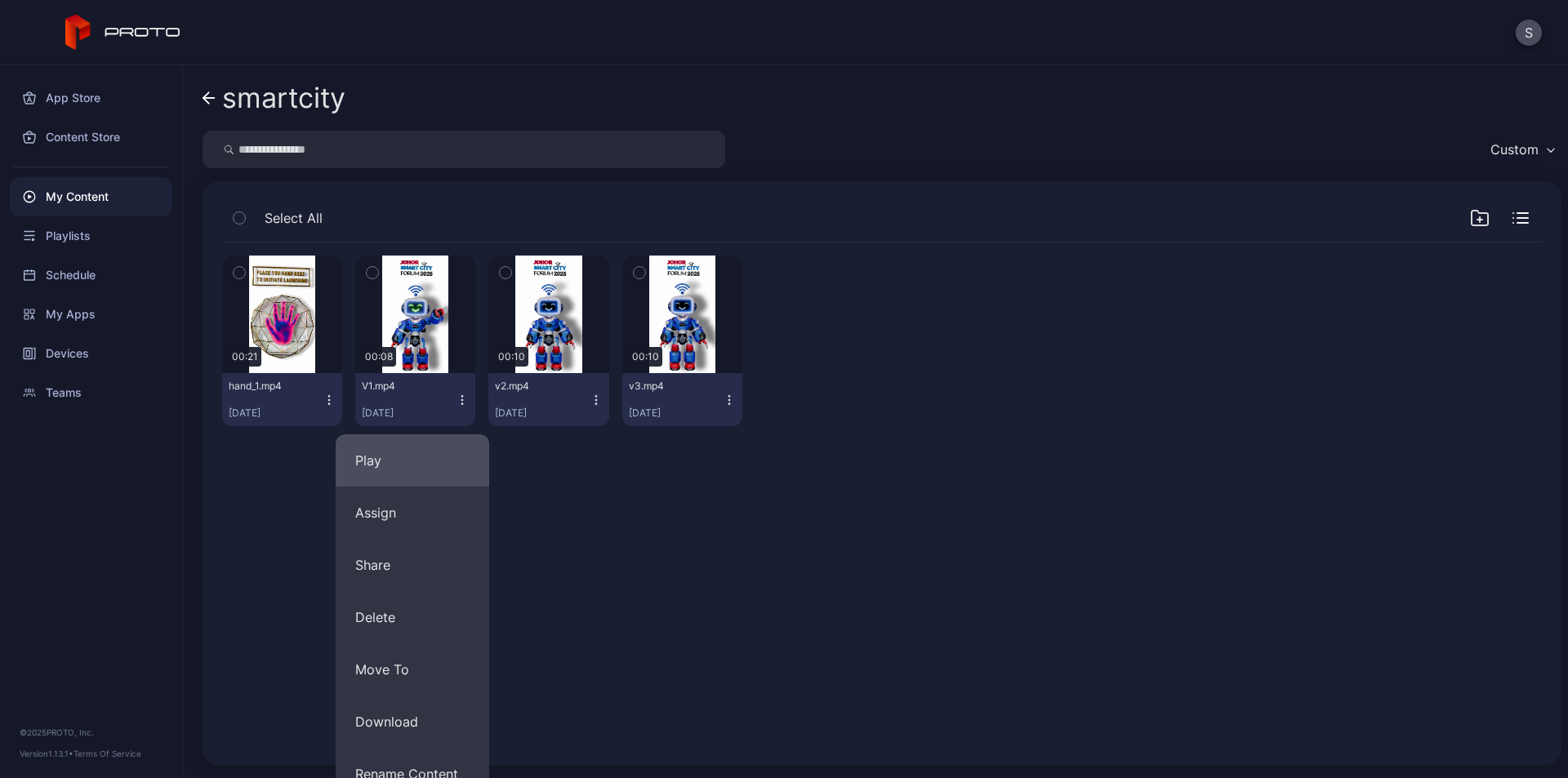
click at [427, 456] on button "Play" at bounding box center [412, 460] width 153 height 52
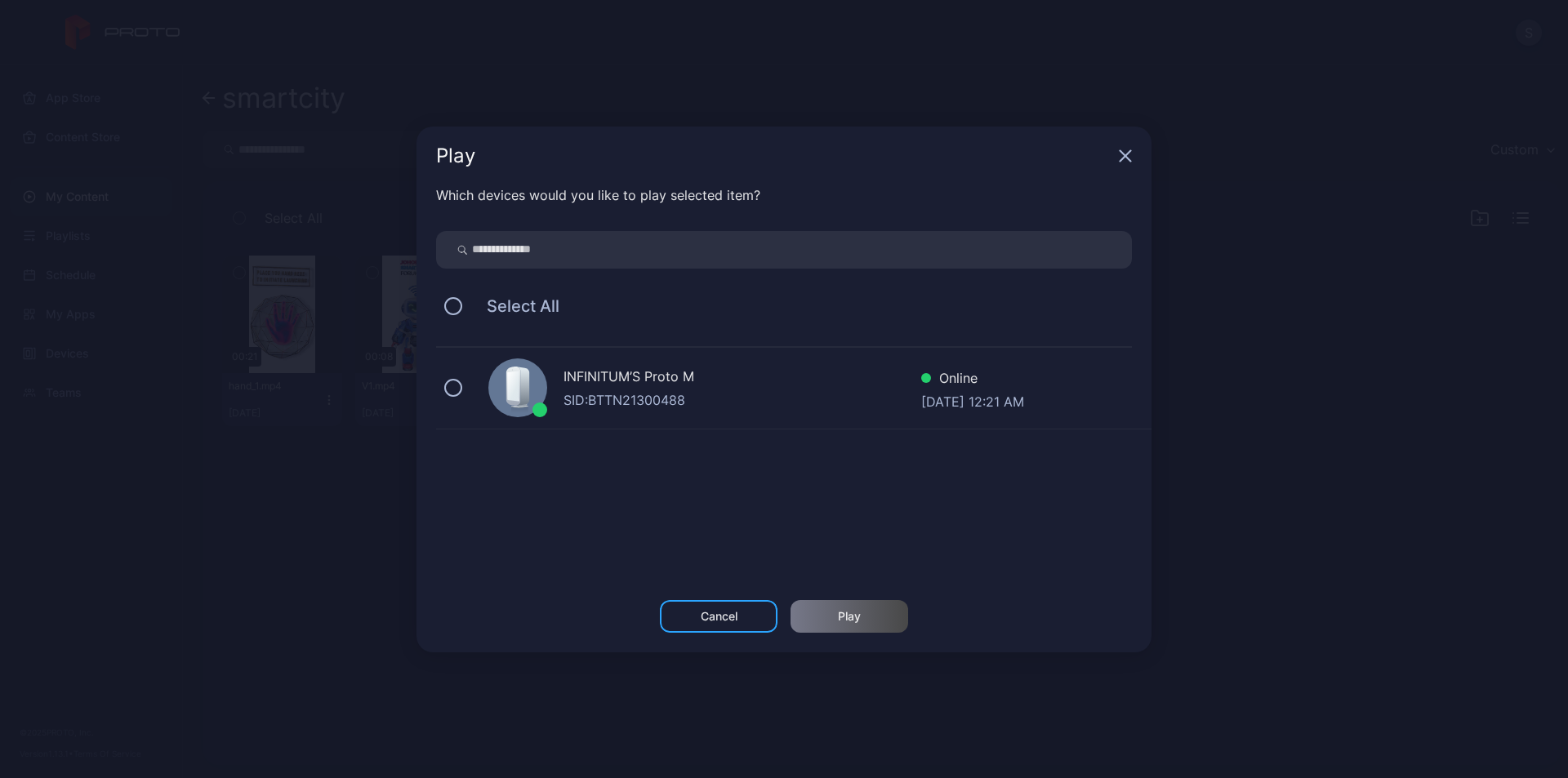
click at [619, 400] on div "SID: BTTN21300488" at bounding box center [742, 400] width 358 height 19
click at [870, 615] on div "Play" at bounding box center [849, 616] width 118 height 33
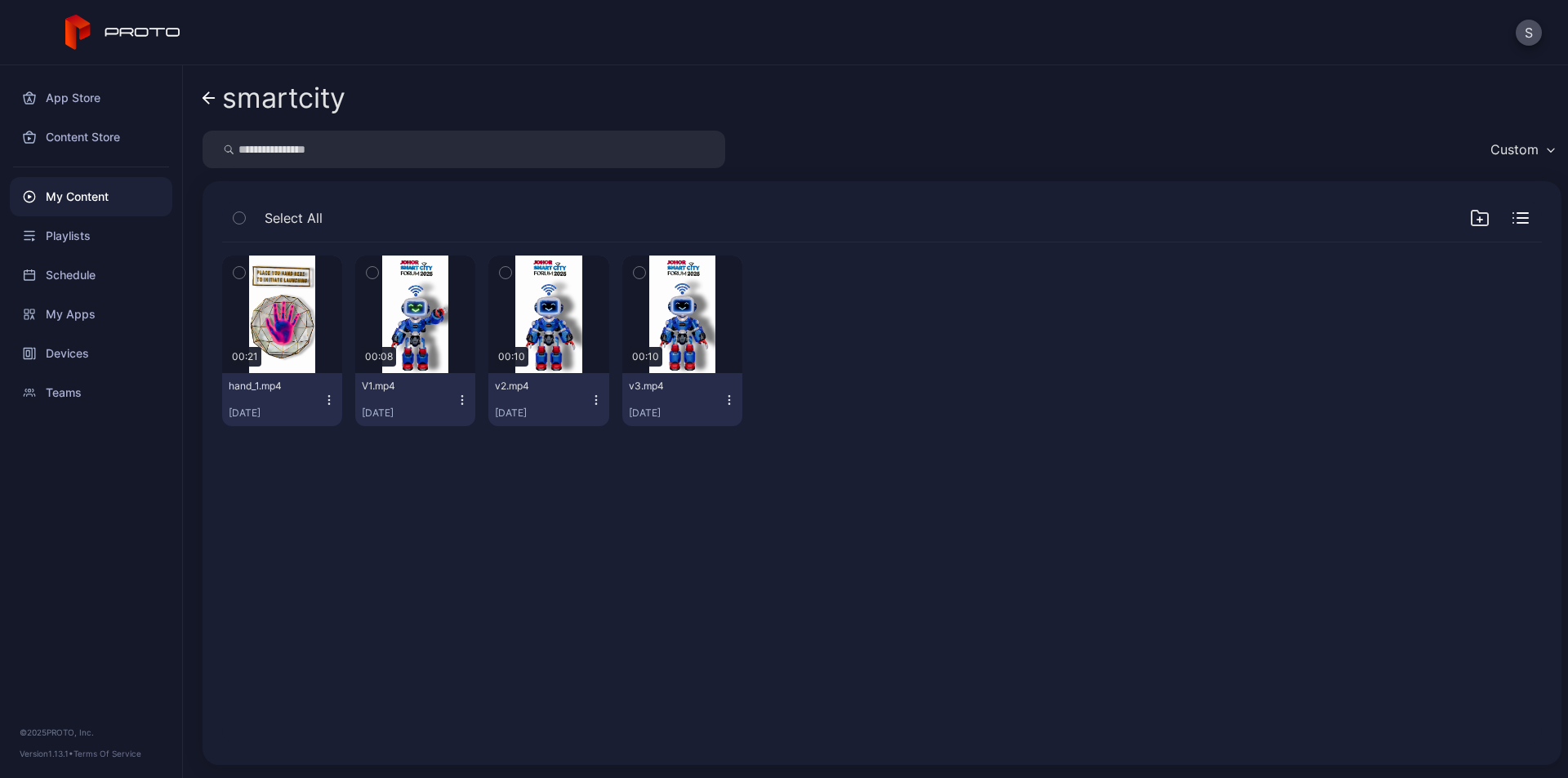
click at [590, 402] on icon "button" at bounding box center [597, 400] width 13 height 13
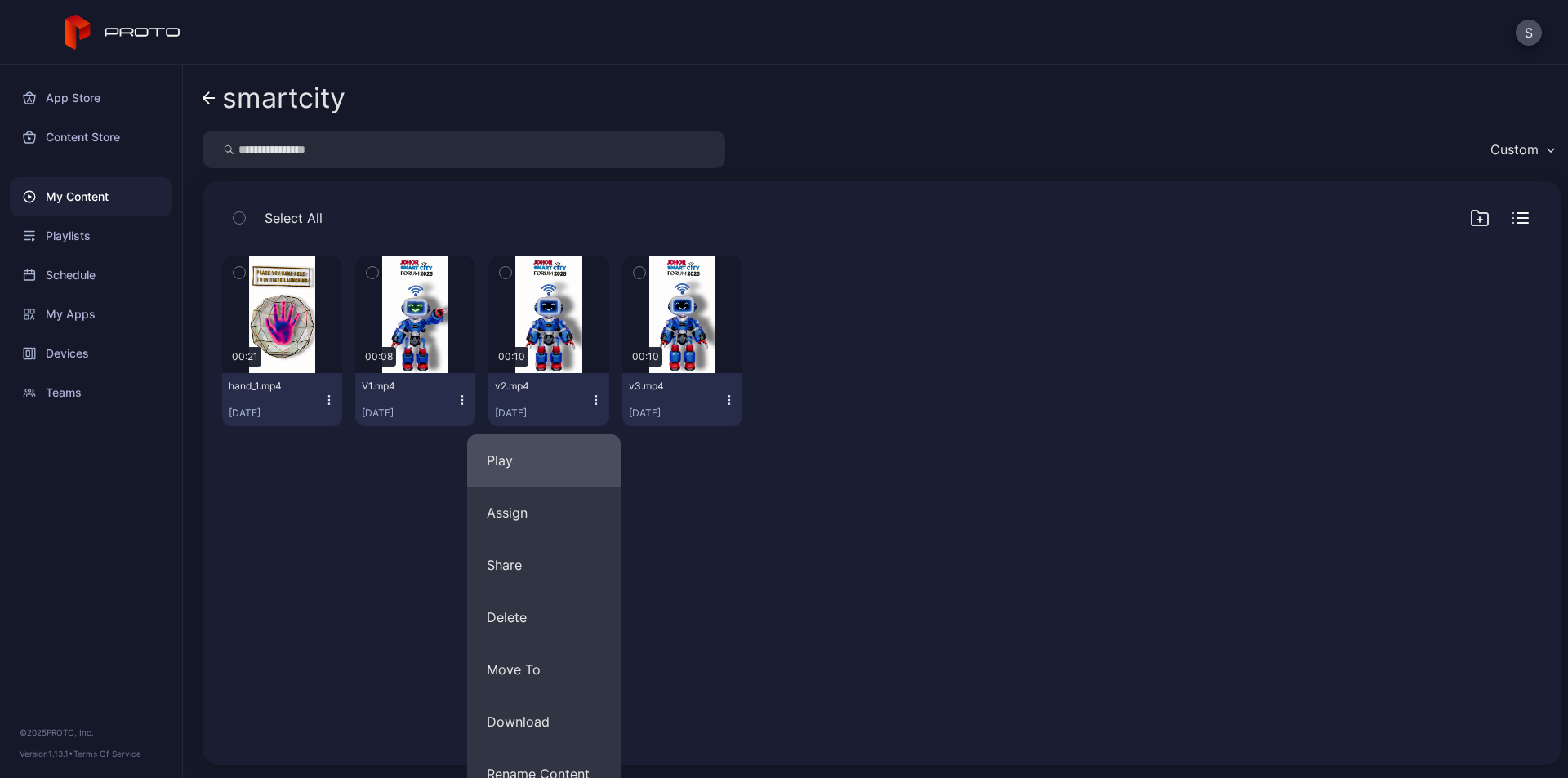
click at [560, 448] on button "Play" at bounding box center [543, 460] width 153 height 52
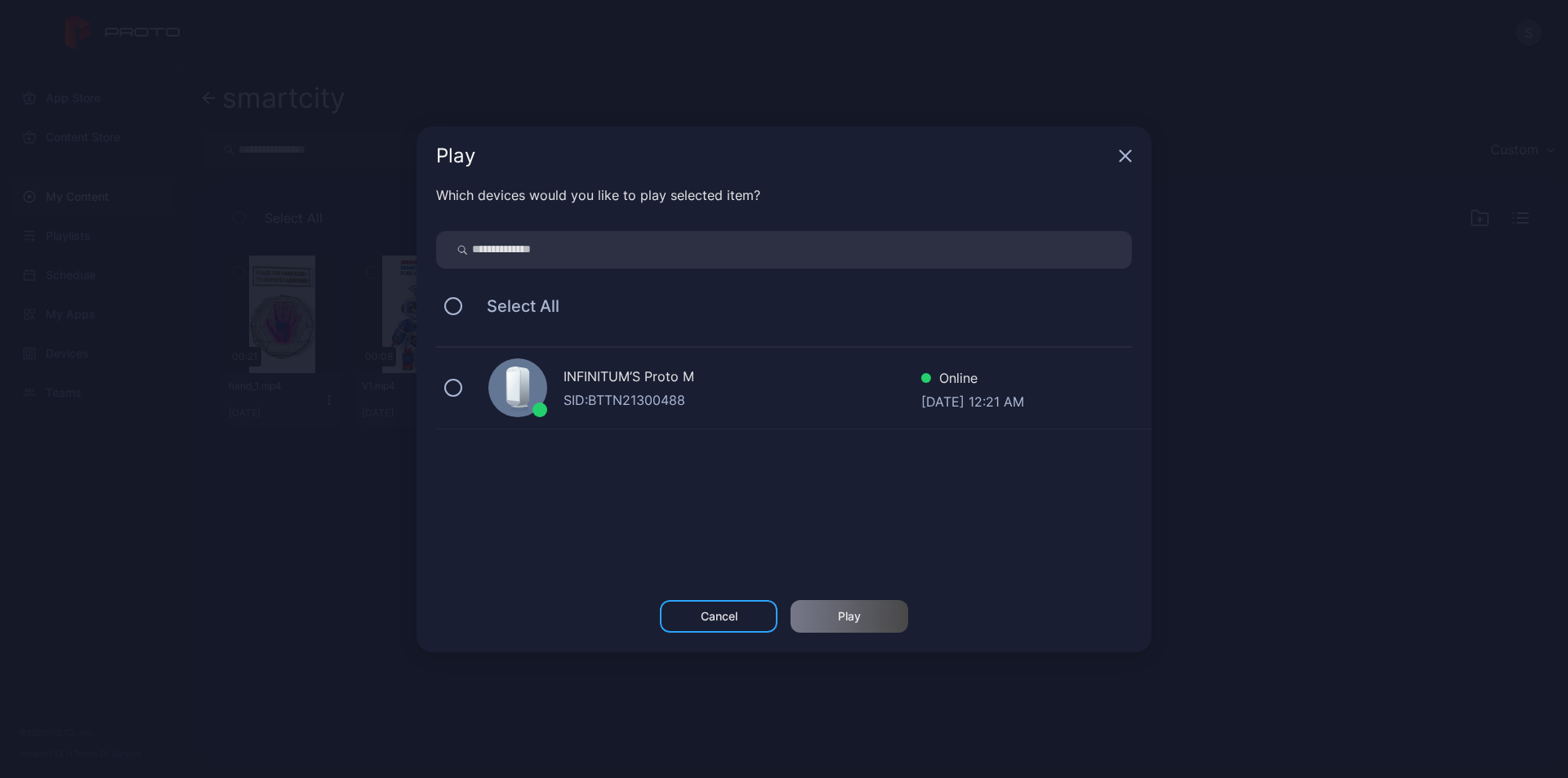
click at [617, 378] on div "INFINITUM’S Proto M" at bounding box center [742, 378] width 358 height 23
click at [850, 612] on div "Play" at bounding box center [848, 617] width 23 height 13
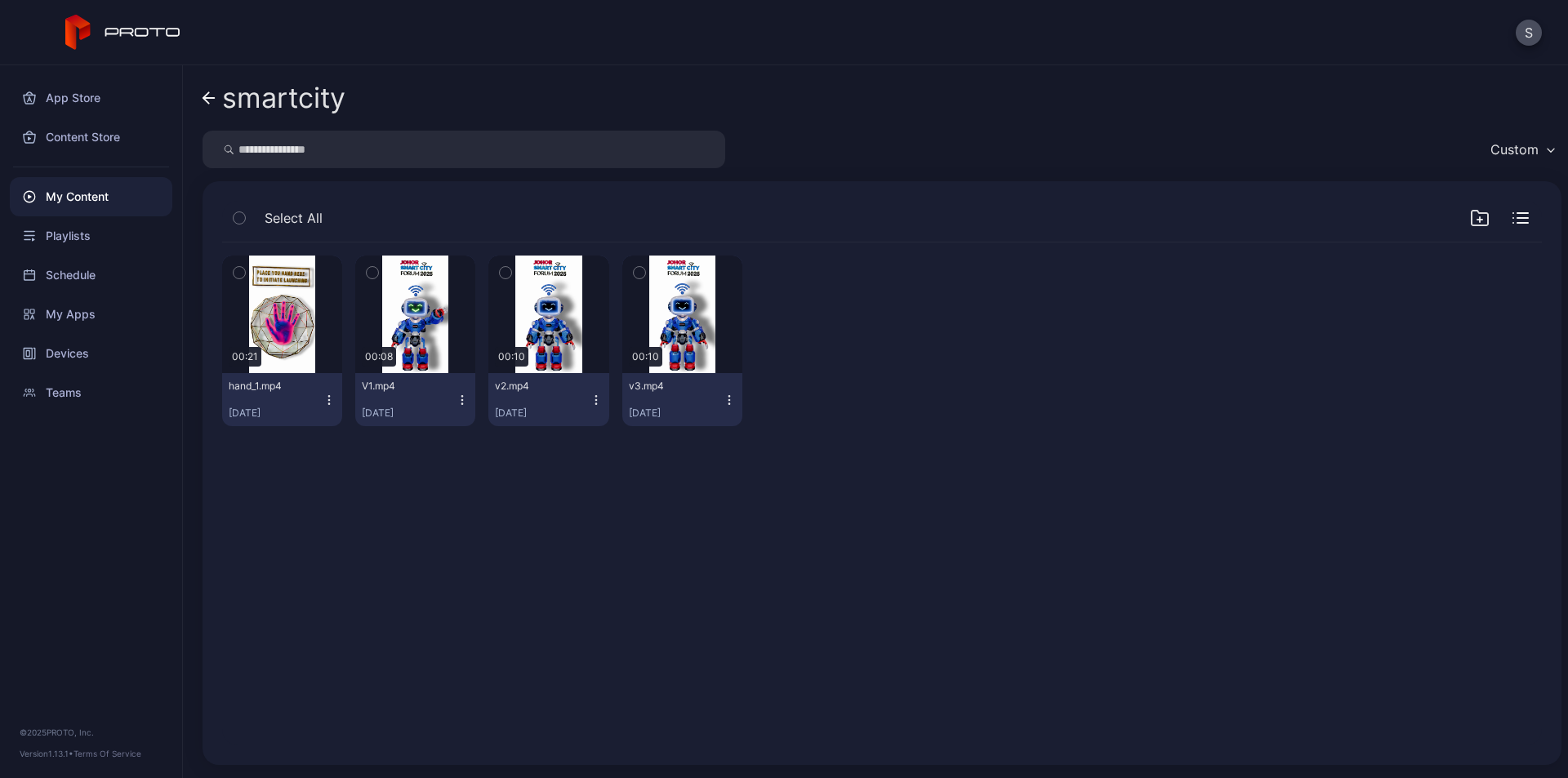
click at [723, 400] on icon "button" at bounding box center [730, 400] width 13 height 13
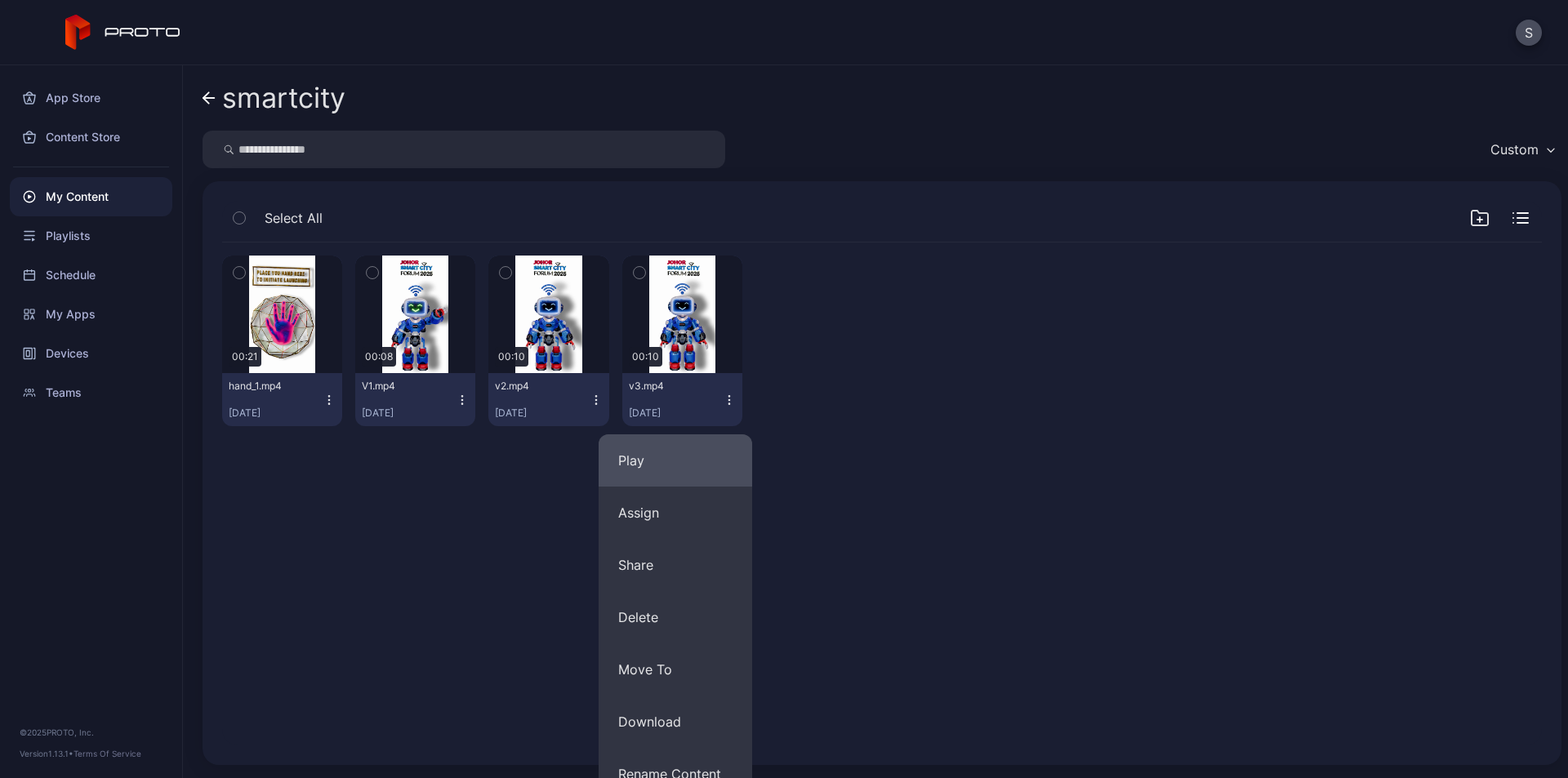
click at [662, 464] on button "Play" at bounding box center [674, 460] width 153 height 52
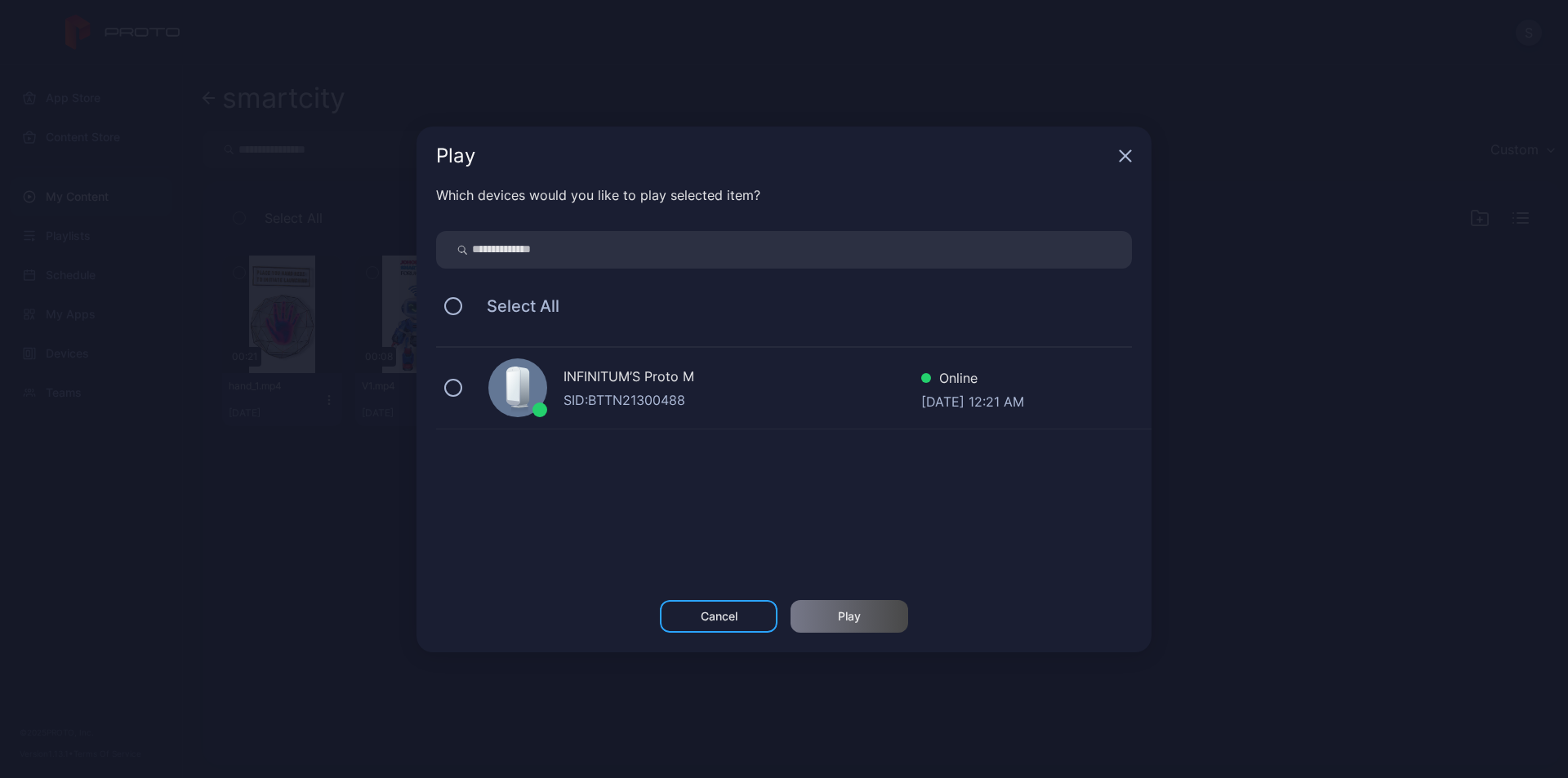
click at [718, 387] on div "INFINITUM’S Proto M" at bounding box center [742, 378] width 358 height 23
click at [871, 615] on div "Play" at bounding box center [849, 616] width 118 height 33
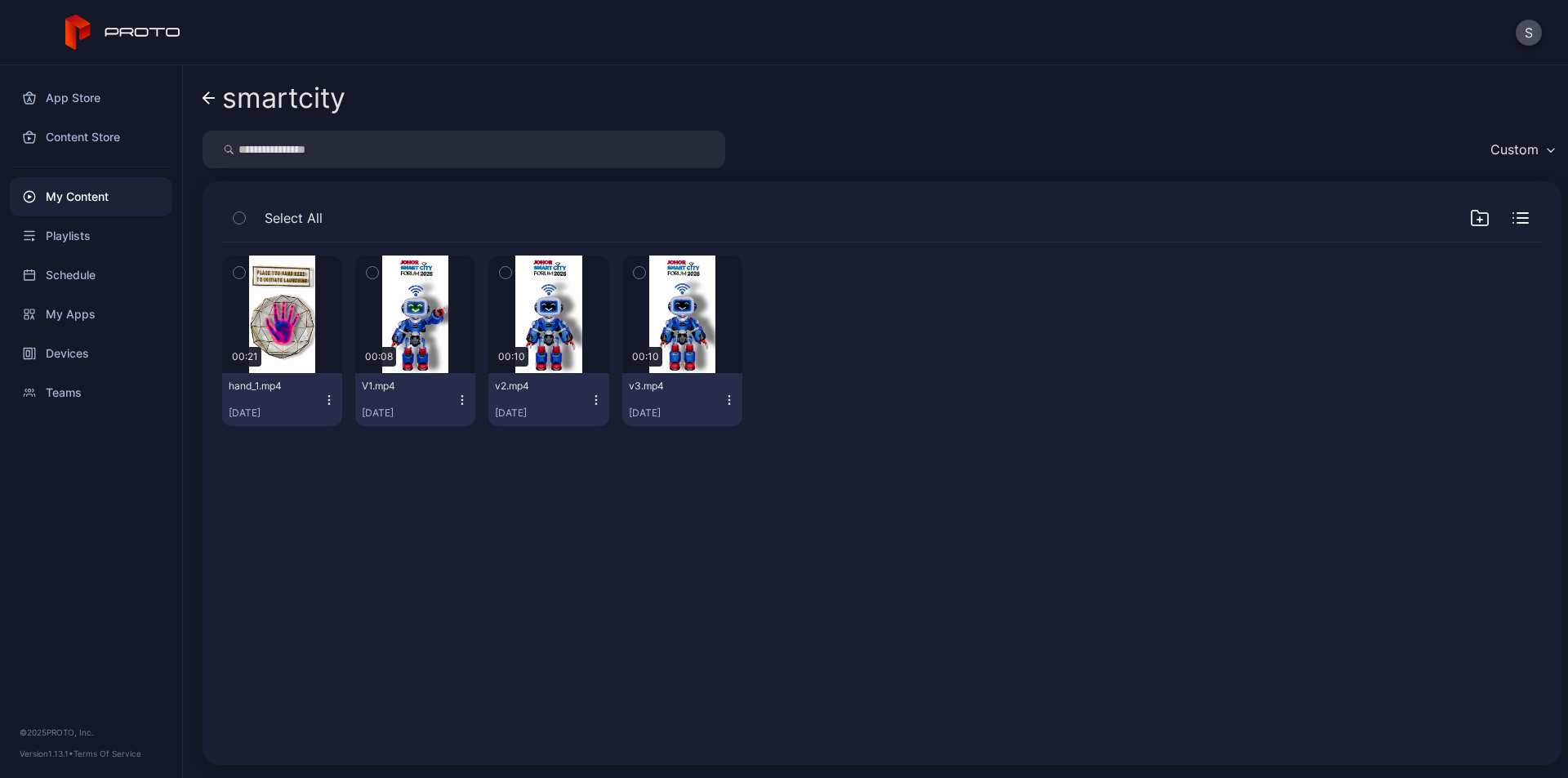
click at [323, 402] on icon "button" at bounding box center [330, 400] width 13 height 13
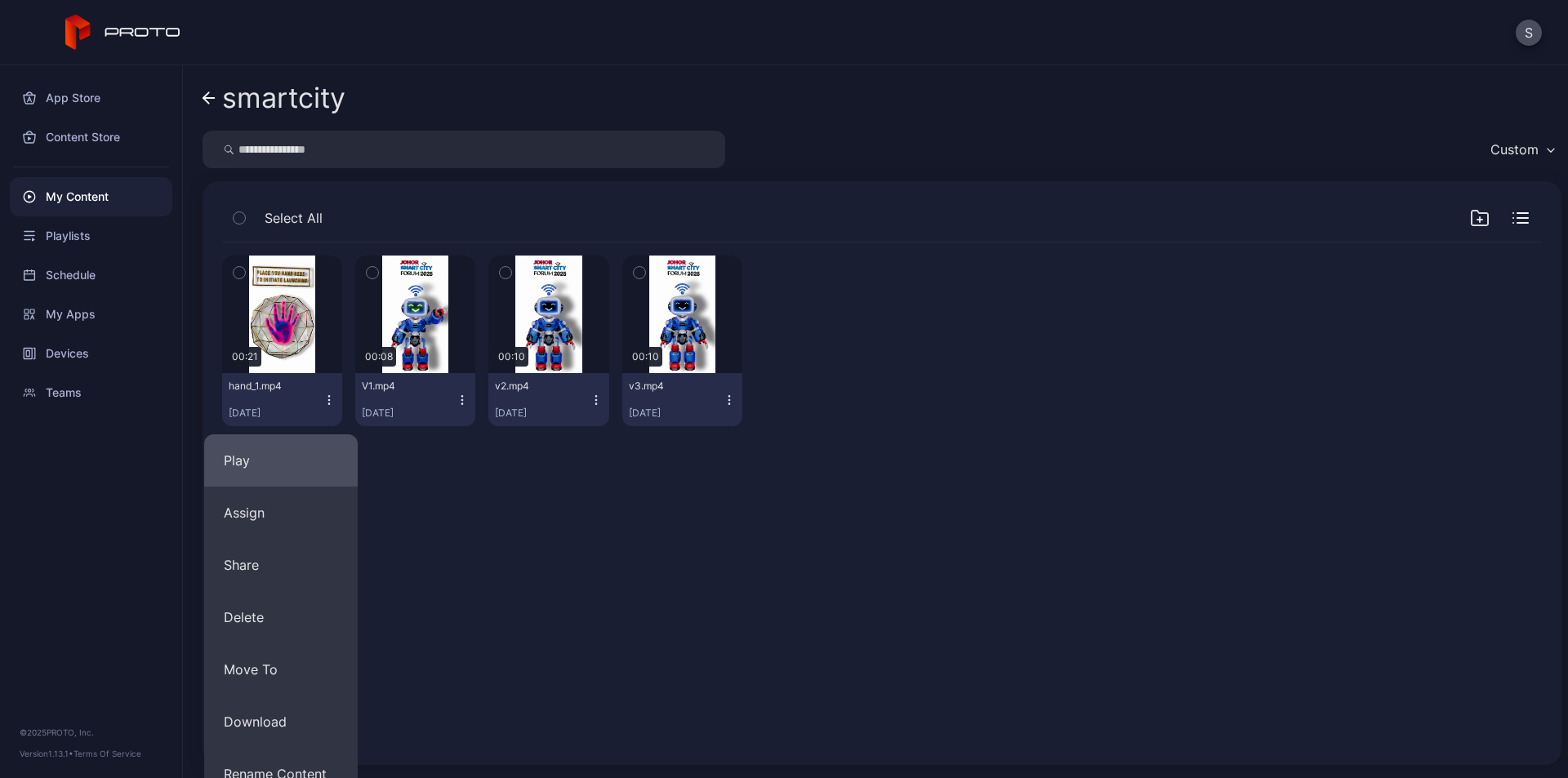
click at [285, 457] on button "Play" at bounding box center [280, 460] width 153 height 52
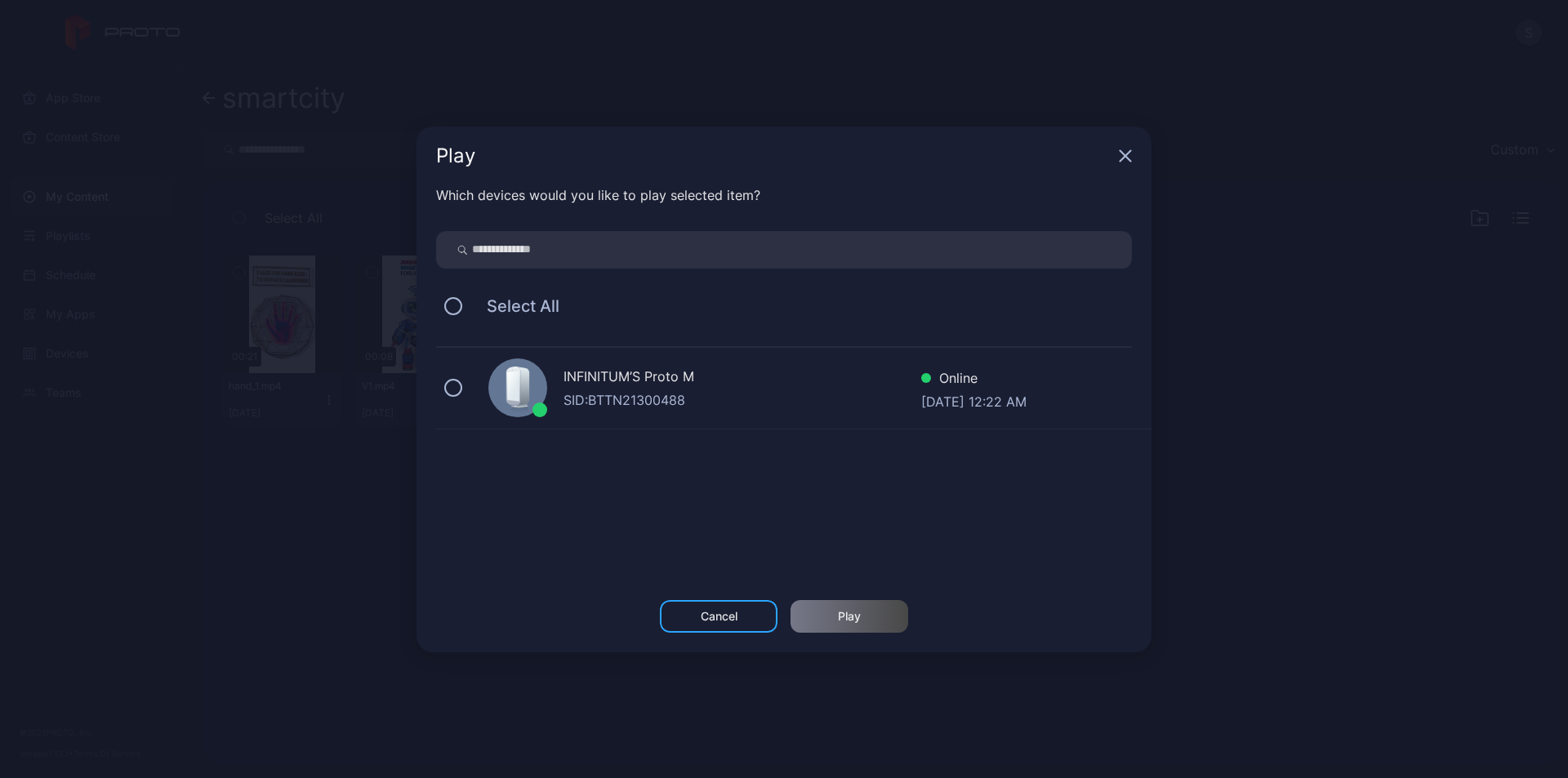
click at [646, 397] on div "SID: BTTN21300488" at bounding box center [742, 400] width 358 height 19
click at [899, 623] on div "Play" at bounding box center [849, 616] width 118 height 33
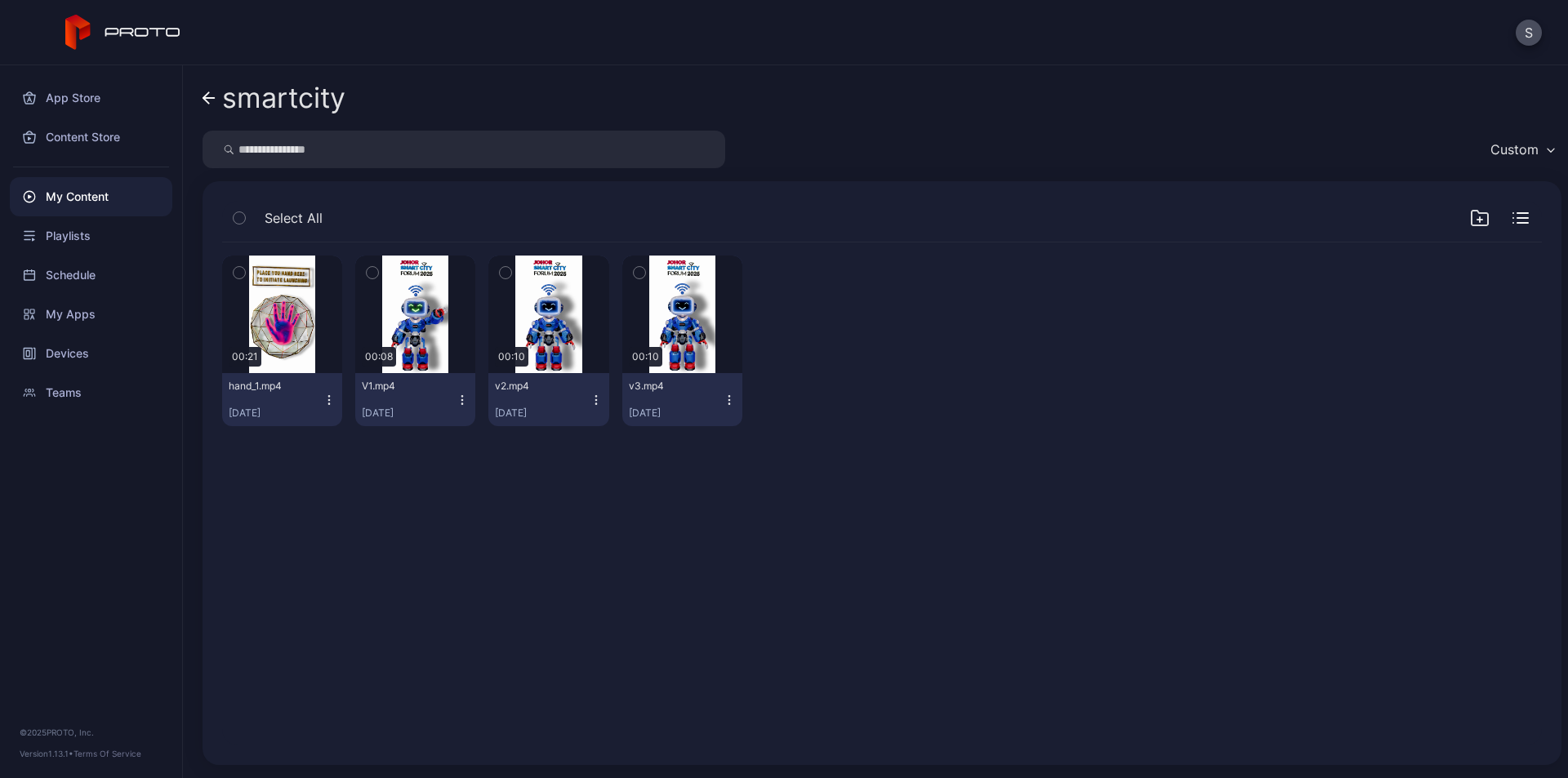
click at [241, 269] on icon "button" at bounding box center [239, 272] width 12 height 18
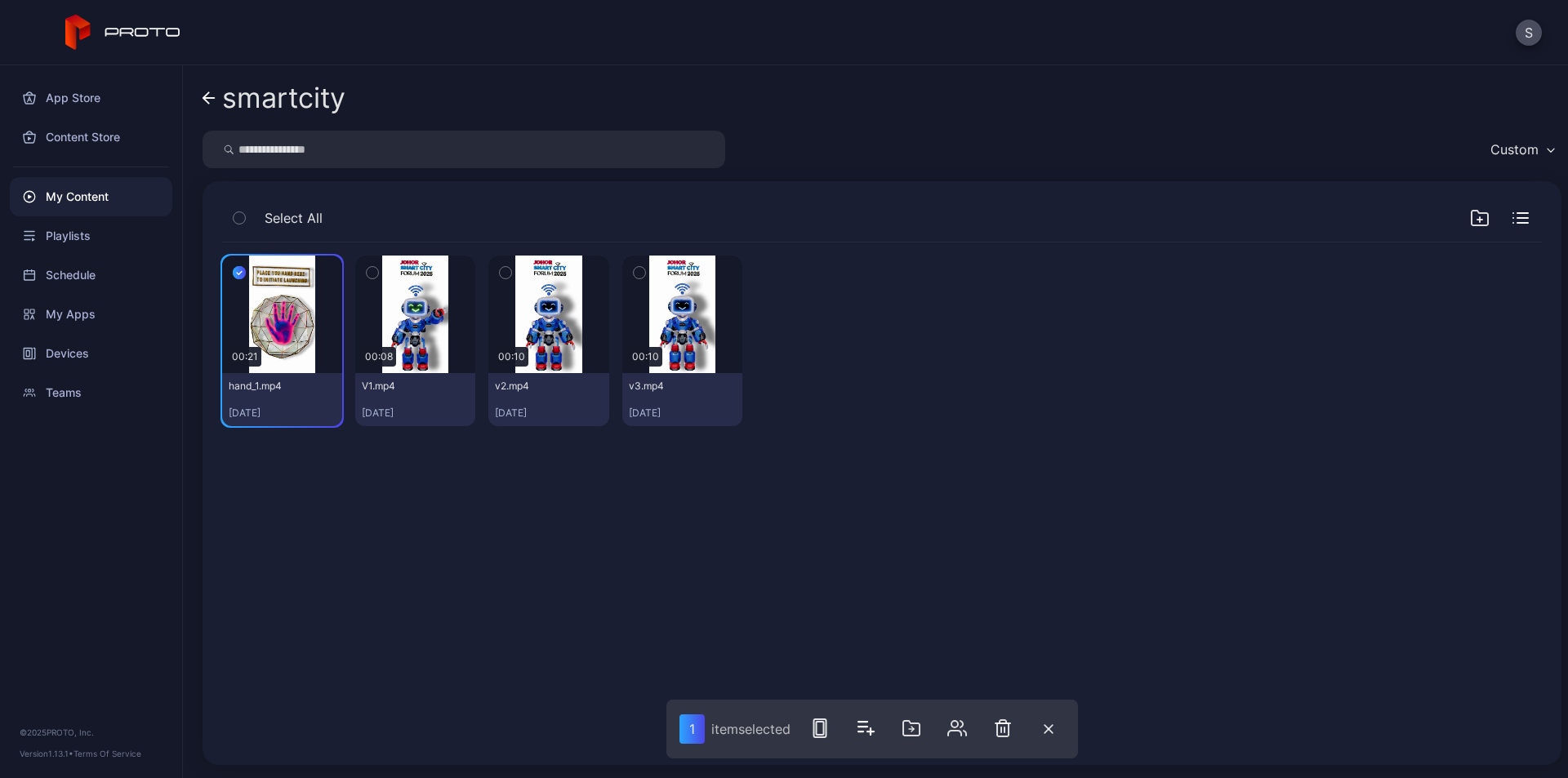
click at [1510, 221] on div "Select All" at bounding box center [881, 222] width 1319 height 42
click at [1513, 221] on icon "button" at bounding box center [1521, 218] width 17 height 12
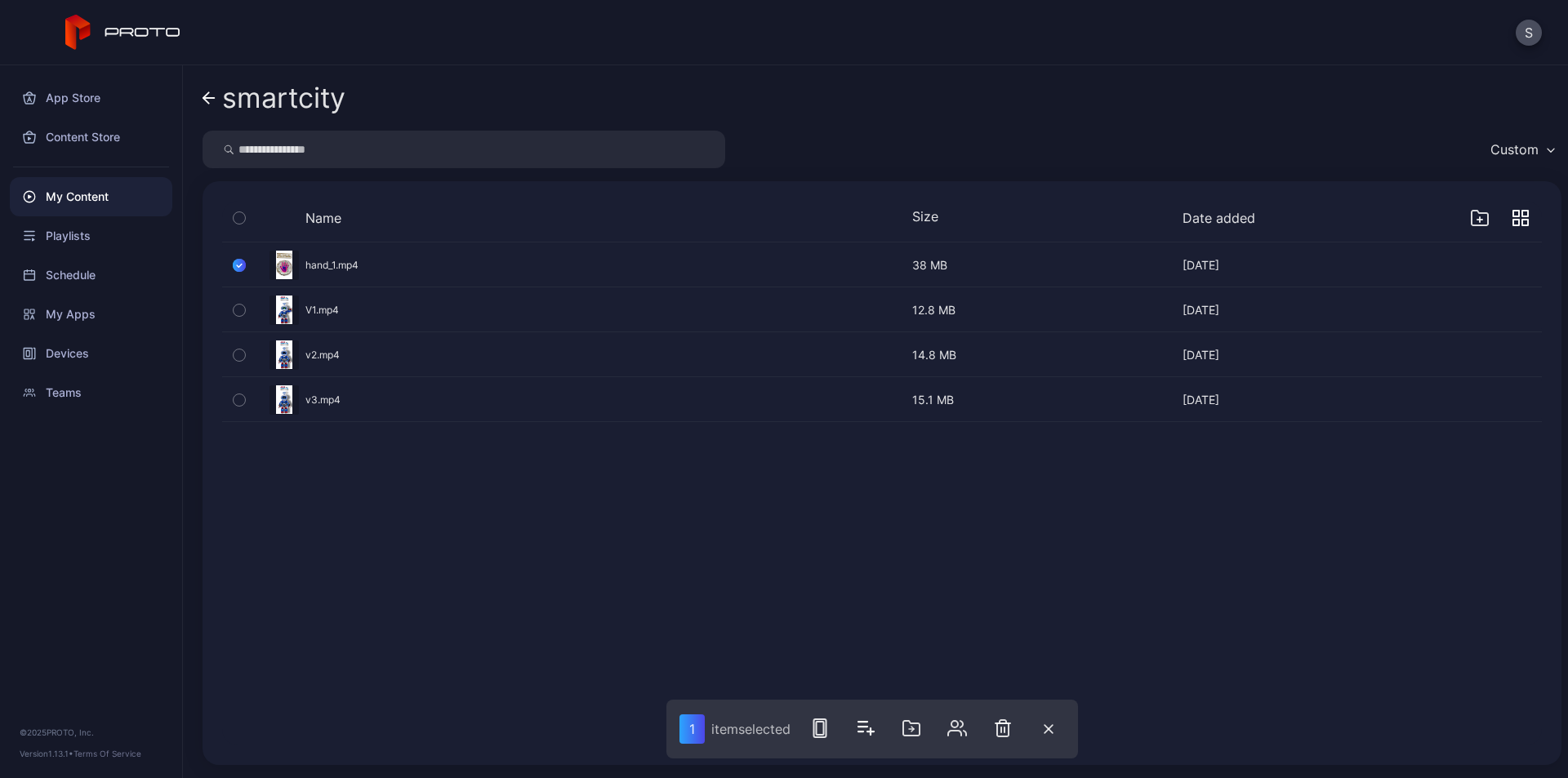
click at [1514, 221] on icon "button" at bounding box center [1516, 223] width 6 height 6
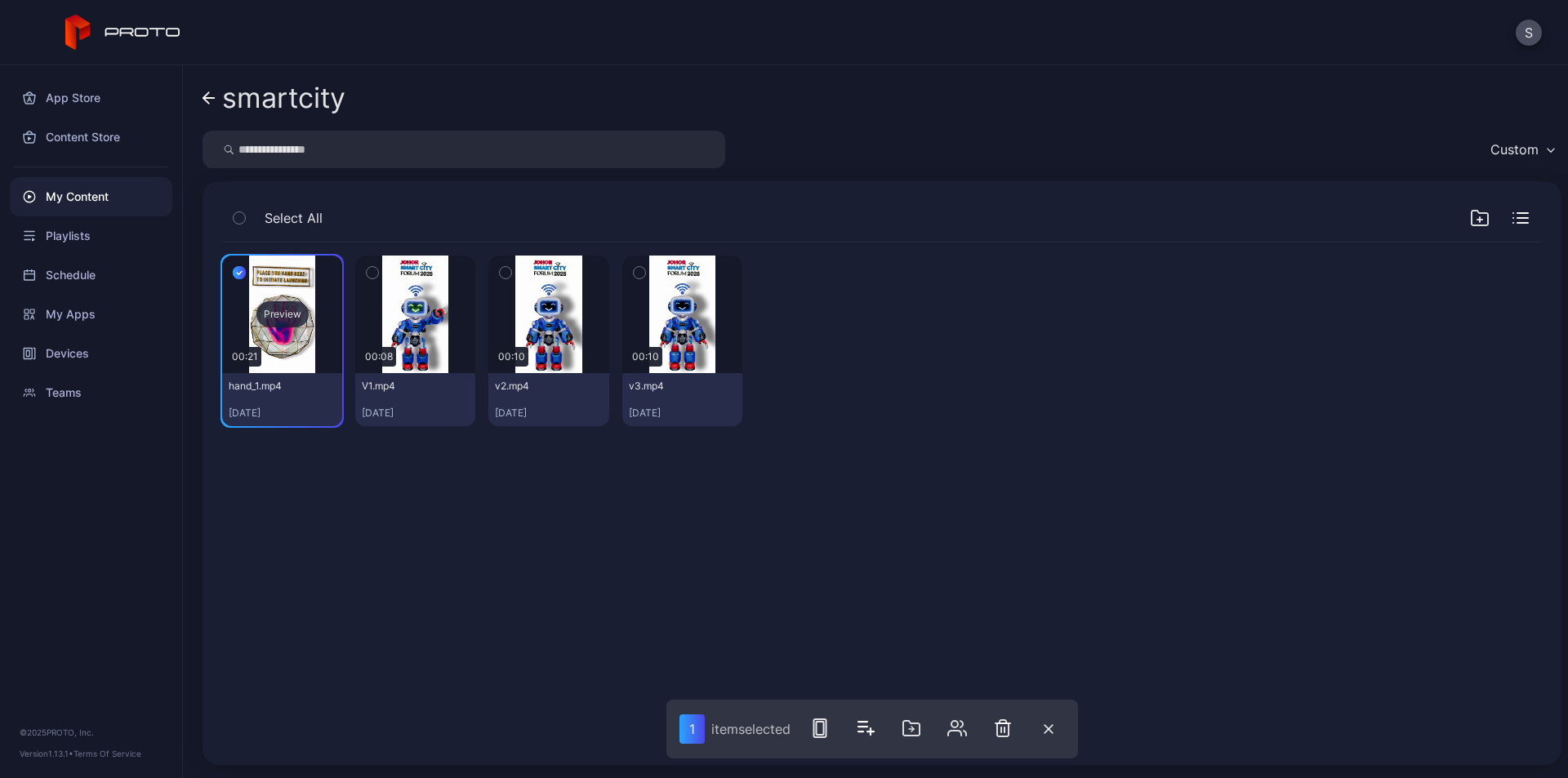
click at [284, 313] on div "Preview" at bounding box center [282, 314] width 52 height 26
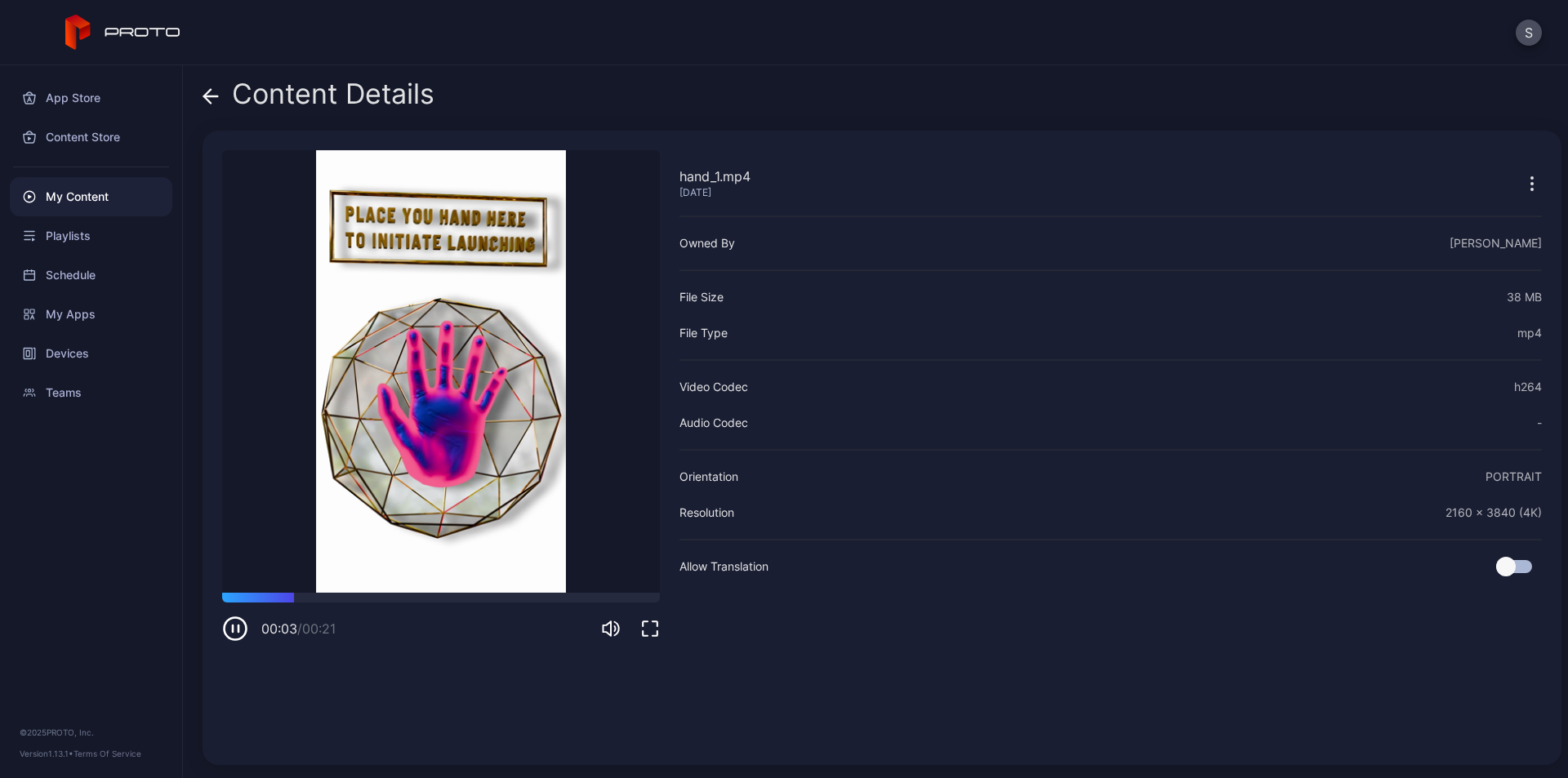
click at [1522, 174] on icon "button" at bounding box center [1531, 183] width 19 height 19
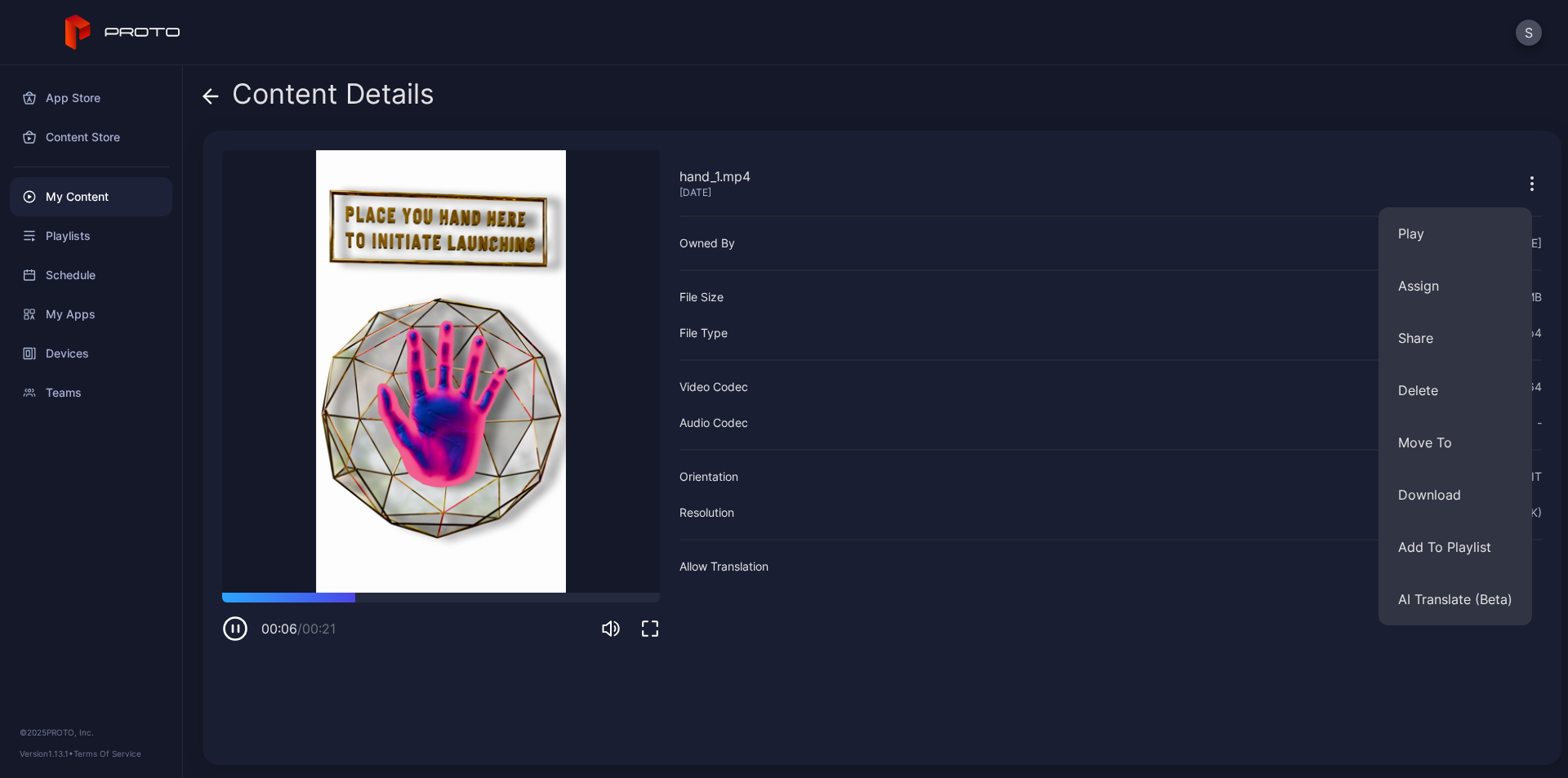
click at [1522, 174] on icon "button" at bounding box center [1531, 183] width 19 height 19
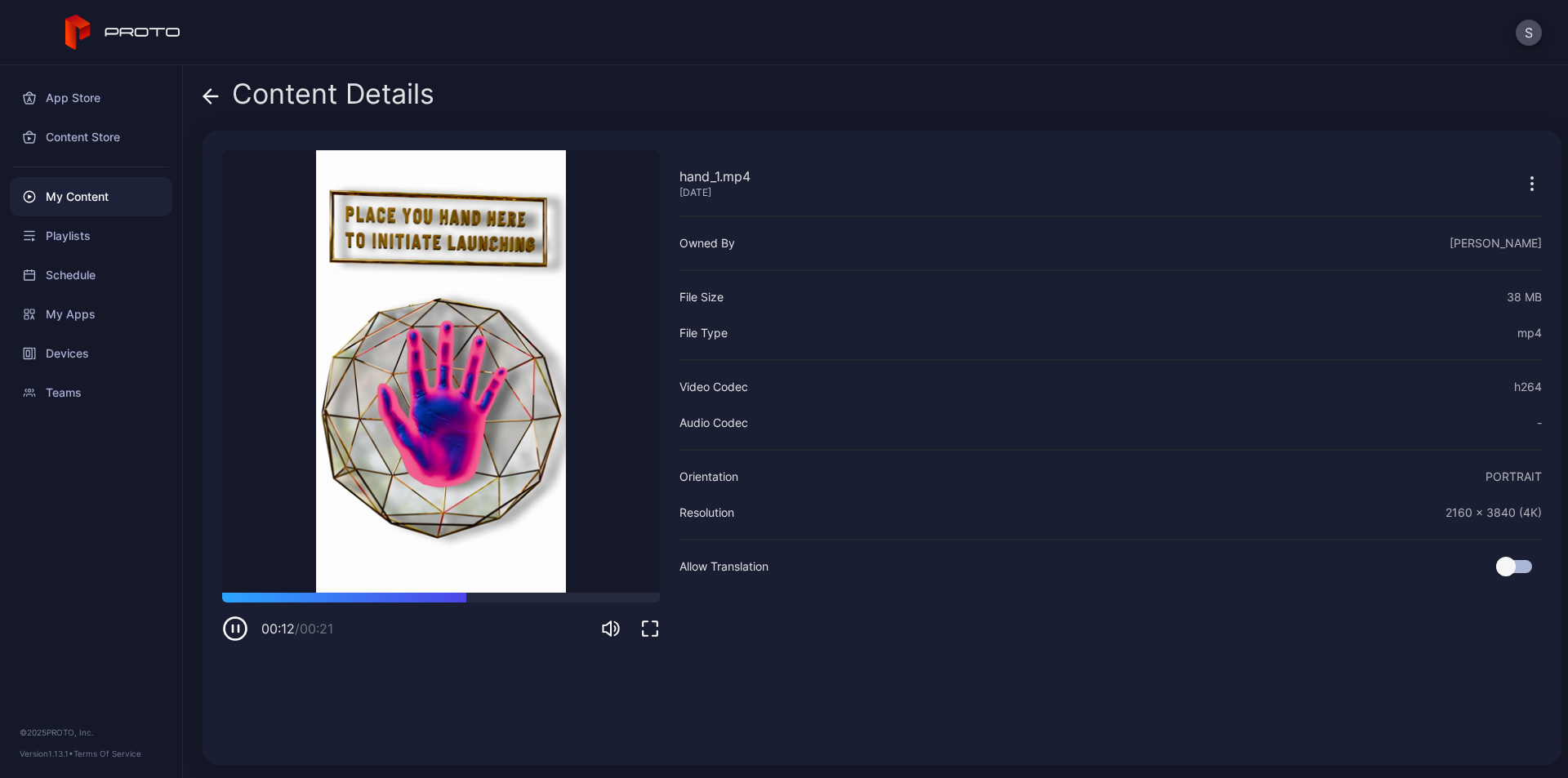
click at [212, 95] on icon at bounding box center [211, 96] width 17 height 17
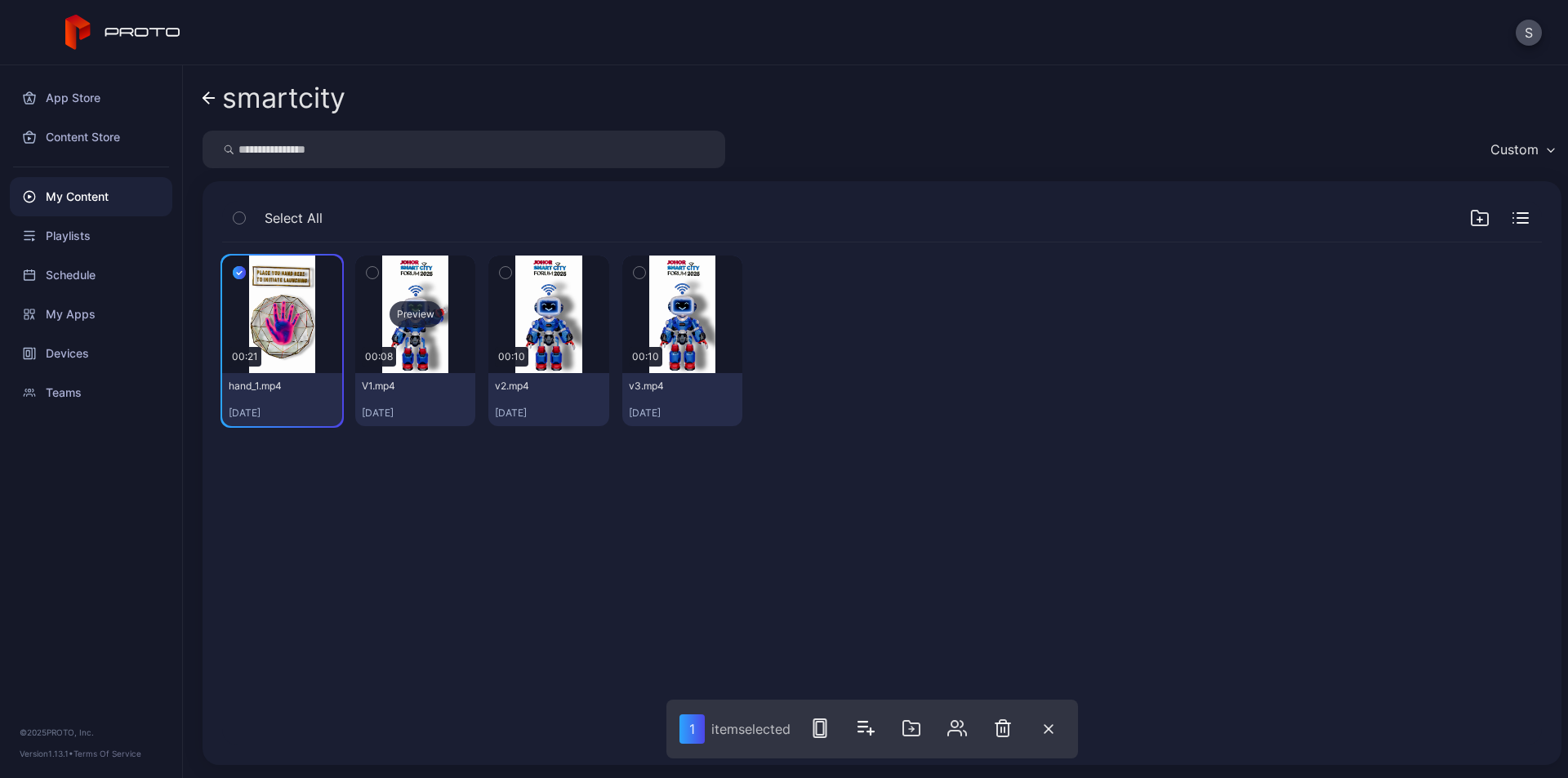
click at [445, 331] on div "Preview" at bounding box center [415, 315] width 120 height 118
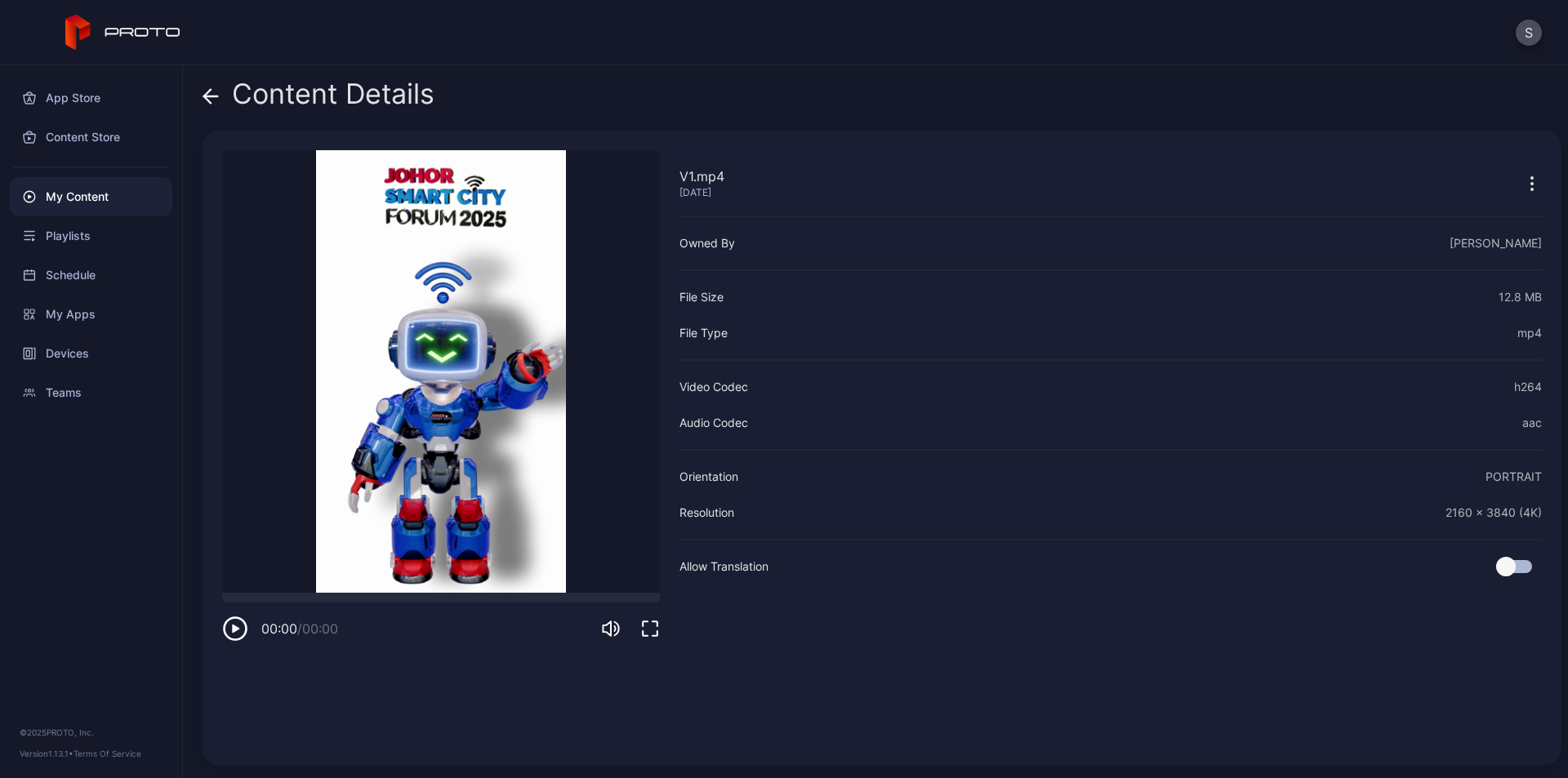
click at [213, 93] on icon at bounding box center [211, 96] width 17 height 17
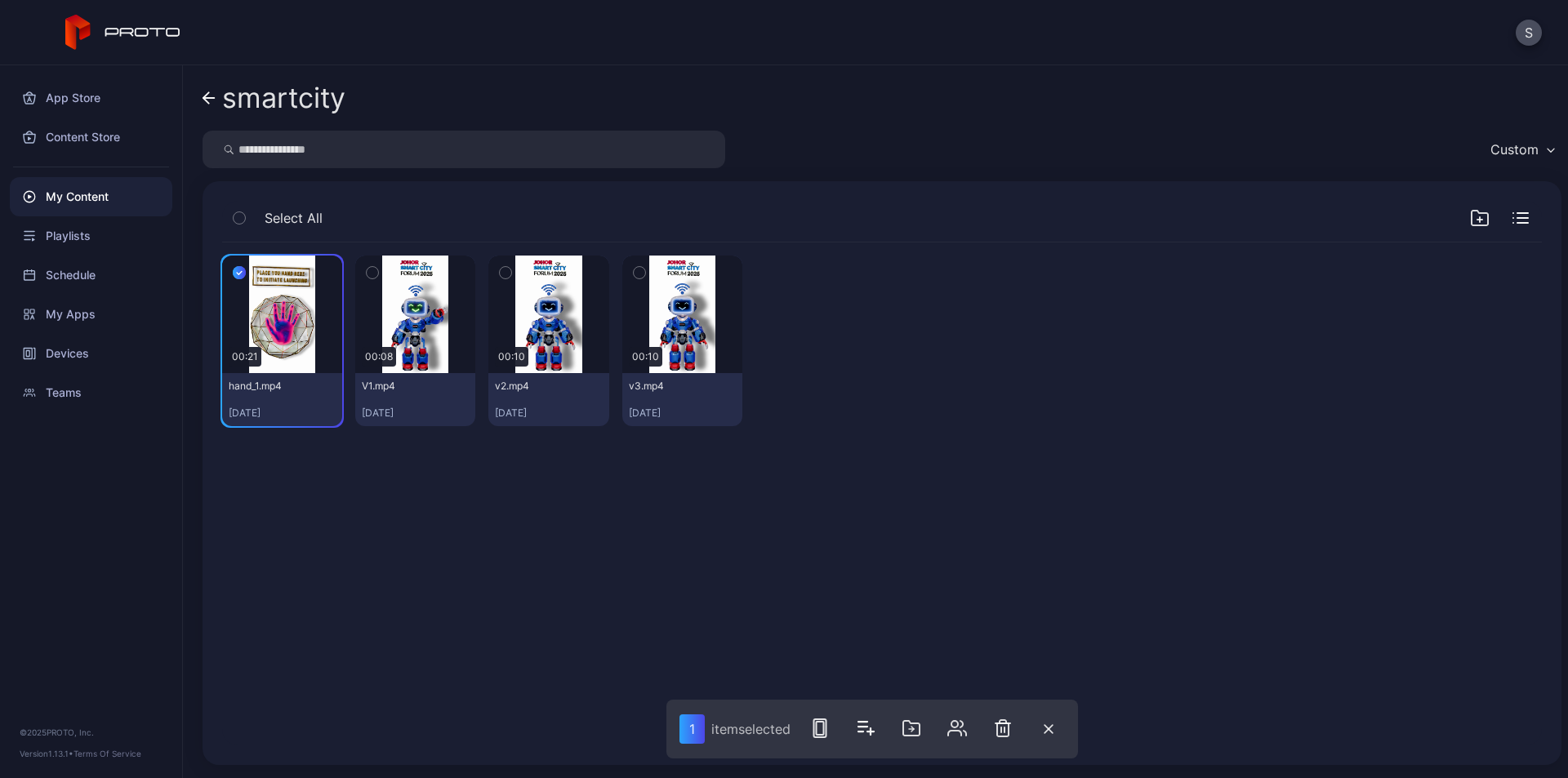
click at [599, 501] on div "Preview 00:21 hand_1.mp4 [DATE] Preview 00:08 V1.mp4 [DATE] Preview 00:10 v2.mp…" at bounding box center [882, 494] width 1346 height 529
drag, startPoint x: 1050, startPoint y: 730, endPoint x: 916, endPoint y: 665, distance: 148.9
click at [1049, 730] on icon "button" at bounding box center [1048, 729] width 8 height 8
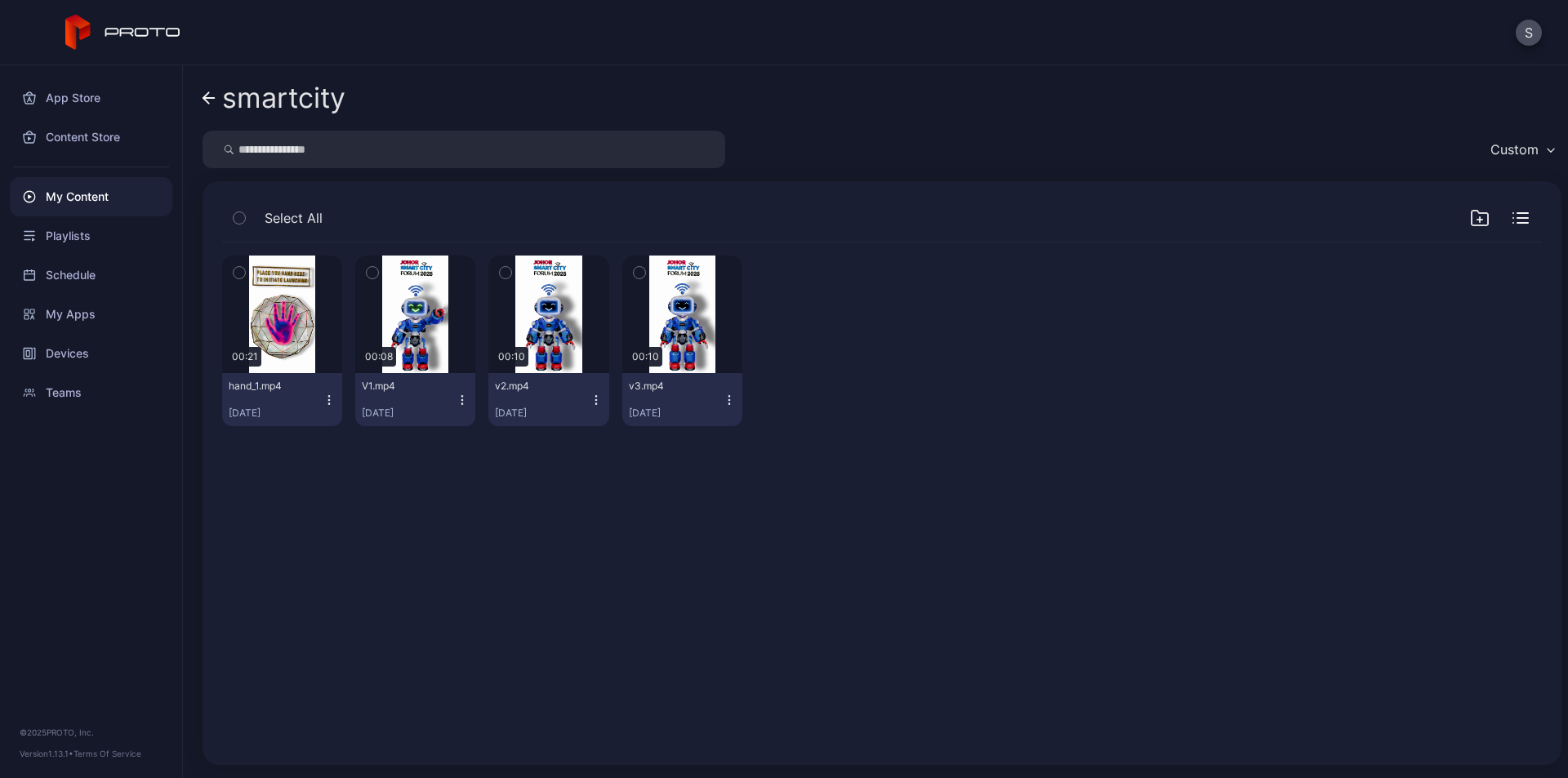
click at [460, 398] on icon "button" at bounding box center [463, 400] width 13 height 13
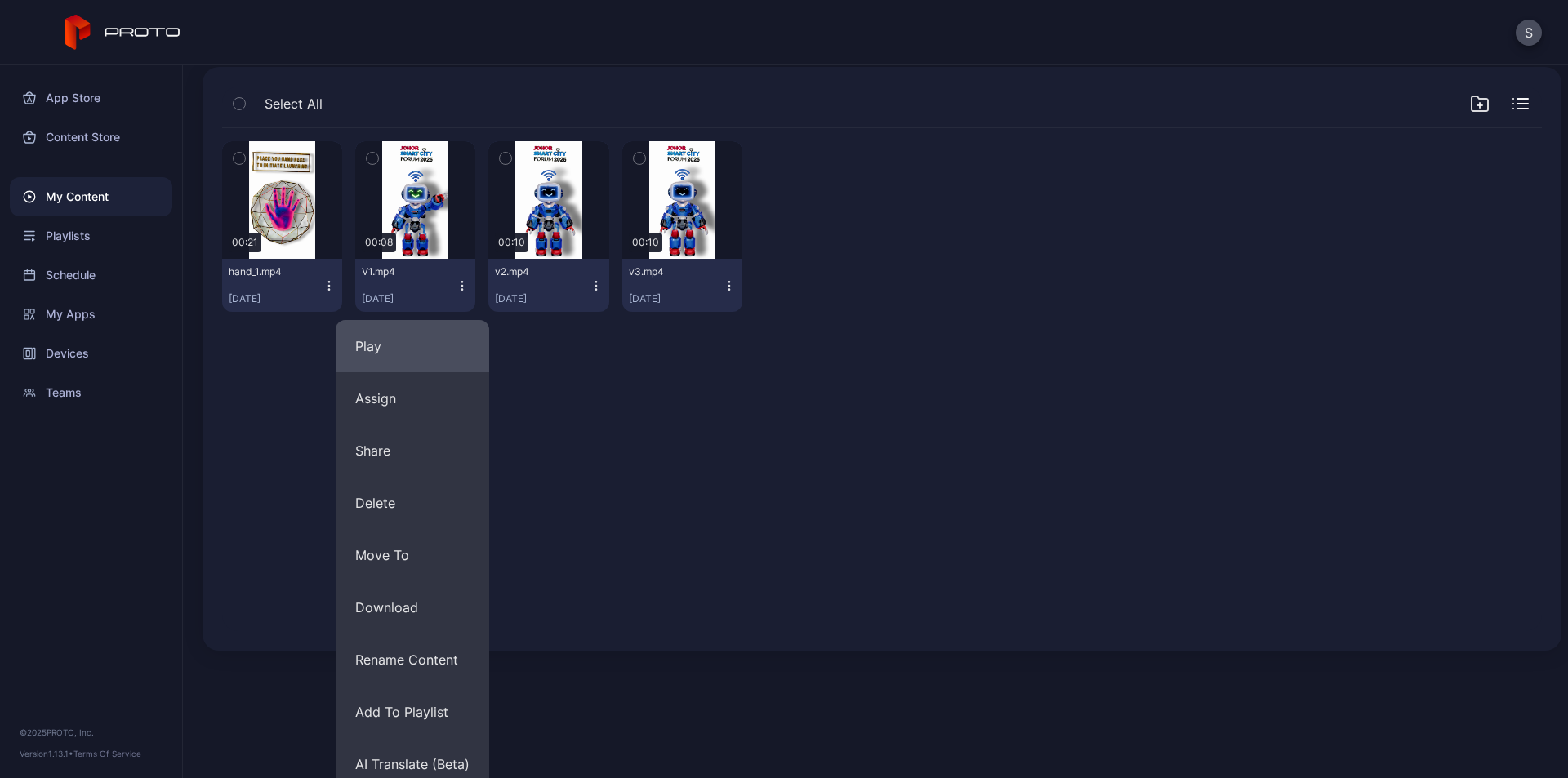
scroll to position [126, 0]
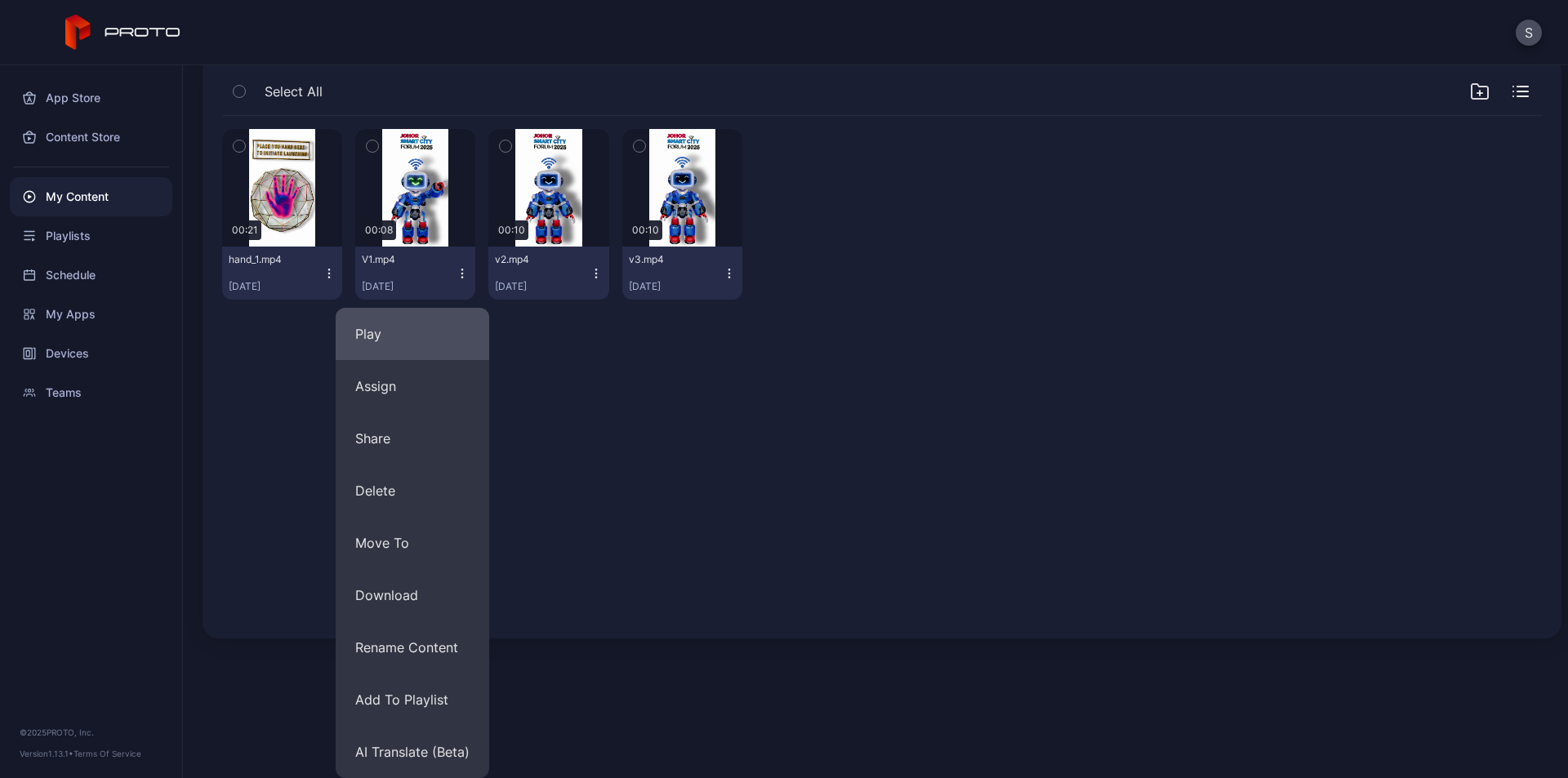
click at [430, 344] on button "Play" at bounding box center [412, 334] width 153 height 52
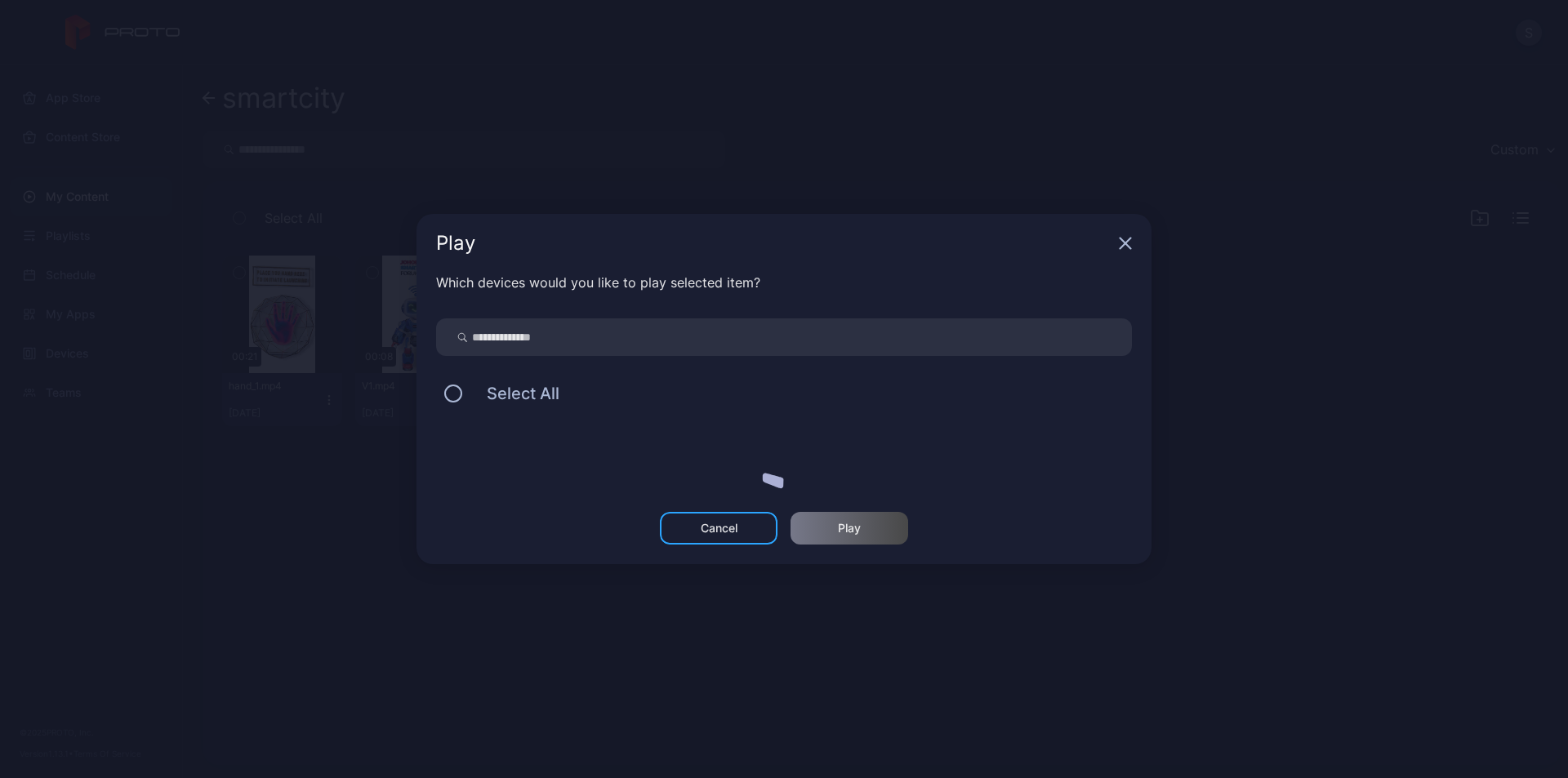
scroll to position [0, 0]
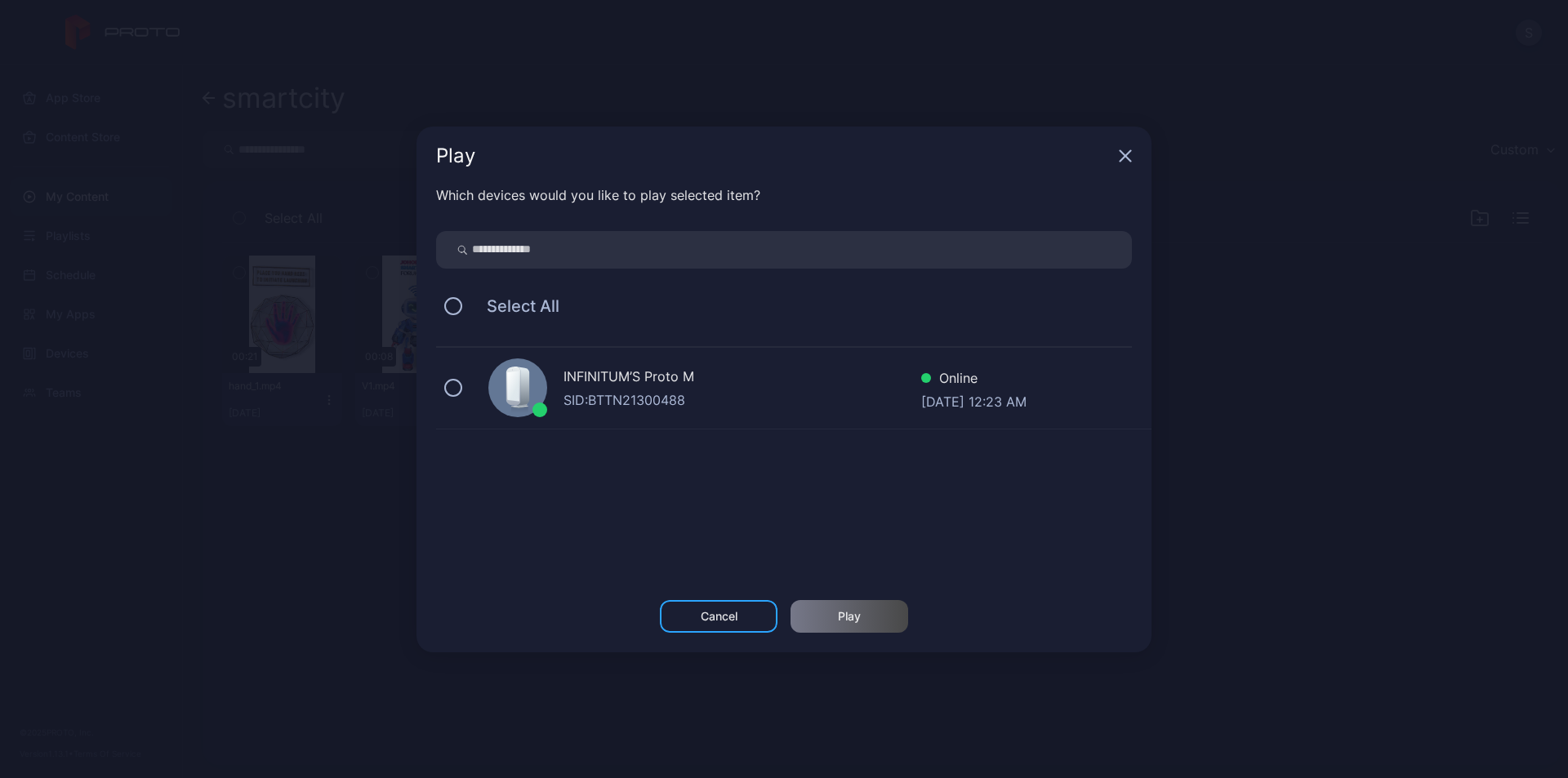
click at [727, 389] on div "INFINITUM’S Proto M" at bounding box center [742, 378] width 358 height 23
click at [870, 621] on div "Play" at bounding box center [849, 616] width 118 height 33
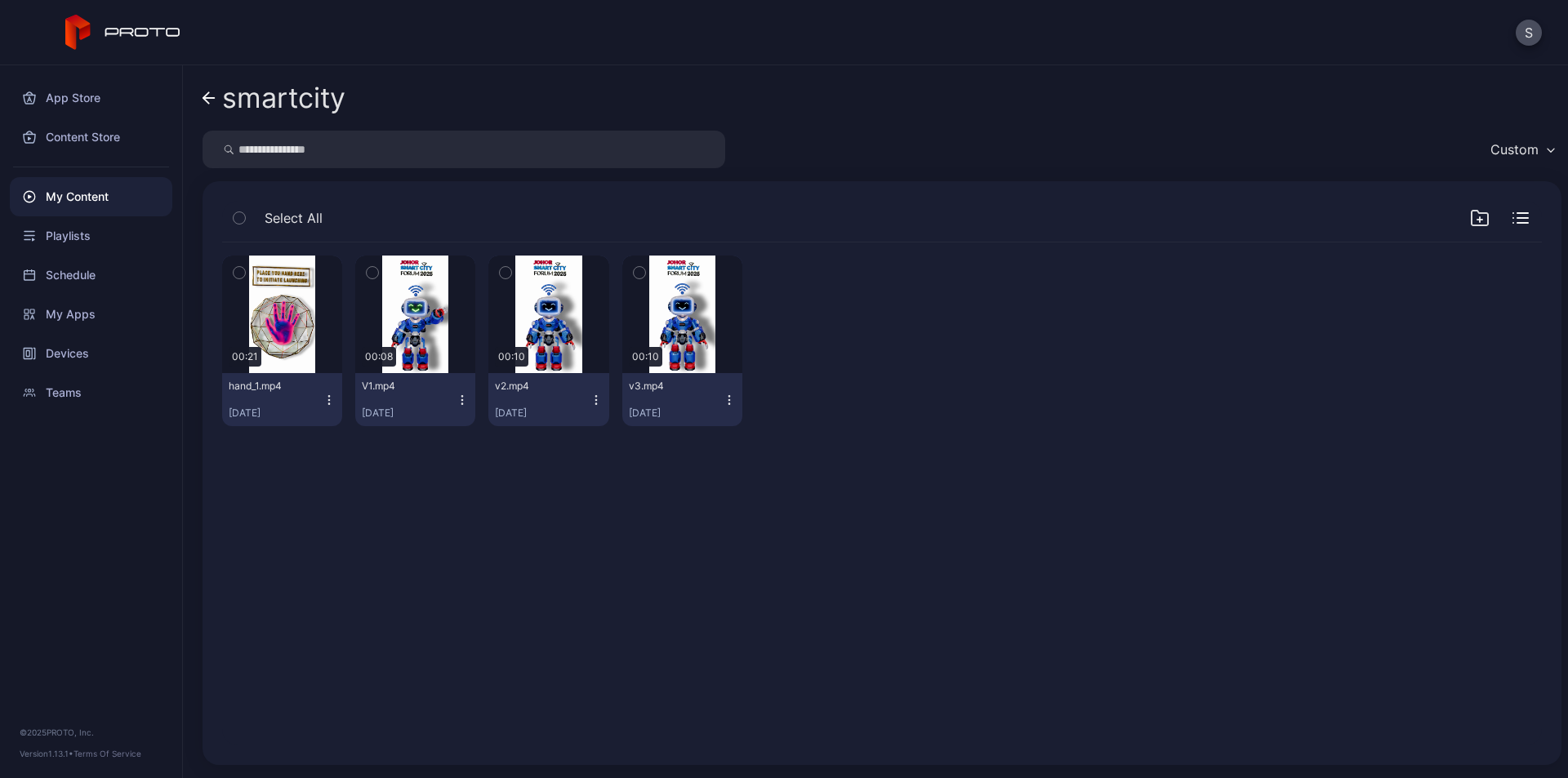
click at [596, 400] on icon "button" at bounding box center [596, 399] width 1 height 1
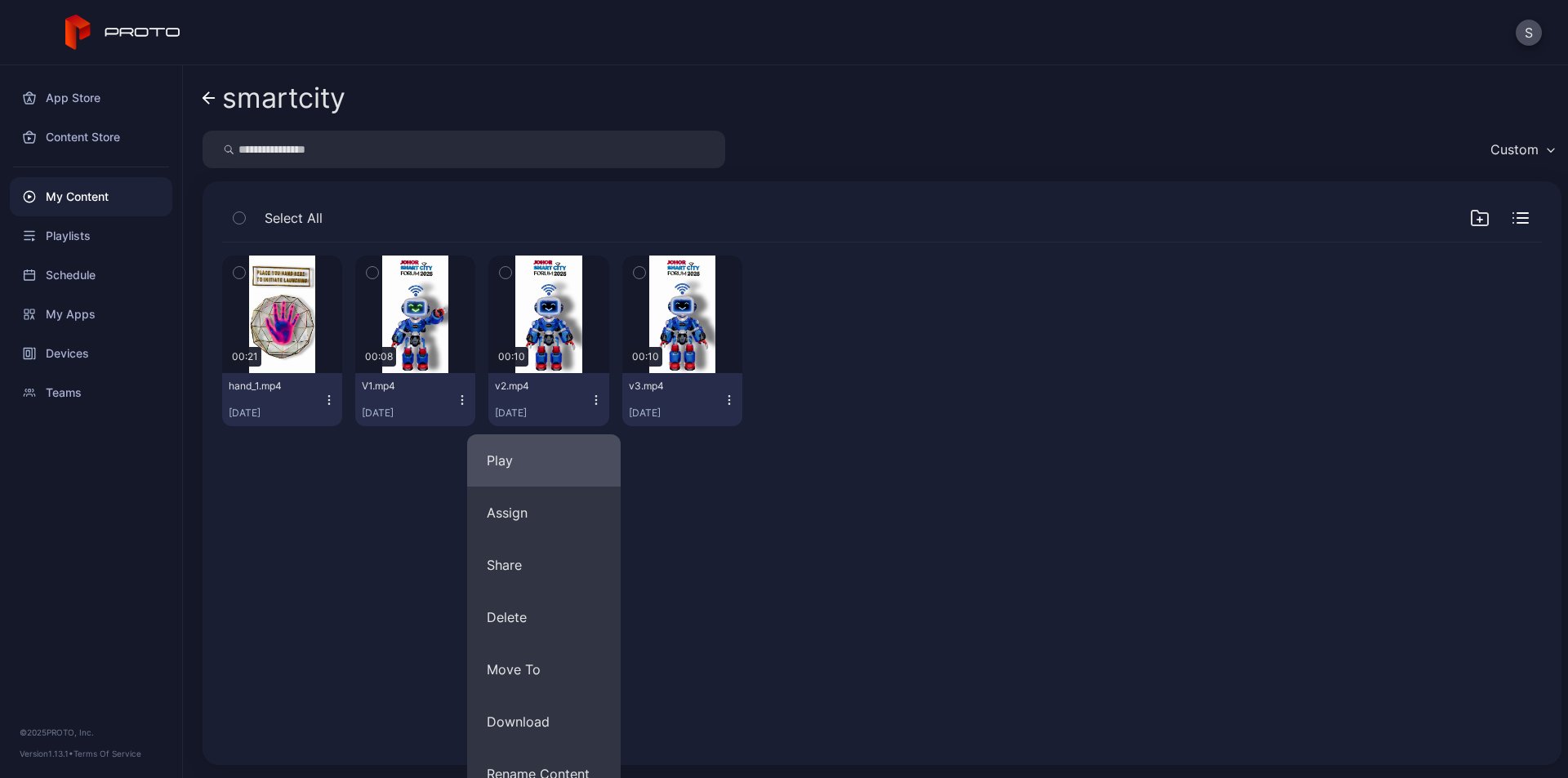
click at [564, 463] on button "Play" at bounding box center [543, 460] width 153 height 52
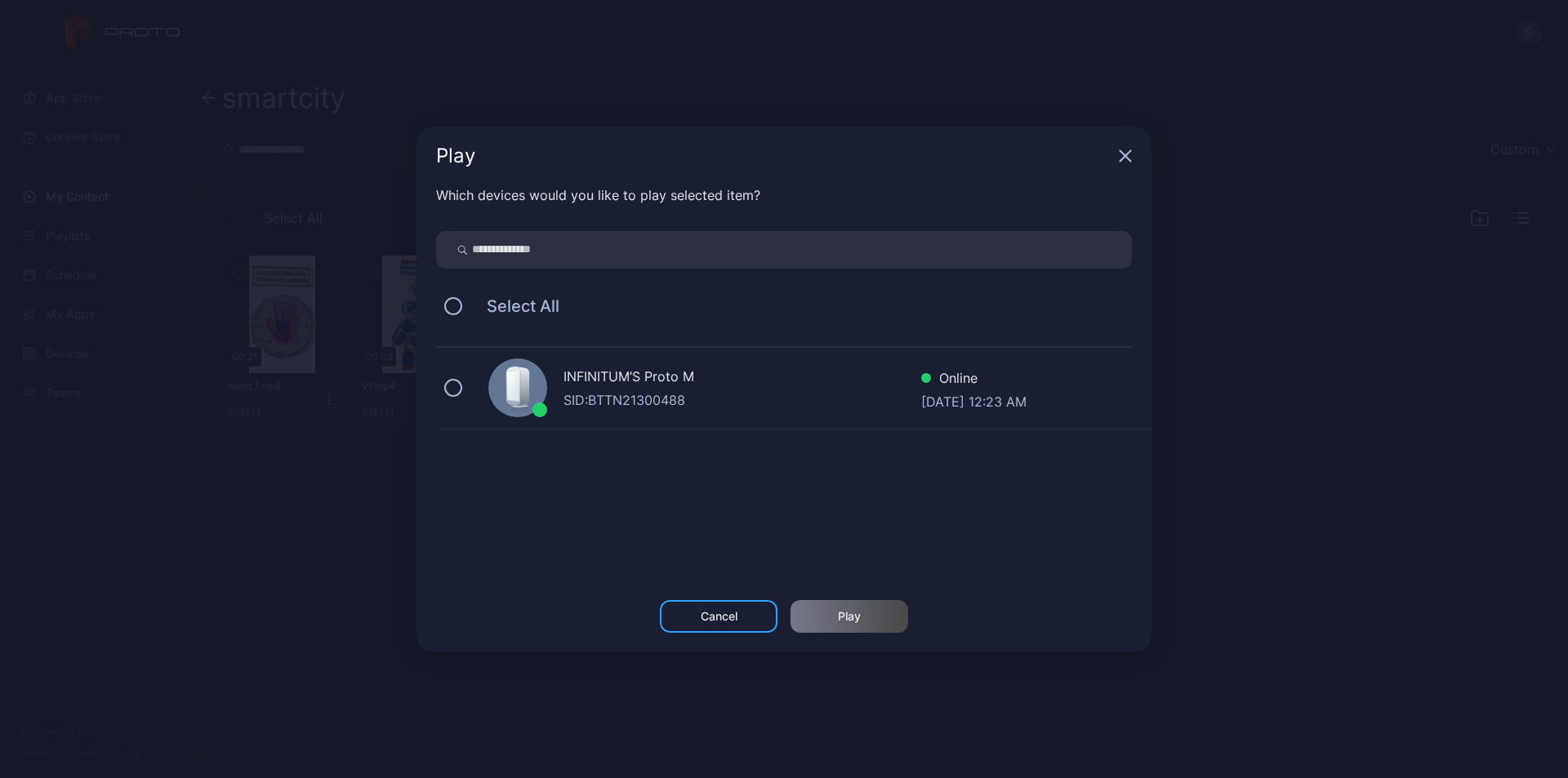
click at [882, 391] on div "SID: BTTN21300488" at bounding box center [742, 400] width 358 height 19
click at [865, 609] on div "Play" at bounding box center [849, 616] width 118 height 33
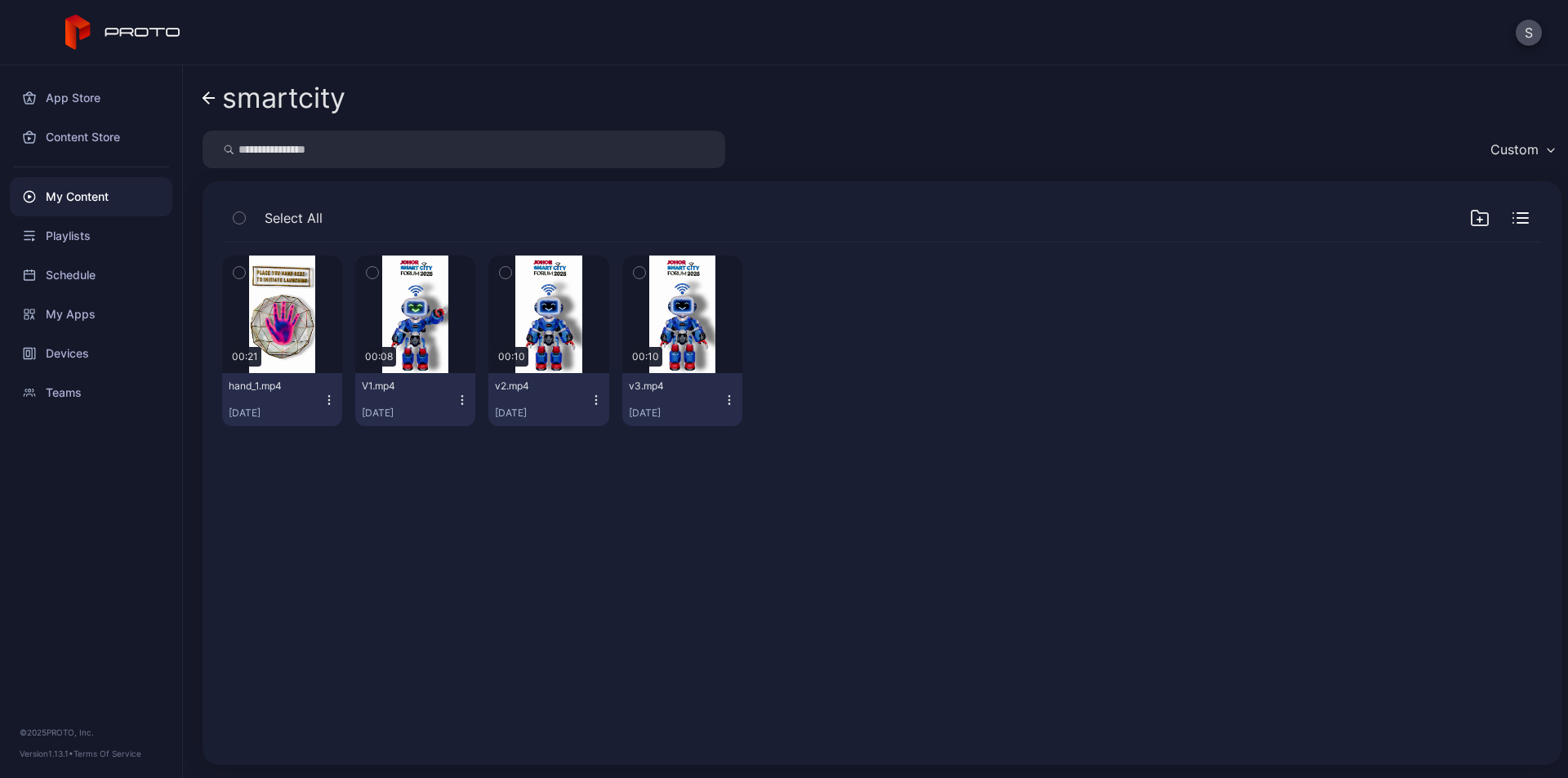
click at [723, 398] on icon "button" at bounding box center [730, 400] width 13 height 13
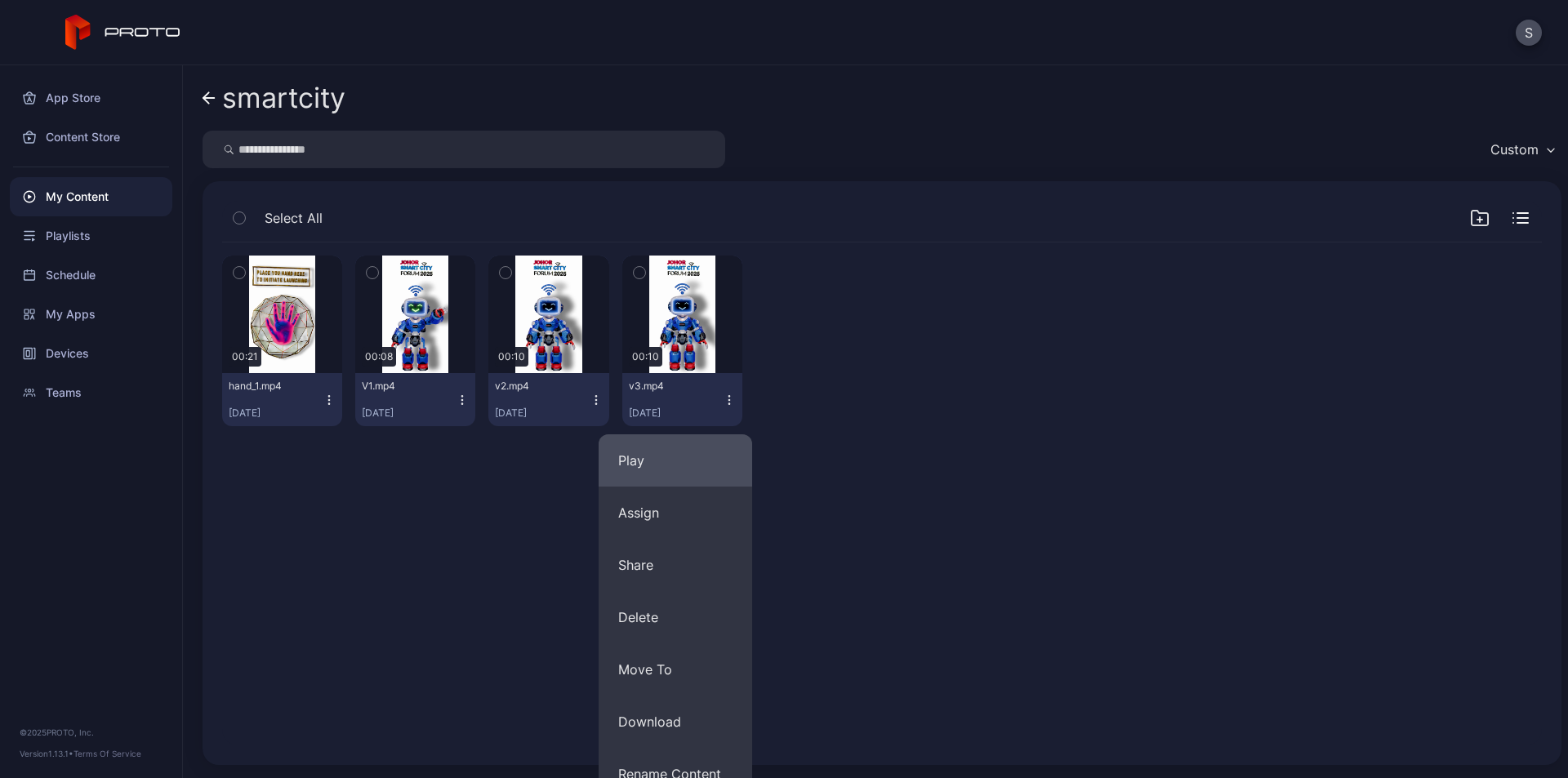
click at [684, 461] on button "Play" at bounding box center [674, 460] width 153 height 52
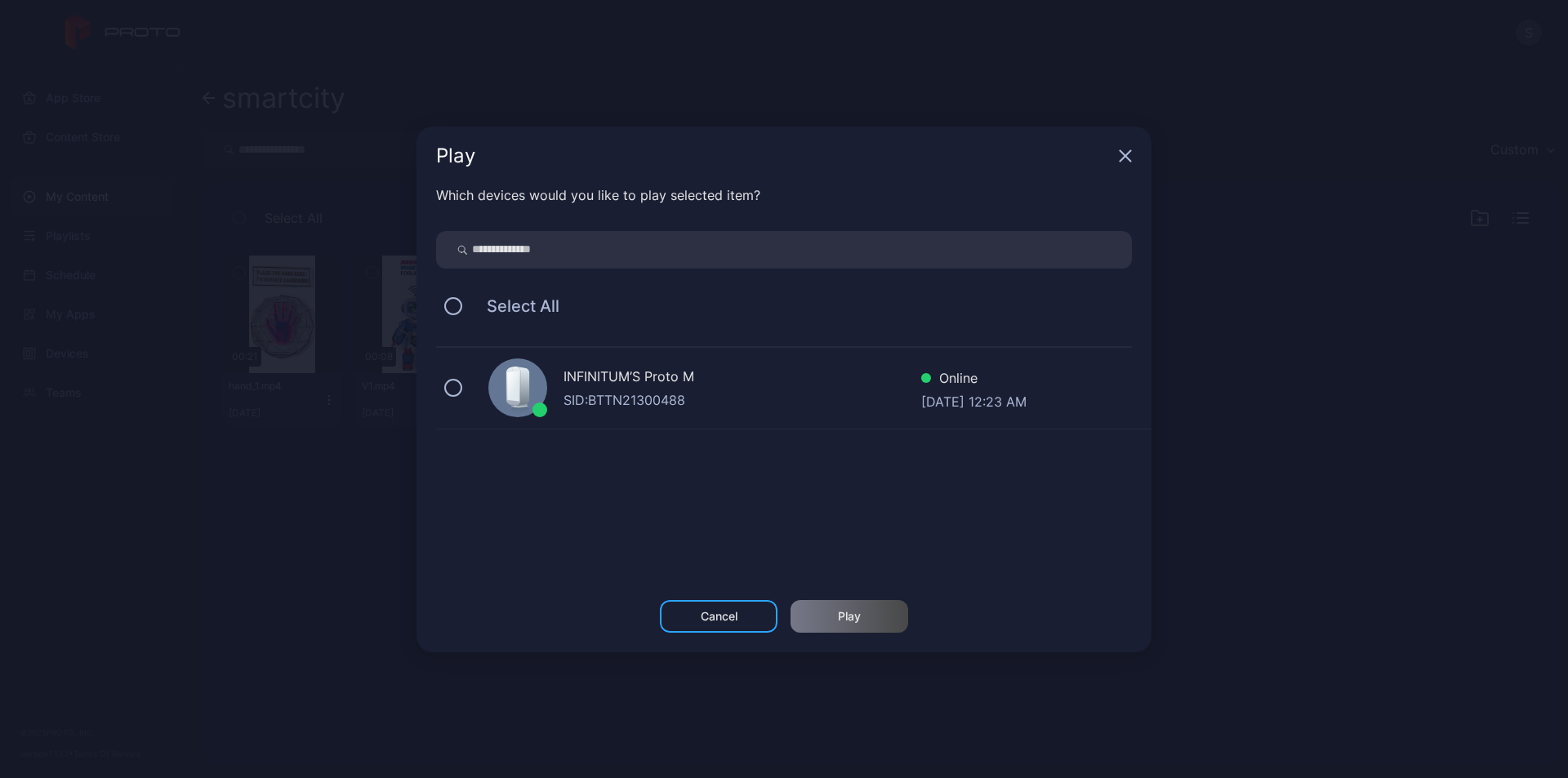
click at [756, 377] on div "INFINITUM’S Proto M" at bounding box center [742, 378] width 358 height 23
click at [881, 616] on div "Play" at bounding box center [849, 616] width 118 height 33
